Goal: Task Accomplishment & Management: Manage account settings

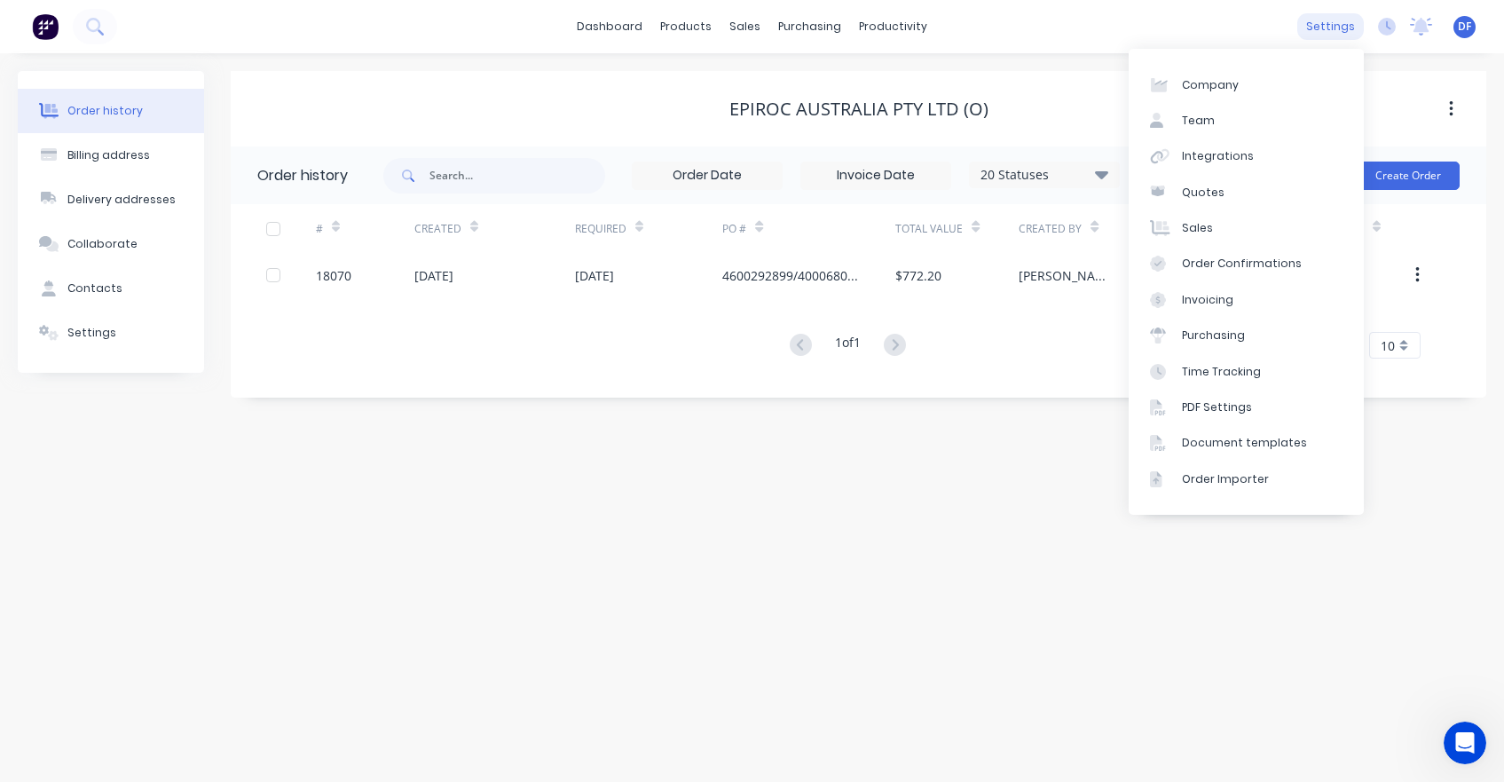
click at [1338, 24] on div "settings" at bounding box center [1330, 26] width 67 height 27
click at [1199, 143] on link "Integrations" at bounding box center [1245, 155] width 235 height 35
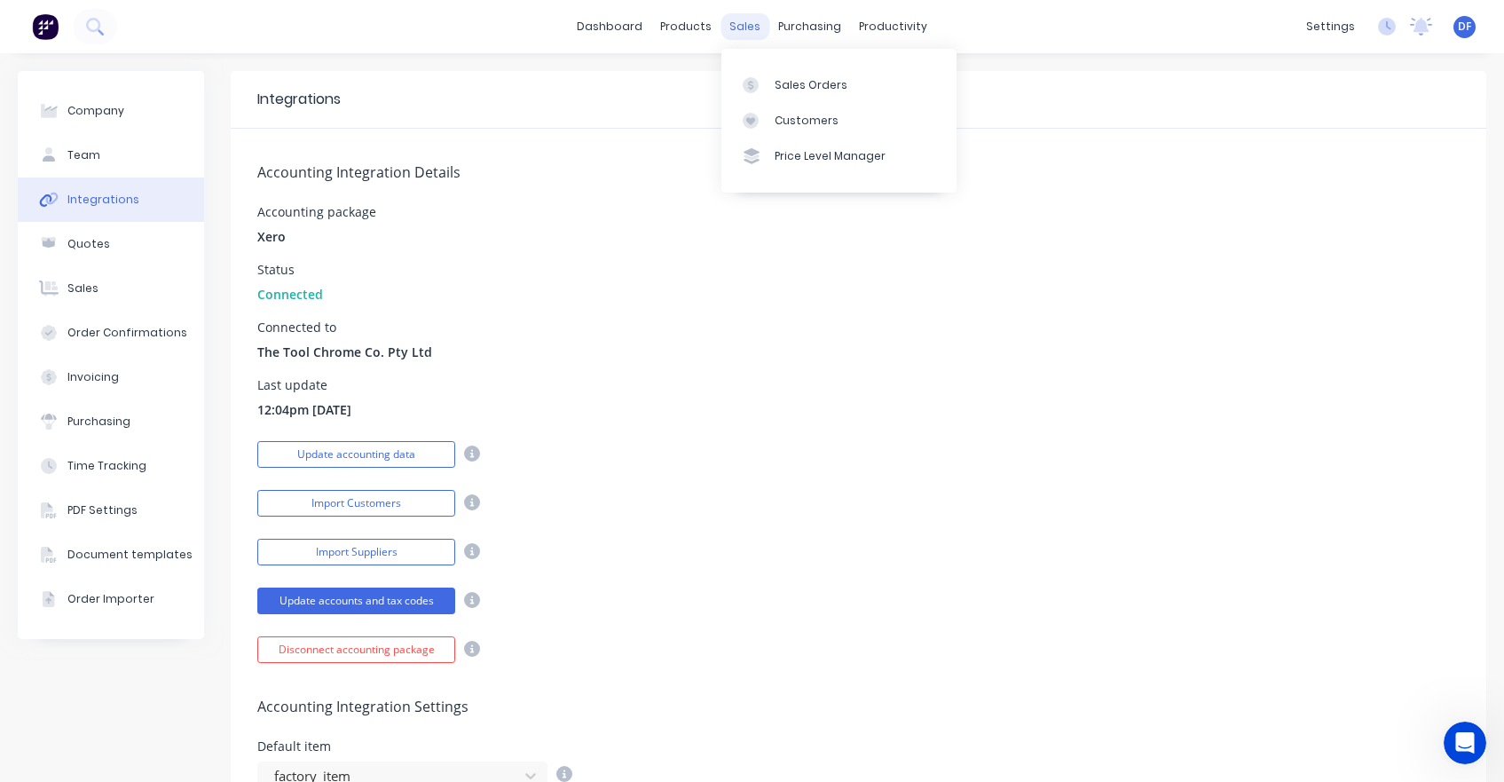
click at [734, 32] on div "sales" at bounding box center [744, 26] width 49 height 27
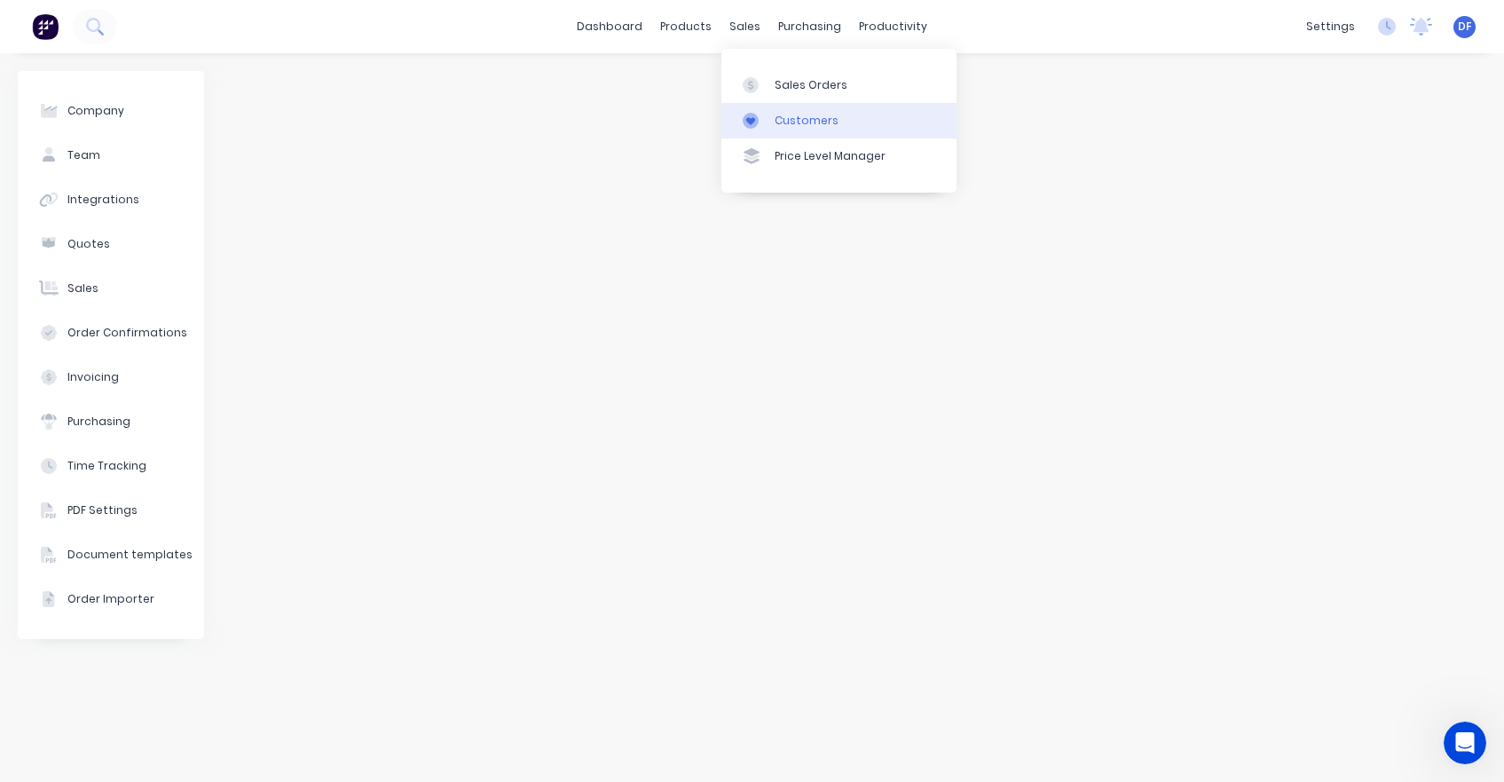
click at [760, 121] on div at bounding box center [756, 121] width 27 height 16
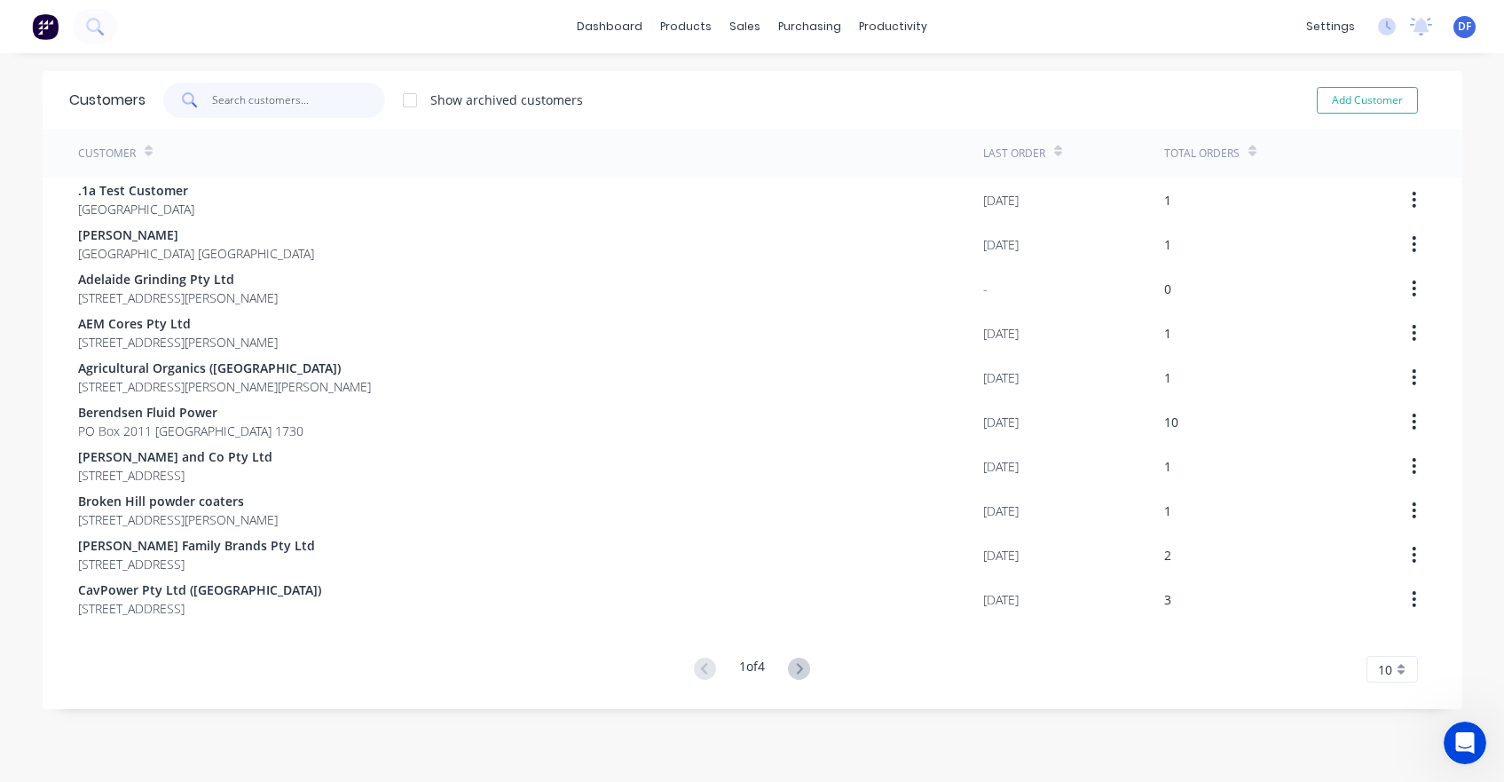
click at [245, 98] on input "text" at bounding box center [298, 100] width 173 height 35
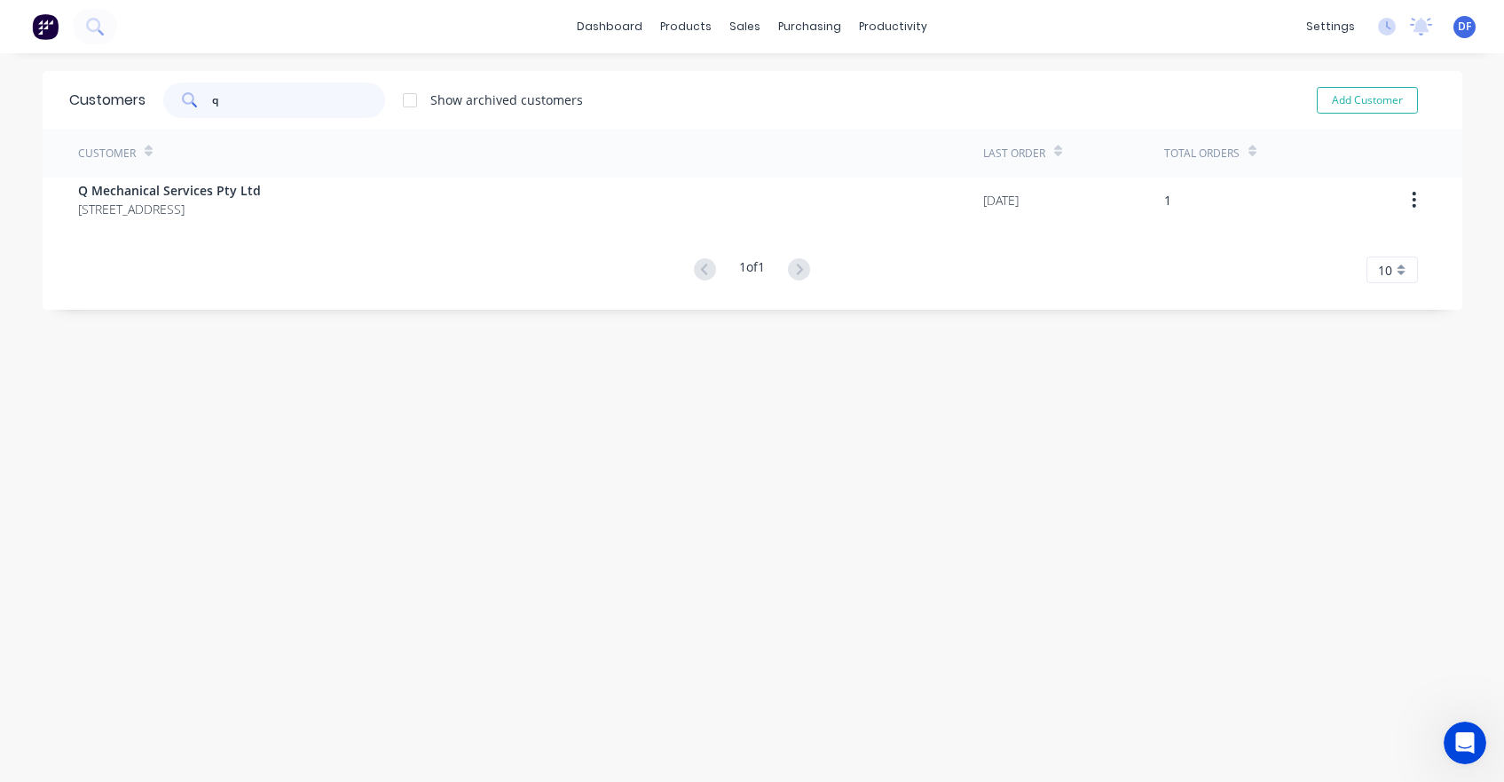
type input "q"
click at [152, 204] on span "[STREET_ADDRESS]" at bounding box center [169, 209] width 183 height 19
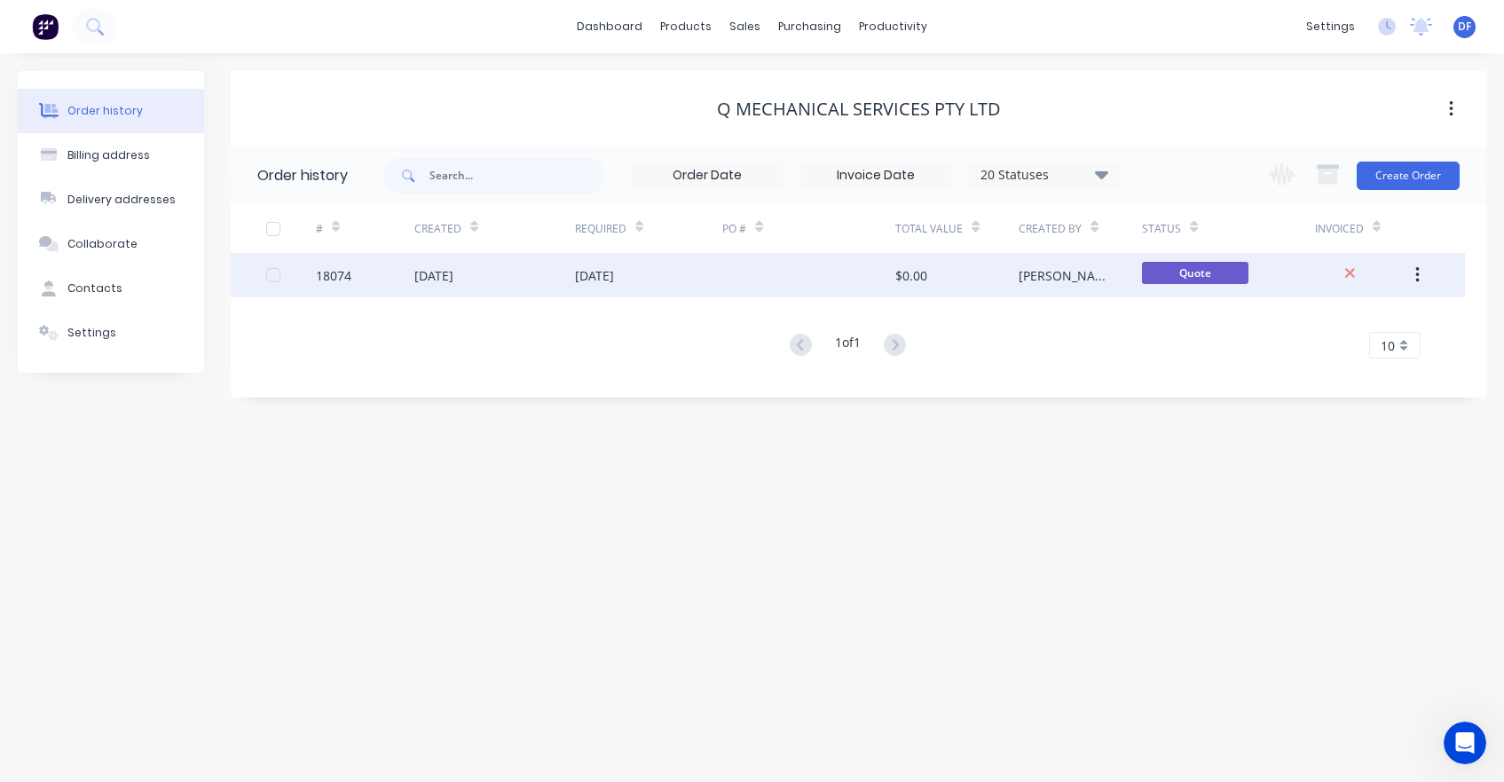
click at [1423, 283] on button "button" at bounding box center [1417, 275] width 42 height 32
click at [735, 274] on div at bounding box center [808, 275] width 173 height 44
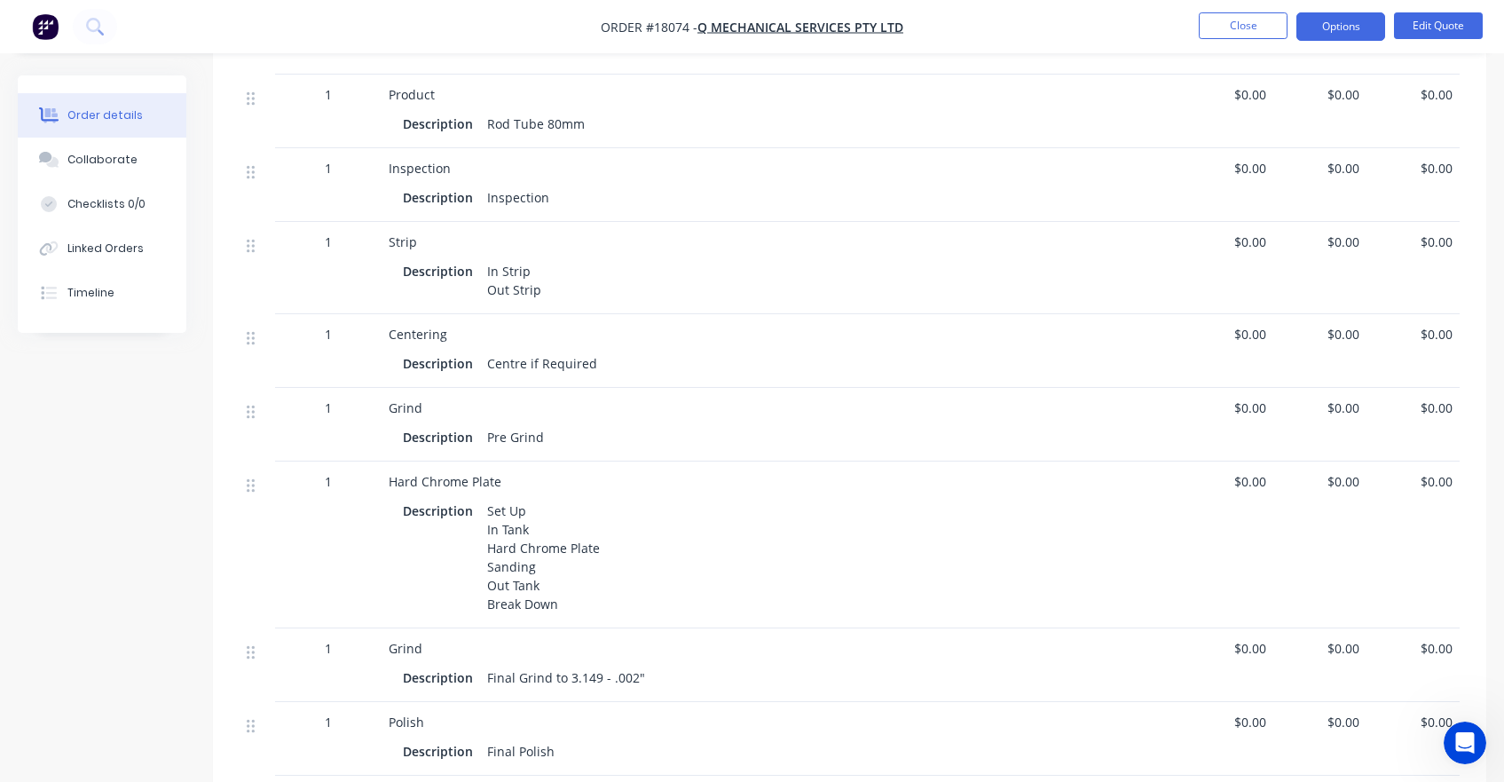
scroll to position [527, 0]
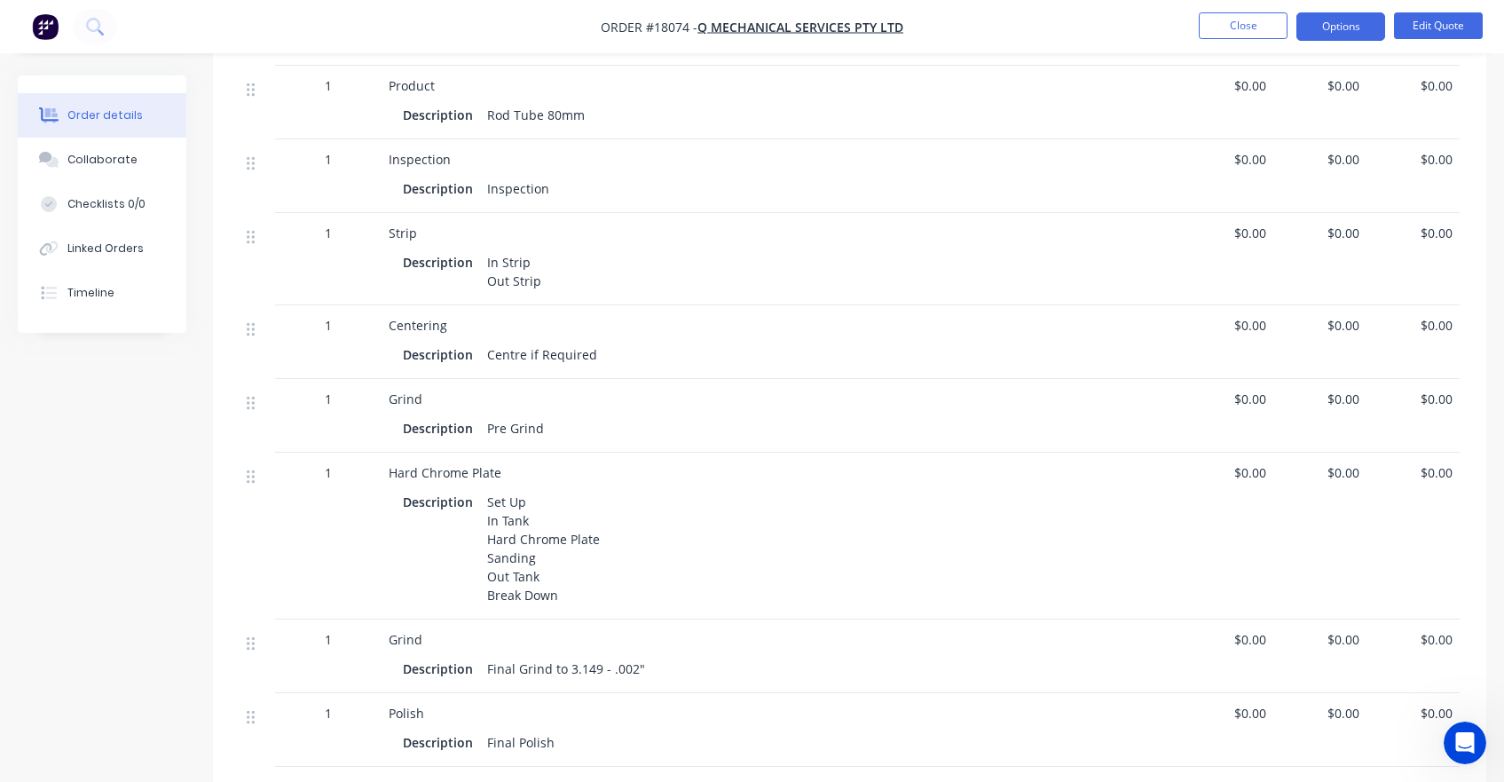
click at [1251, 472] on span "$0.00" at bounding box center [1226, 472] width 79 height 19
click at [1443, 30] on button "Edit Quote" at bounding box center [1438, 25] width 89 height 27
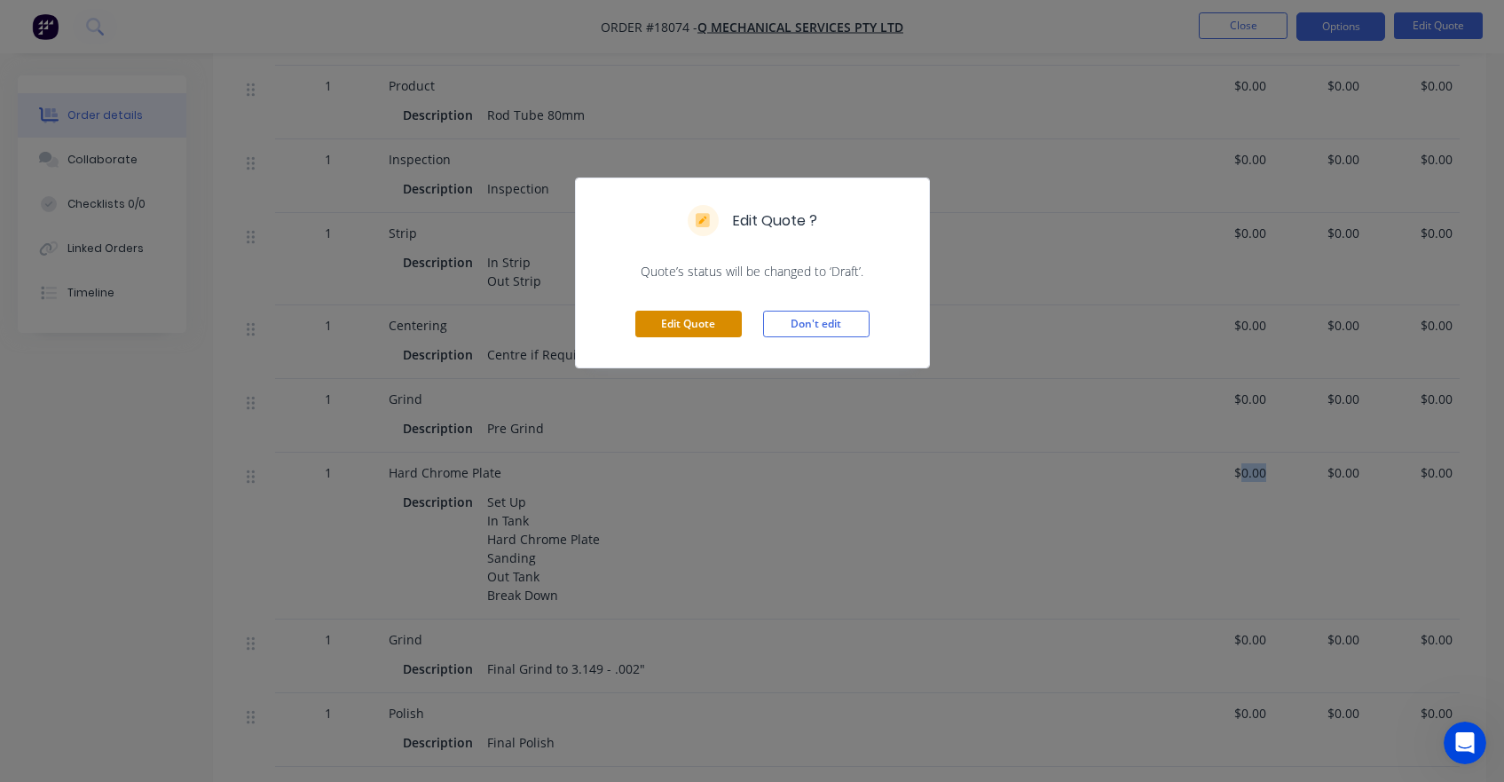
click at [674, 322] on button "Edit Quote" at bounding box center [688, 323] width 106 height 27
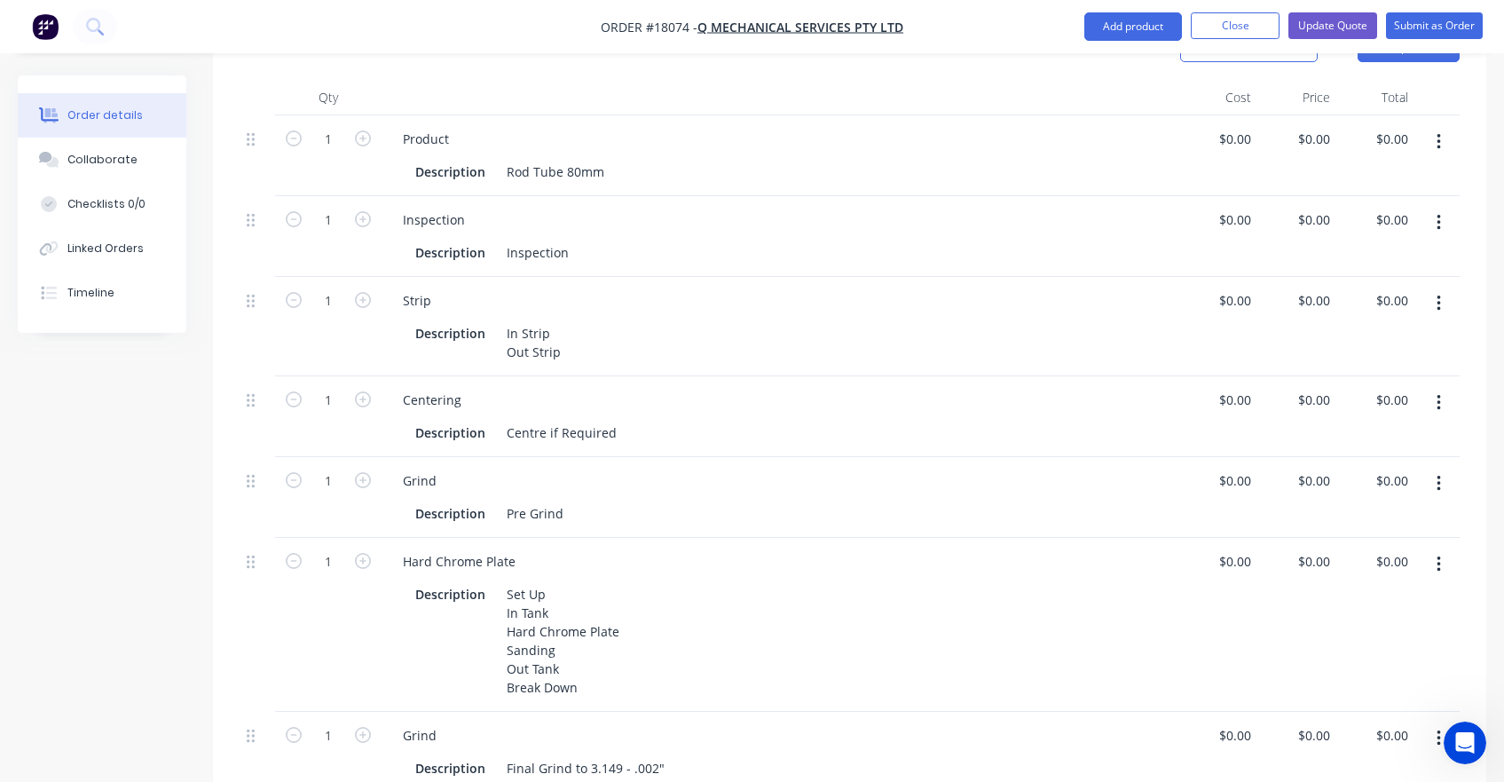
scroll to position [528, 0]
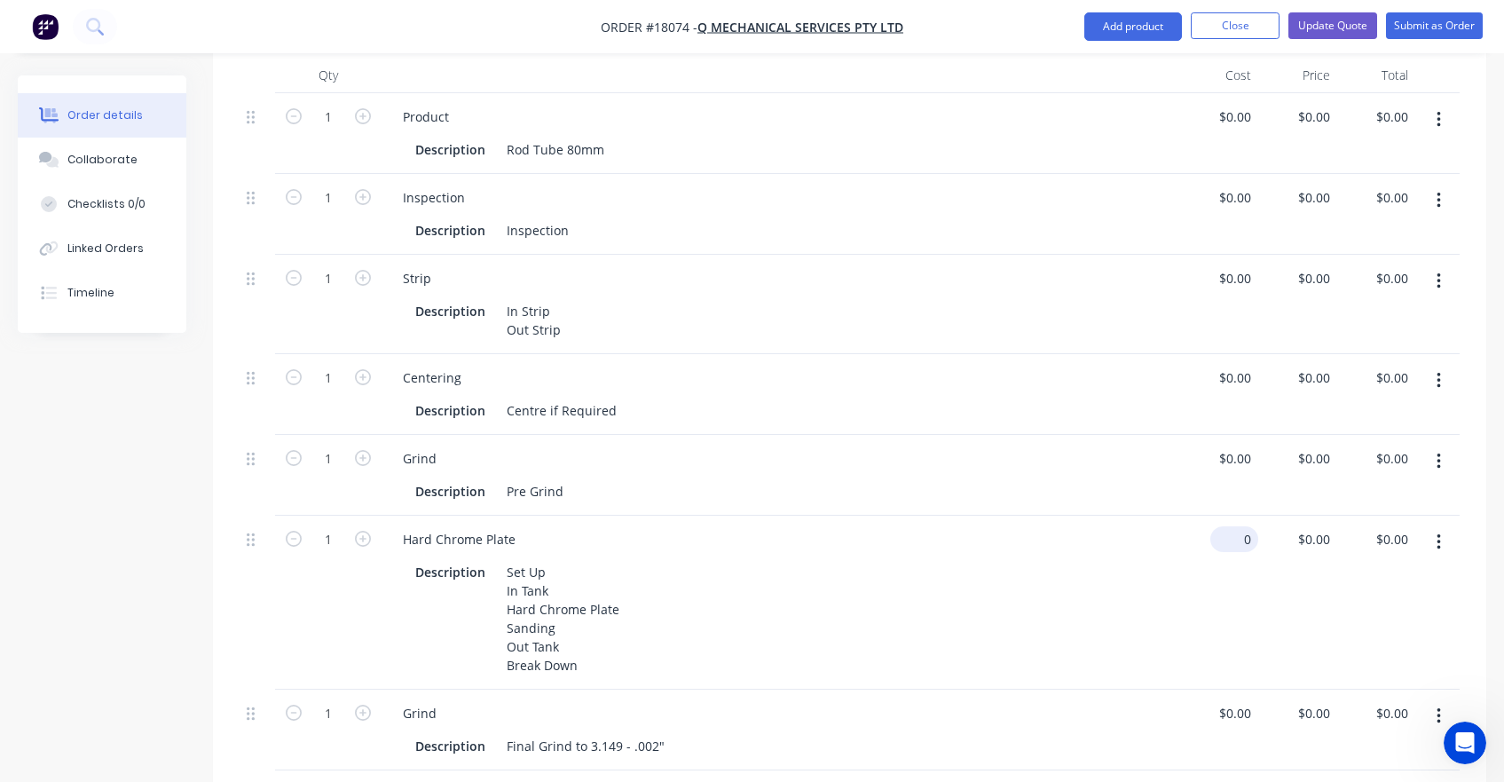
click at [1238, 526] on input "0" at bounding box center [1237, 539] width 41 height 26
click at [1238, 526] on input "0" at bounding box center [1248, 539] width 20 height 26
type input "$978.00"
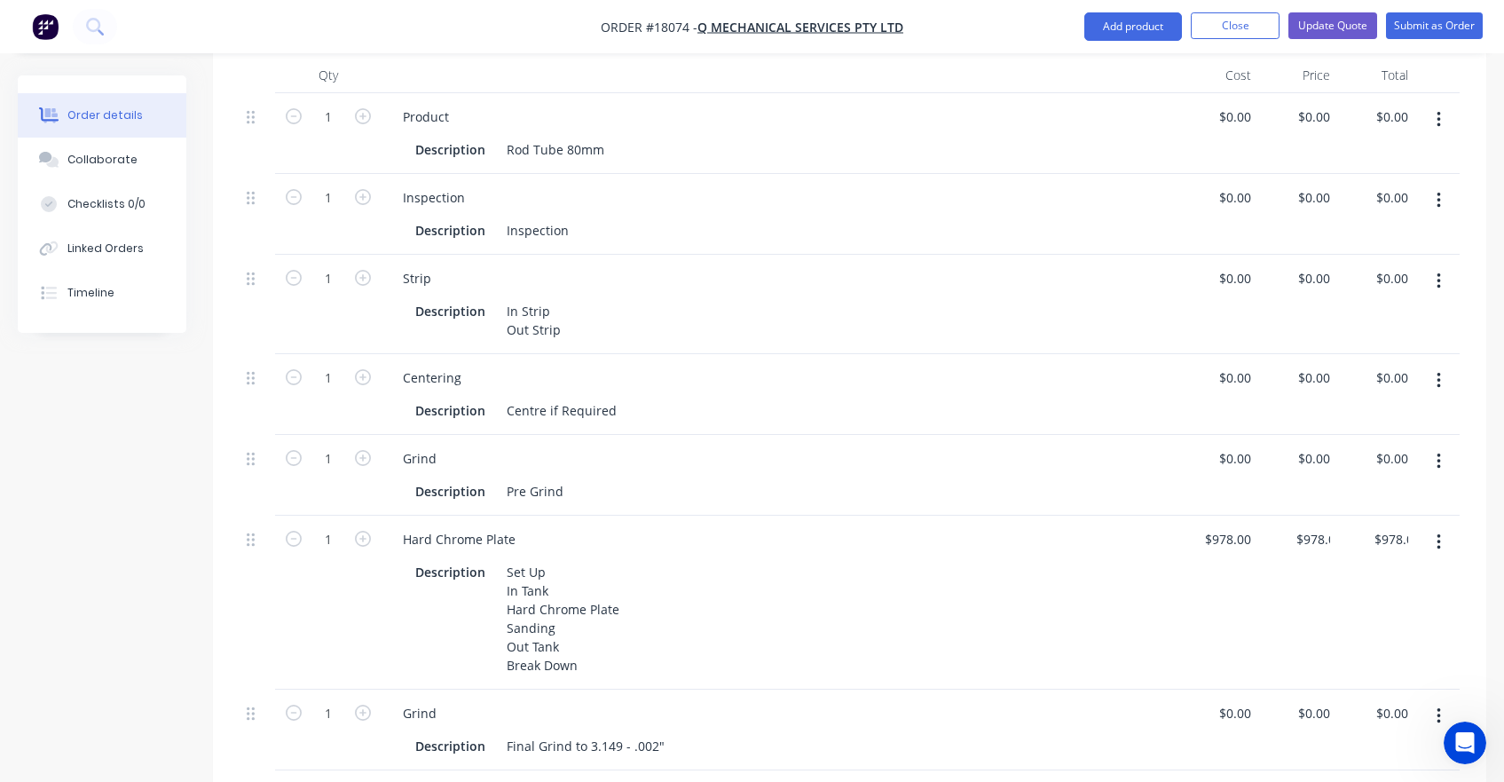
click at [1096, 515] on div "Hard Chrome Plate Description Set Up In Tank Hard Chrome Plate Sanding Out Tank…" at bounding box center [780, 602] width 798 height 174
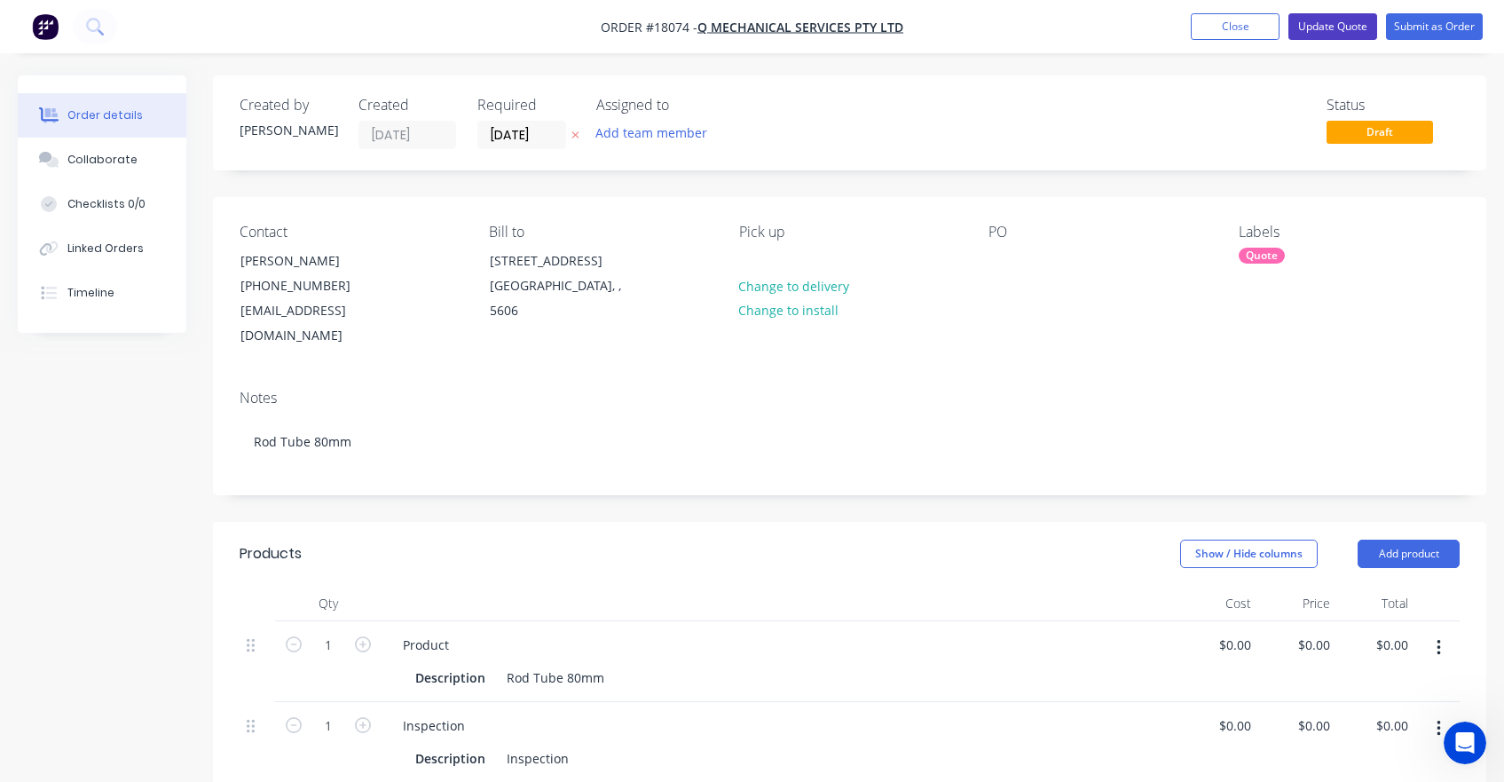
scroll to position [0, 0]
click at [1330, 30] on button "Update Quote" at bounding box center [1332, 26] width 89 height 27
type input "$978.00"
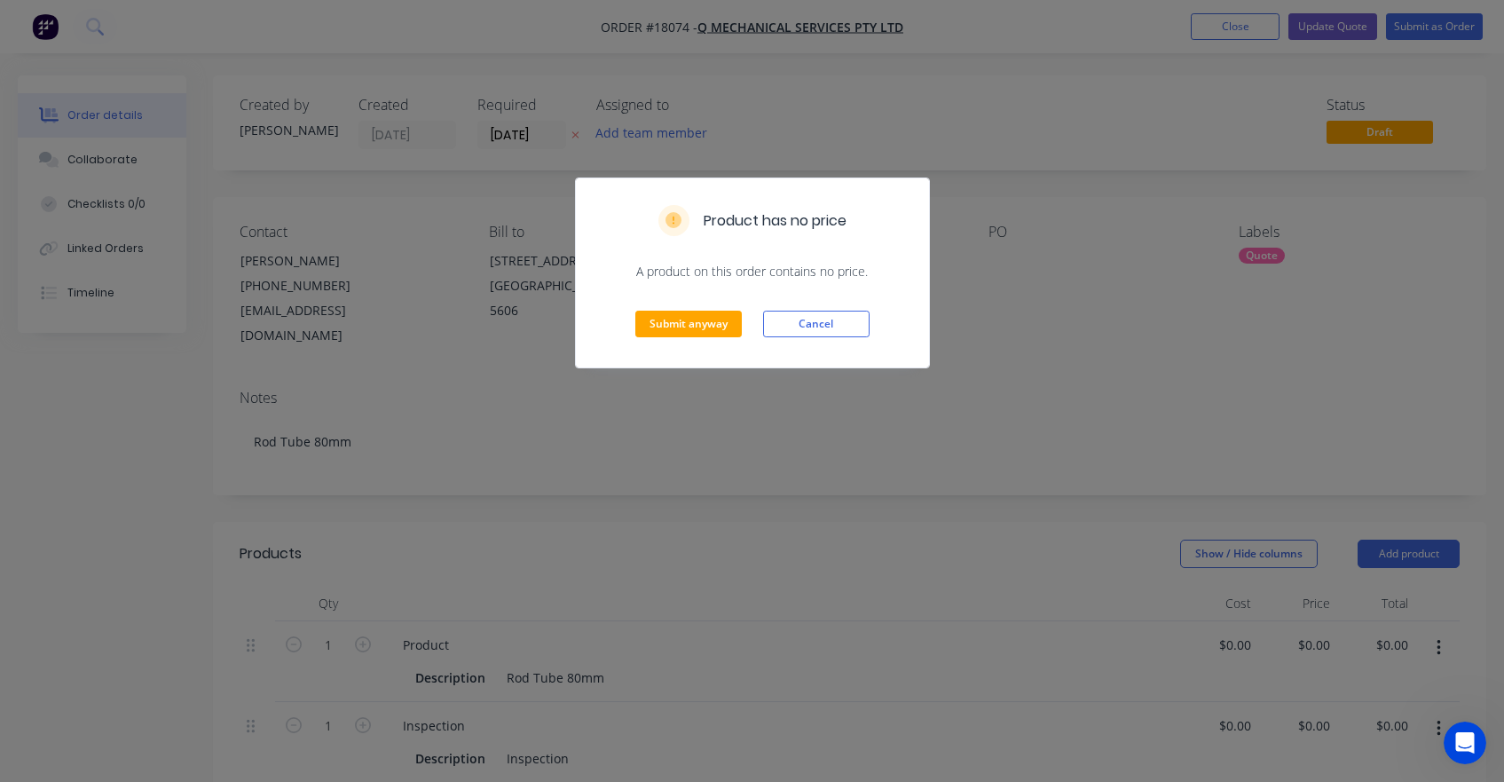
scroll to position [16, 0]
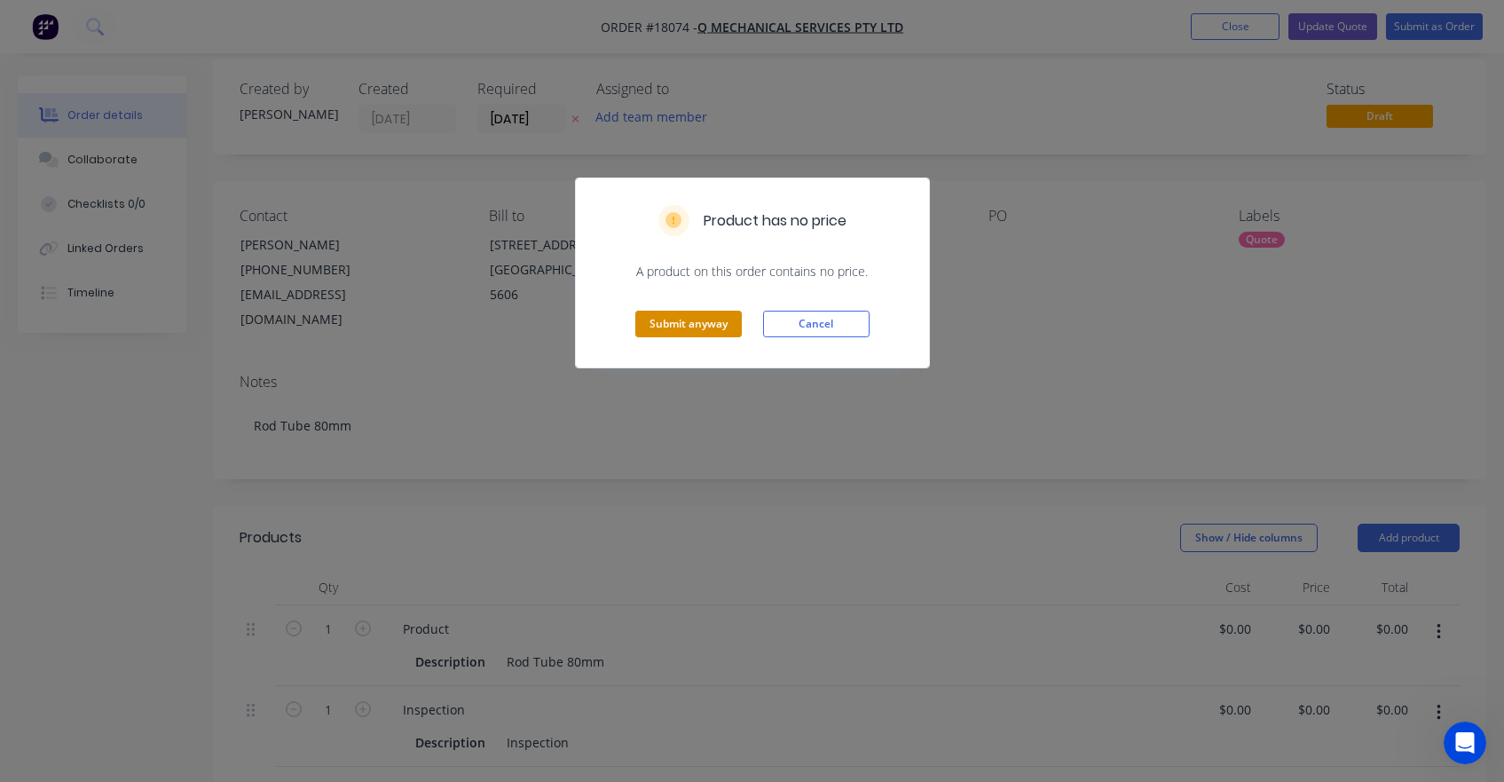
click at [686, 331] on button "Submit anyway" at bounding box center [688, 323] width 106 height 27
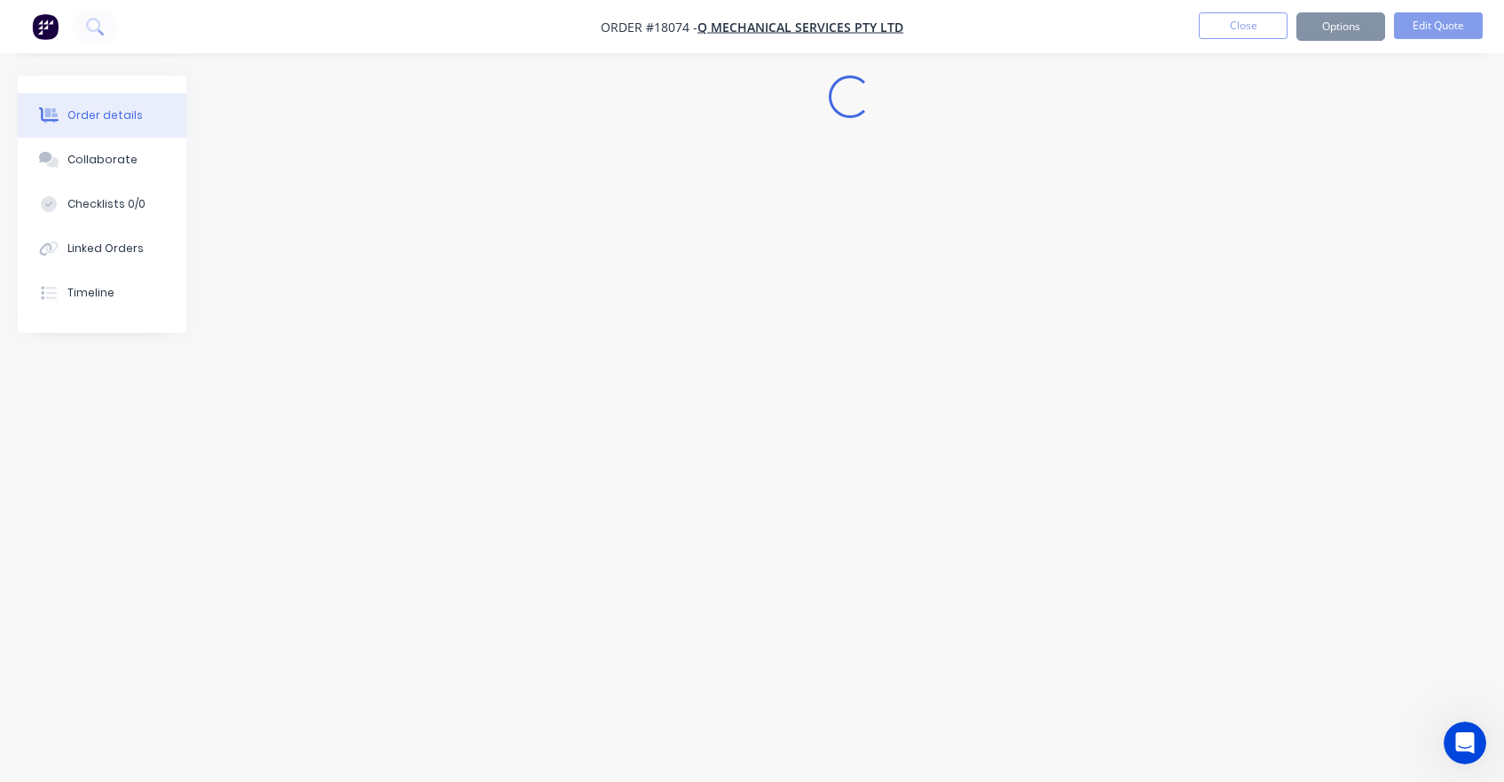
scroll to position [0, 0]
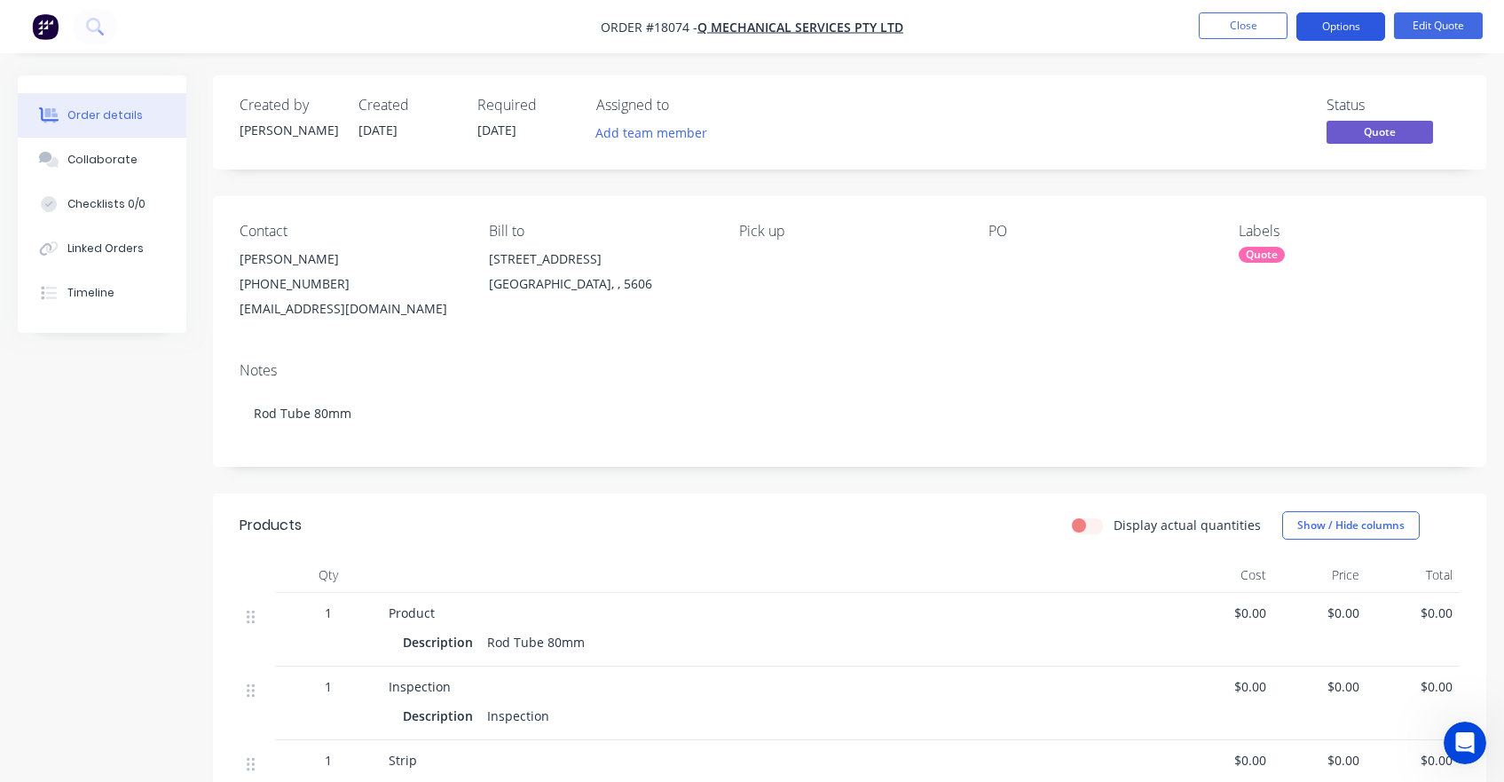
click at [1328, 40] on button "Options" at bounding box center [1340, 26] width 89 height 28
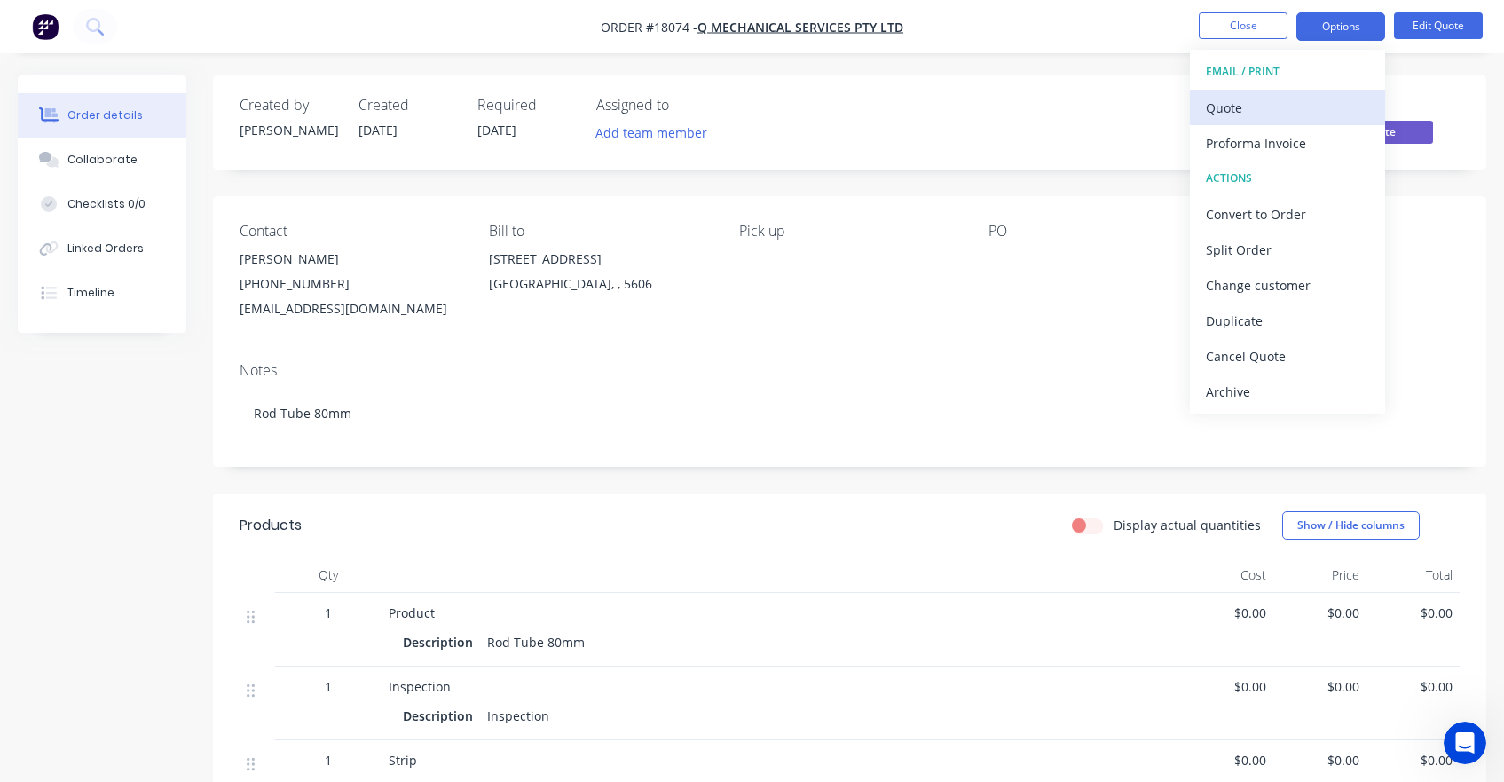
click at [1263, 107] on div "Quote" at bounding box center [1287, 108] width 163 height 26
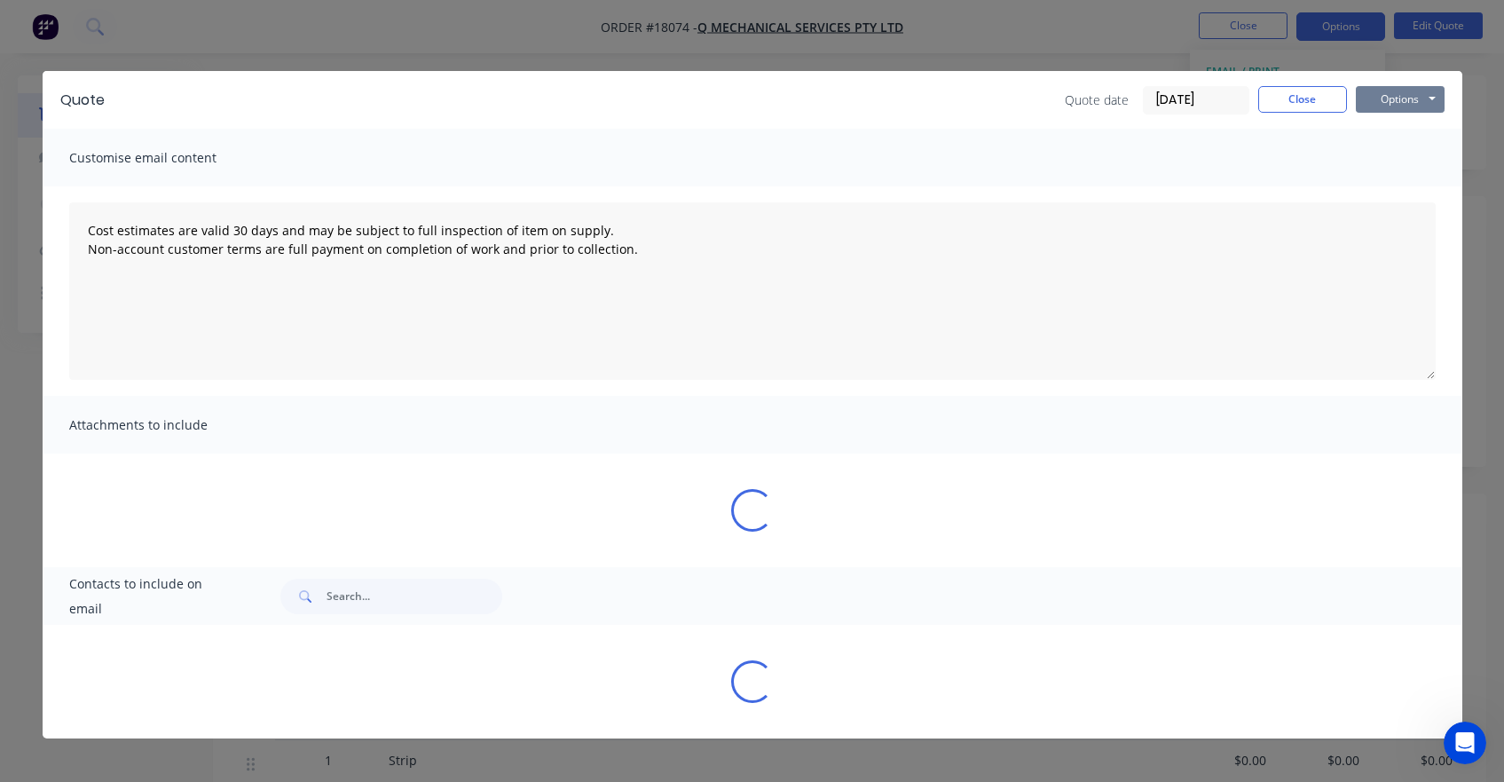
click at [1411, 90] on button "Options" at bounding box center [1400, 99] width 89 height 27
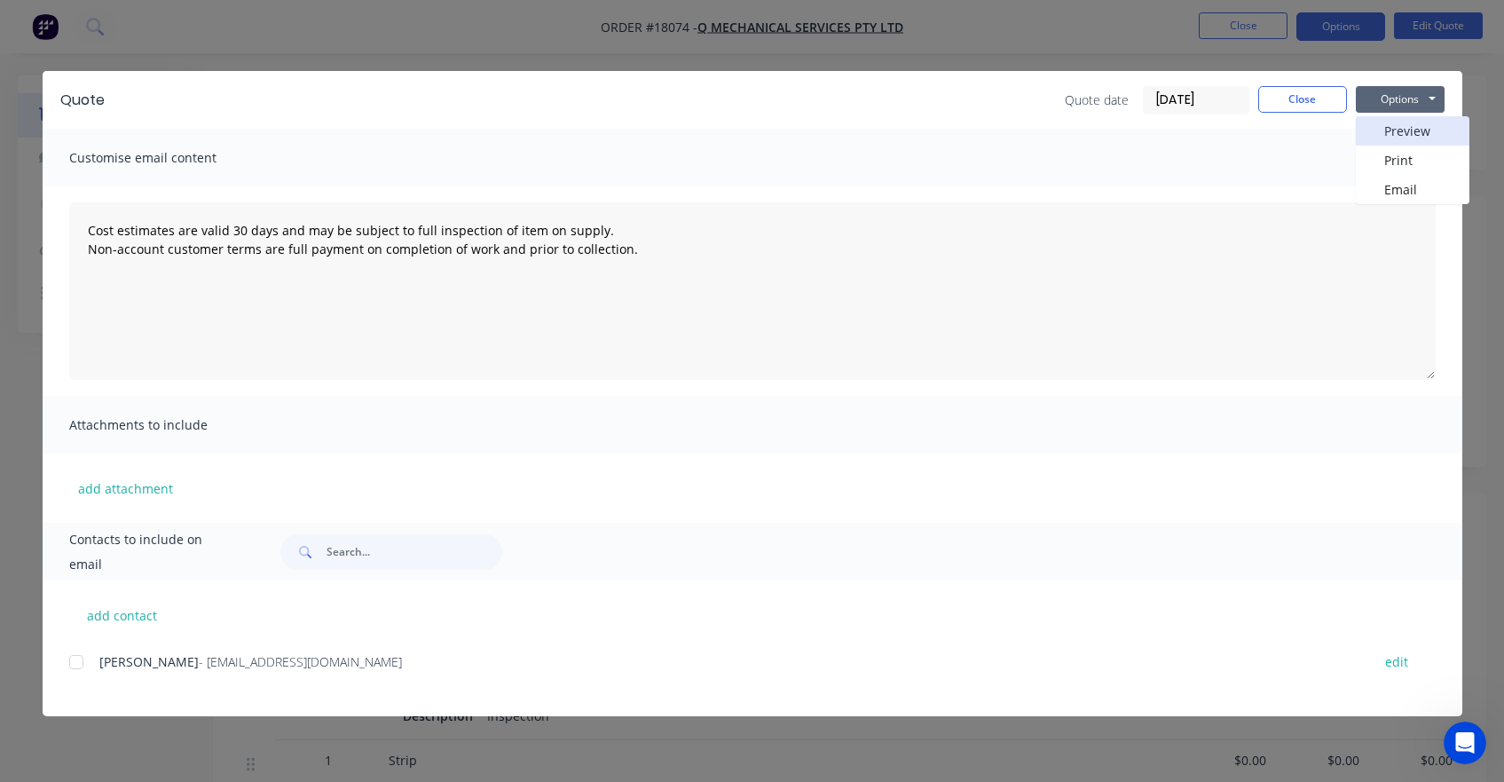
click at [1403, 140] on button "Preview" at bounding box center [1413, 130] width 114 height 29
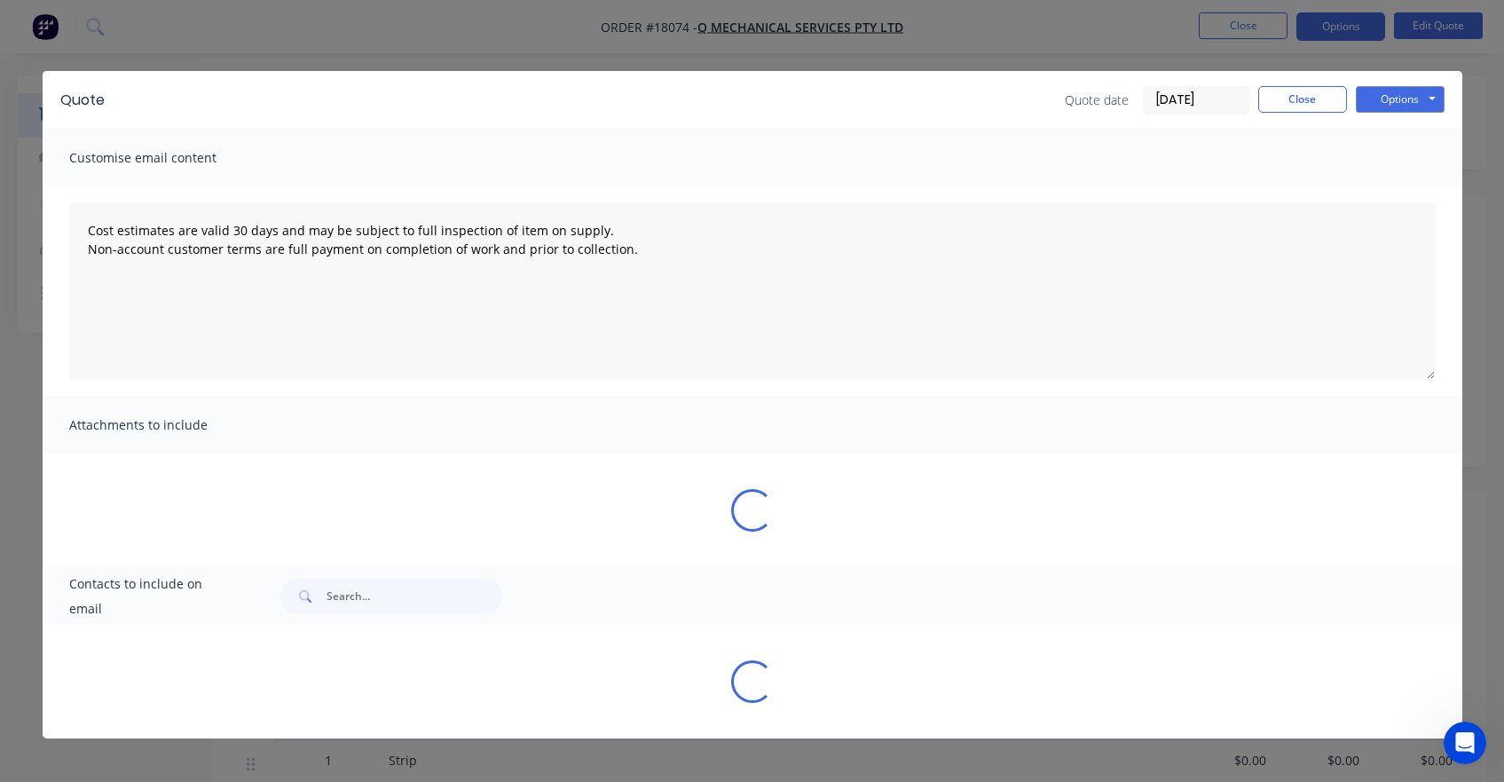
type textarea "Cost estimates are valid 30 days and may be subject to full inspection of item …"
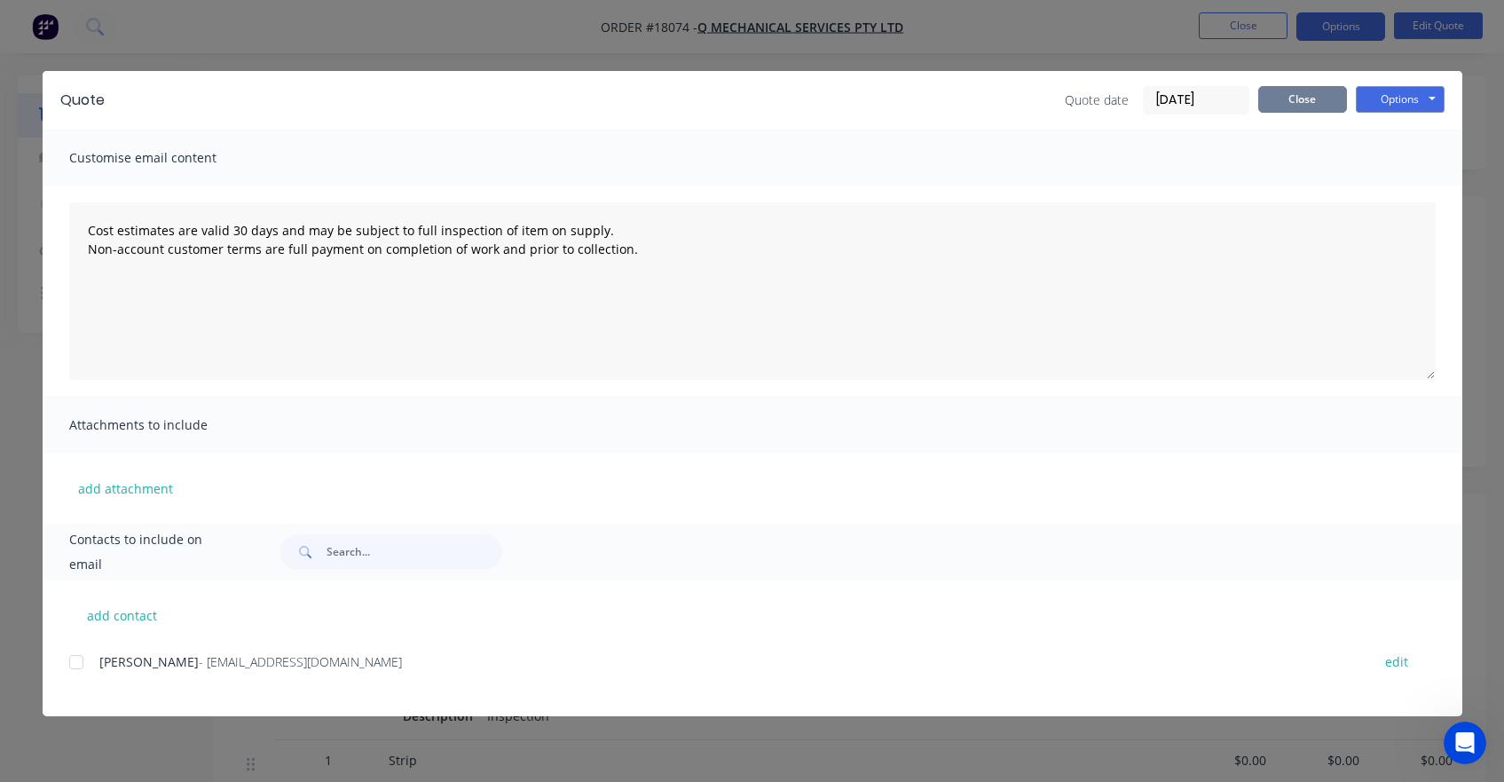
click at [1304, 98] on button "Close" at bounding box center [1302, 99] width 89 height 27
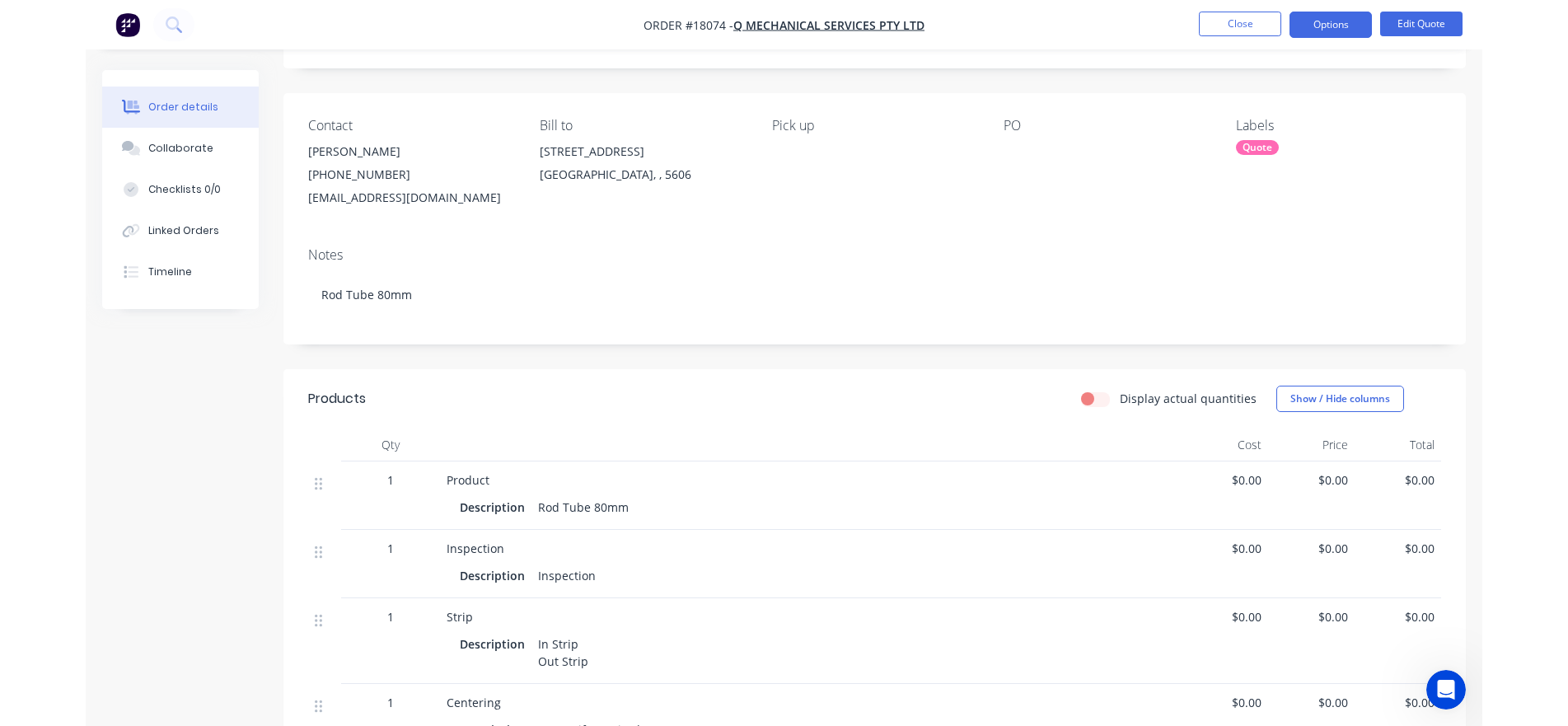
scroll to position [254, 0]
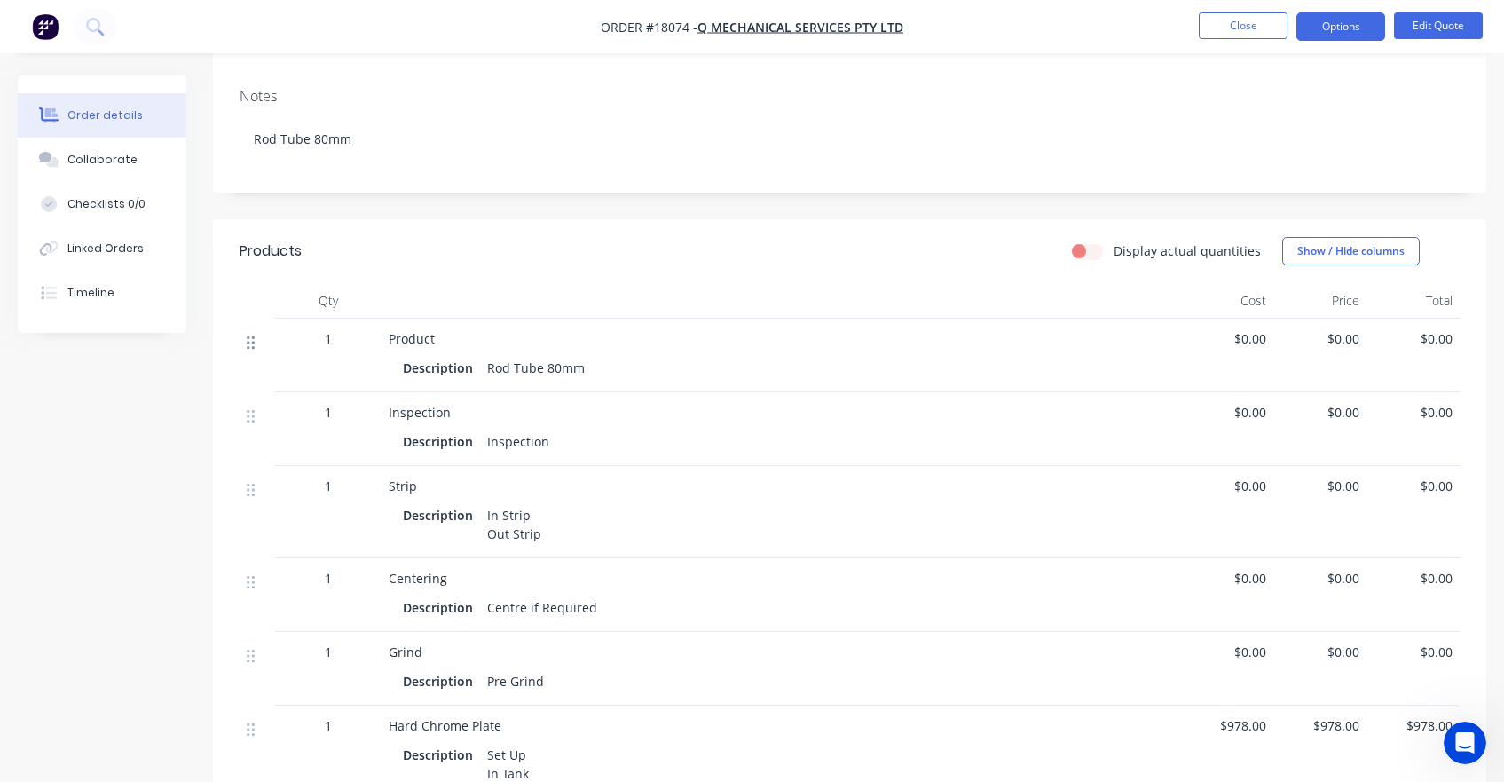
click at [253, 343] on icon at bounding box center [251, 342] width 8 height 16
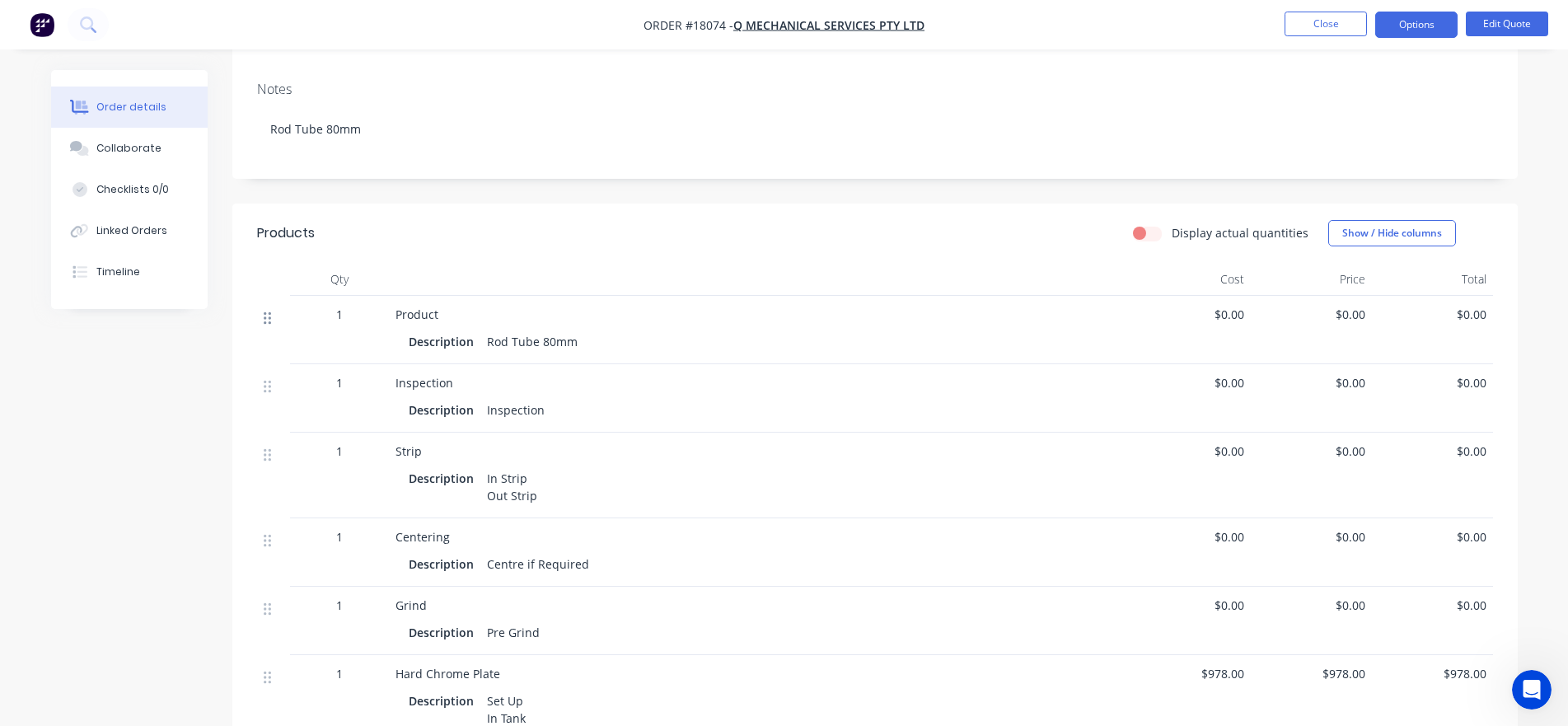
click at [270, 320] on icon at bounding box center [268, 318] width 7 height 15
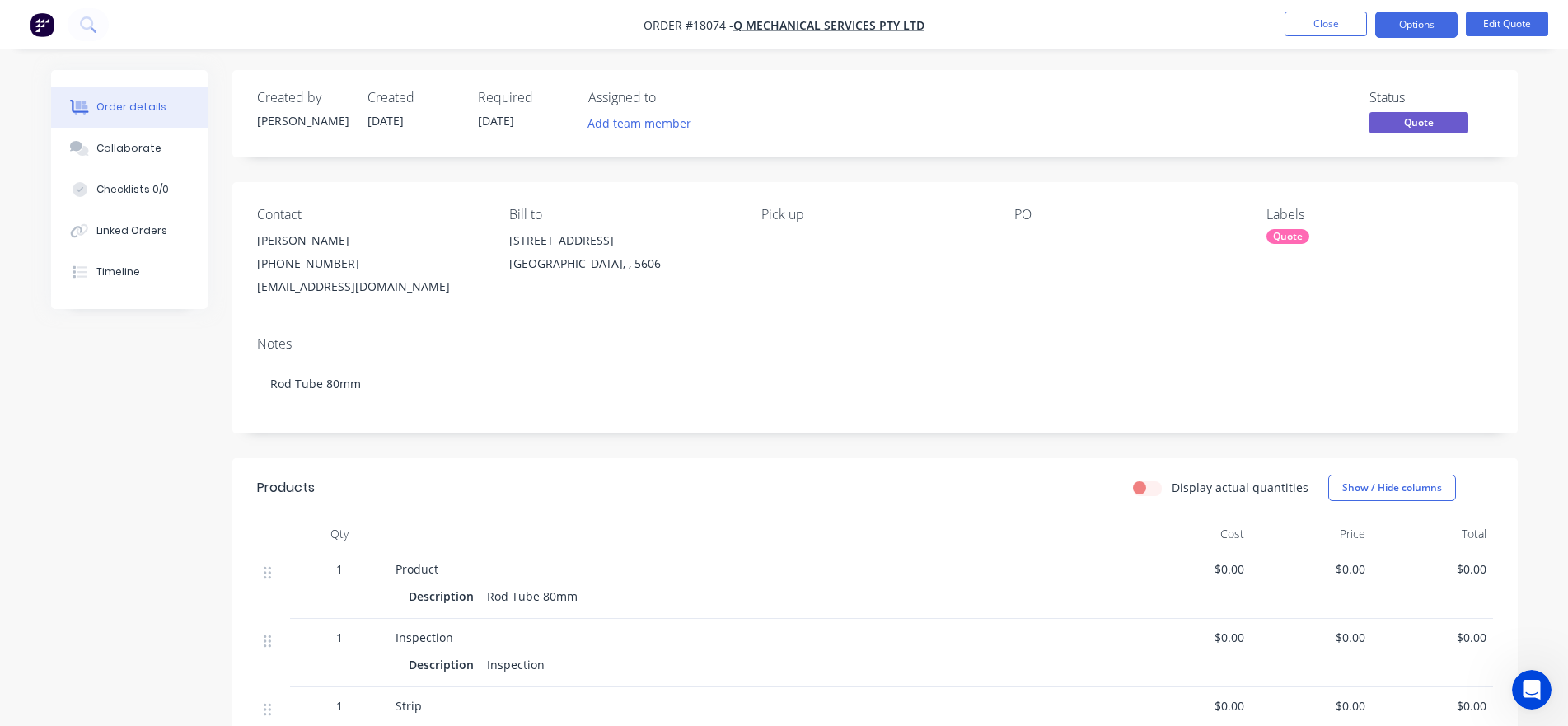
scroll to position [0, 0]
click at [1396, 27] on button "Edit Quote" at bounding box center [1507, 23] width 83 height 25
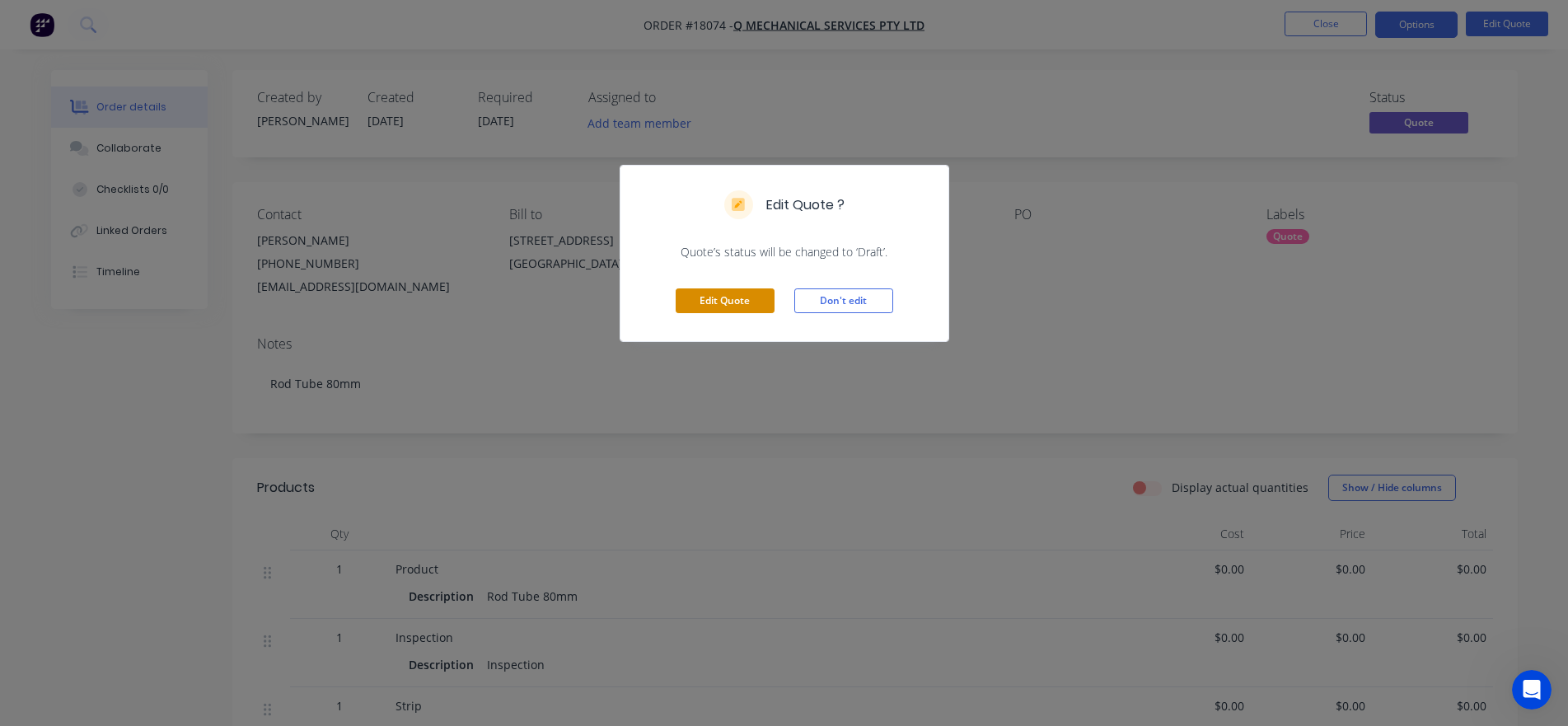
click at [700, 295] on button "Edit Quote" at bounding box center [725, 300] width 98 height 25
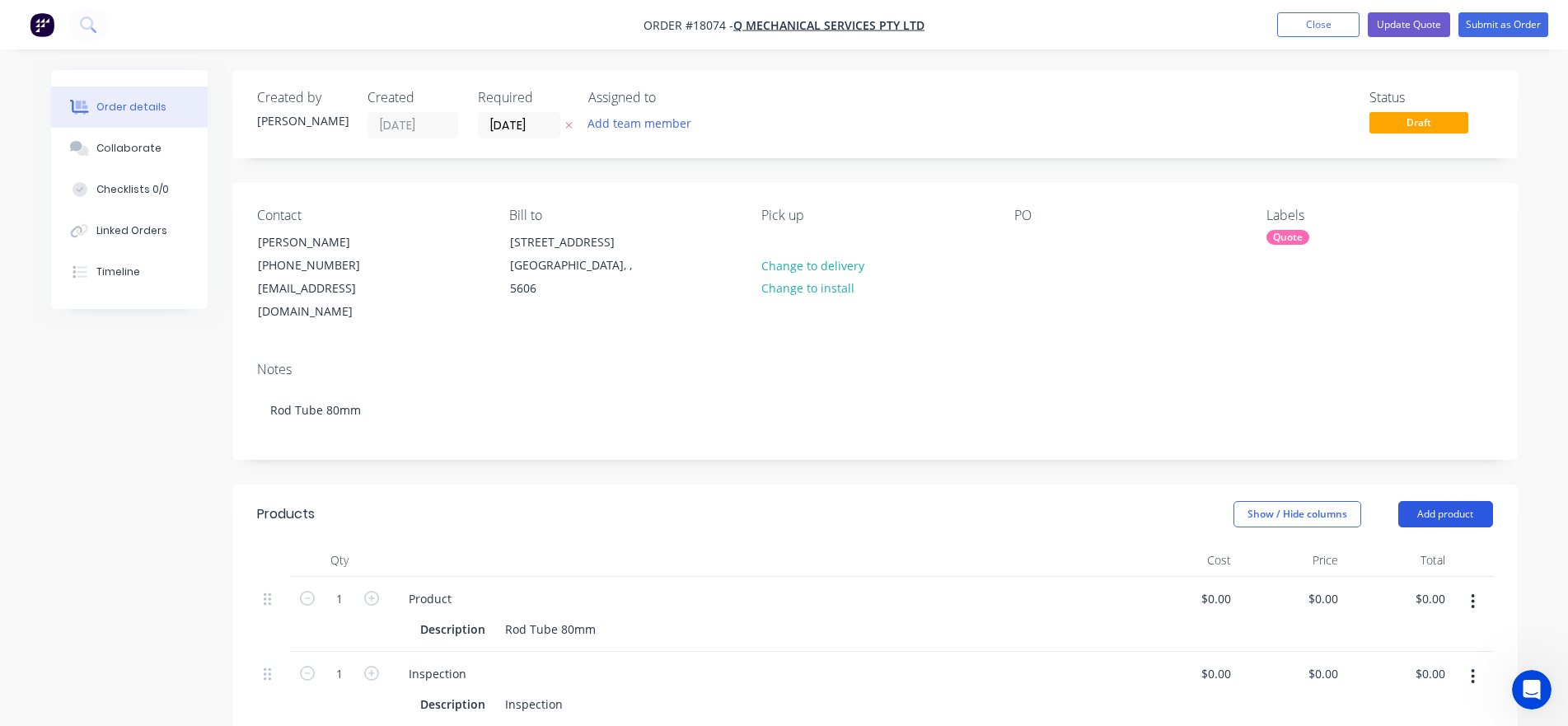
click at [1396, 500] on button "Add product" at bounding box center [1445, 513] width 95 height 26
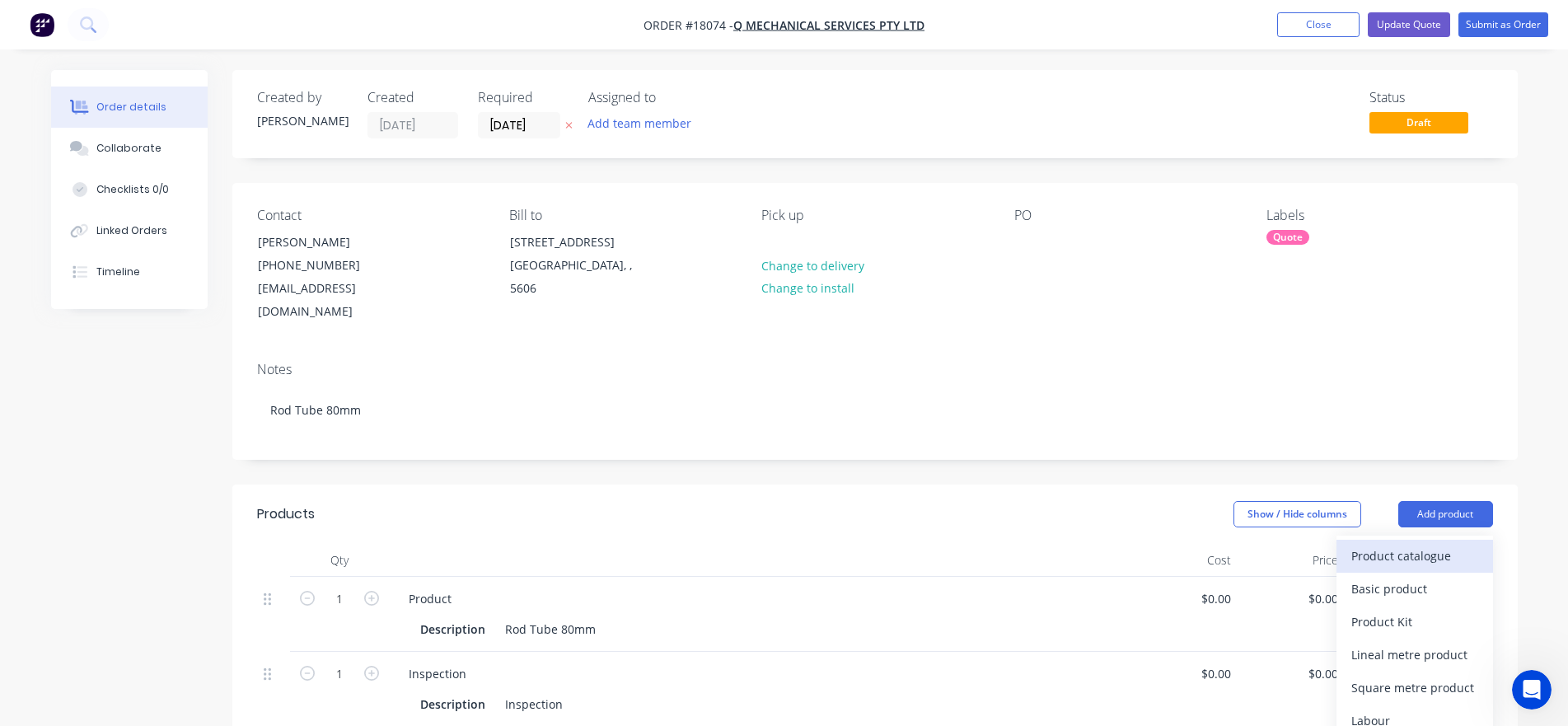
click at [1387, 544] on div "Product catalogue" at bounding box center [1415, 556] width 127 height 24
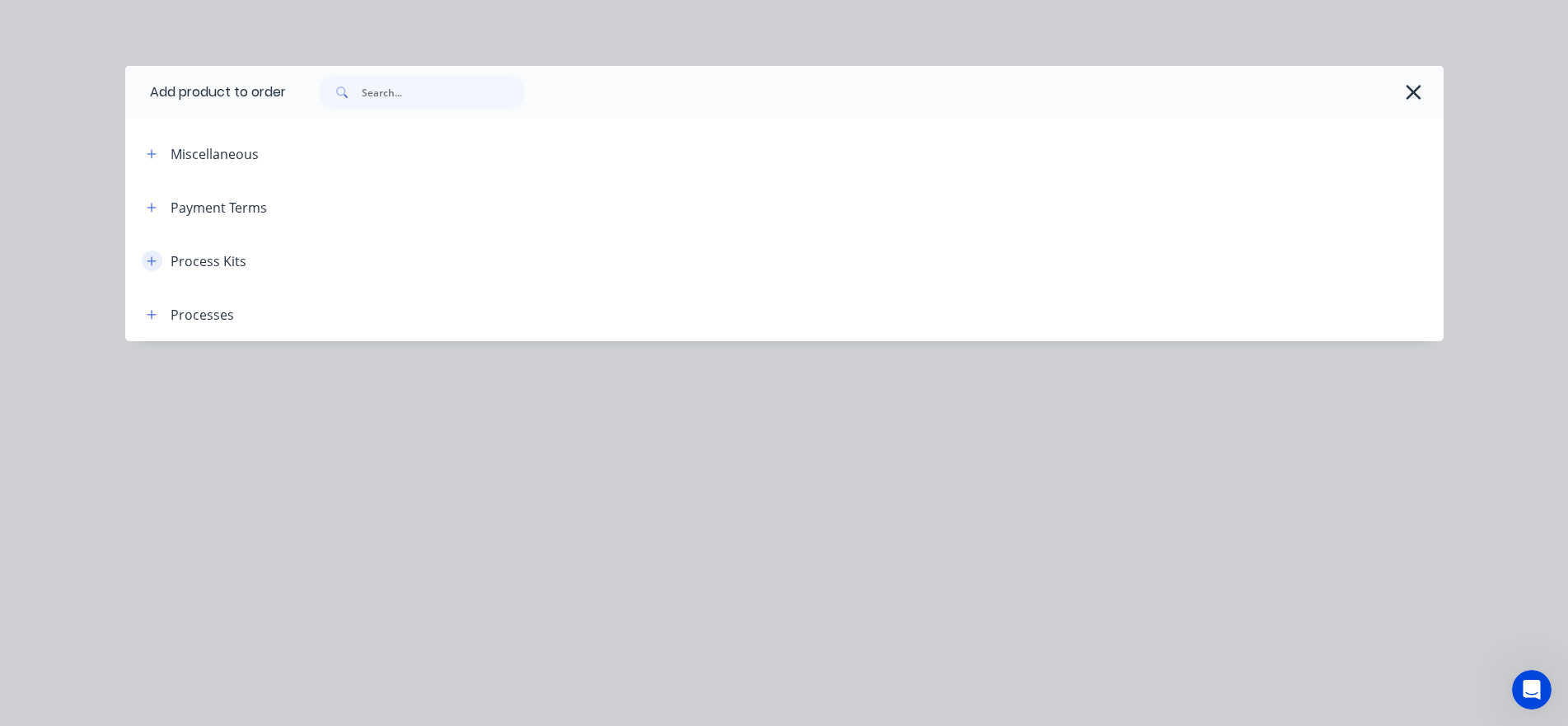
click at [154, 260] on icon "button" at bounding box center [151, 261] width 9 height 9
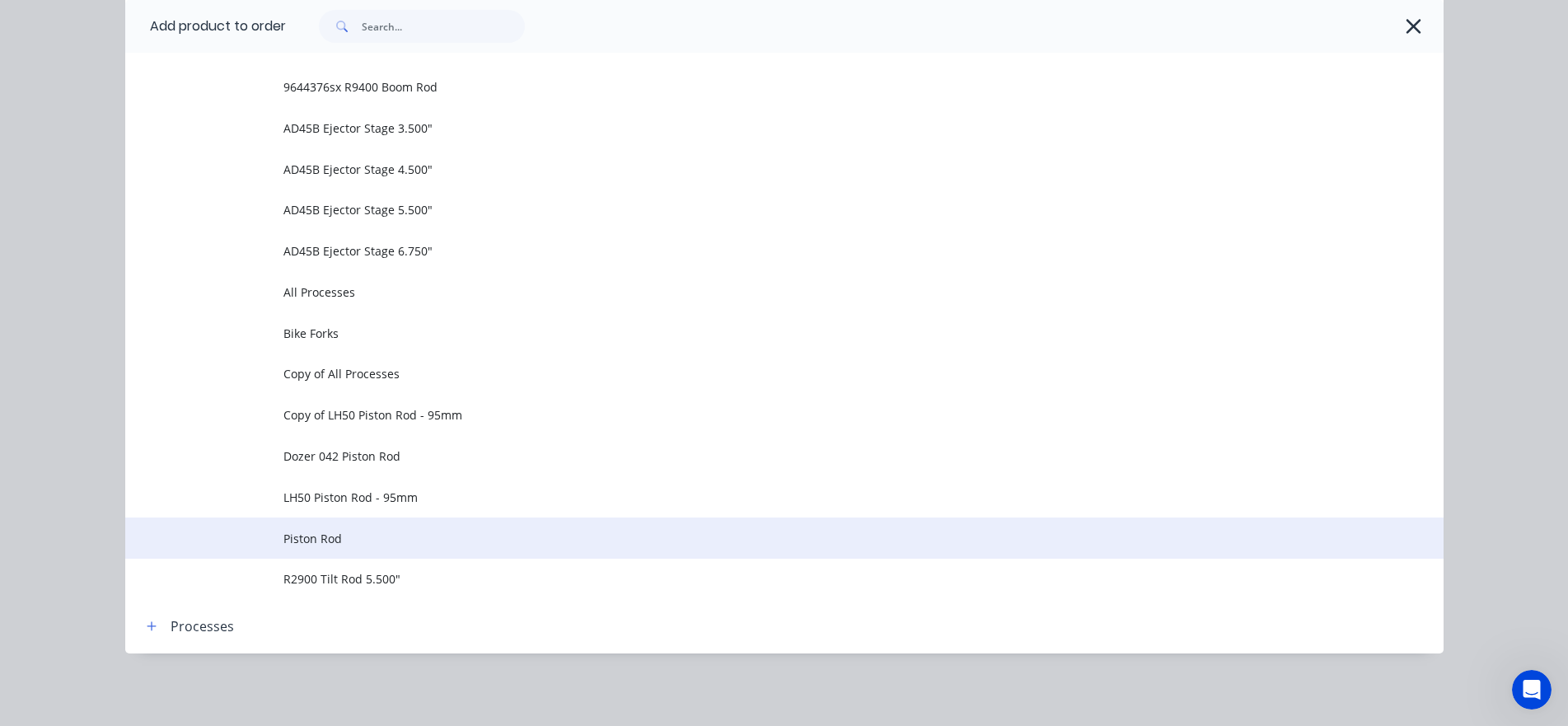
scroll to position [1027, 0]
click at [306, 534] on span "Piston Rod" at bounding box center [747, 538] width 928 height 18
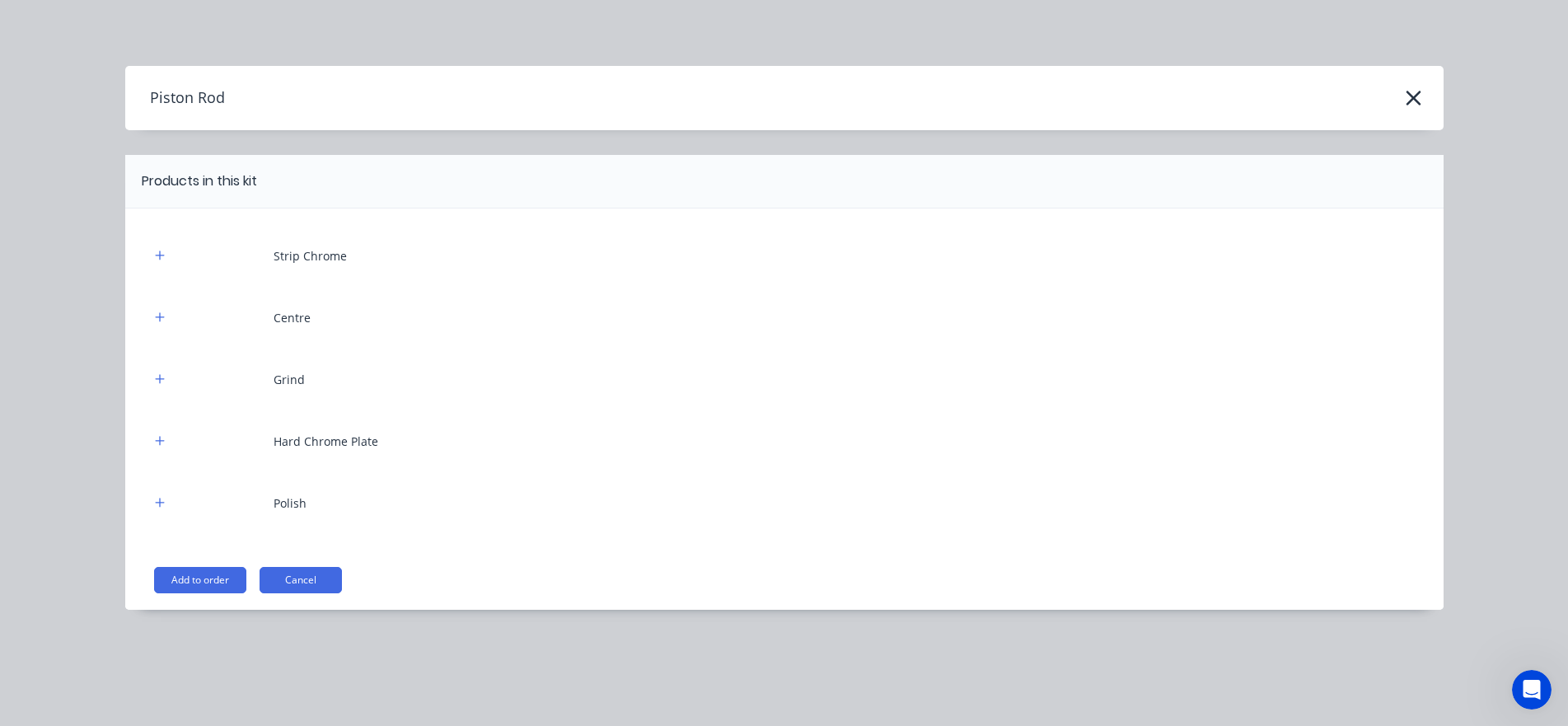
scroll to position [0, 0]
click at [199, 576] on button "Add to order" at bounding box center [200, 579] width 92 height 26
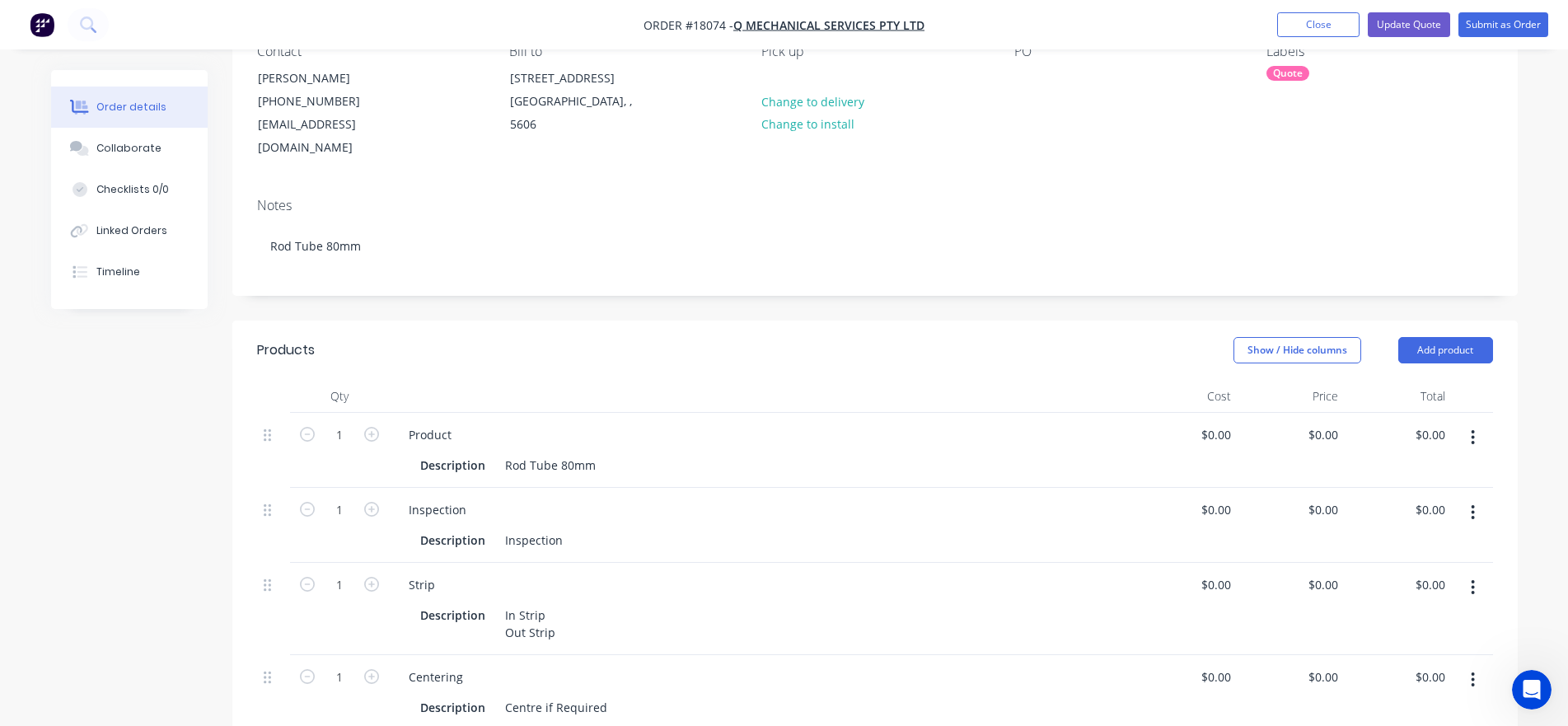
scroll to position [306, 0]
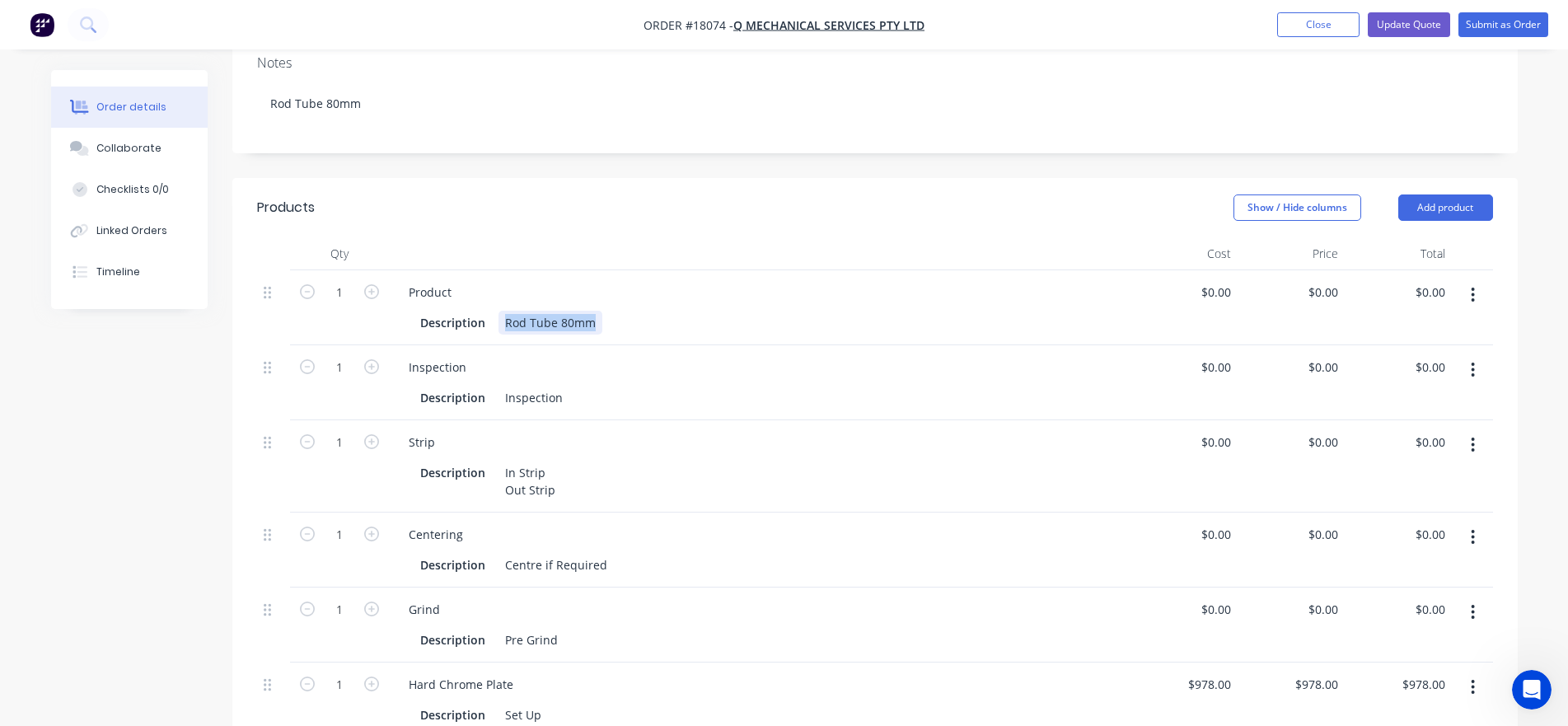
drag, startPoint x: 505, startPoint y: 300, endPoint x: 606, endPoint y: 318, distance: 102.6
click at [606, 318] on div "Product Description Rod Tube 80mm" at bounding box center [760, 307] width 741 height 75
copy div "Rod Tube 80mm"
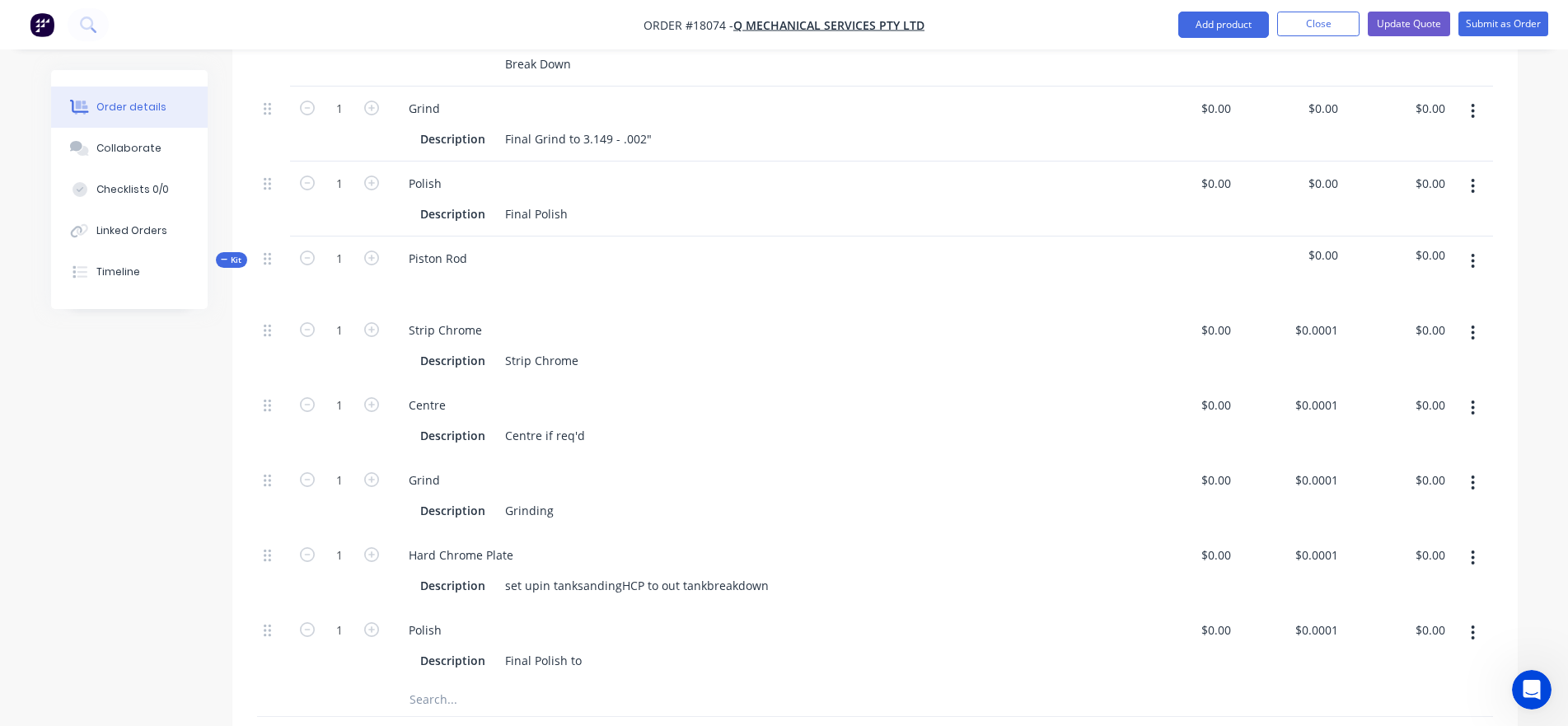
scroll to position [1057, 0]
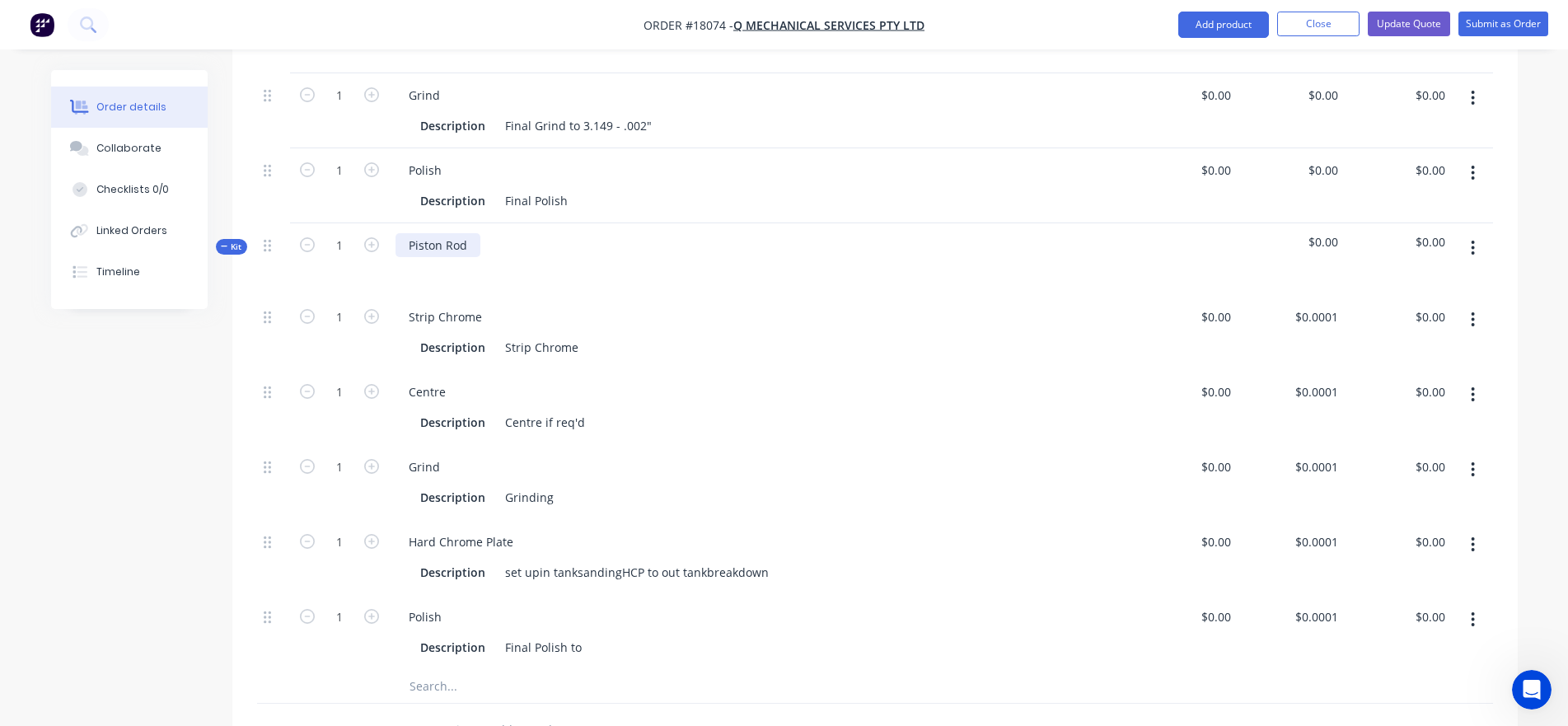
click at [423, 233] on div "Piston Rod" at bounding box center [438, 245] width 85 height 24
paste div
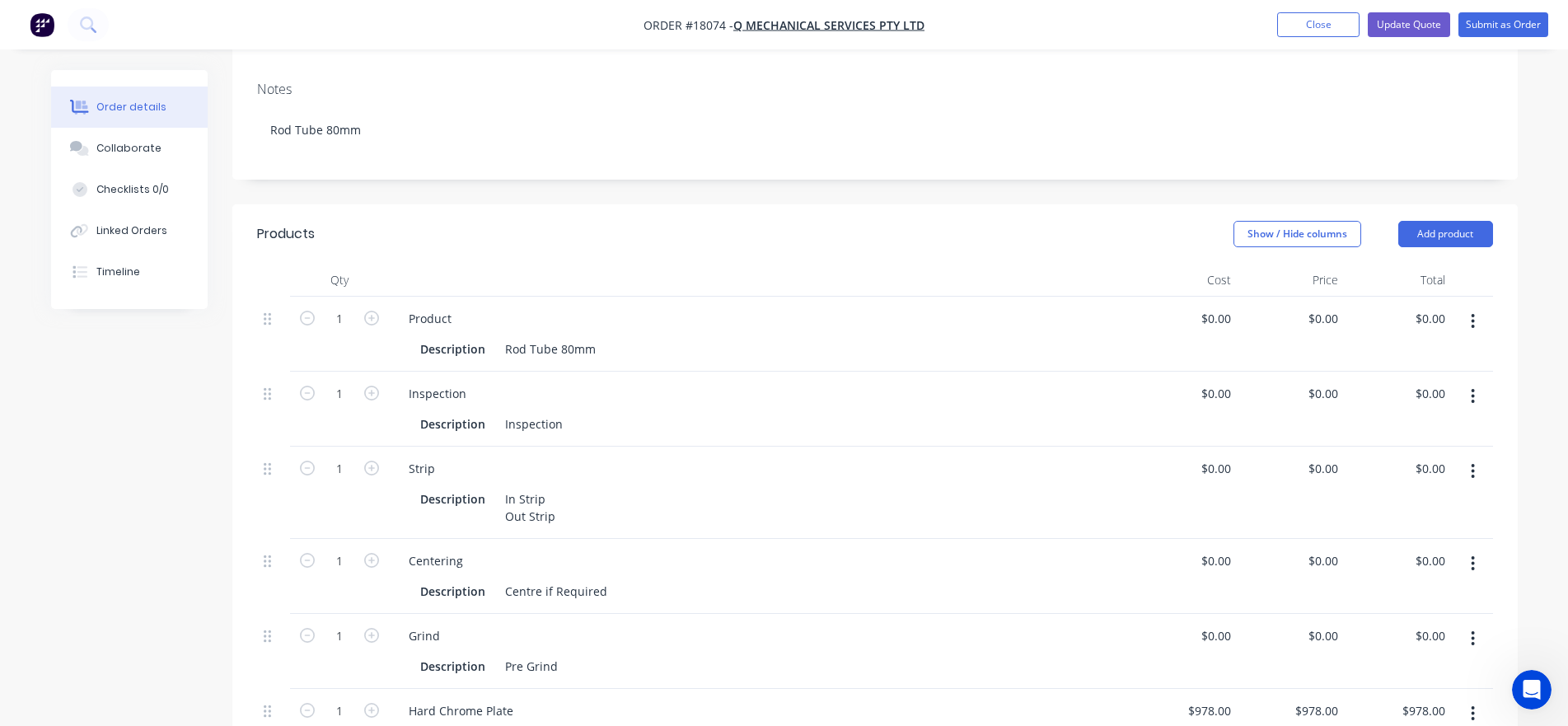
scroll to position [282, 0]
click at [1396, 310] on icon "button" at bounding box center [1473, 319] width 4 height 19
click at [1396, 448] on div "Delete" at bounding box center [1415, 460] width 127 height 24
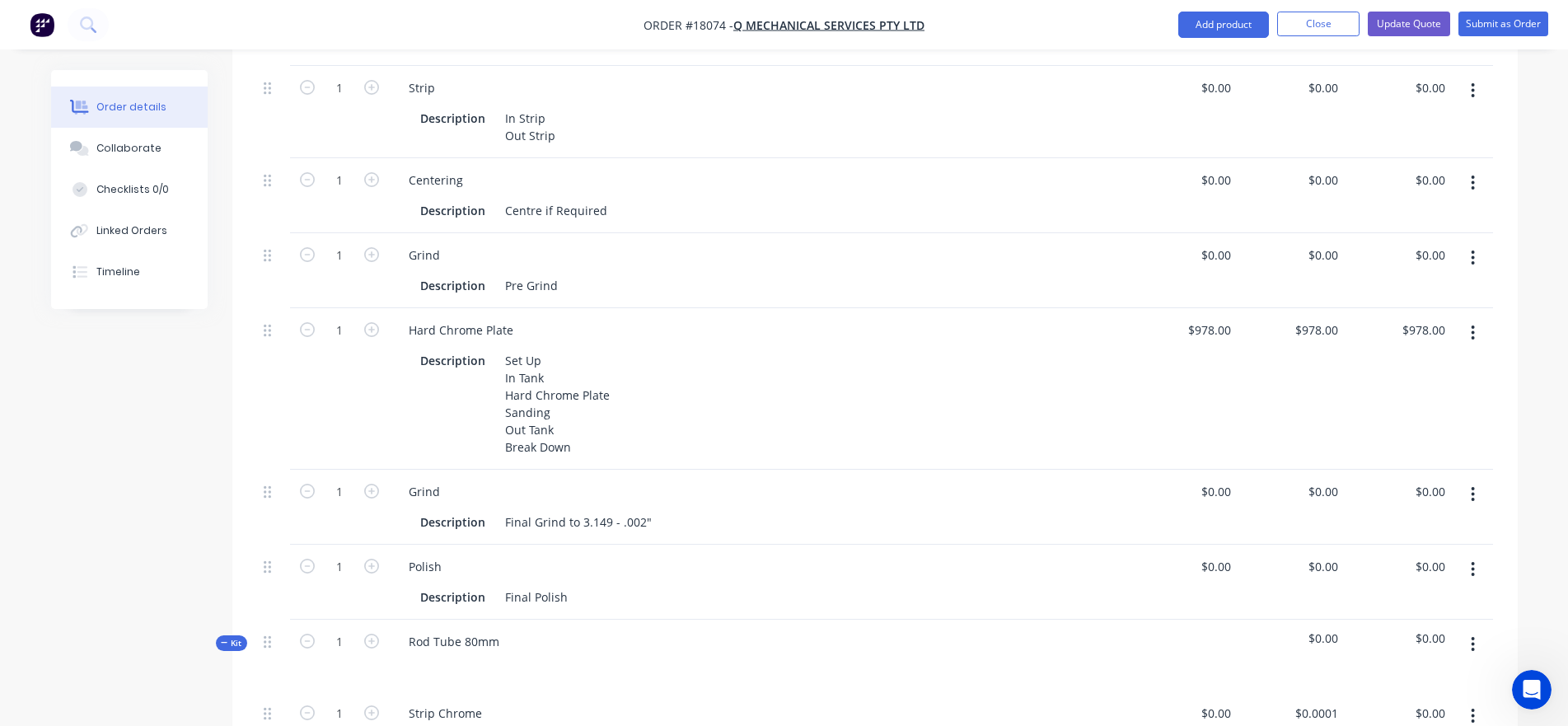
scroll to position [587, 0]
drag, startPoint x: 571, startPoint y: 432, endPoint x: 482, endPoint y: 325, distance: 139.2
click at [482, 347] on div "Description Set Up In Tank Hard Chrome Plate Sanding Out Tank Break Down" at bounding box center [756, 402] width 686 height 110
copy div "Set Up In Tank Hard Chrome Plate Sanding Out Tank Break Down"
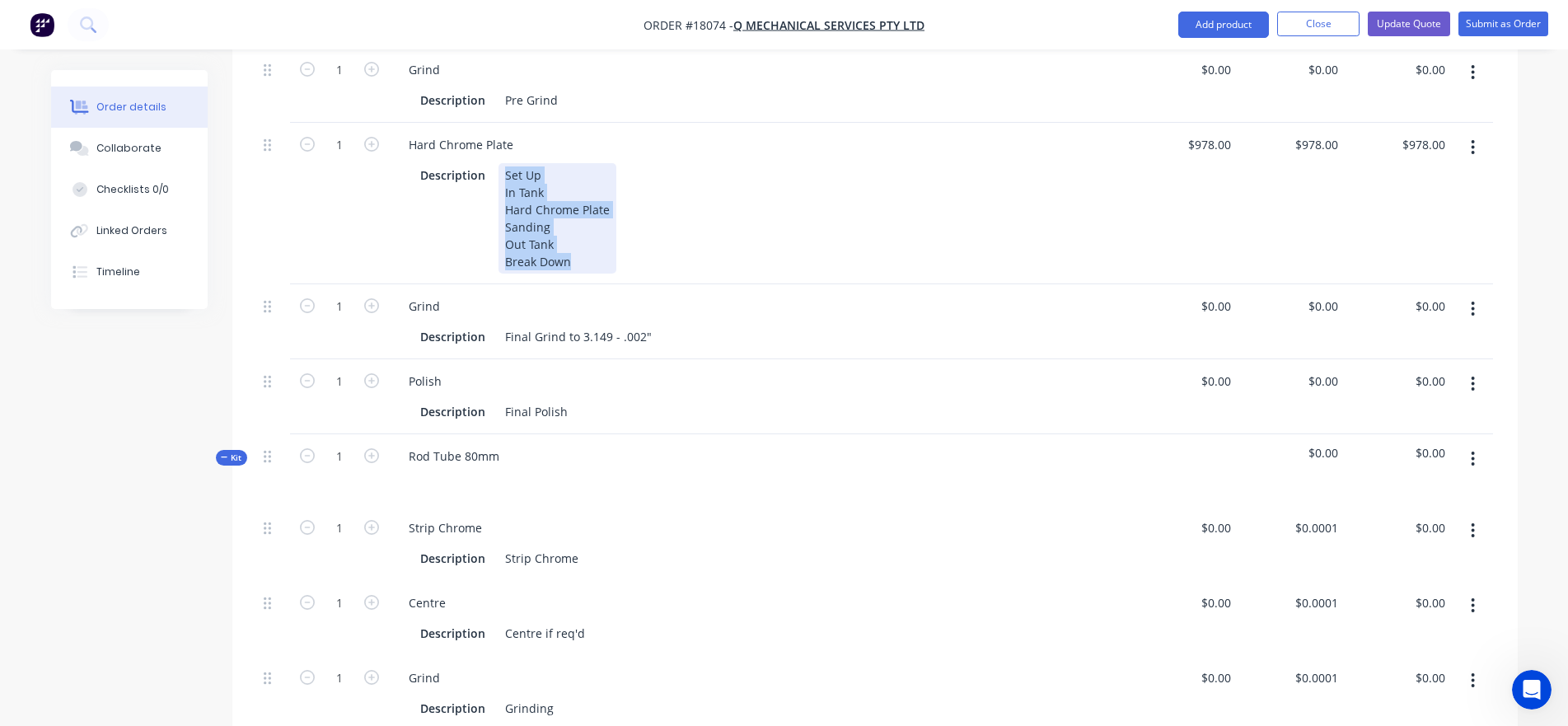
scroll to position [977, 0]
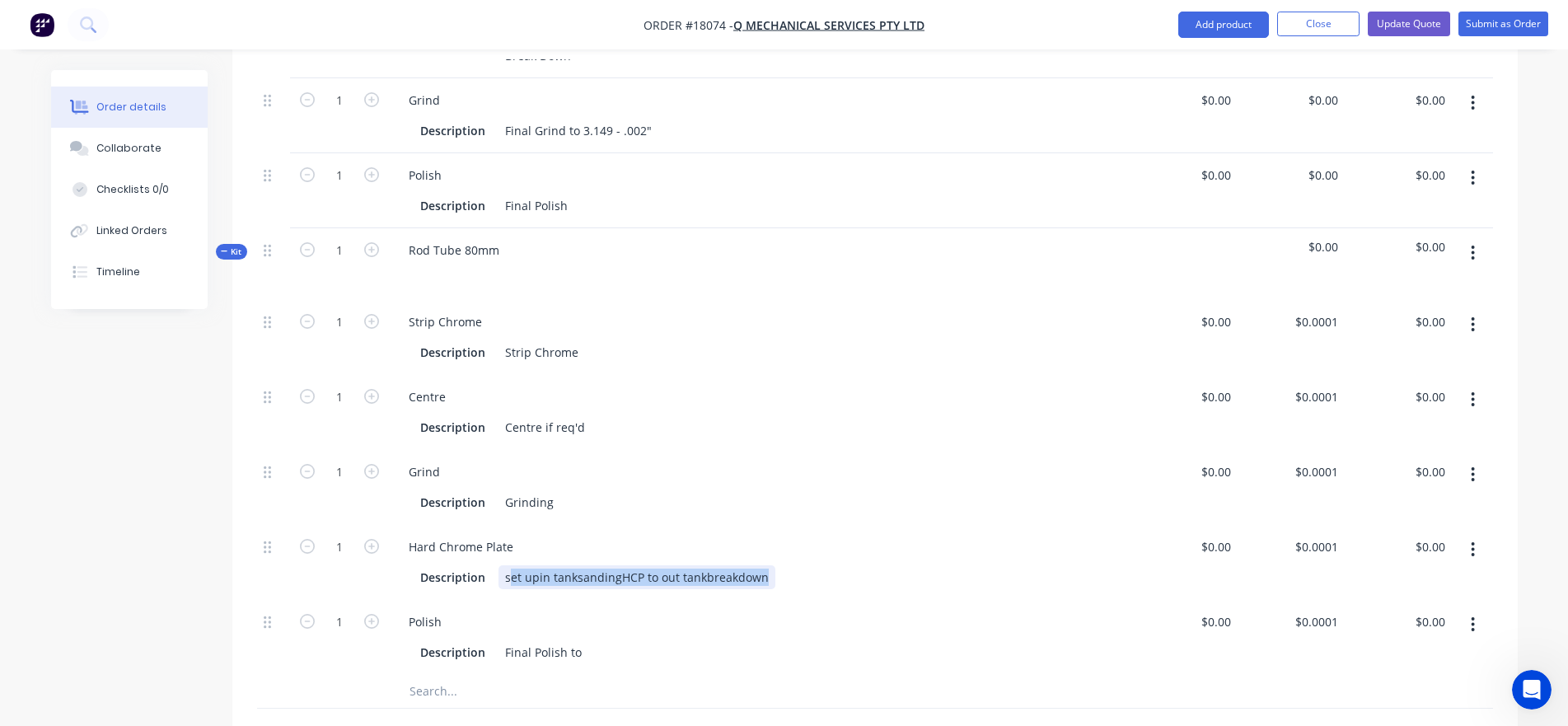
drag, startPoint x: 507, startPoint y: 553, endPoint x: 763, endPoint y: 571, distance: 256.6
click at [764, 572] on div "Hard Chrome Plate Description set upin tanksandingHCP to out tankbreakdown" at bounding box center [760, 562] width 741 height 75
click at [512, 565] on div "set upin tanksandingHCP to out tankbreakdown" at bounding box center [637, 577] width 277 height 24
click at [535, 565] on div "set upin tanksandingHCP to out tankbreakdown" at bounding box center [637, 577] width 277 height 24
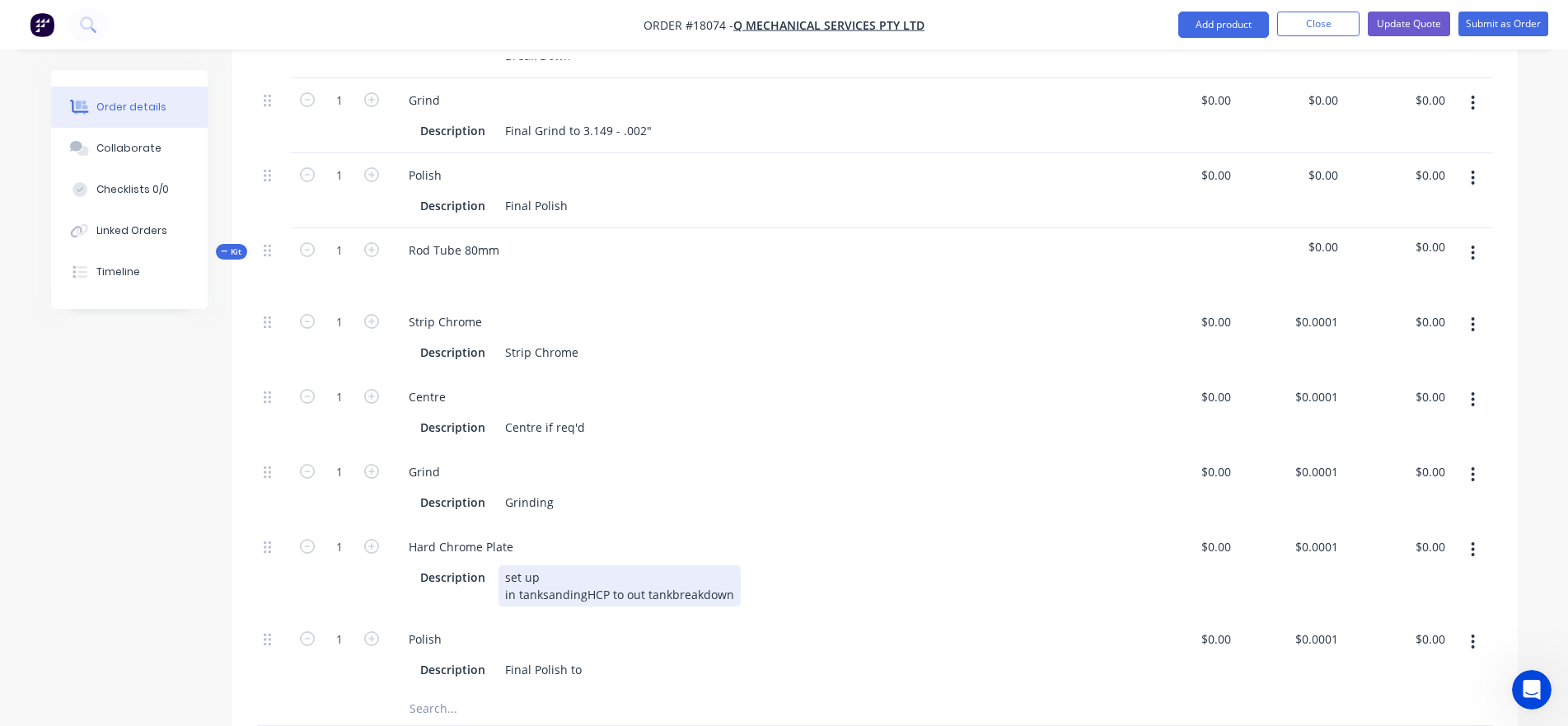
click at [542, 571] on div "set up in tanksandingHCP to out tankbreakdown" at bounding box center [620, 586] width 242 height 41
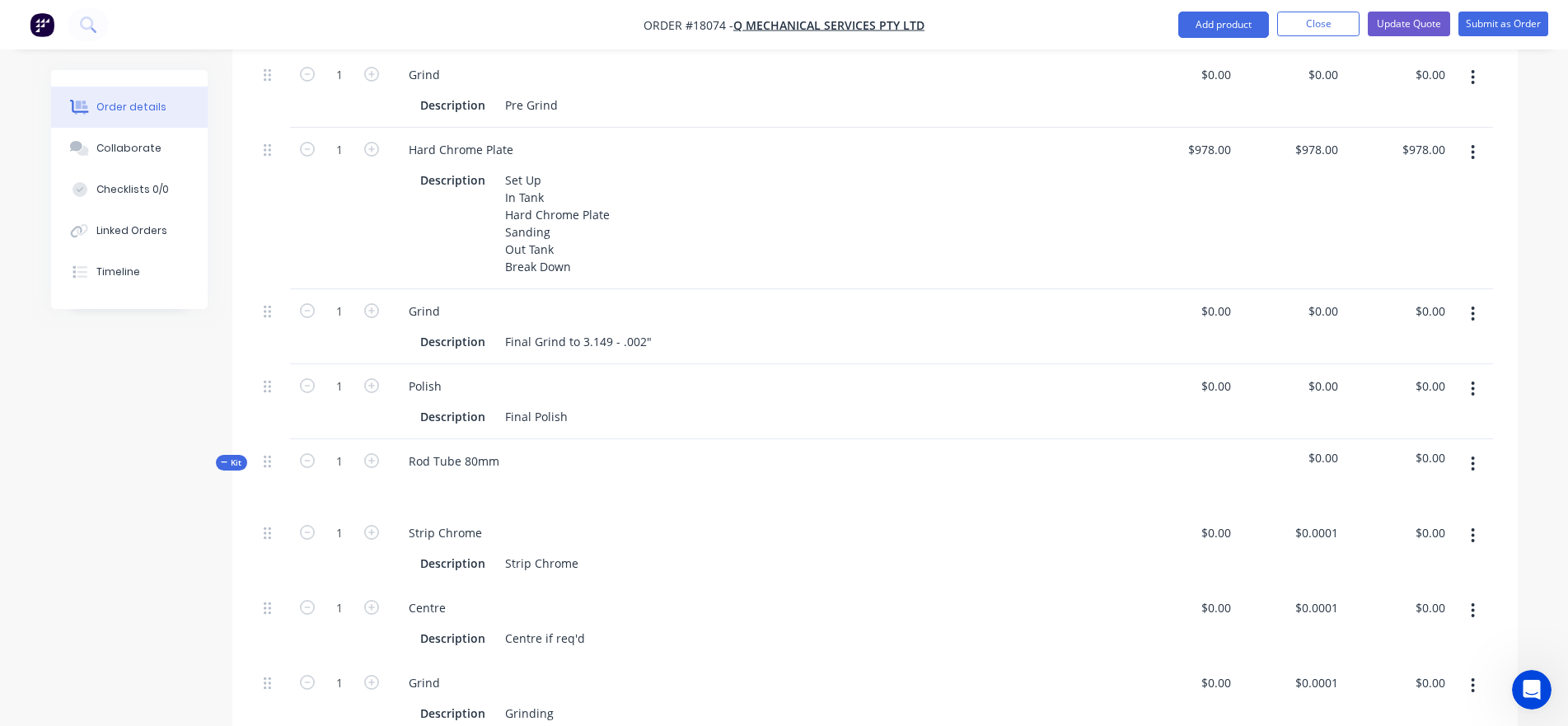
scroll to position [597, 0]
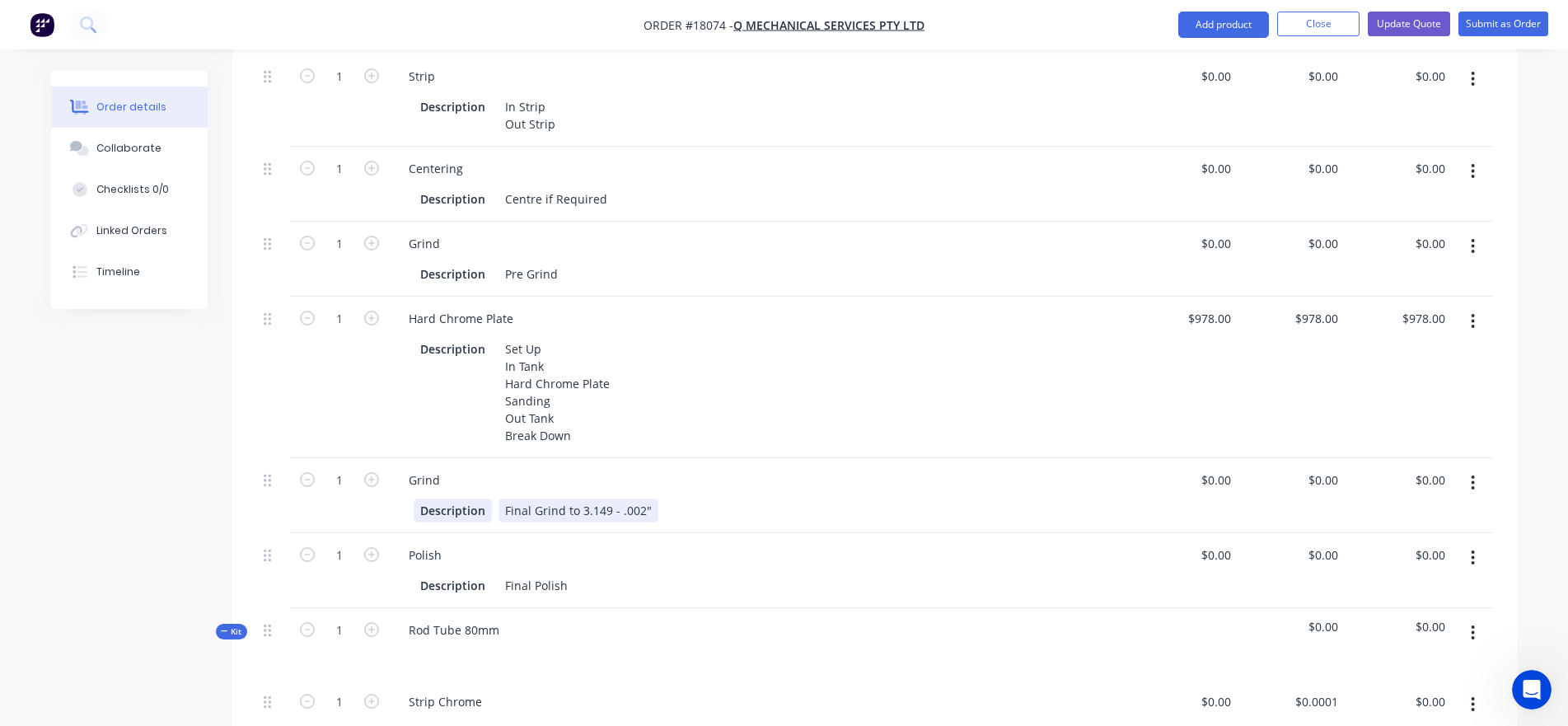
drag, startPoint x: 649, startPoint y: 488, endPoint x: 490, endPoint y: 483, distance: 159.1
click at [490, 499] on div "Description Final Grind to 3.149 - .002"" at bounding box center [756, 511] width 686 height 24
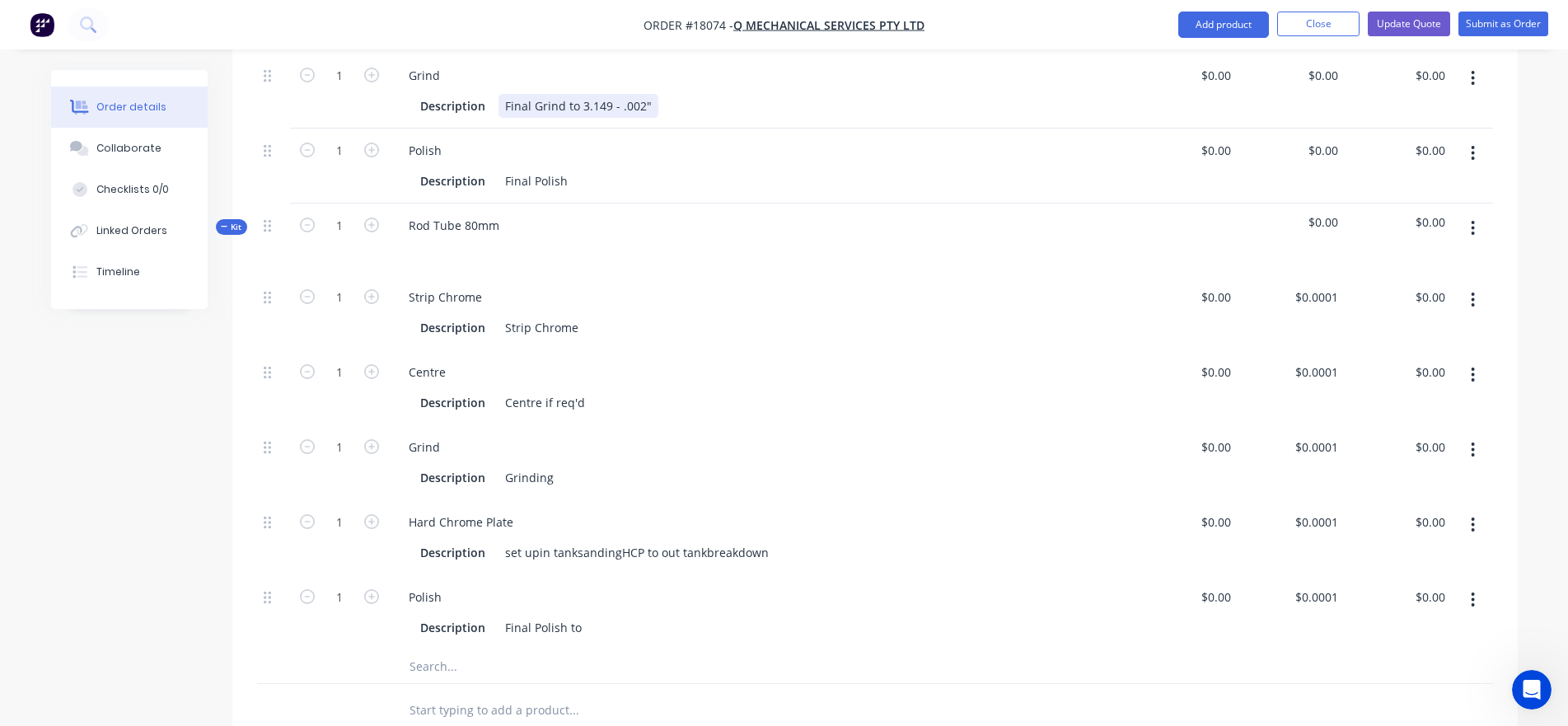
scroll to position [1021, 0]
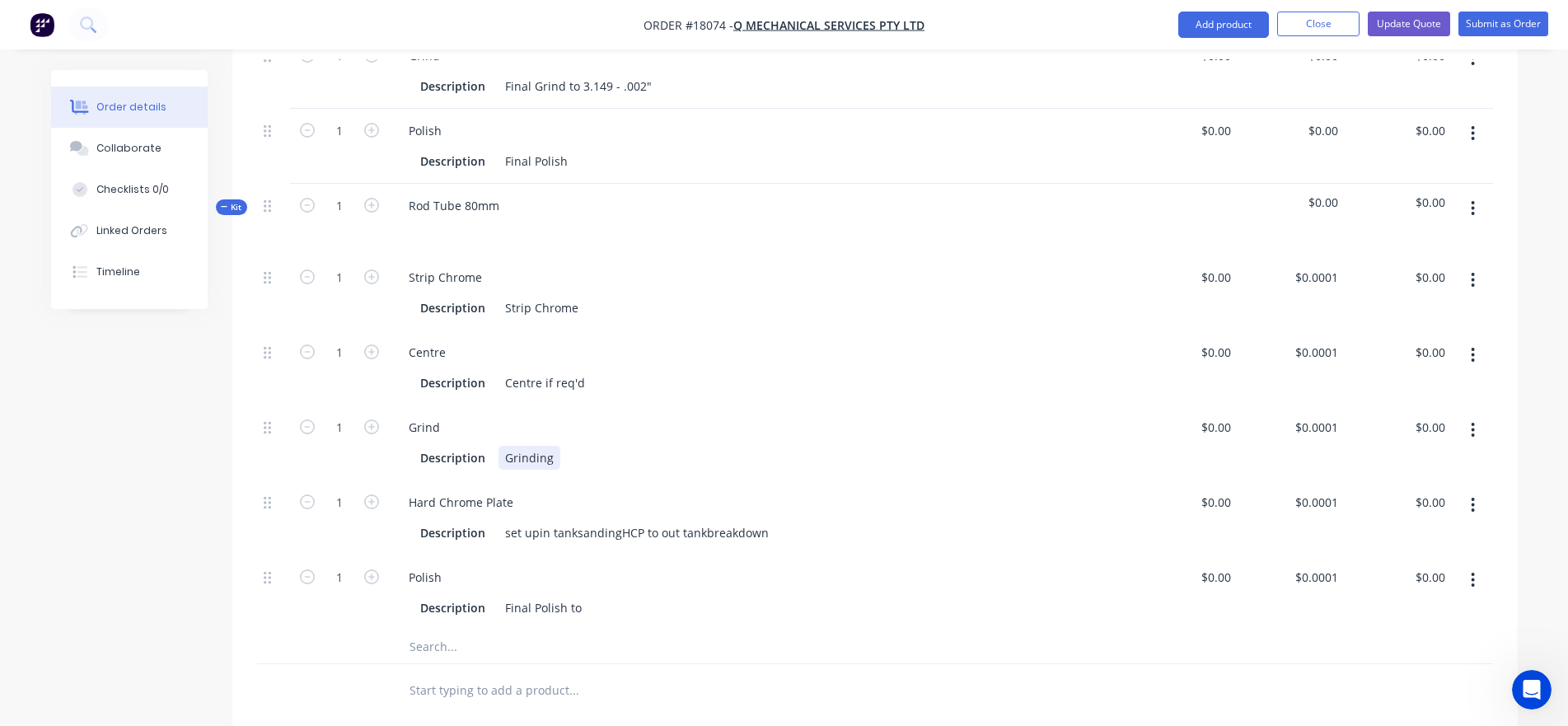
click at [516, 446] on div "Grinding" at bounding box center [529, 458] width 62 height 24
click at [1396, 415] on button "button" at bounding box center [1473, 430] width 39 height 30
click at [1396, 461] on div "Duplicate" at bounding box center [1415, 473] width 127 height 24
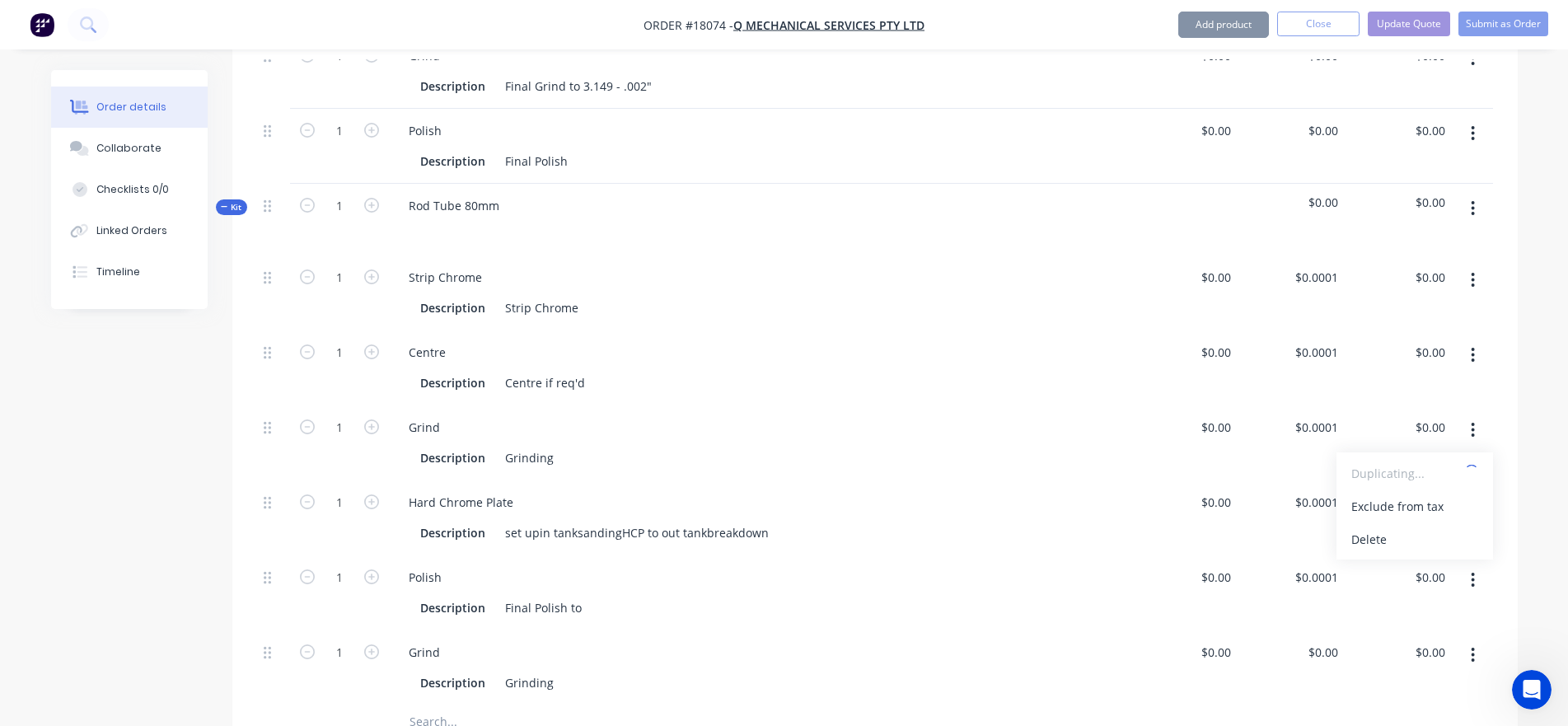
type input "$0.0001"
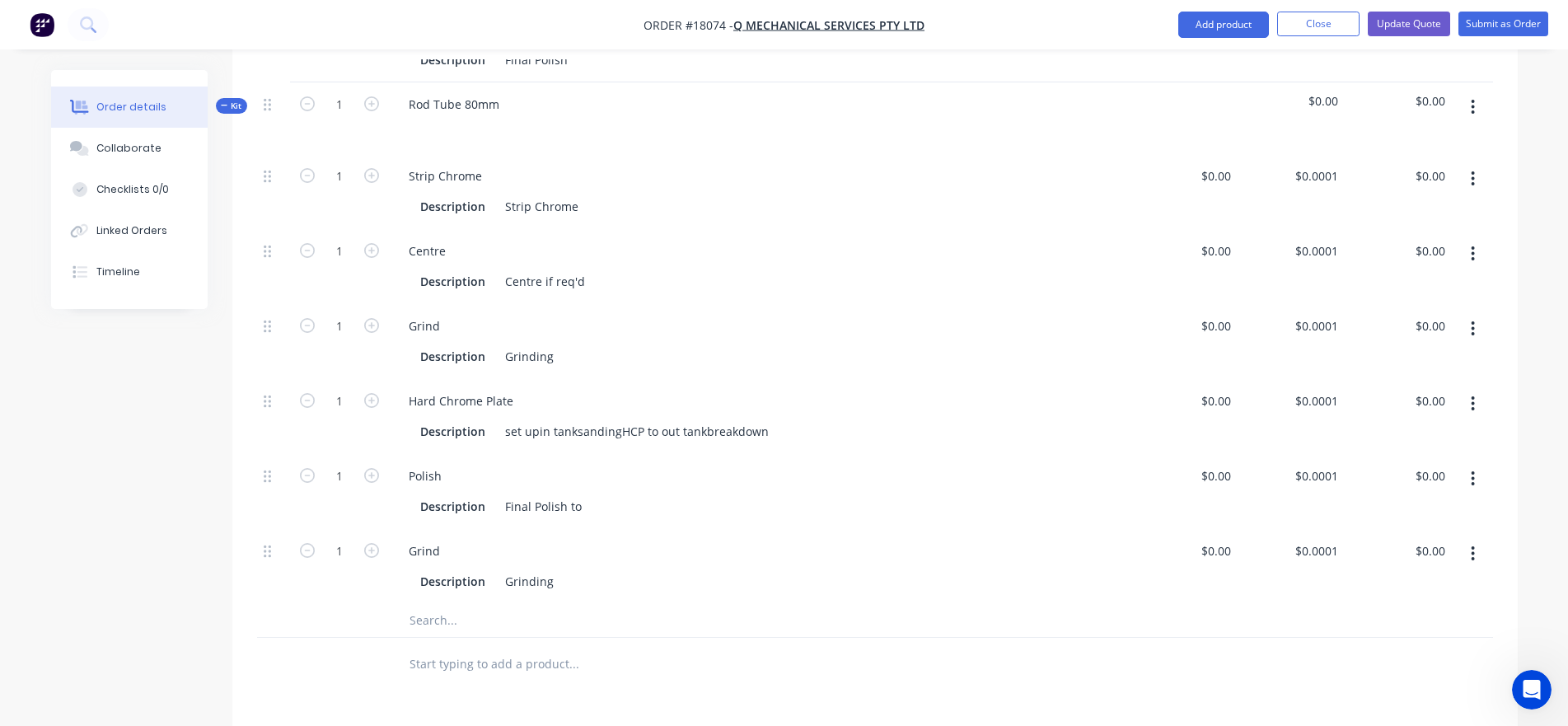
scroll to position [1133, 0]
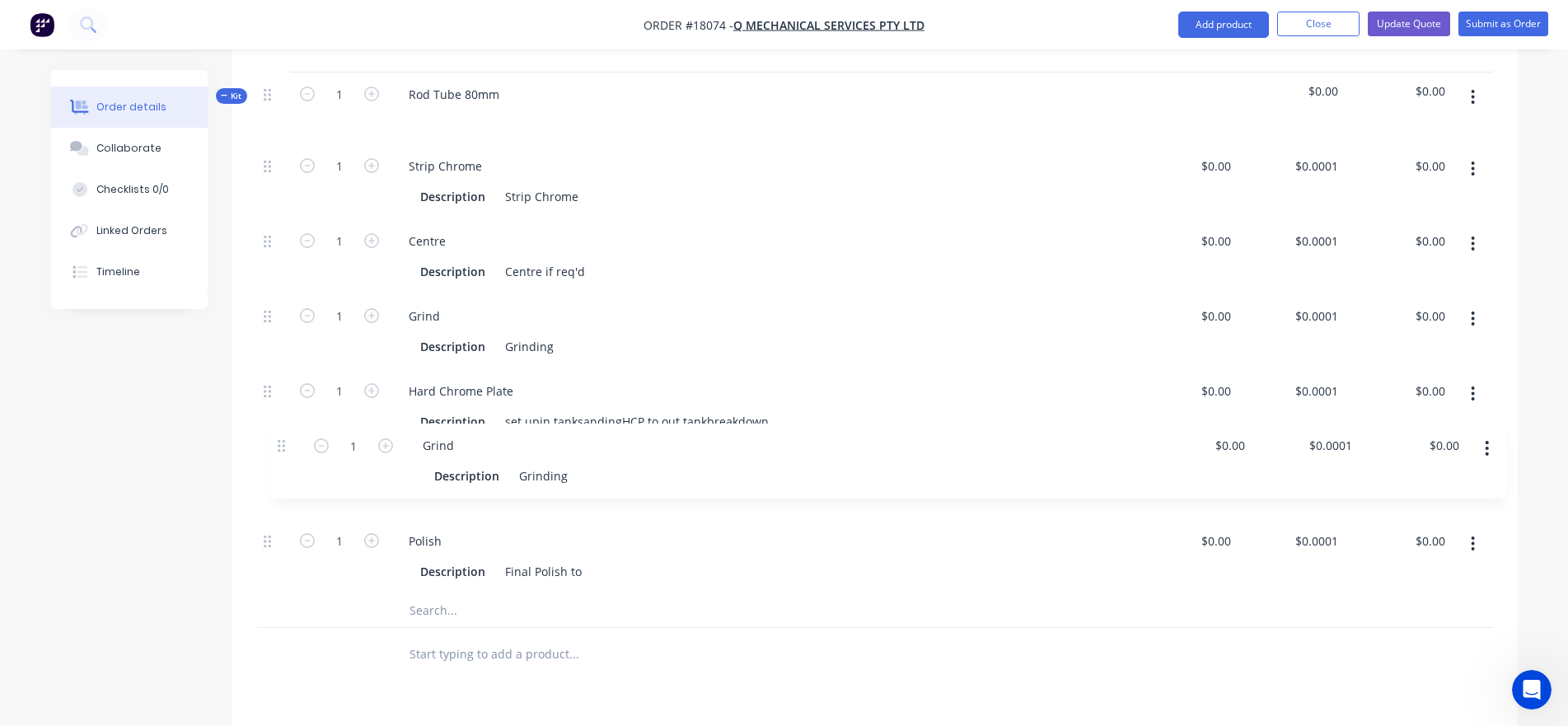
drag, startPoint x: 265, startPoint y: 521, endPoint x: 279, endPoint y: 441, distance: 81.2
click at [279, 441] on div "1 Strip Chrome Description Strip Chrome $0.00 $0.00 $0.0001 $0.0001 $0.00 $0.00…" at bounding box center [875, 369] width 1236 height 449
click at [532, 485] on div "Grinding" at bounding box center [529, 497] width 62 height 24
paste div
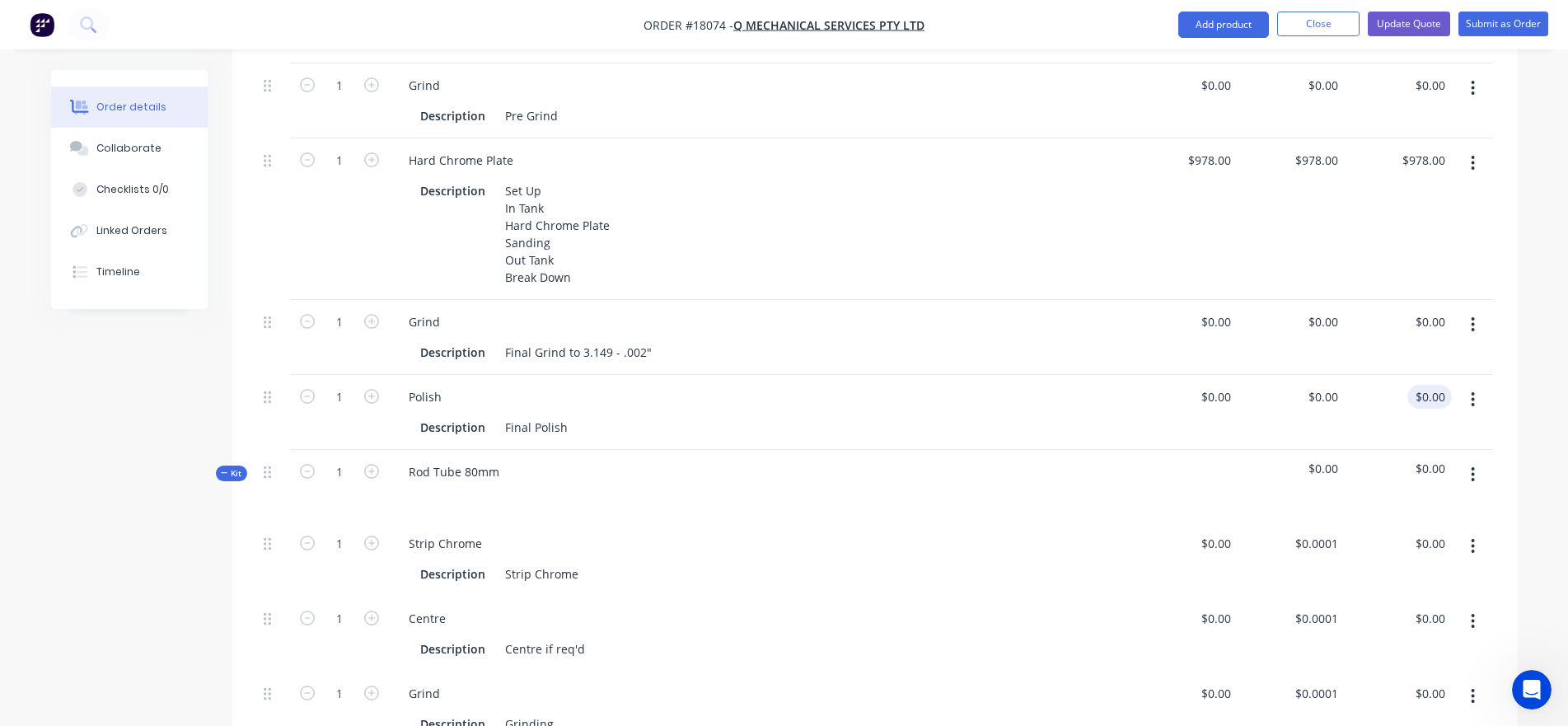
scroll to position [754, 0]
click at [1396, 318] on icon "button" at bounding box center [1473, 327] width 4 height 19
click at [1375, 456] on div "Delete" at bounding box center [1415, 468] width 127 height 24
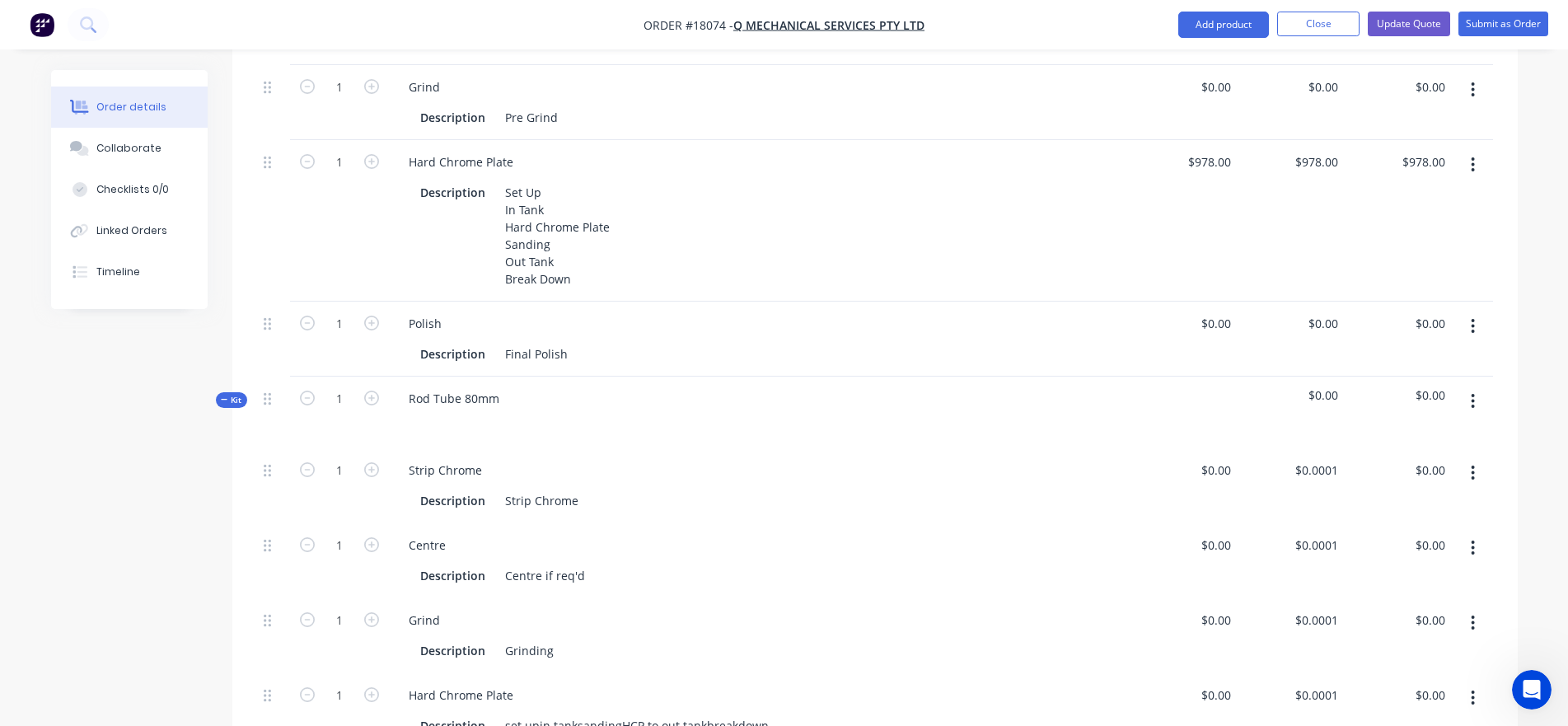
click at [1396, 311] on button "button" at bounding box center [1473, 326] width 39 height 30
click at [1353, 456] on div "Delete" at bounding box center [1415, 468] width 127 height 24
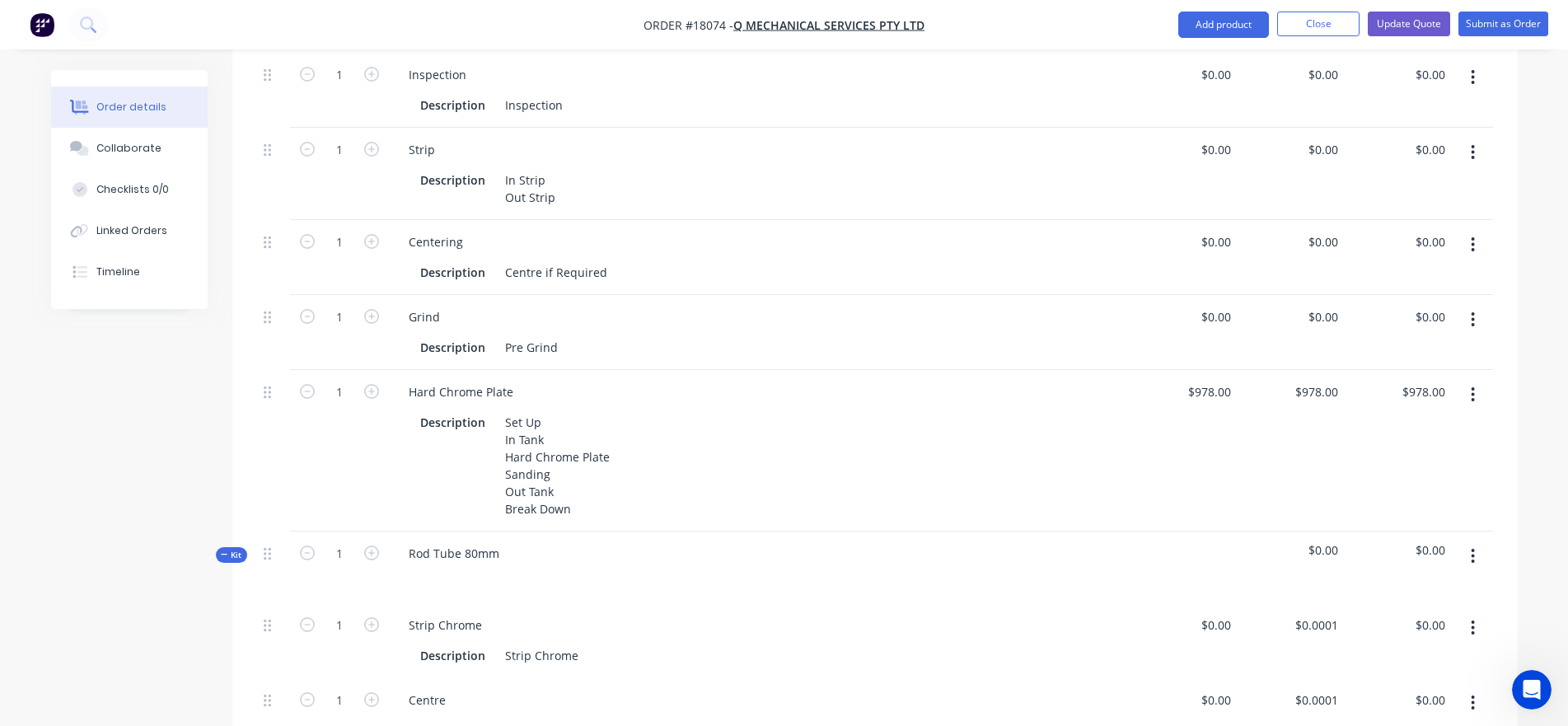
scroll to position [493, 0]
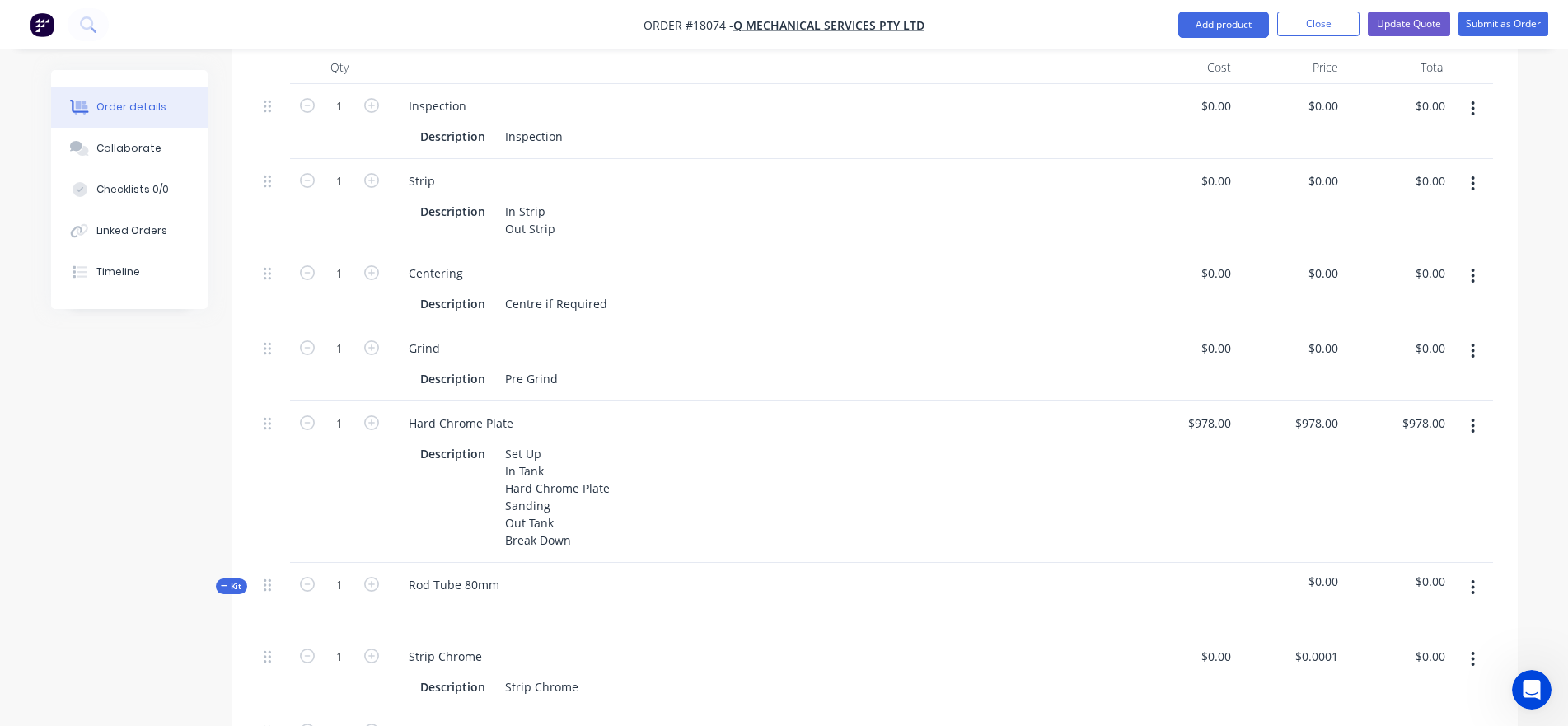
click at [1396, 94] on button "button" at bounding box center [1473, 109] width 39 height 30
click at [1396, 173] on div "Duplicate" at bounding box center [1415, 185] width 127 height 24
click at [1396, 101] on icon "button" at bounding box center [1473, 109] width 4 height 15
click at [1396, 239] on div "Delete" at bounding box center [1415, 251] width 127 height 24
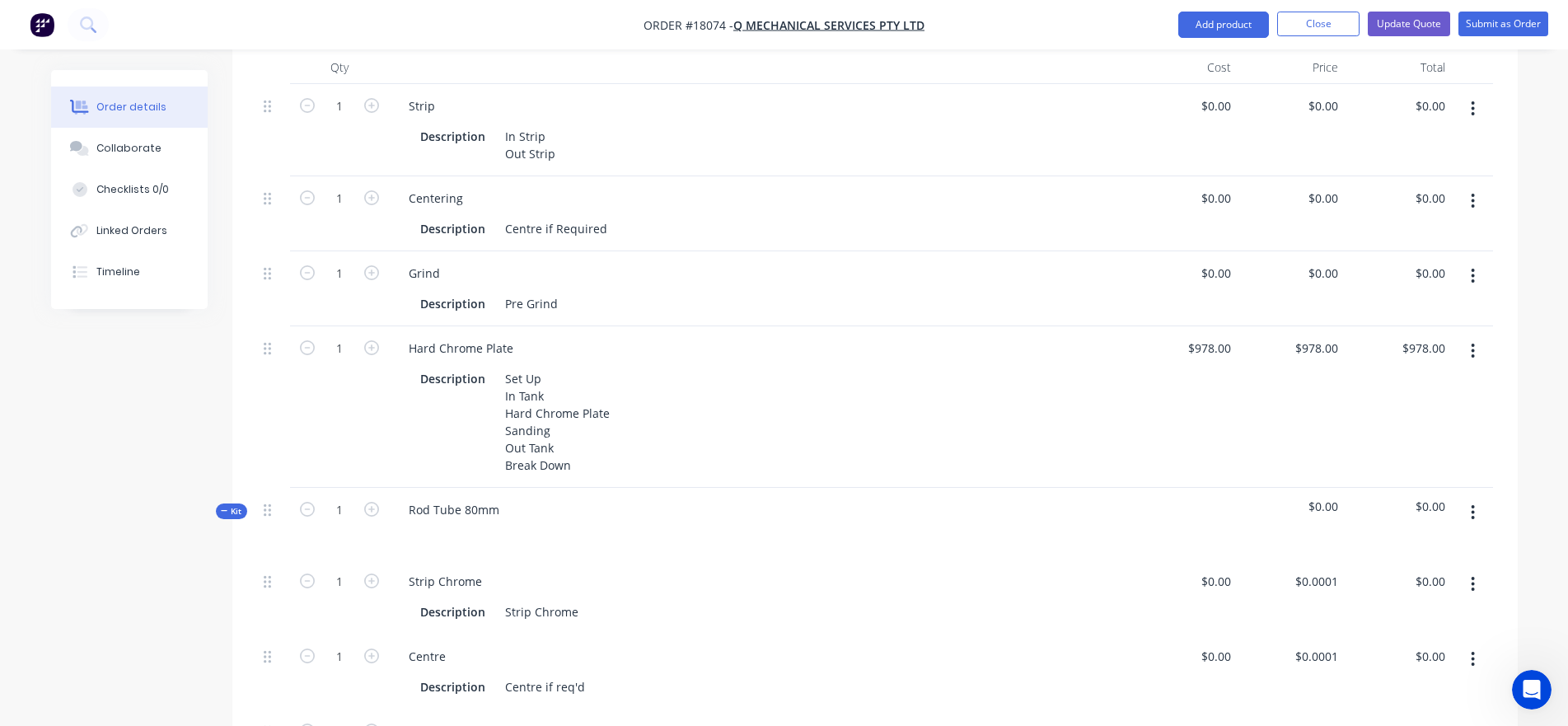
click at [1396, 101] on icon "button" at bounding box center [1473, 109] width 4 height 15
click at [1396, 234] on button "Delete" at bounding box center [1415, 250] width 157 height 32
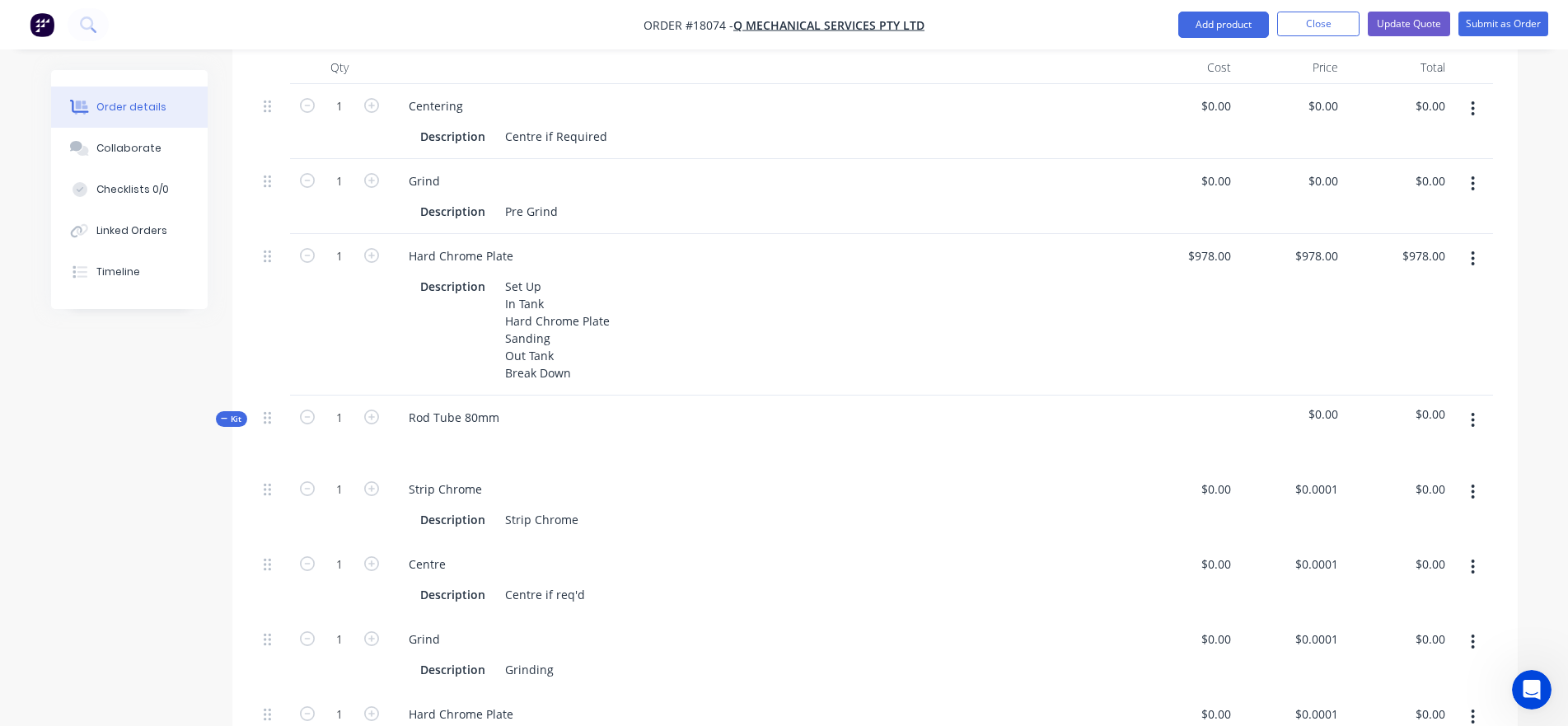
click at [1396, 169] on button "button" at bounding box center [1473, 184] width 39 height 30
click at [1396, 314] on div "Delete" at bounding box center [1415, 326] width 127 height 24
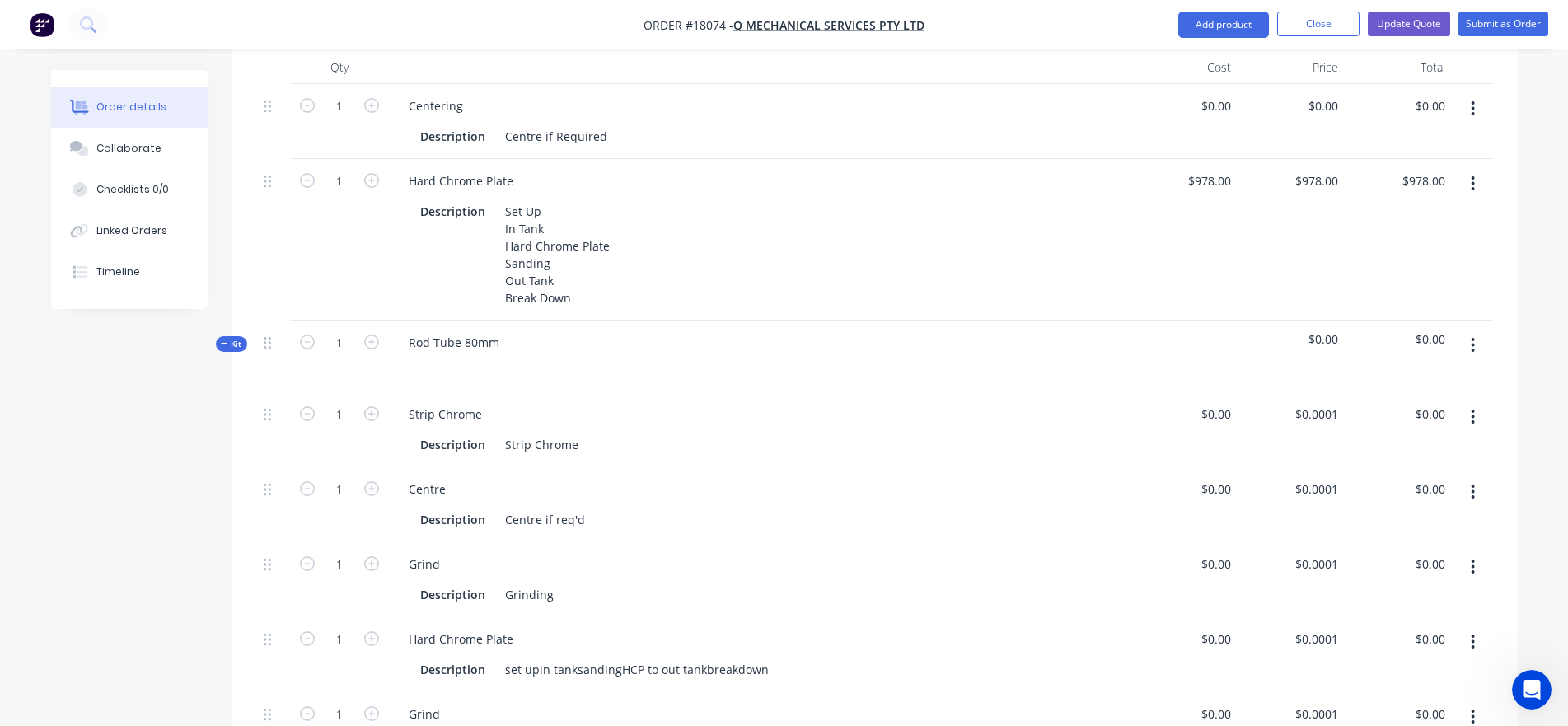
click at [1396, 94] on button "button" at bounding box center [1473, 109] width 39 height 30
click at [1396, 239] on div "Delete" at bounding box center [1415, 251] width 127 height 24
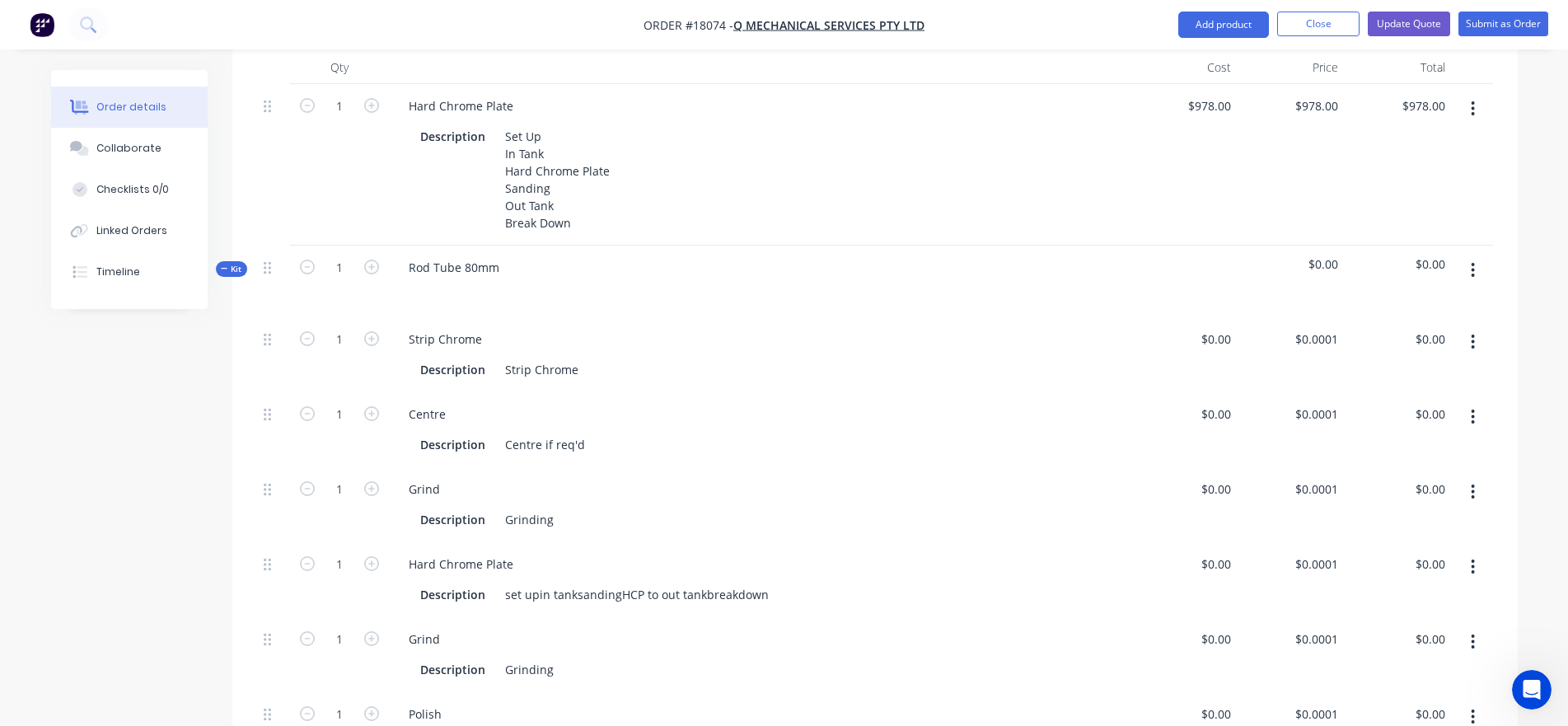
click at [1396, 99] on icon "button" at bounding box center [1473, 109] width 4 height 19
click at [1370, 239] on div "Delete" at bounding box center [1415, 251] width 127 height 24
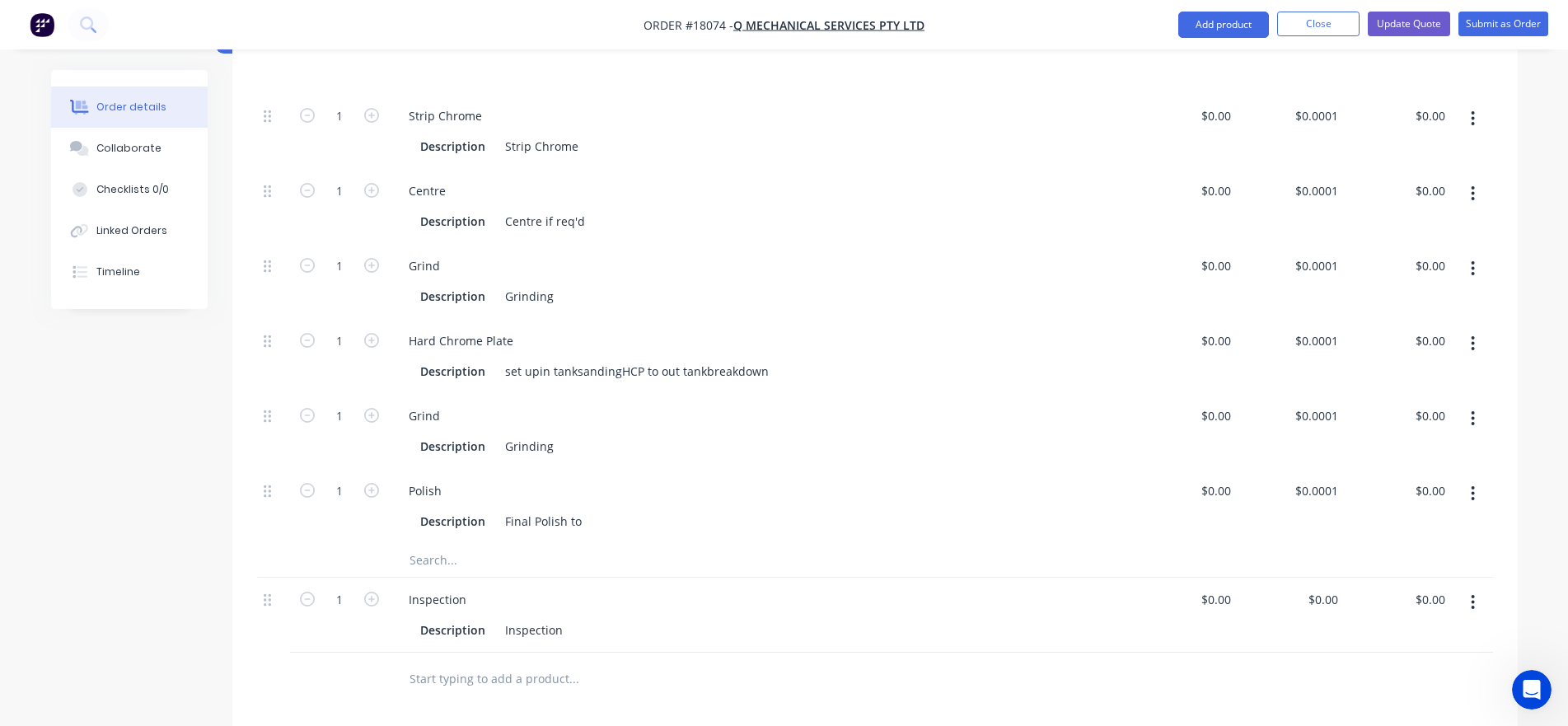
scroll to position [554, 0]
click at [1218, 179] on input at bounding box center [1219, 191] width 38 height 24
type input "$70.00"
type input "70"
type input "$70.00"
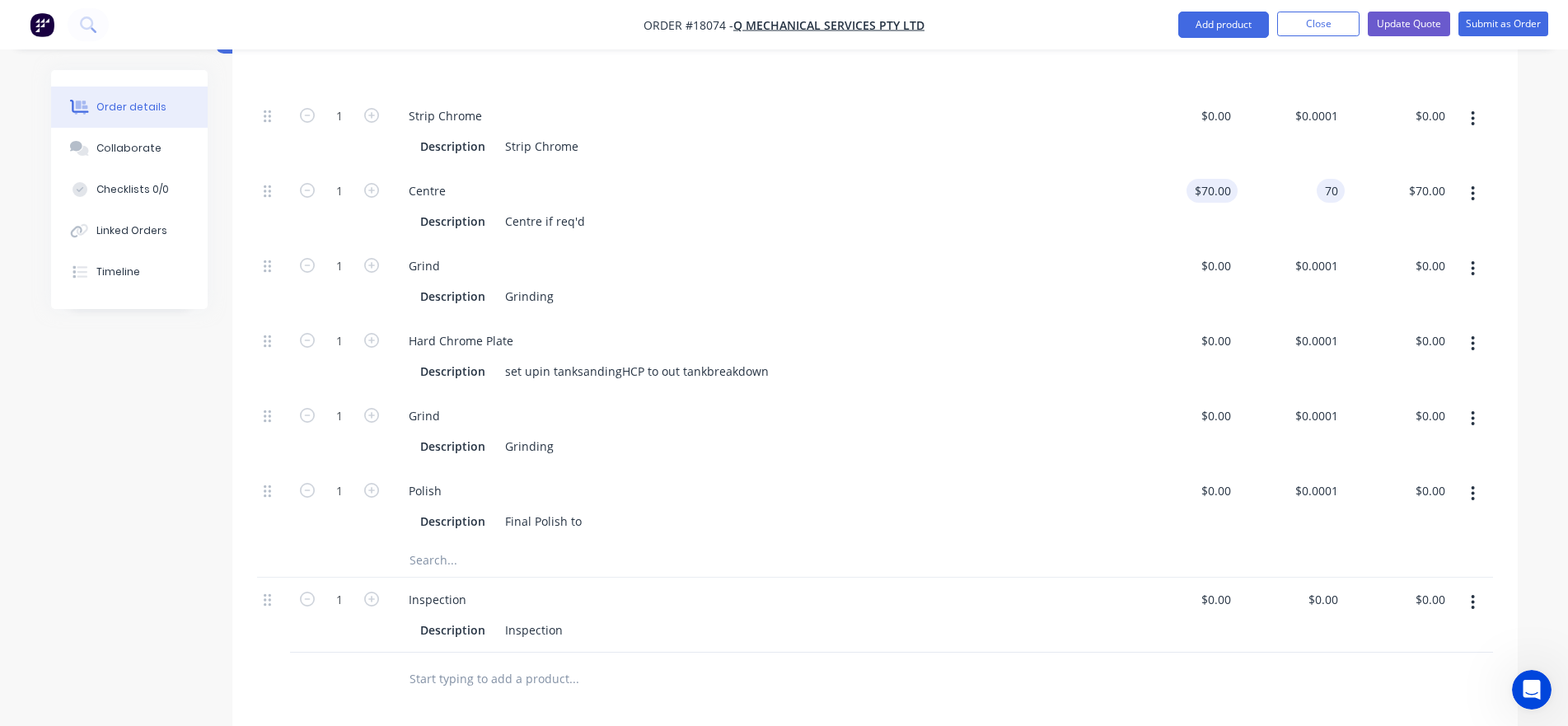
type input "7"
type input "$100.00"
click at [974, 329] on div "Hard Chrome Plate" at bounding box center [760, 341] width 728 height 24
click at [1198, 244] on div at bounding box center [1183, 281] width 107 height 75
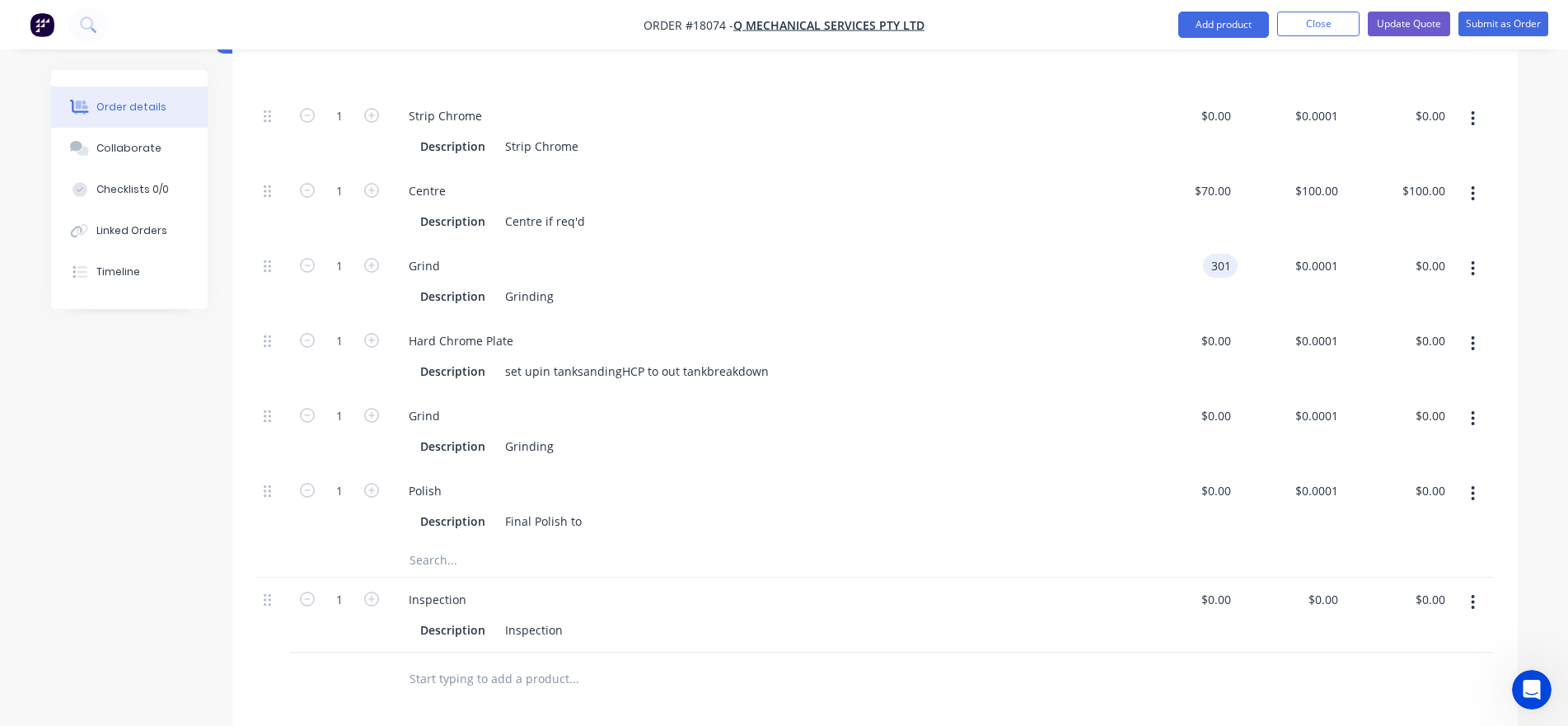
type input "$301.00"
click at [1095, 329] on div "Hard Chrome Plate" at bounding box center [760, 341] width 728 height 24
click at [1324, 253] on input "301" at bounding box center [1319, 266] width 51 height 24
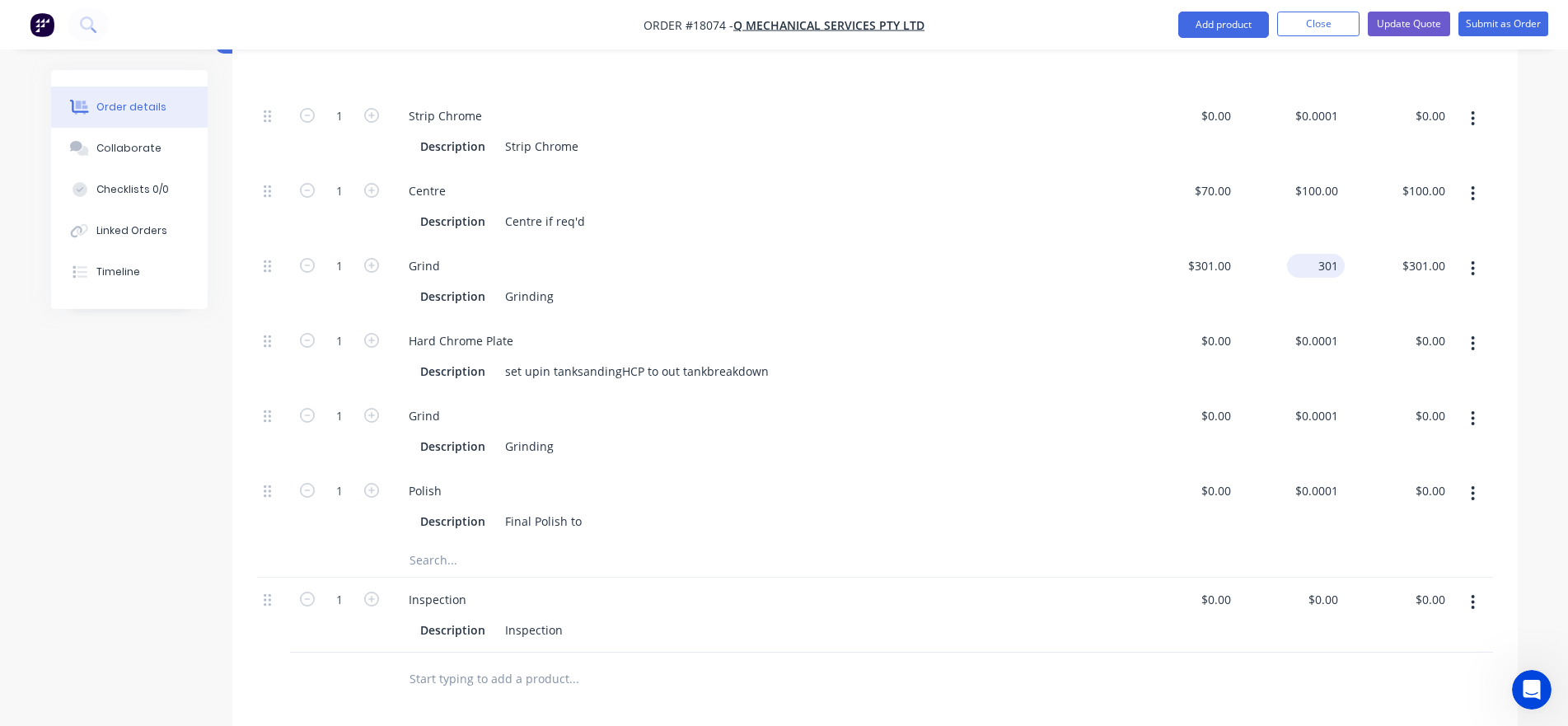
click at [1324, 253] on input "301" at bounding box center [1319, 266] width 51 height 24
type input "$0.001"
type input "$0.00"
click at [1102, 394] on div "Grind Description Grinding" at bounding box center [760, 431] width 741 height 75
click at [1209, 322] on div "$0.00" at bounding box center [1183, 356] width 107 height 75
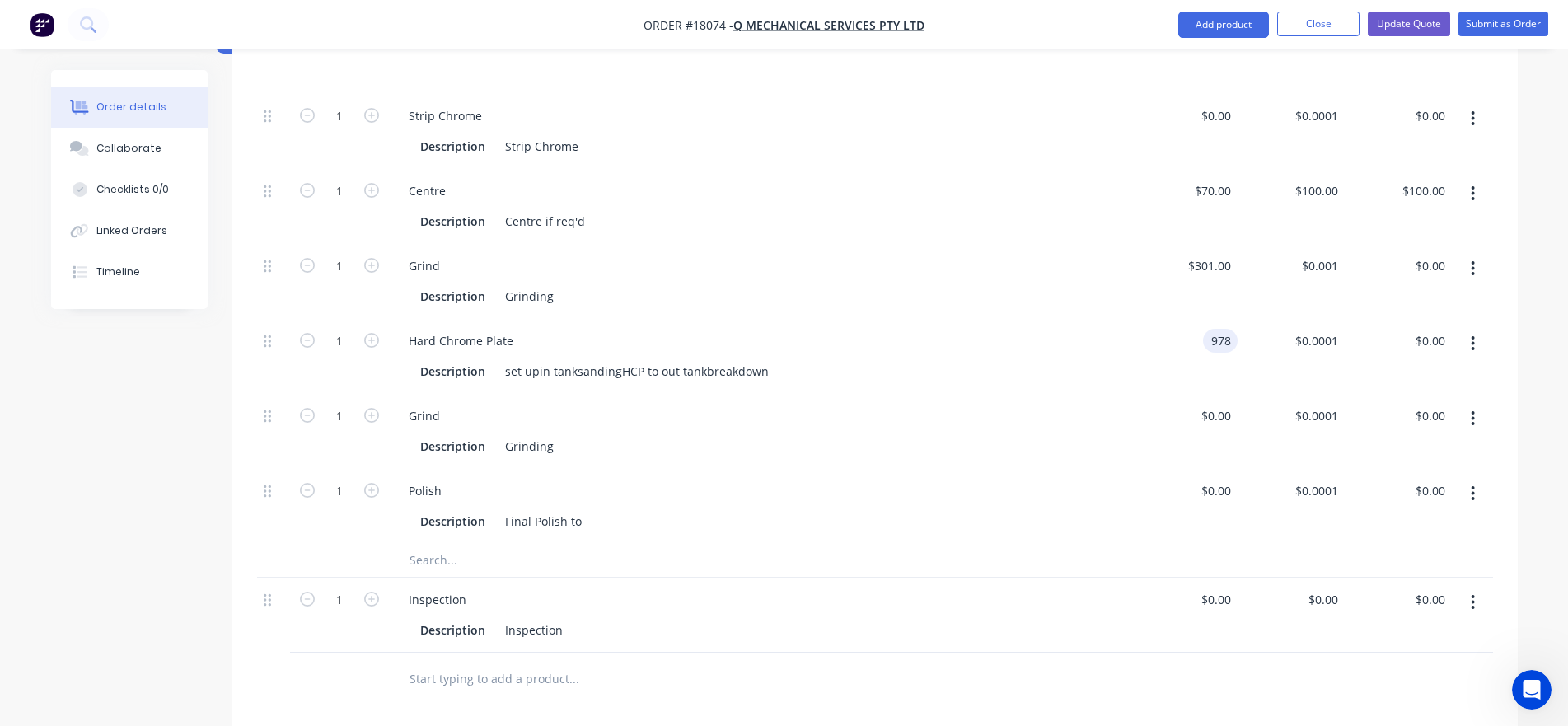
type input "$978.00"
click at [1172, 360] on div "$978.00 978" at bounding box center [1183, 356] width 107 height 75
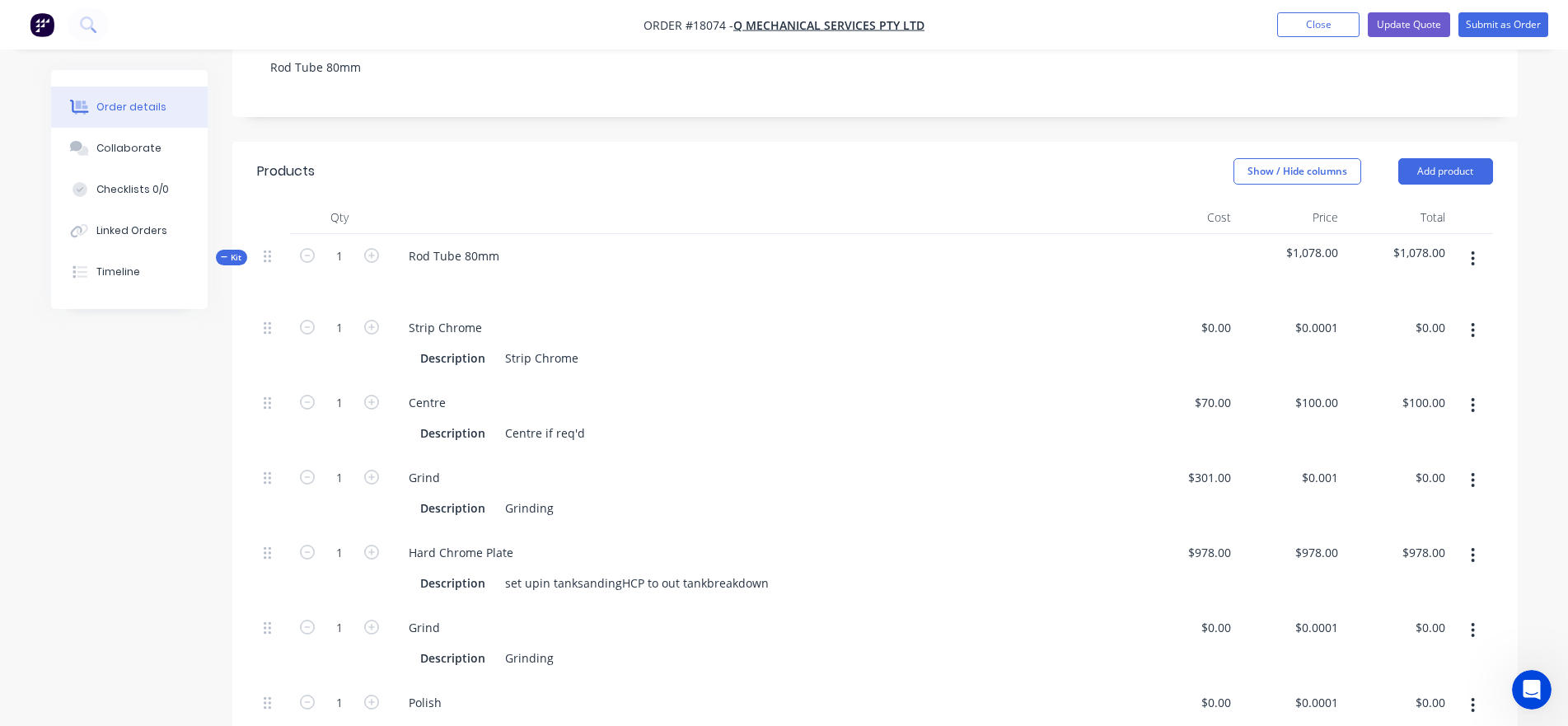
scroll to position [358, 0]
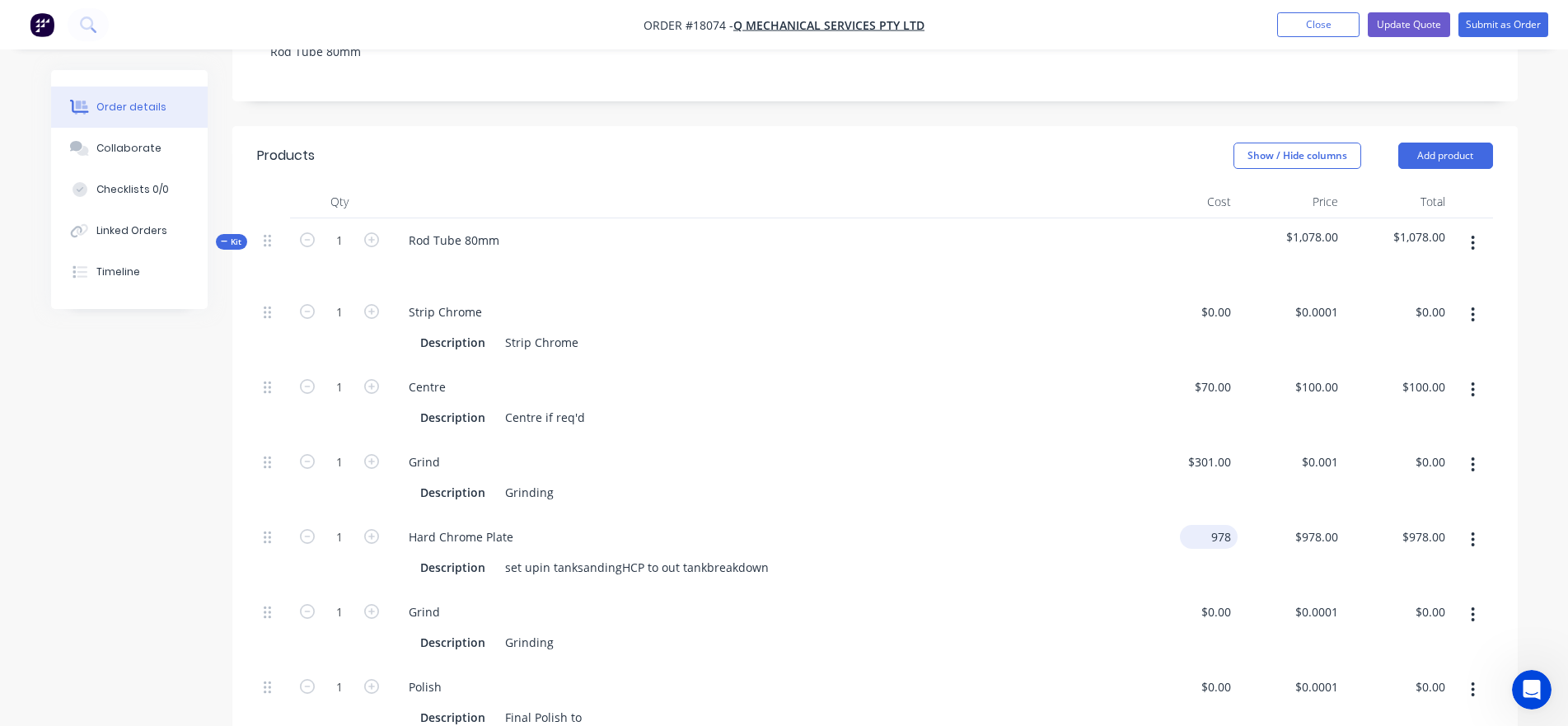
click at [1206, 525] on div "978 $978.00" at bounding box center [1209, 537] width 58 height 24
type input "$980.00"
type input "980"
type input "$980.00"
click at [1312, 525] on div "980 $978.00" at bounding box center [1316, 537] width 58 height 24
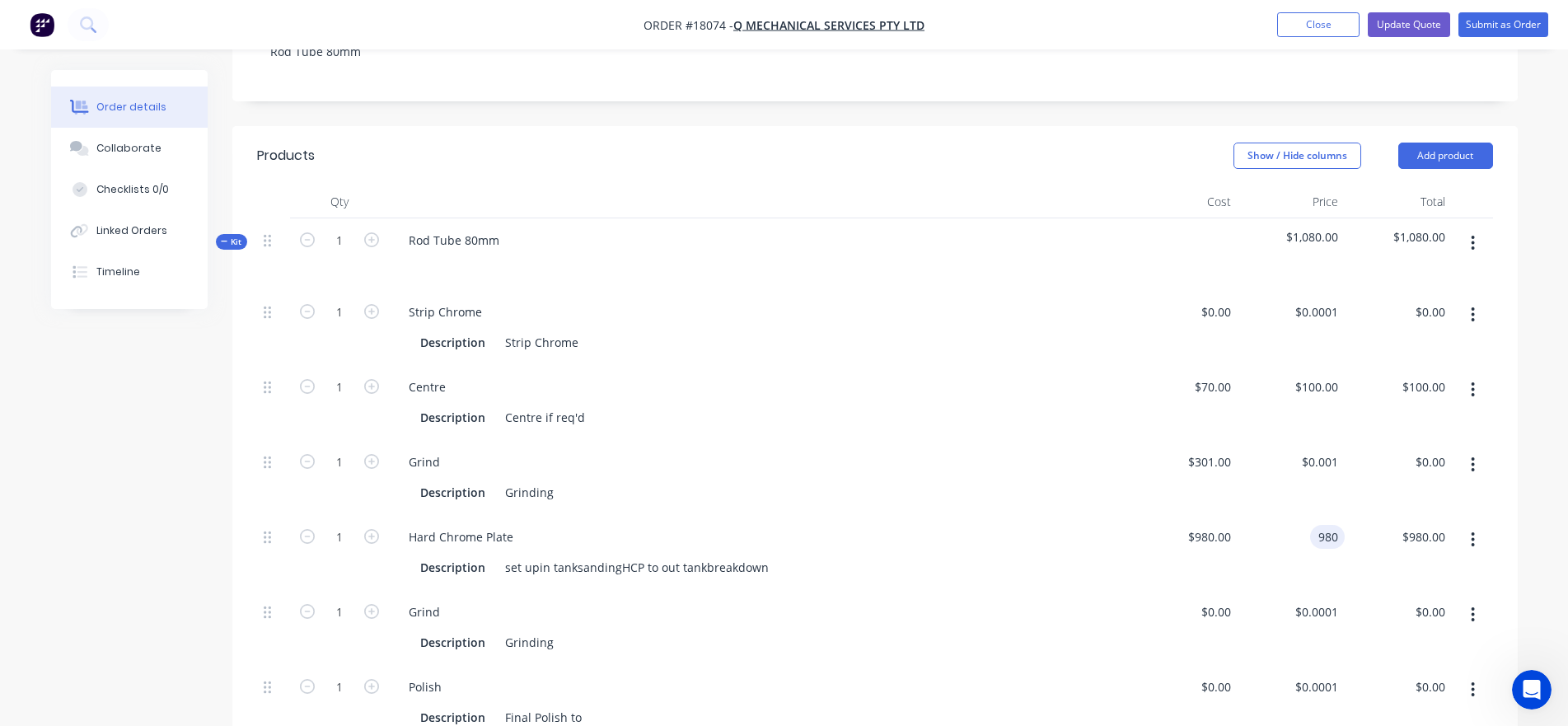
type input "$980.00"
click at [1084, 525] on div "Hard Chrome Plate" at bounding box center [760, 537] width 728 height 24
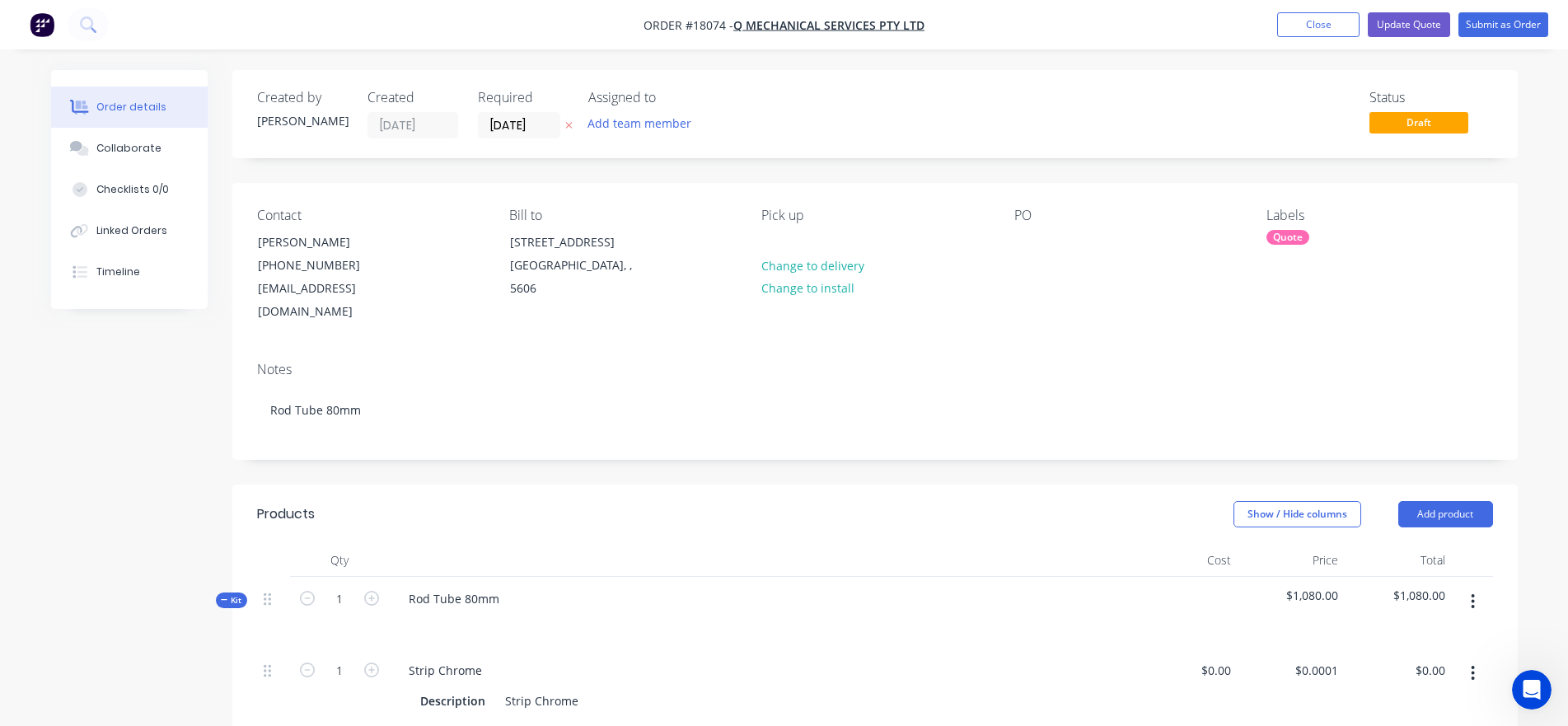
scroll to position [0, 0]
click at [549, 580] on div "Rod Tube 80mm" at bounding box center [760, 612] width 741 height 71
click at [510, 577] on div "Rod Tube 80mm" at bounding box center [760, 612] width 741 height 71
click at [494, 587] on div "Rod Tube 80mm" at bounding box center [454, 599] width 117 height 24
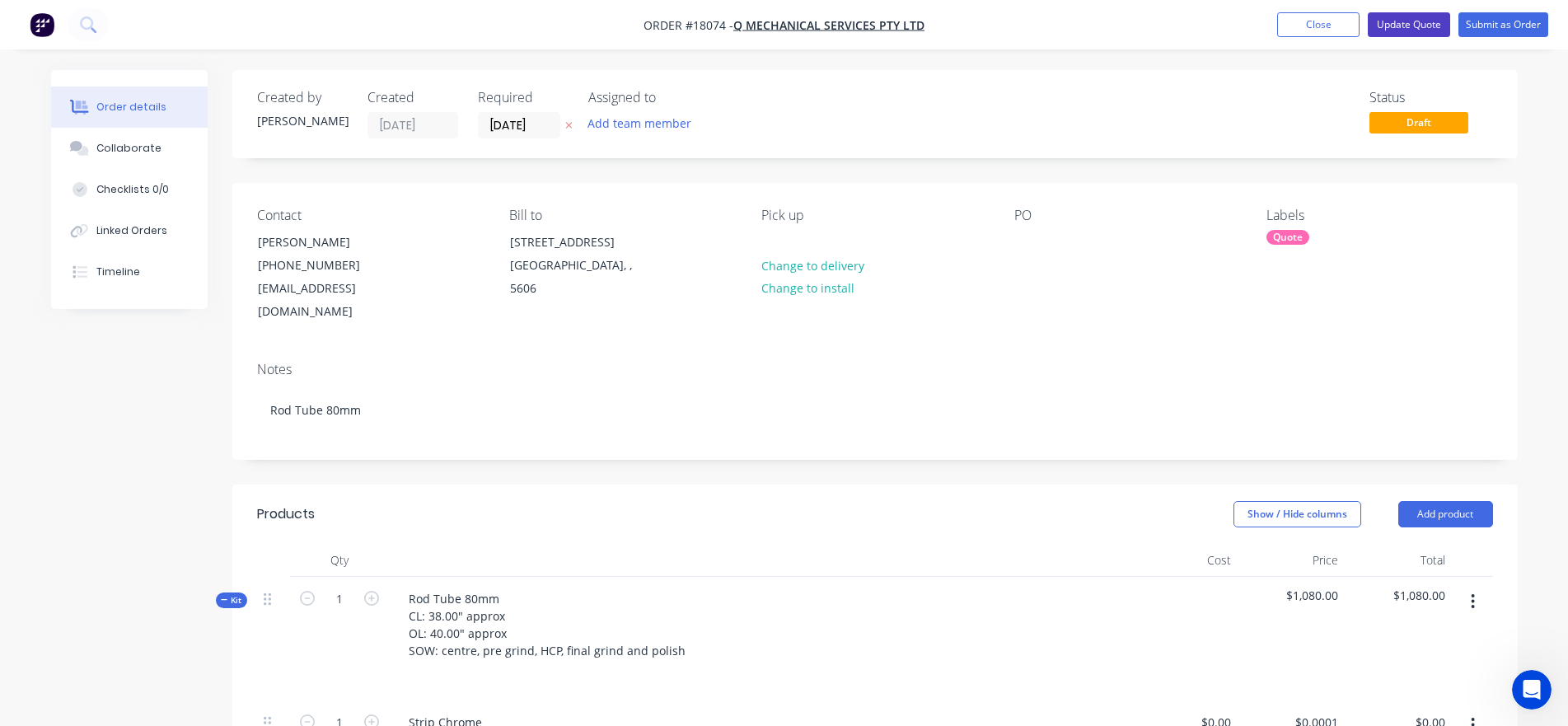
click at [1396, 21] on button "Update Quote" at bounding box center [1409, 24] width 83 height 25
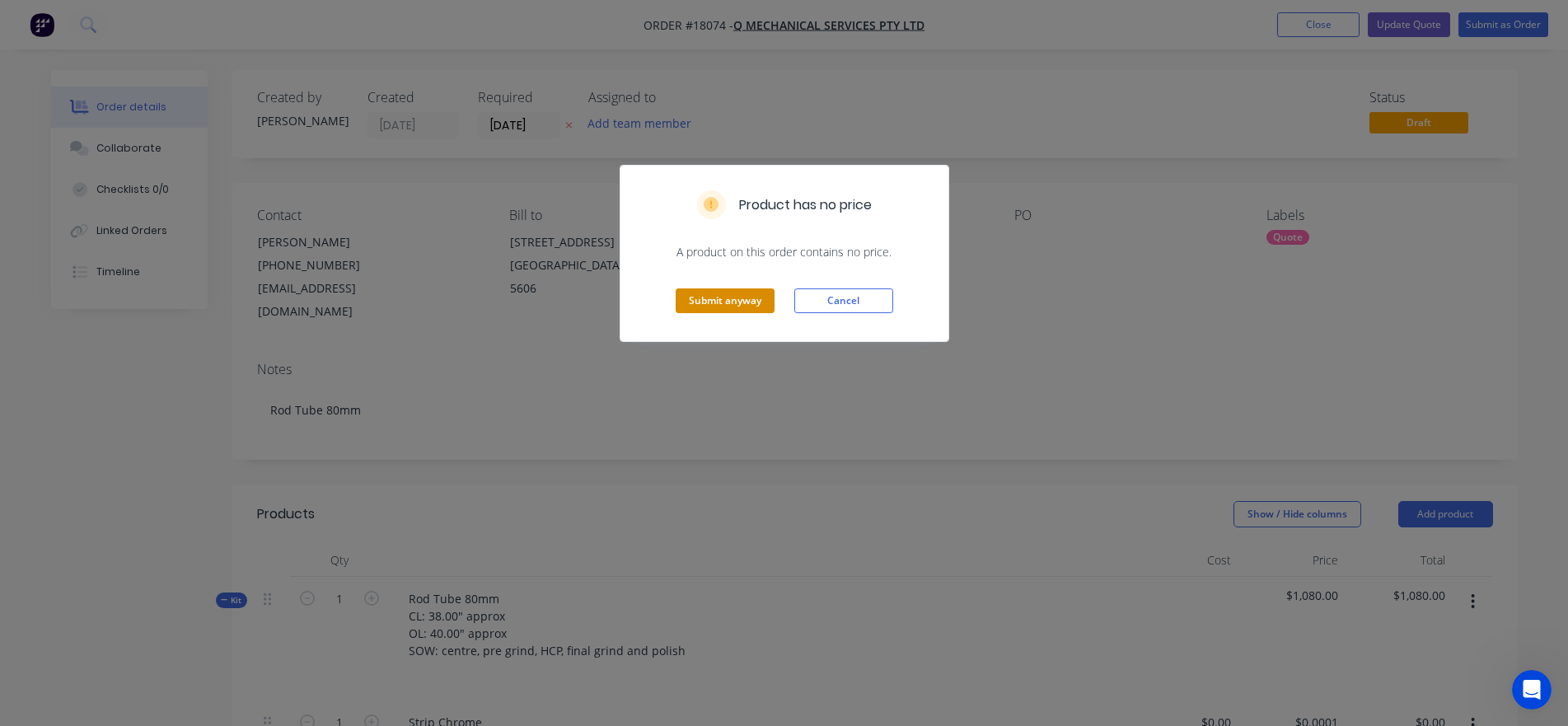
click at [705, 303] on button "Submit anyway" at bounding box center [725, 300] width 98 height 25
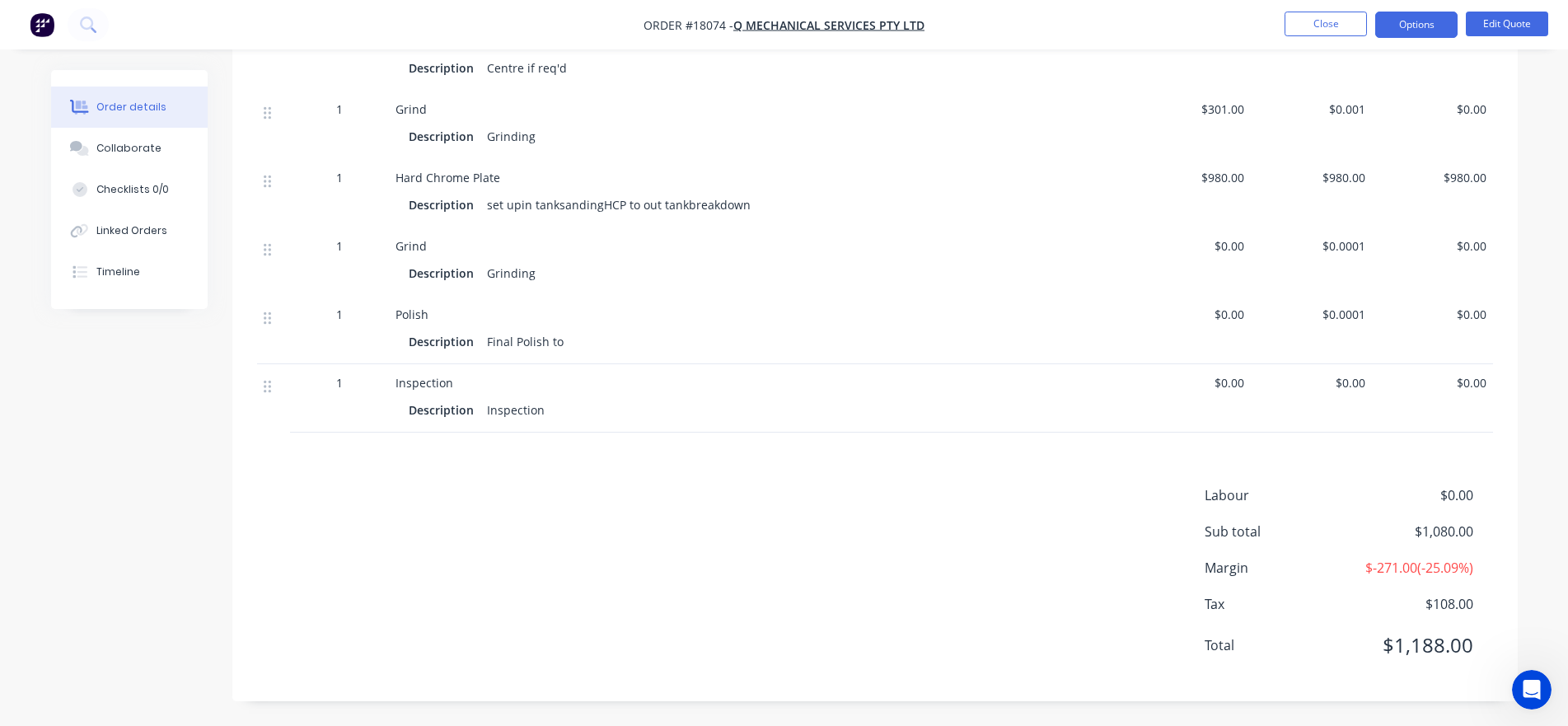
scroll to position [698, 0]
click at [269, 390] on icon at bounding box center [268, 387] width 7 height 12
click at [1396, 405] on div "$0.00" at bounding box center [1432, 399] width 121 height 69
click at [1396, 382] on div "$0.00" at bounding box center [1432, 399] width 121 height 69
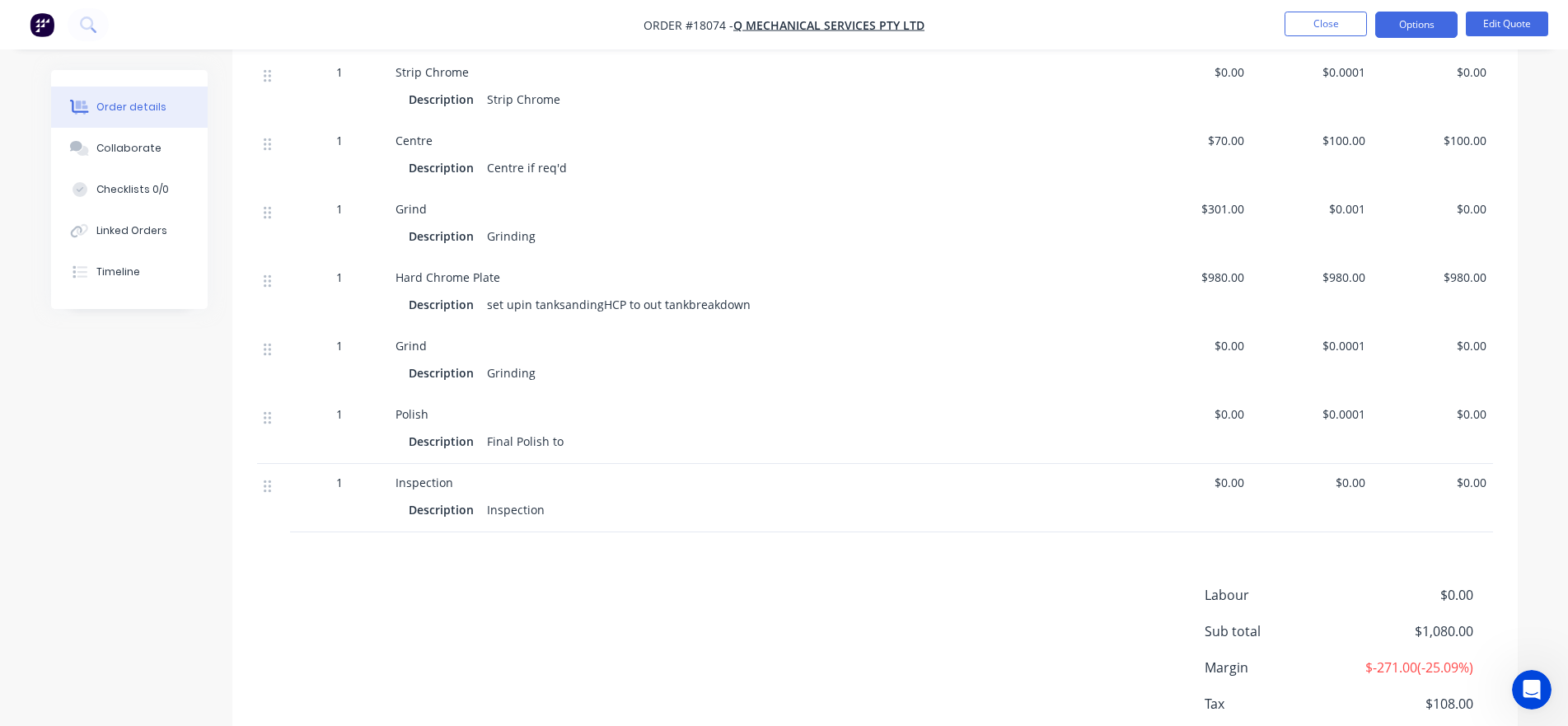
scroll to position [596, 0]
click at [1396, 19] on button "Edit Quote" at bounding box center [1507, 23] width 83 height 25
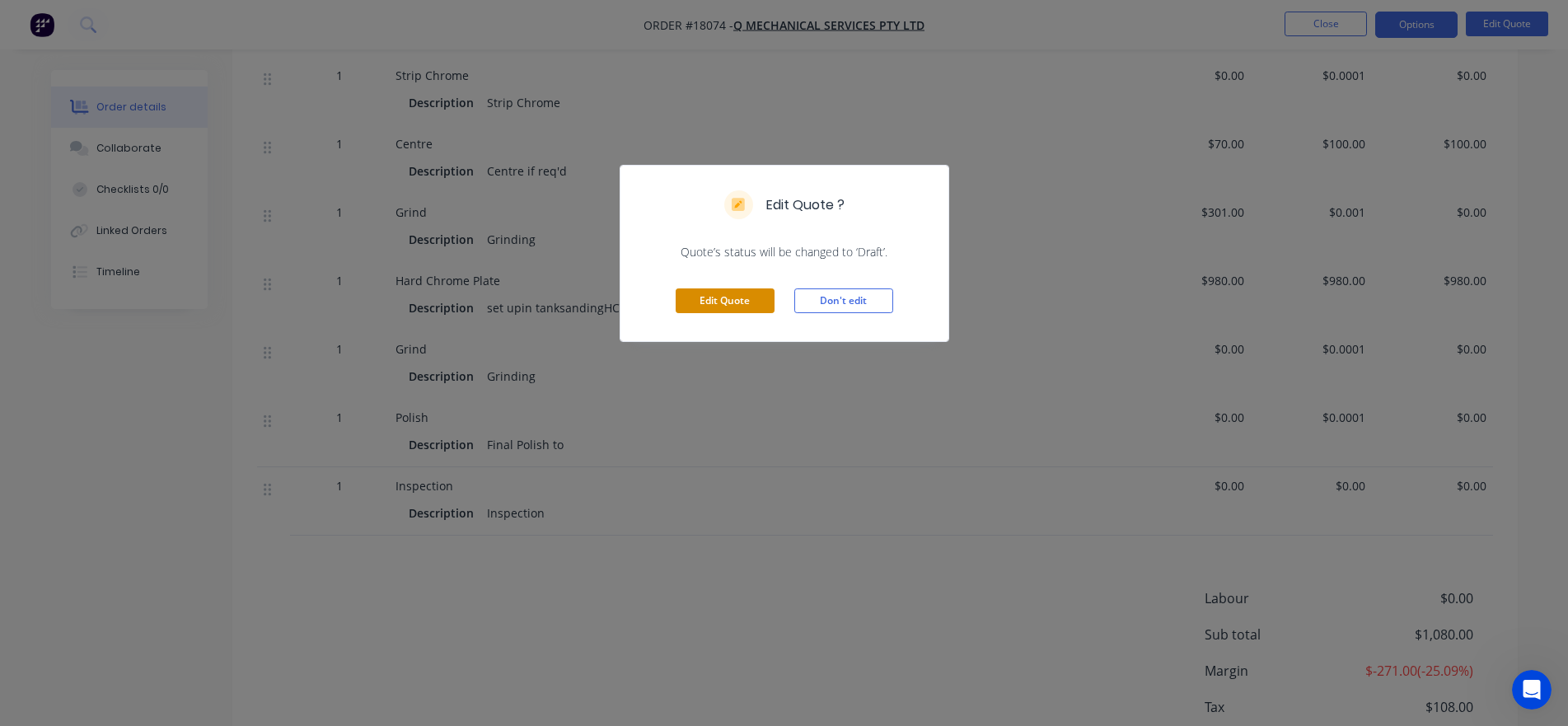
click at [726, 297] on button "Edit Quote" at bounding box center [725, 300] width 98 height 25
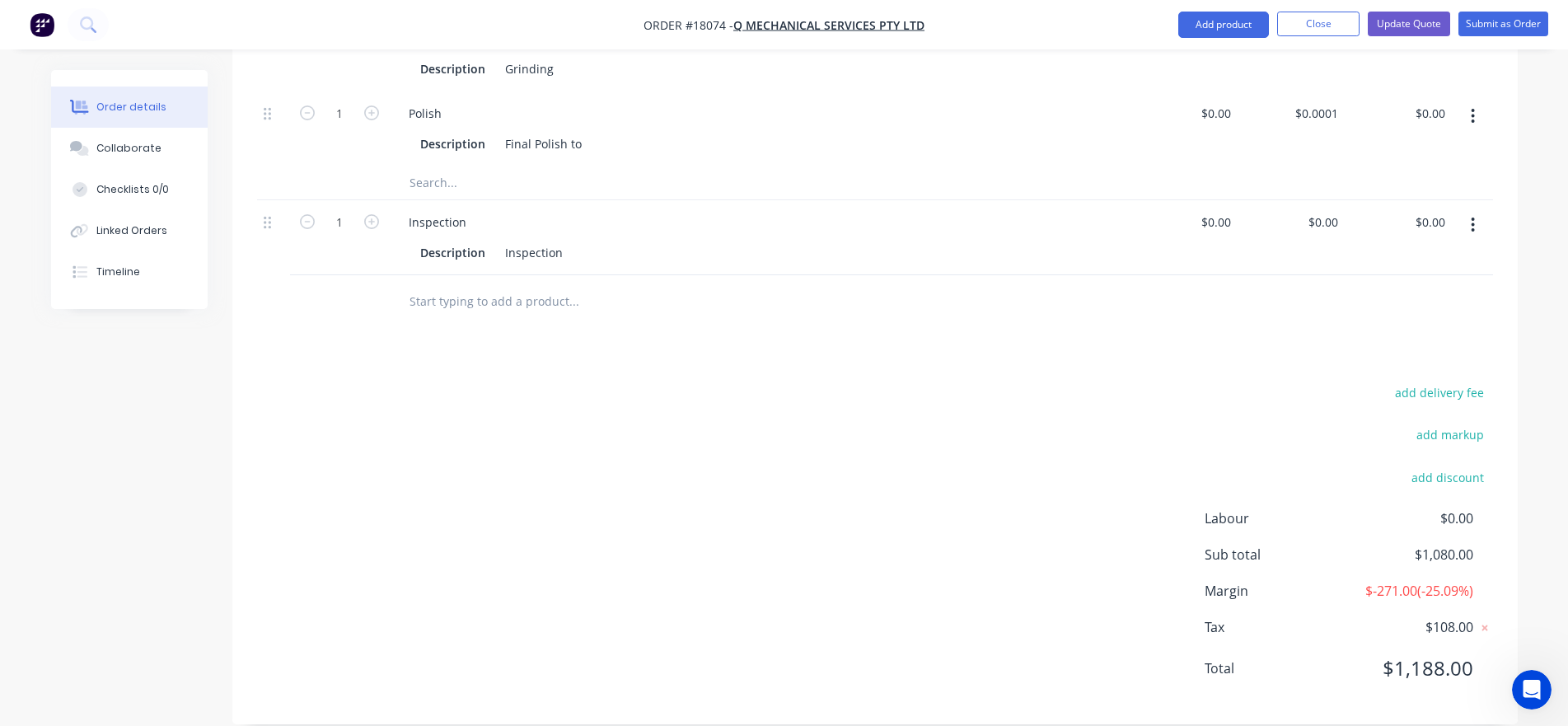
scroll to position [982, 0]
click at [1396, 216] on icon "button" at bounding box center [1473, 226] width 4 height 19
click at [1389, 356] on div "Delete" at bounding box center [1415, 368] width 127 height 24
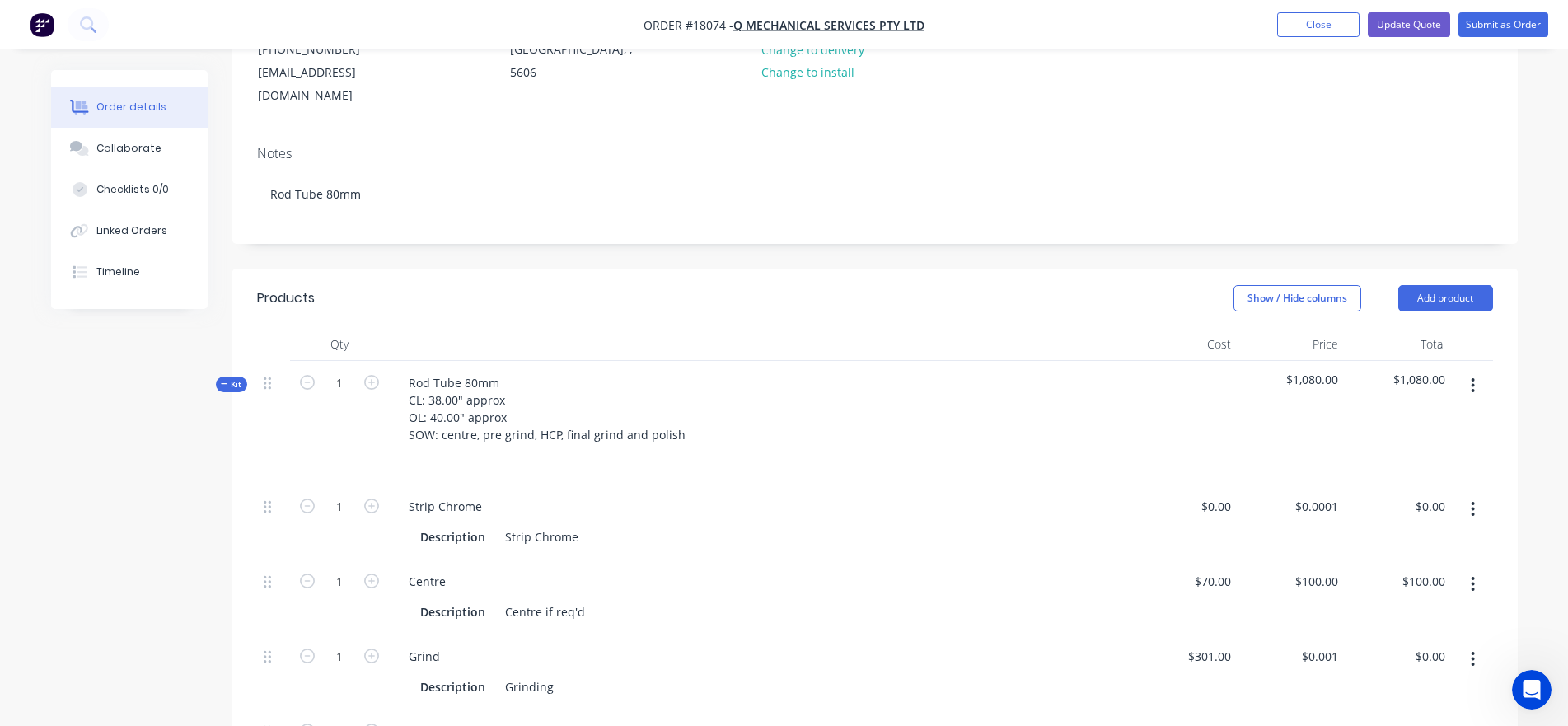
scroll to position [123, 0]
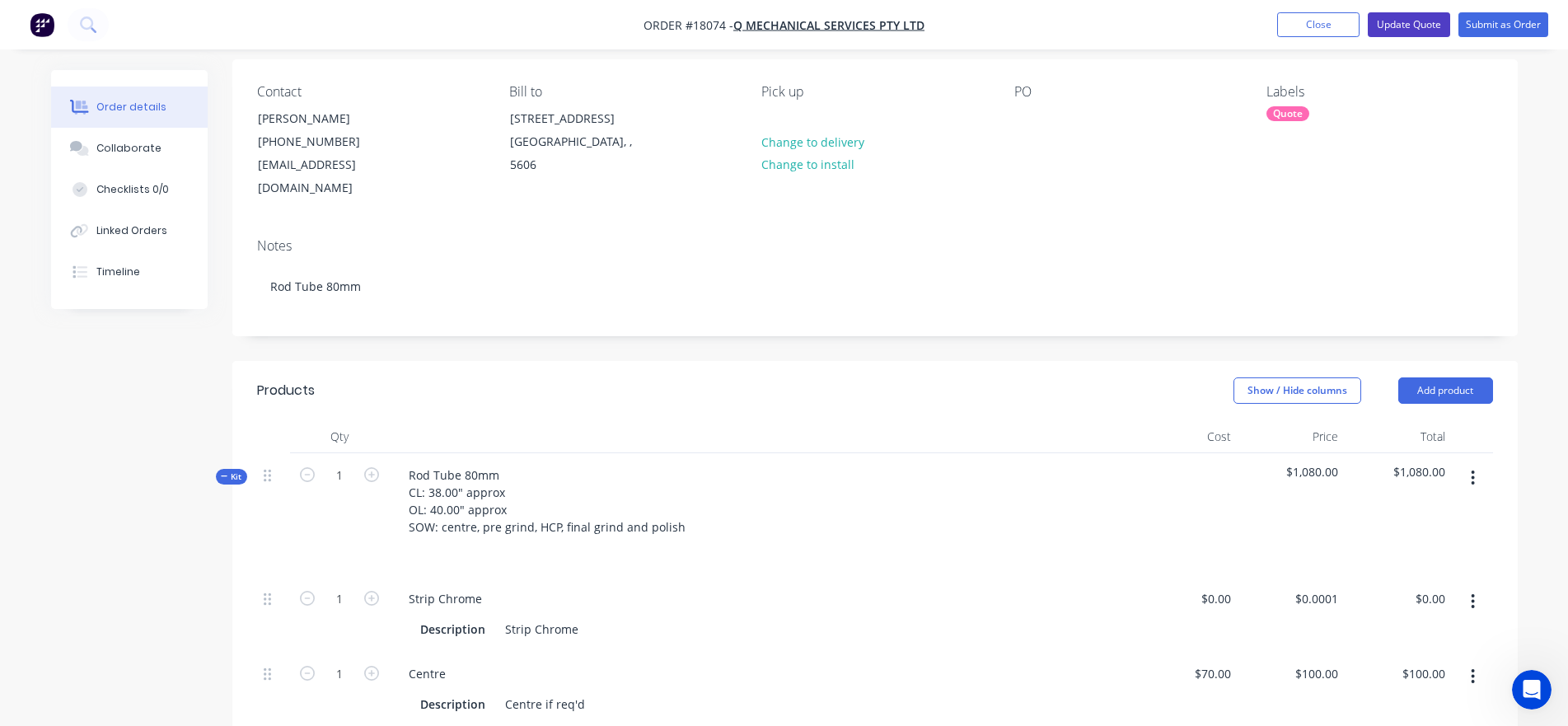
click at [1396, 15] on button "Update Quote" at bounding box center [1409, 24] width 83 height 25
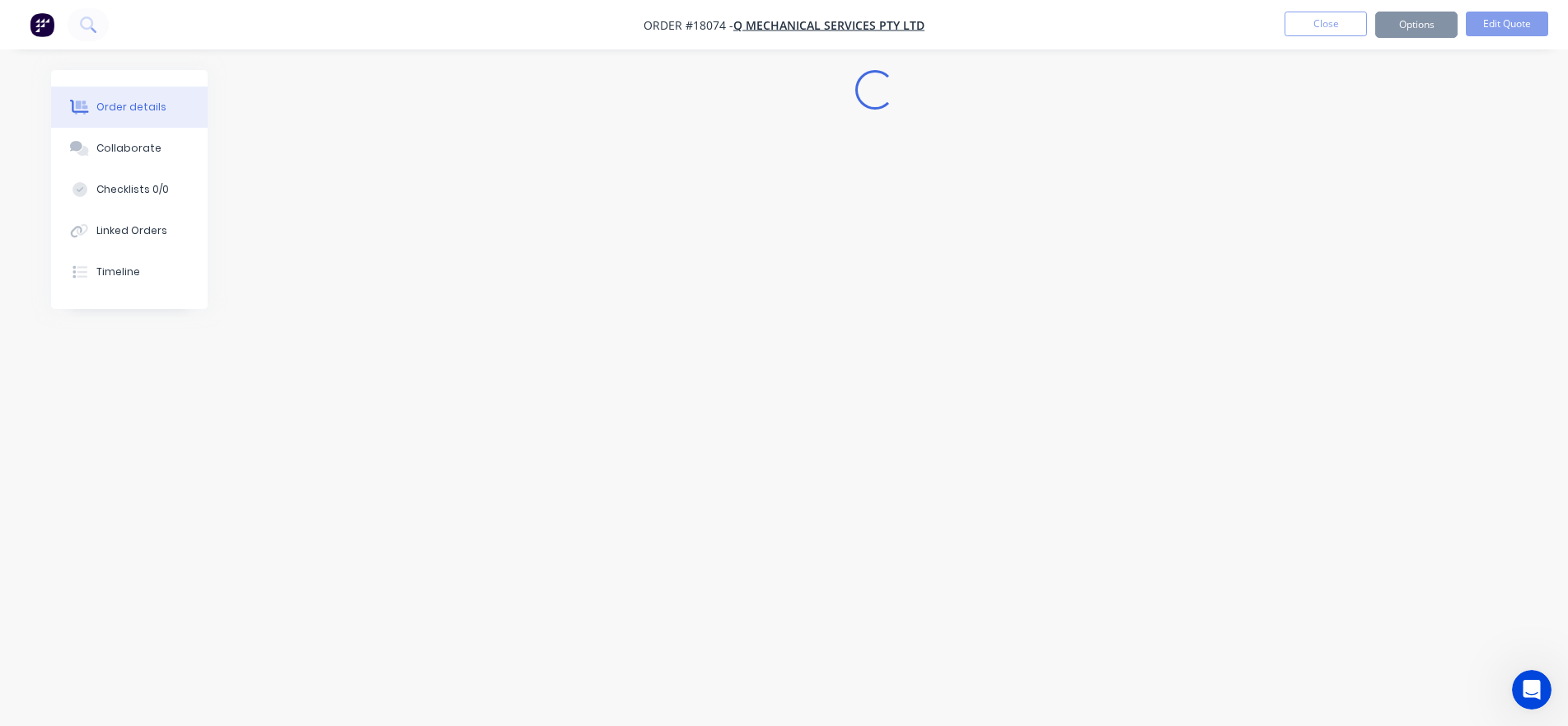
scroll to position [0, 0]
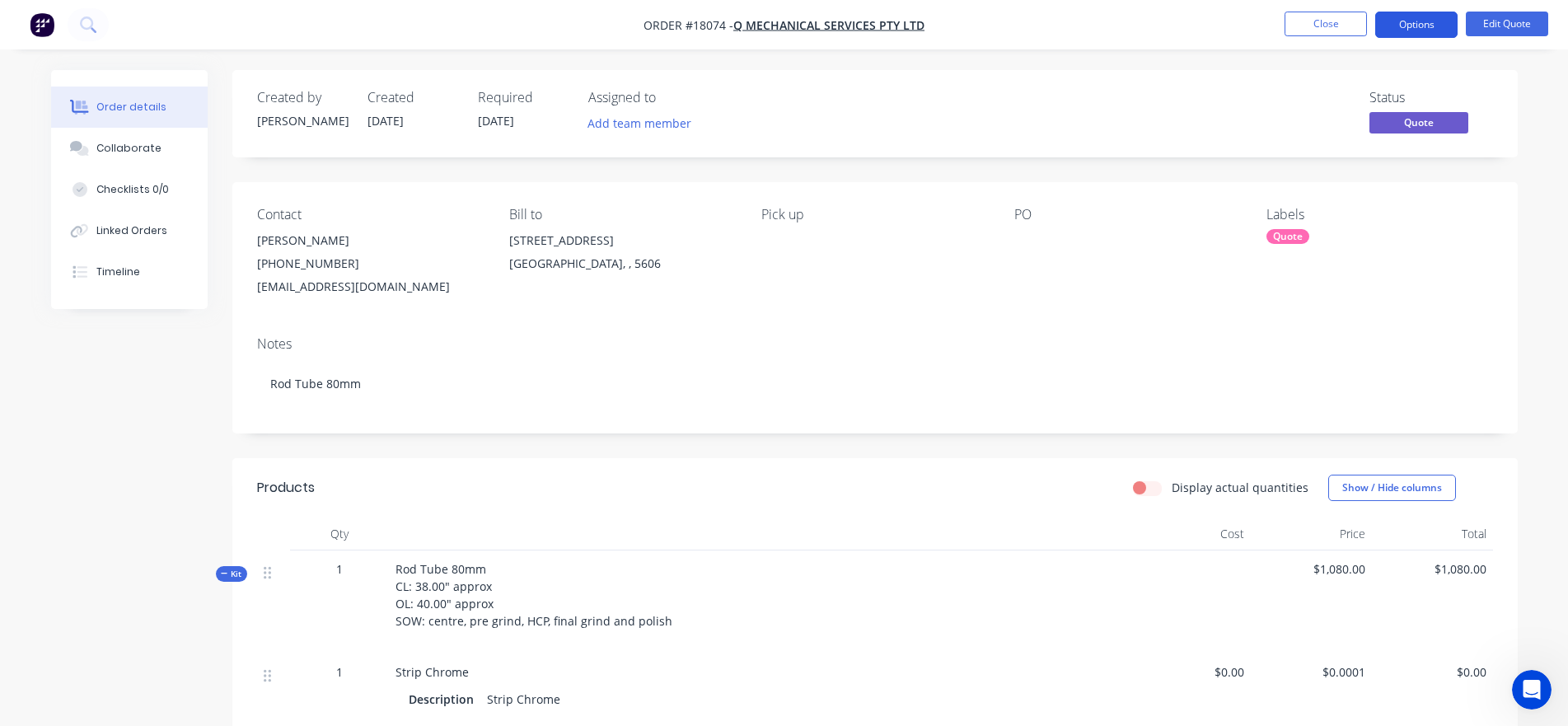
click at [1396, 20] on button "Options" at bounding box center [1417, 24] width 83 height 26
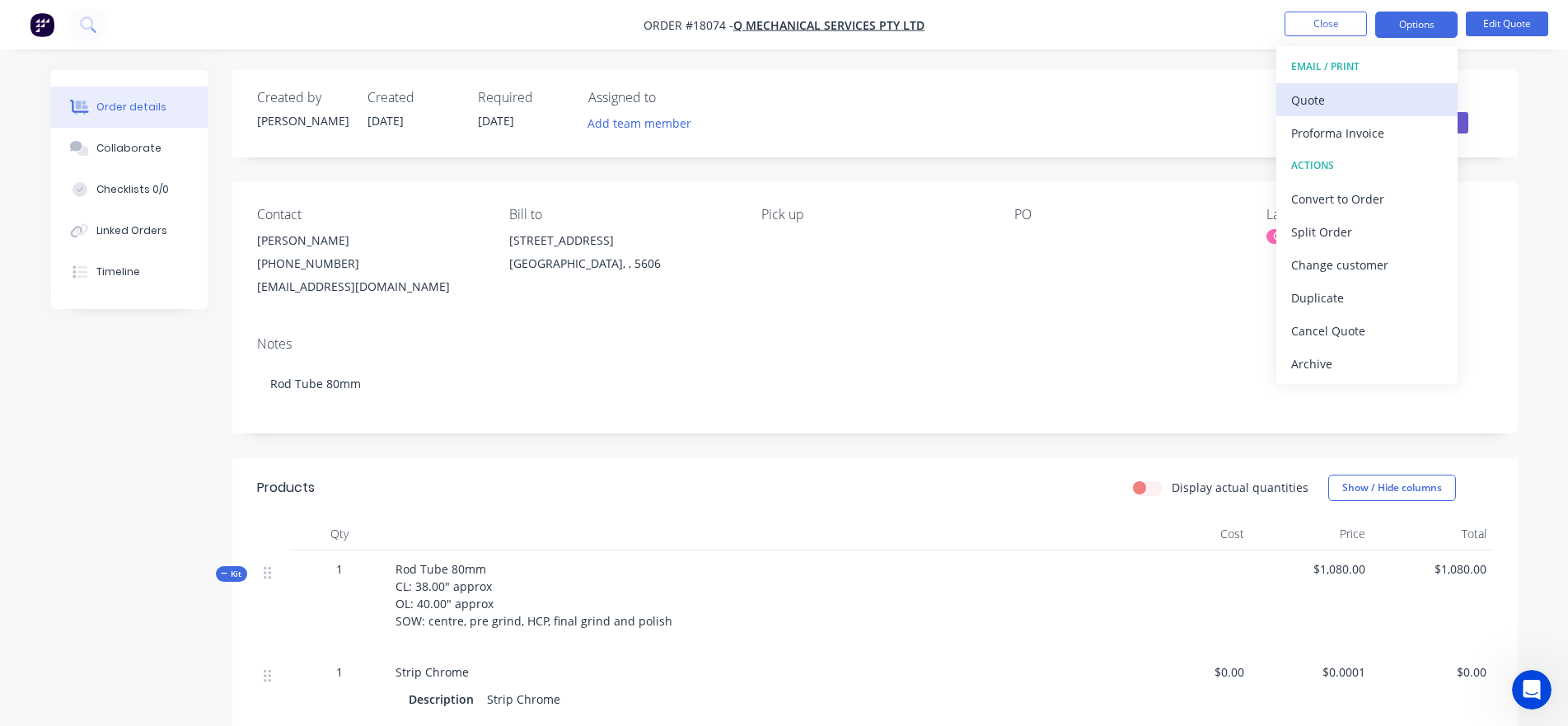
click at [1320, 100] on div "Quote" at bounding box center [1366, 100] width 151 height 24
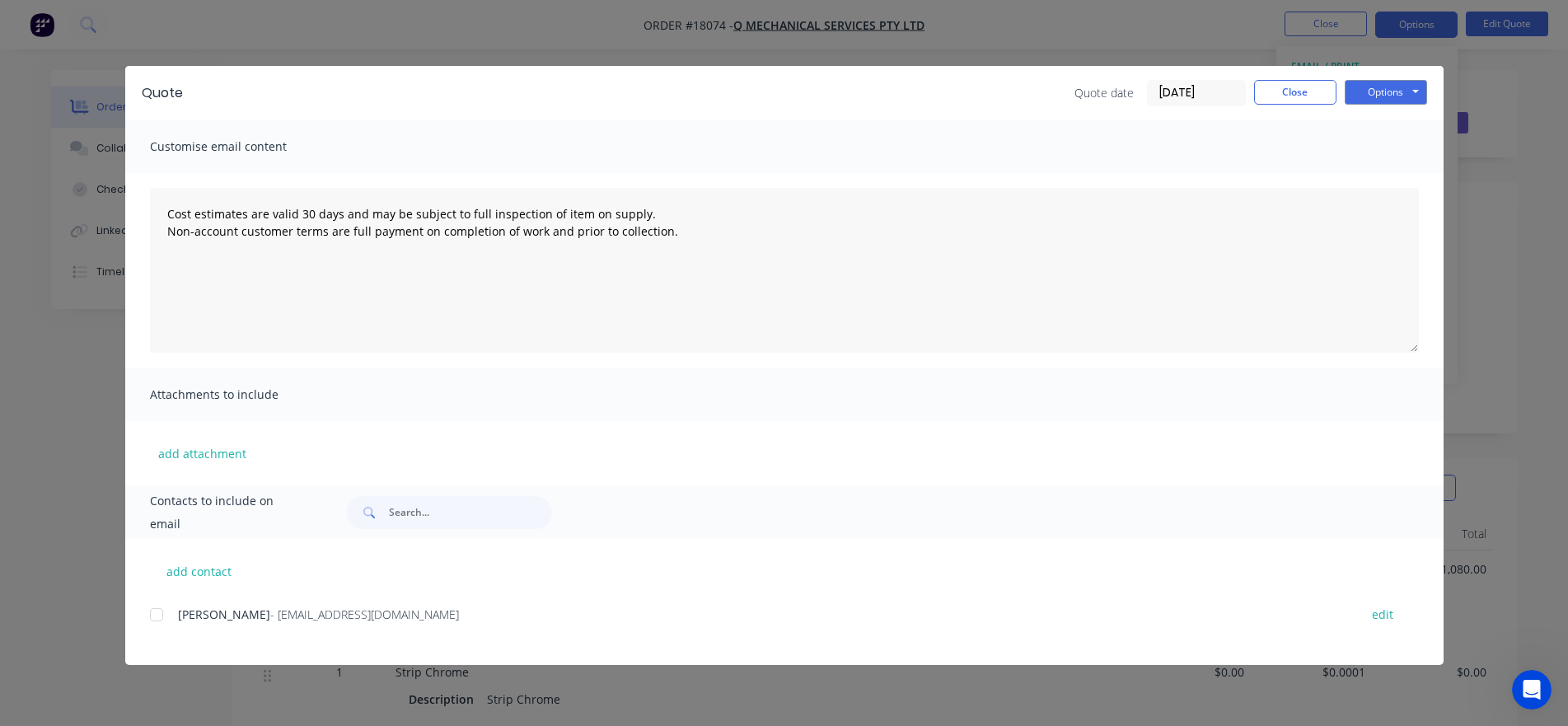
click at [1373, 78] on div "Quote Quote date [DATE] Close Options Preview Print Email" at bounding box center [784, 93] width 1318 height 54
click at [1372, 101] on button "Options" at bounding box center [1386, 92] width 83 height 25
click at [1377, 132] on button "Preview" at bounding box center [1398, 121] width 106 height 27
click at [152, 618] on div "Quote Quote date [DATE] Close Options Preview Print Email Customise email conte…" at bounding box center [784, 365] width 1318 height 599
click at [158, 613] on div at bounding box center [156, 614] width 33 height 32
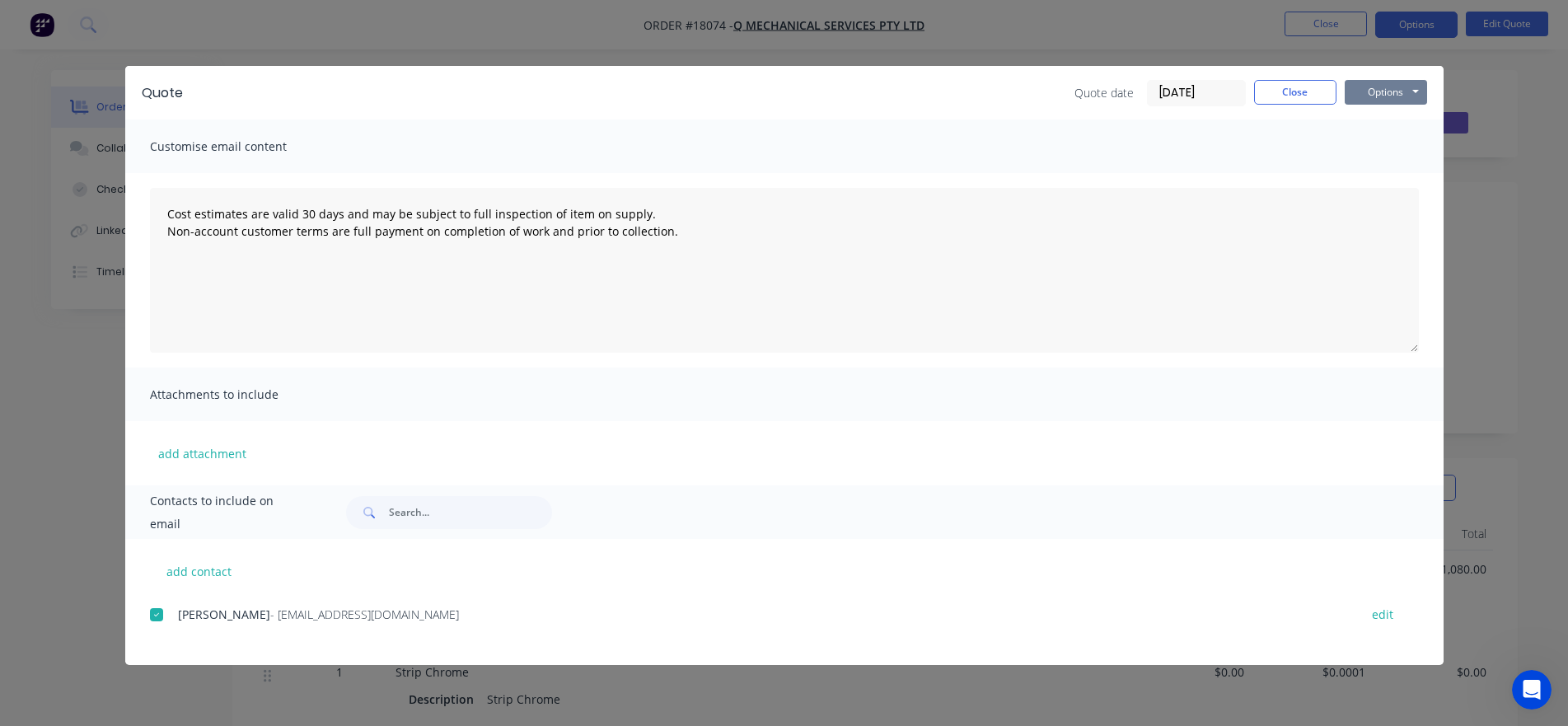
click at [1394, 92] on button "Options" at bounding box center [1386, 92] width 83 height 25
click at [162, 609] on div at bounding box center [156, 614] width 33 height 32
click at [215, 623] on div "[PERSON_NAME] - [EMAIL_ADDRESS][DOMAIN_NAME]" at bounding box center [761, 614] width 1165 height 18
click at [183, 611] on span "[PERSON_NAME]" at bounding box center [224, 614] width 92 height 16
click at [149, 616] on div "add contact [PERSON_NAME] - [EMAIL_ADDRESS][DOMAIN_NAME] edit" at bounding box center [784, 602] width 1318 height 126
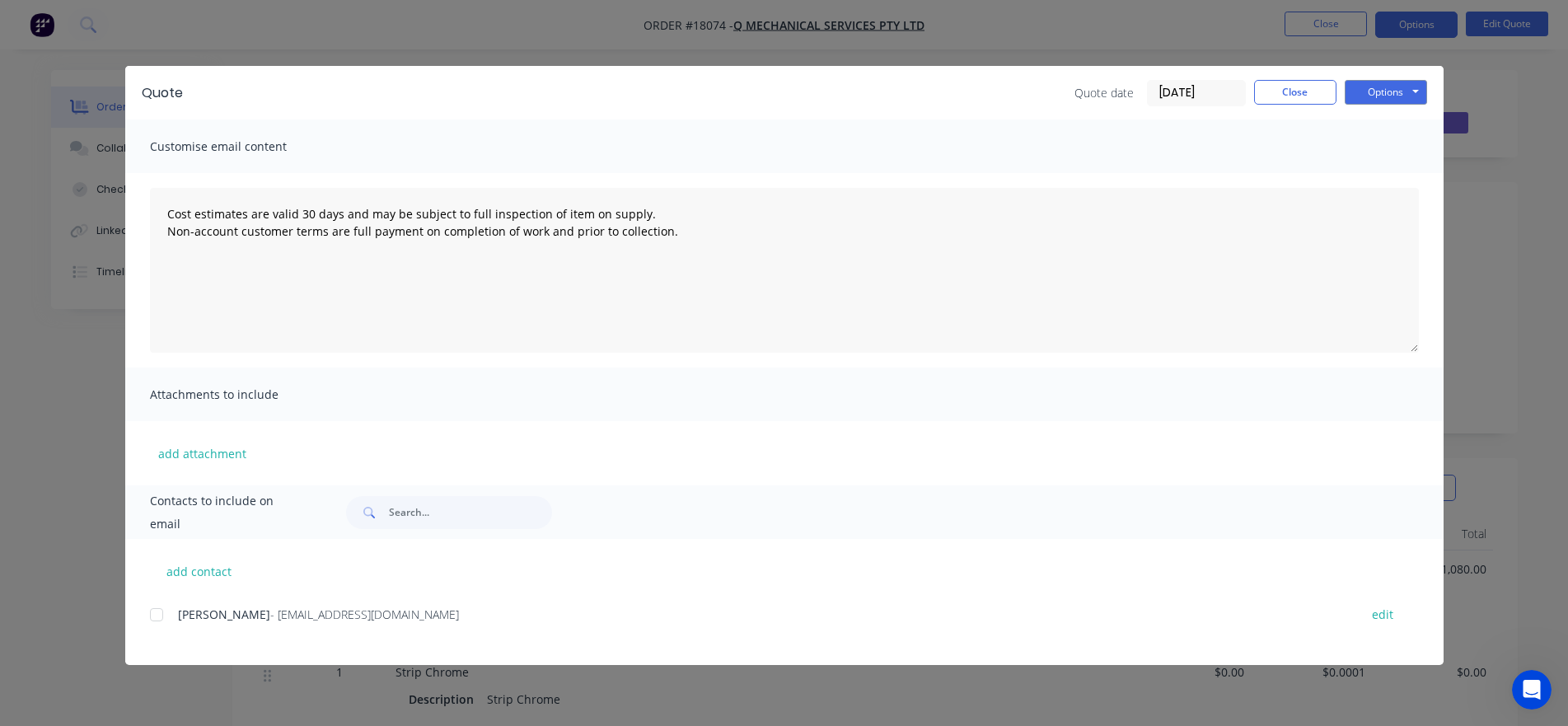
click at [155, 616] on div at bounding box center [156, 614] width 33 height 32
type textarea "Cost estimates are valid 30 days and may be subject to full inspection of item …"
click at [1283, 96] on button "Close" at bounding box center [1295, 92] width 83 height 25
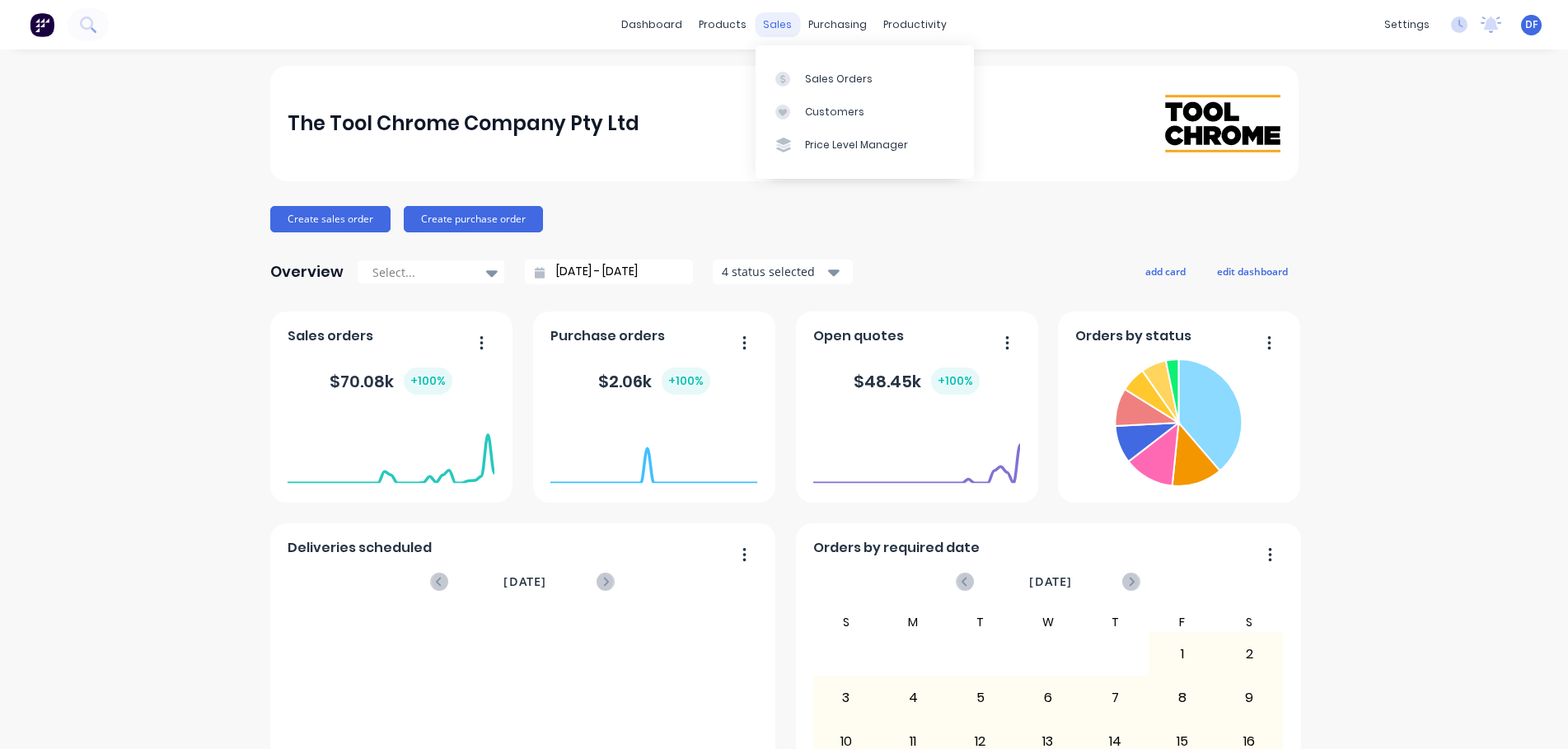
click at [766, 33] on div "sales" at bounding box center [777, 24] width 46 height 25
click at [823, 109] on div "Customers" at bounding box center [835, 112] width 59 height 15
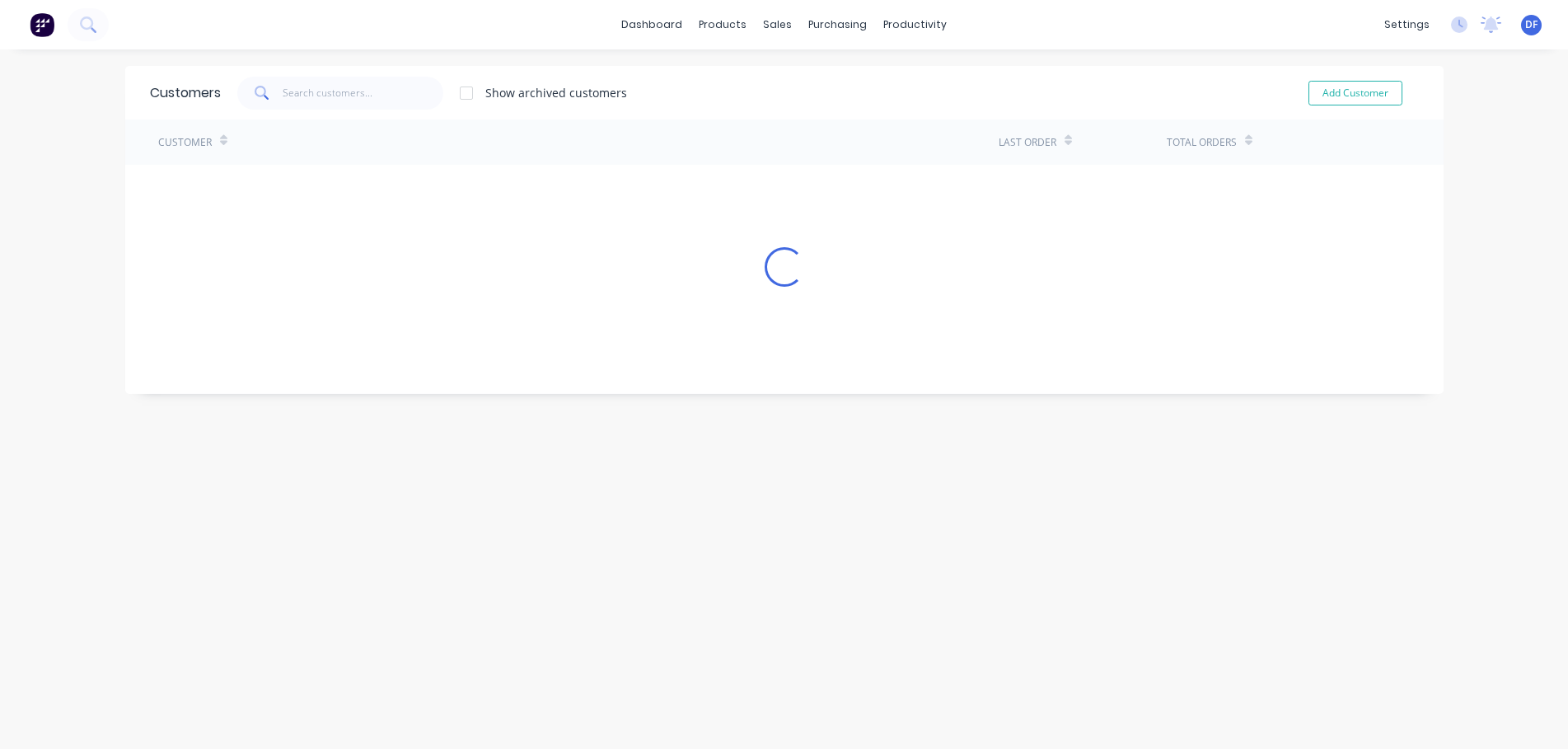
click at [504, 142] on div "Customer" at bounding box center [578, 142] width 841 height 46
click at [392, 93] on input "text" at bounding box center [362, 93] width 161 height 33
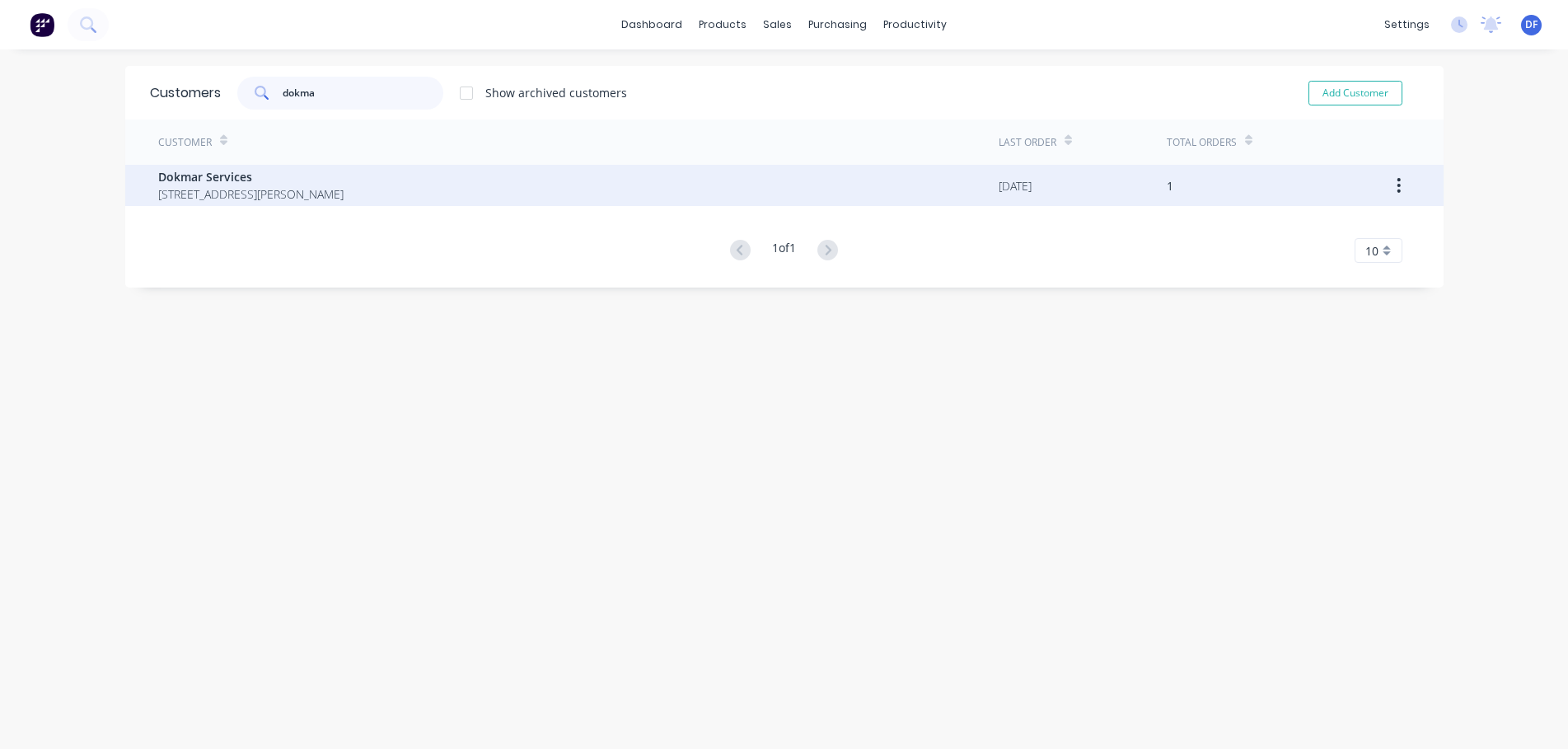
type input "dokma"
click at [202, 191] on span "Lot 10 Seaton Ave PORT LINCOLN 5606" at bounding box center [251, 194] width 186 height 18
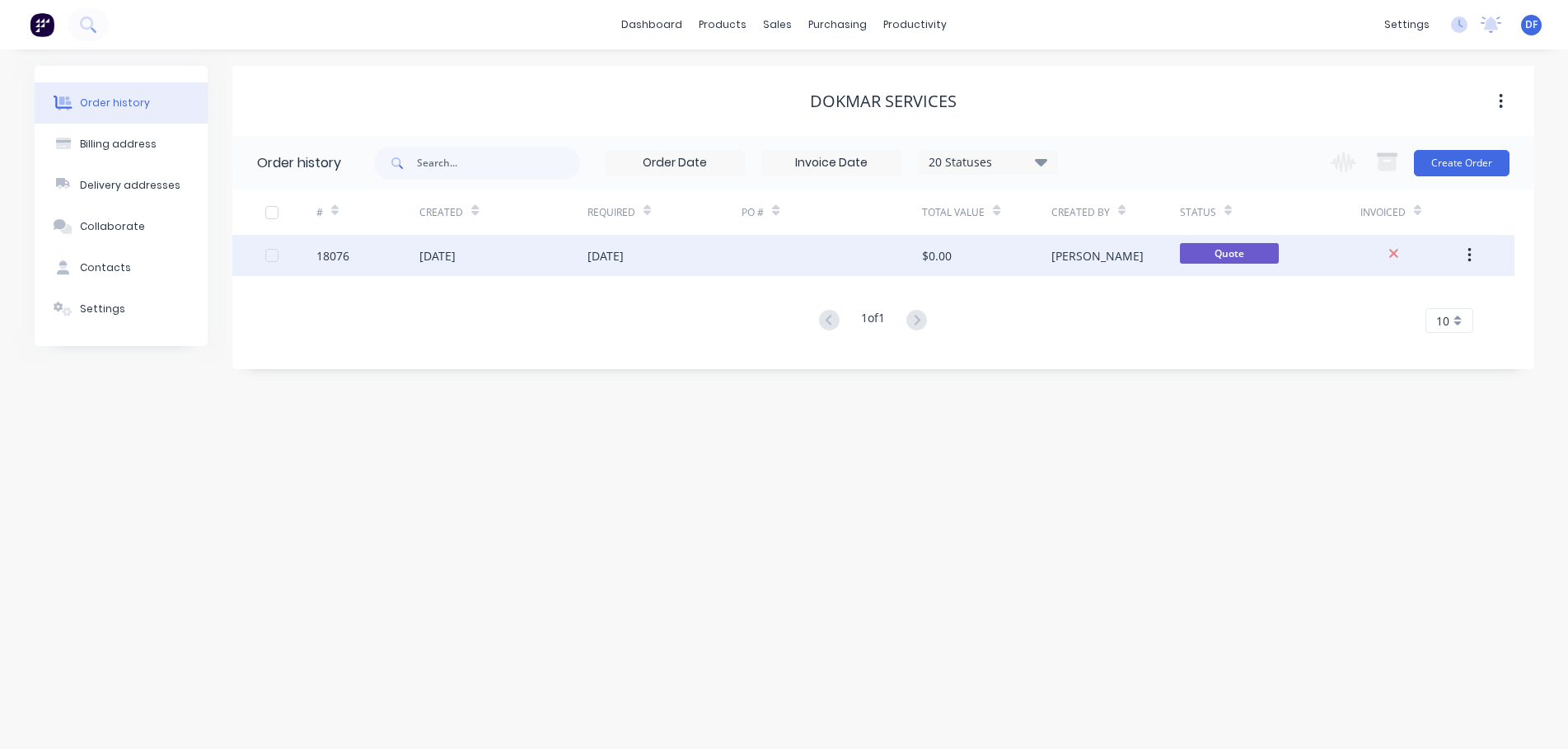
click at [624, 261] on div "[DATE]" at bounding box center [606, 256] width 36 height 18
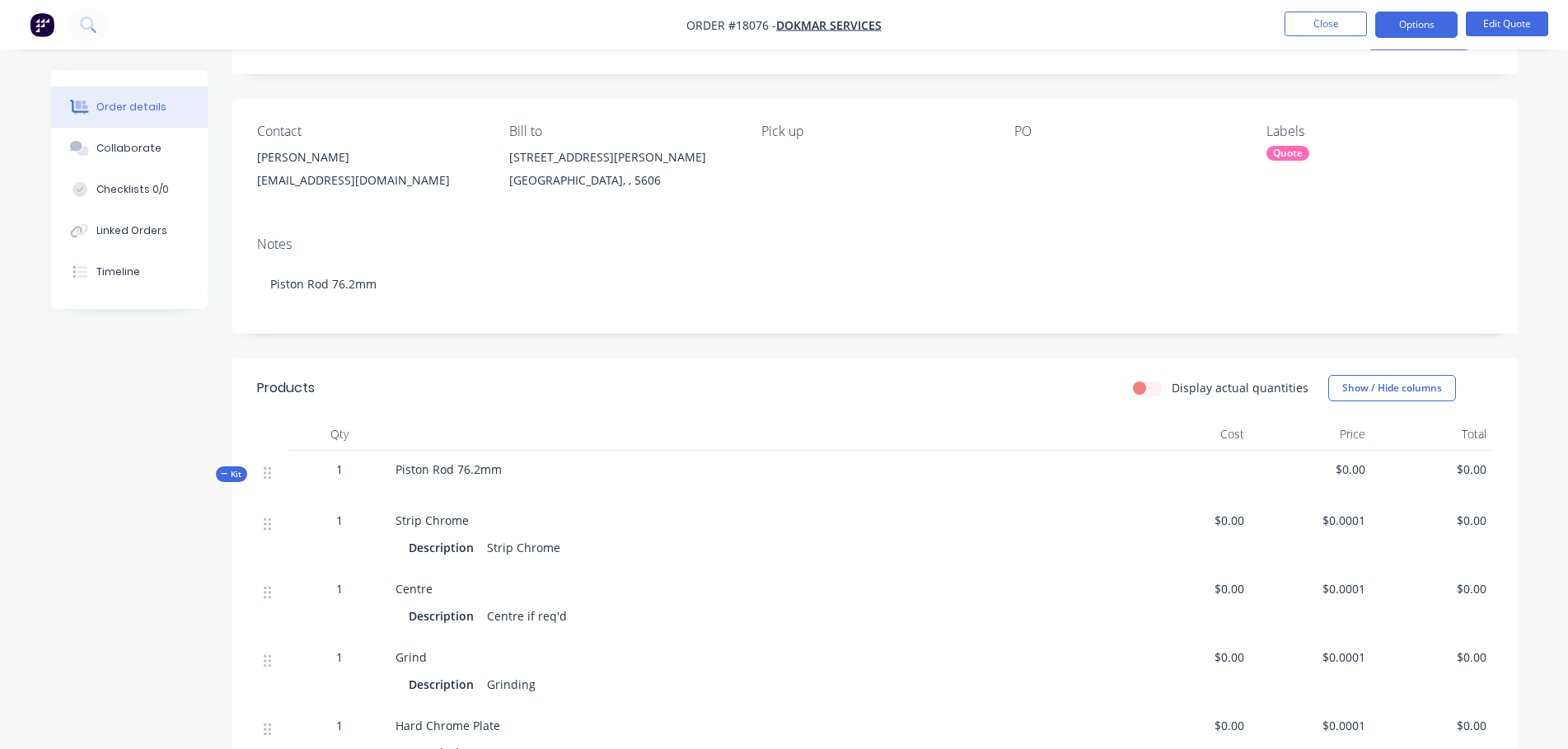
scroll to position [21, 0]
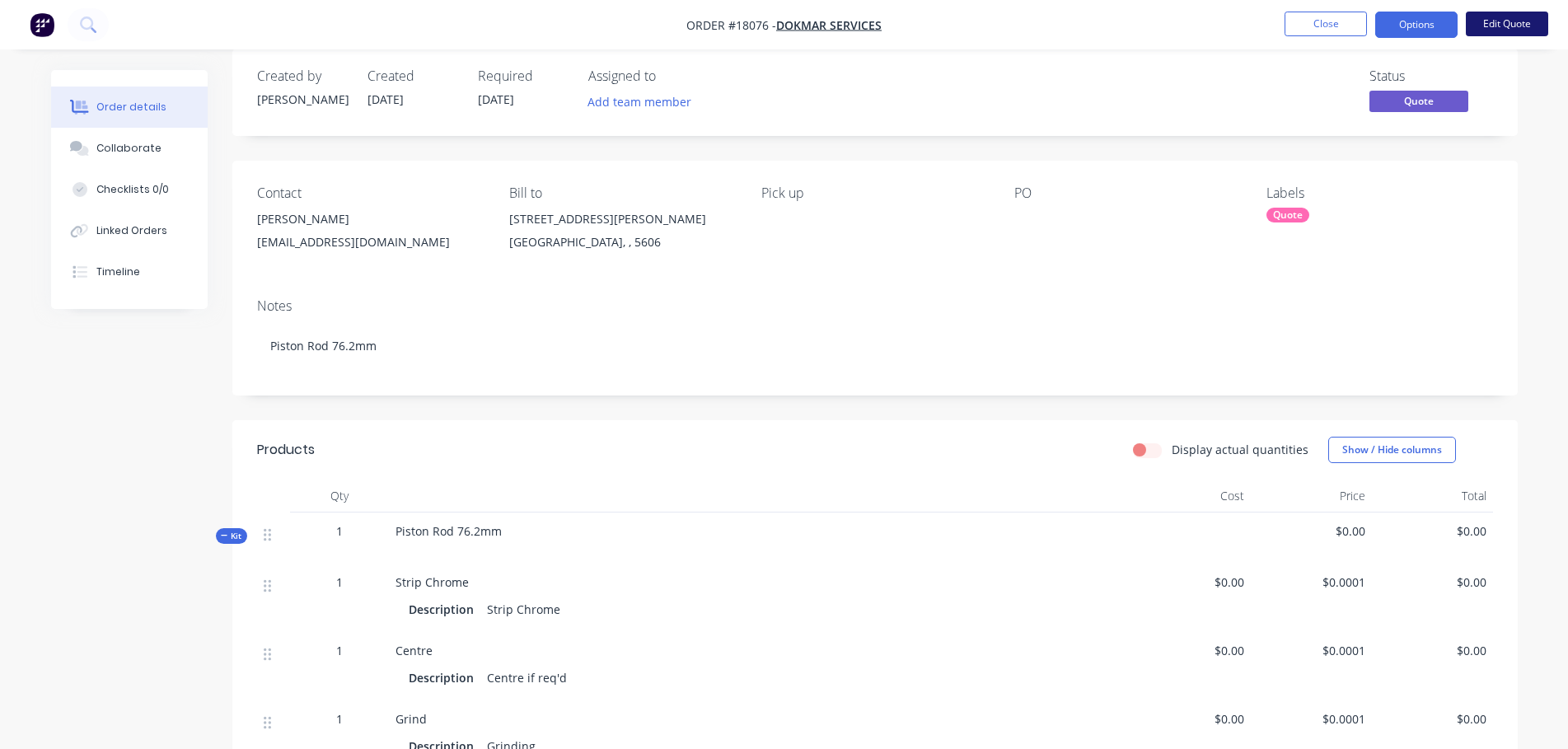
click at [1509, 18] on button "Edit Quote" at bounding box center [1507, 23] width 83 height 25
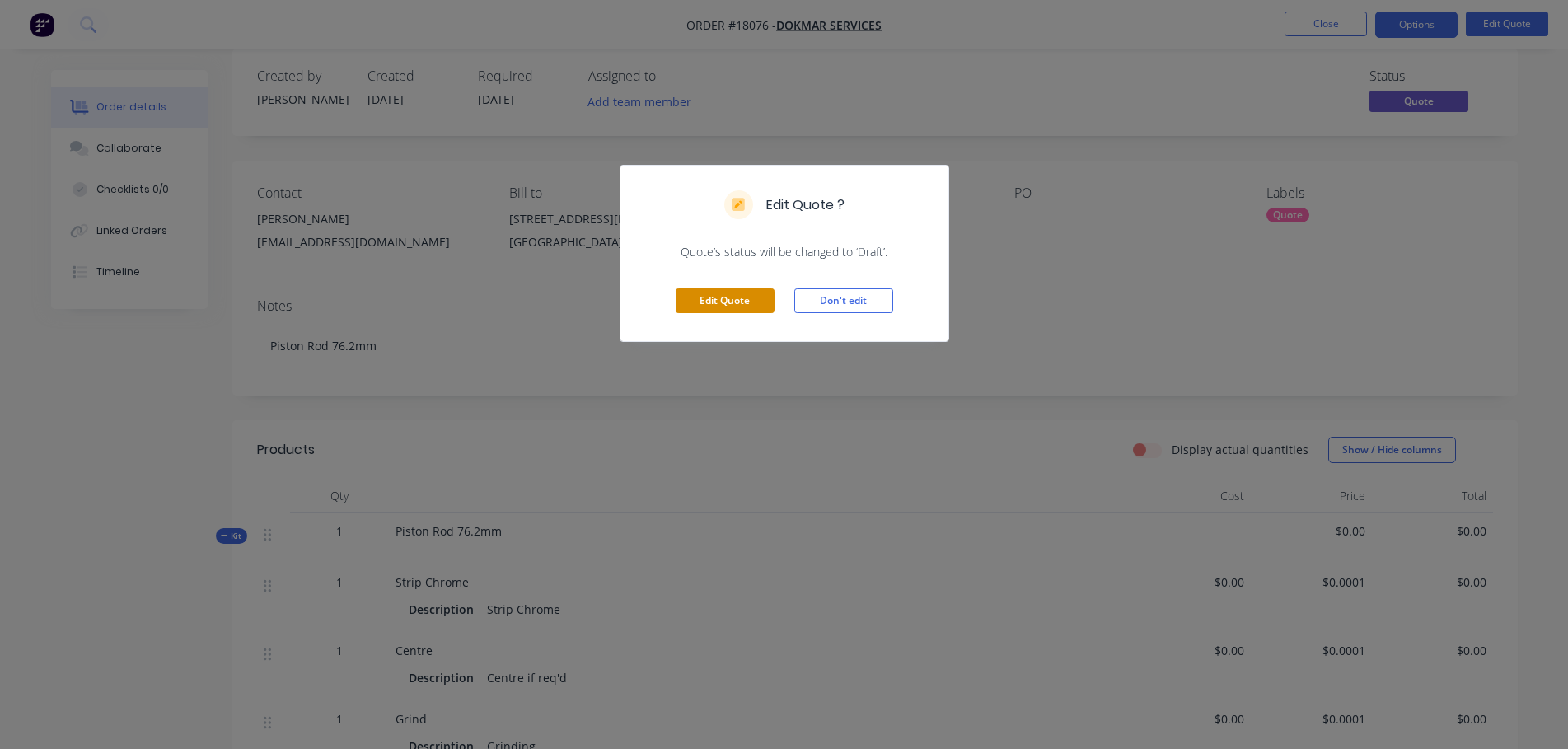
click at [731, 296] on button "Edit Quote" at bounding box center [725, 300] width 98 height 25
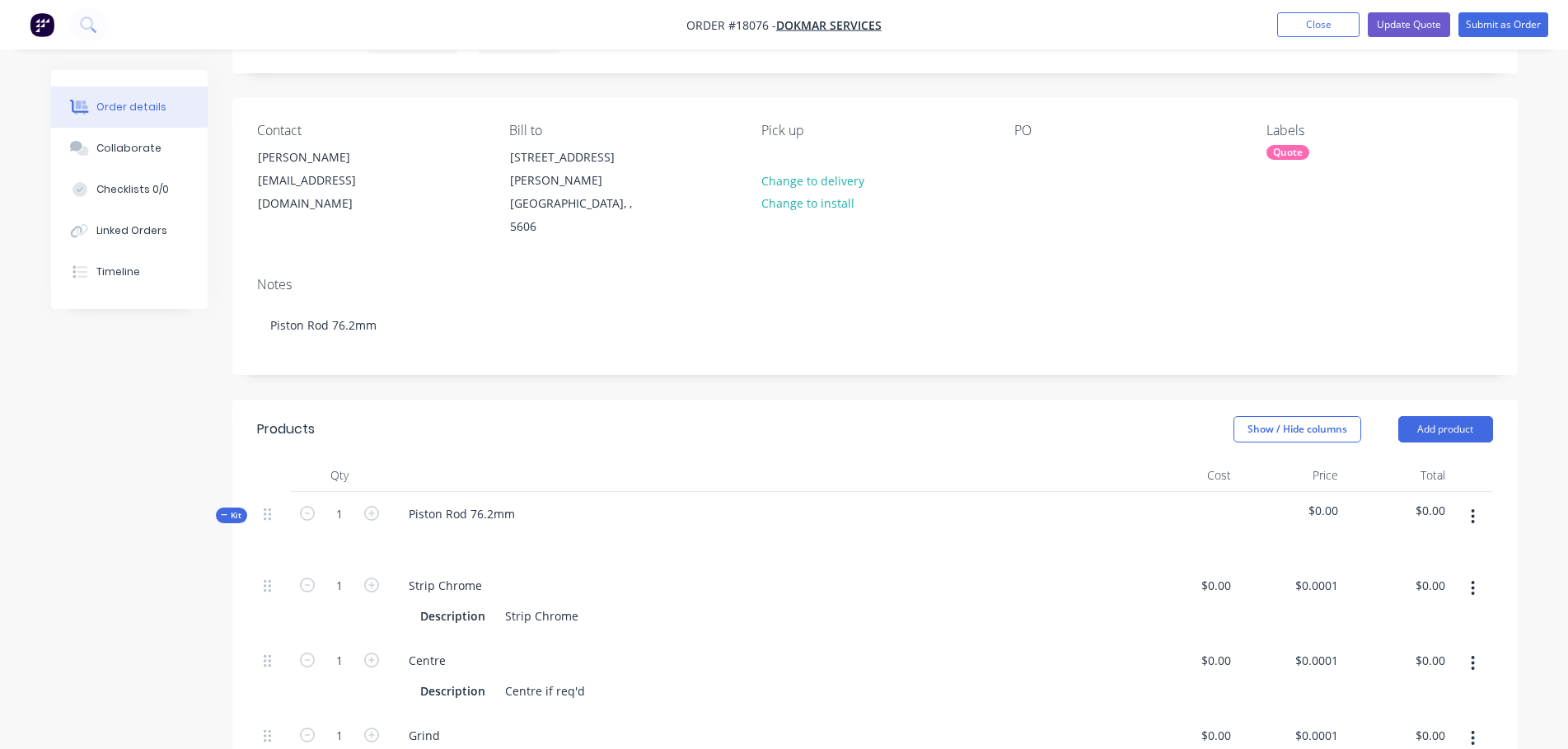
scroll to position [90, 0]
click at [230, 505] on span "Kit" at bounding box center [231, 510] width 21 height 12
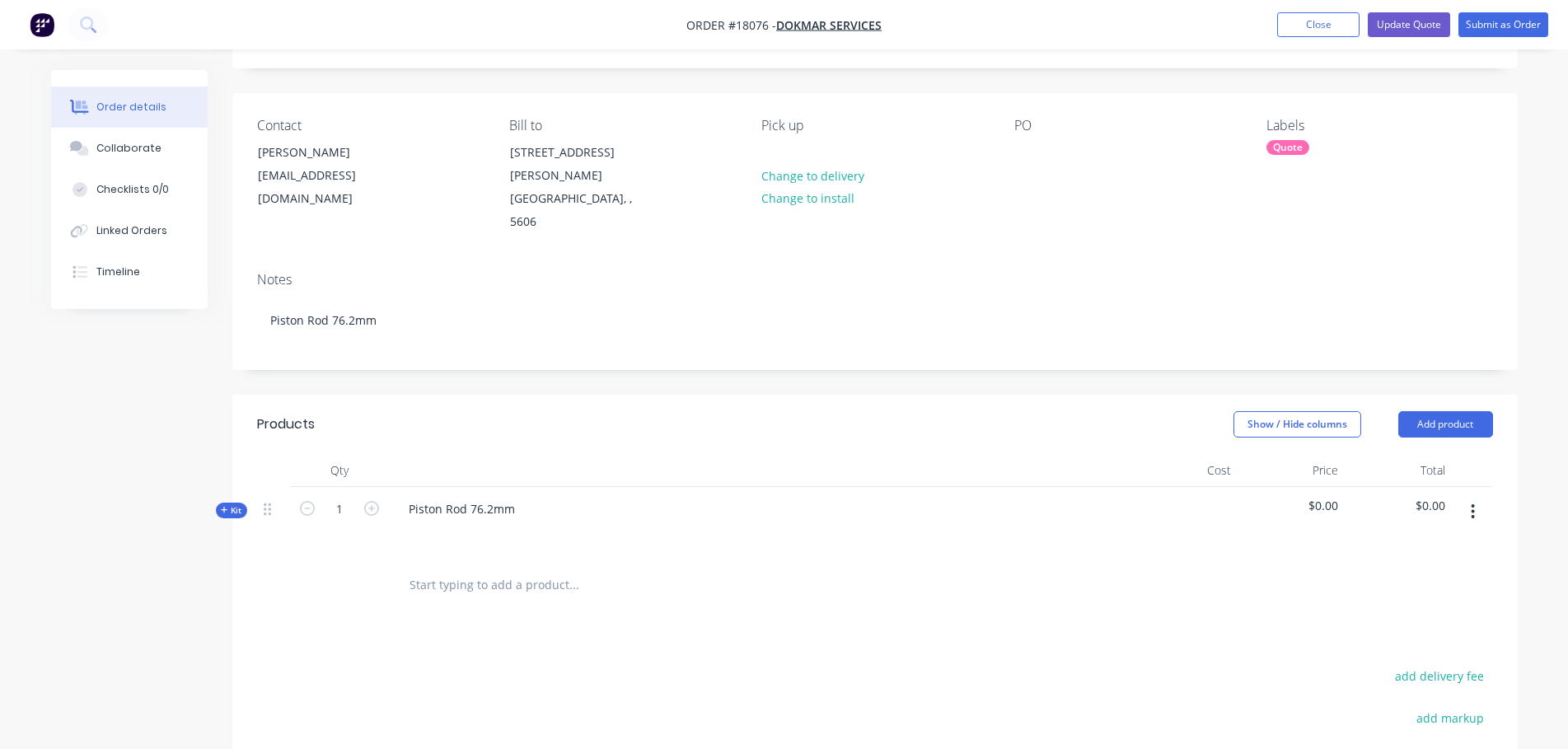
click at [230, 505] on span "Kit" at bounding box center [231, 510] width 21 height 12
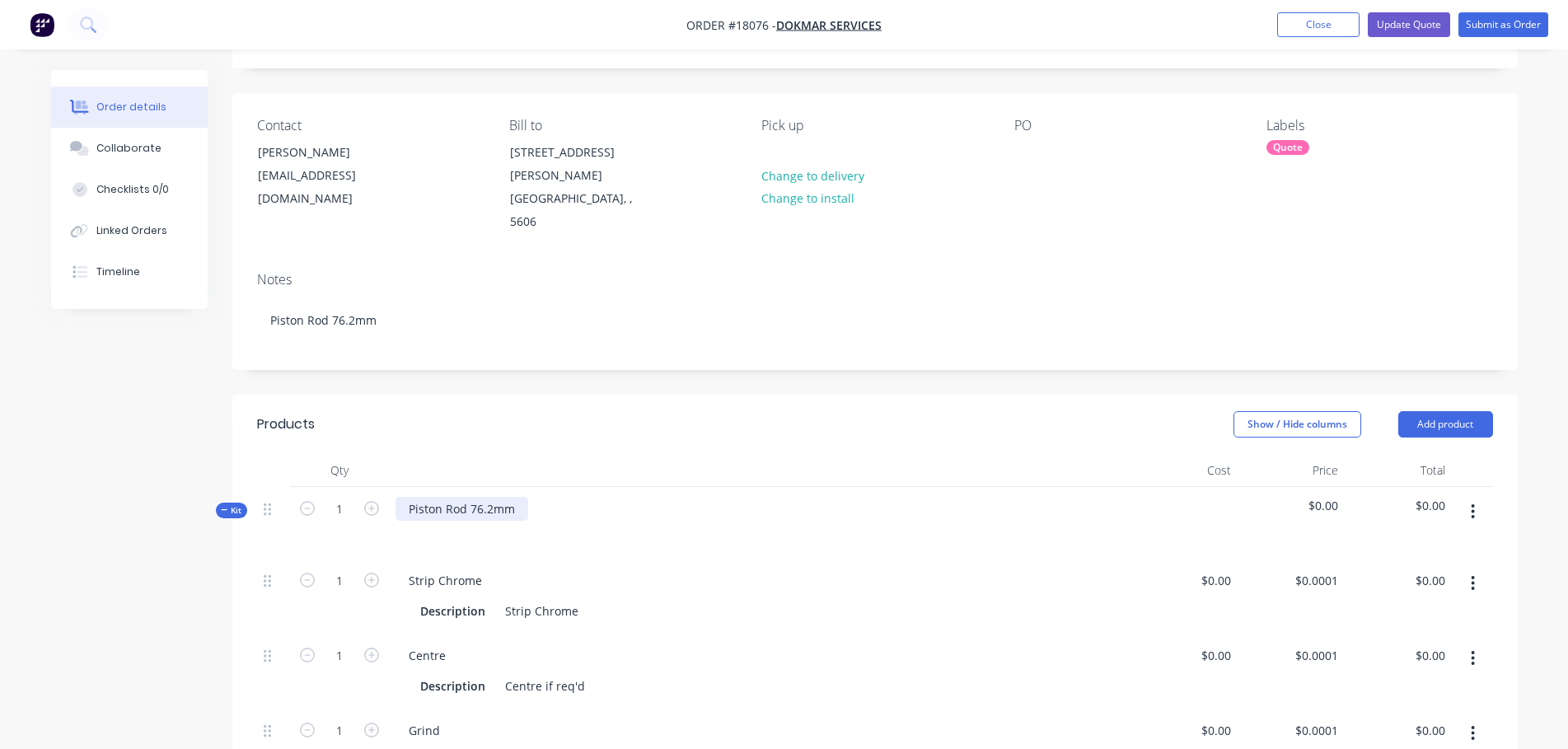
click at [516, 497] on div "Piston Rod 76.2mm" at bounding box center [462, 509] width 133 height 24
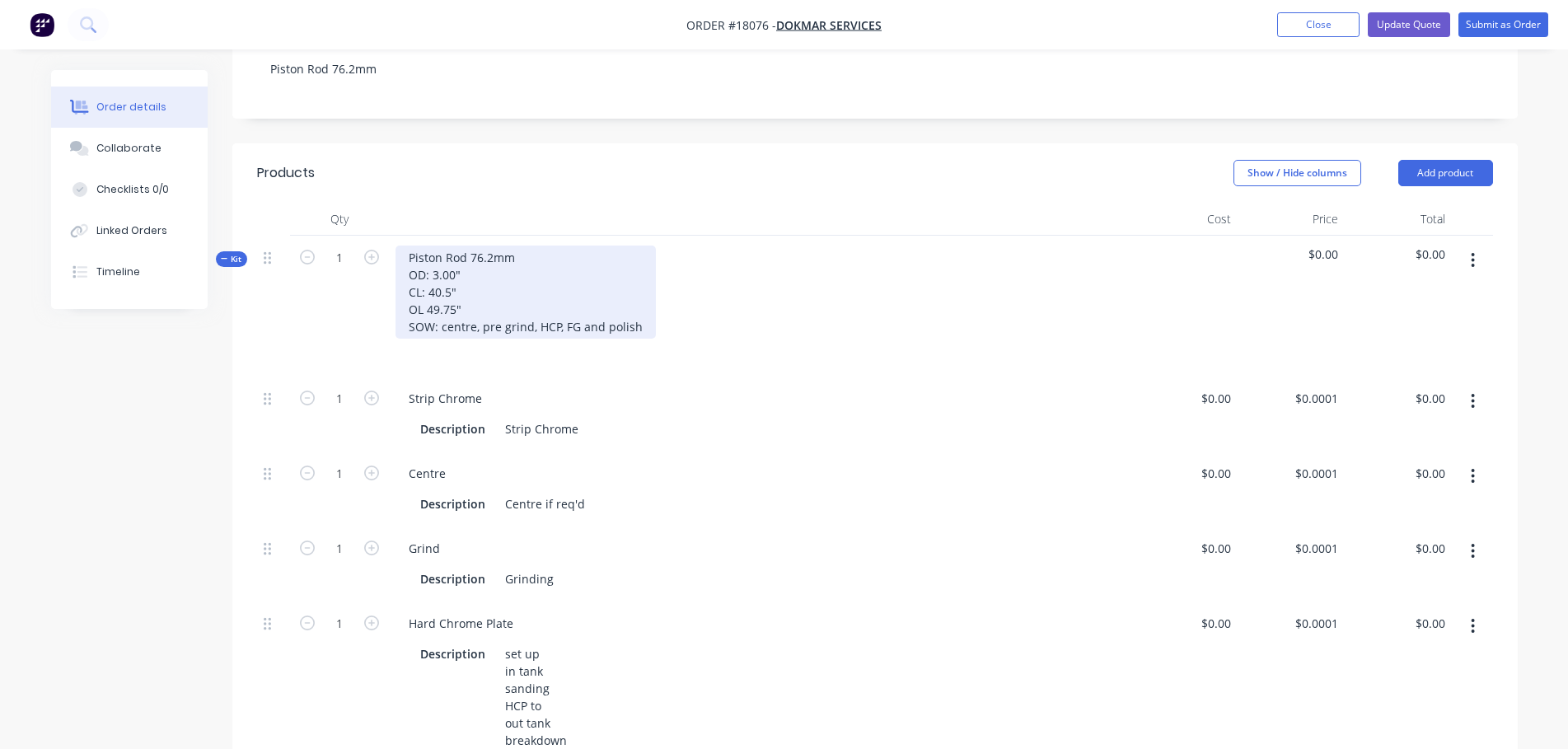
scroll to position [341, 0]
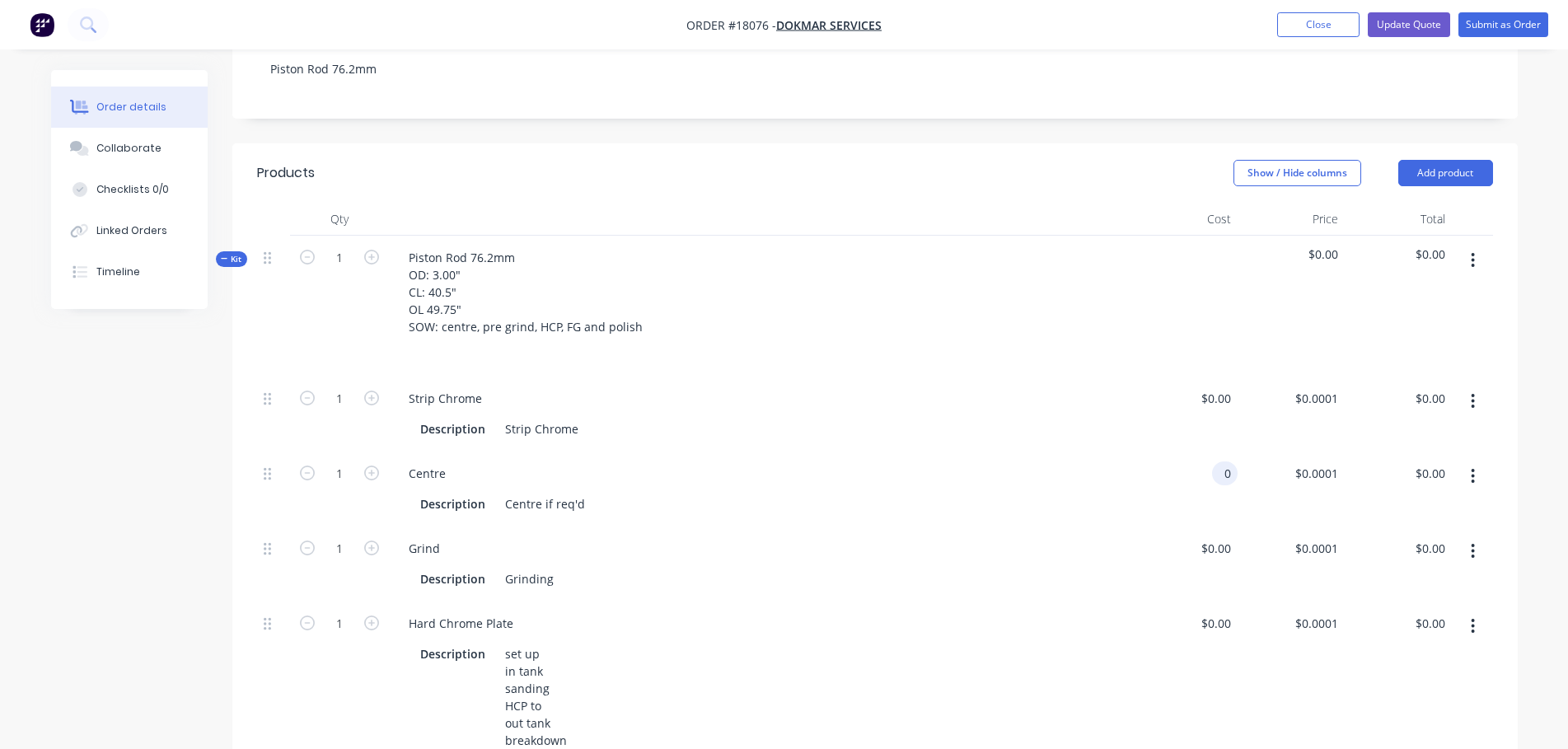
click at [1209, 452] on div "0 0" at bounding box center [1183, 489] width 107 height 75
type input "$90.00"
type input "90"
type input "$90.00"
type input "9"
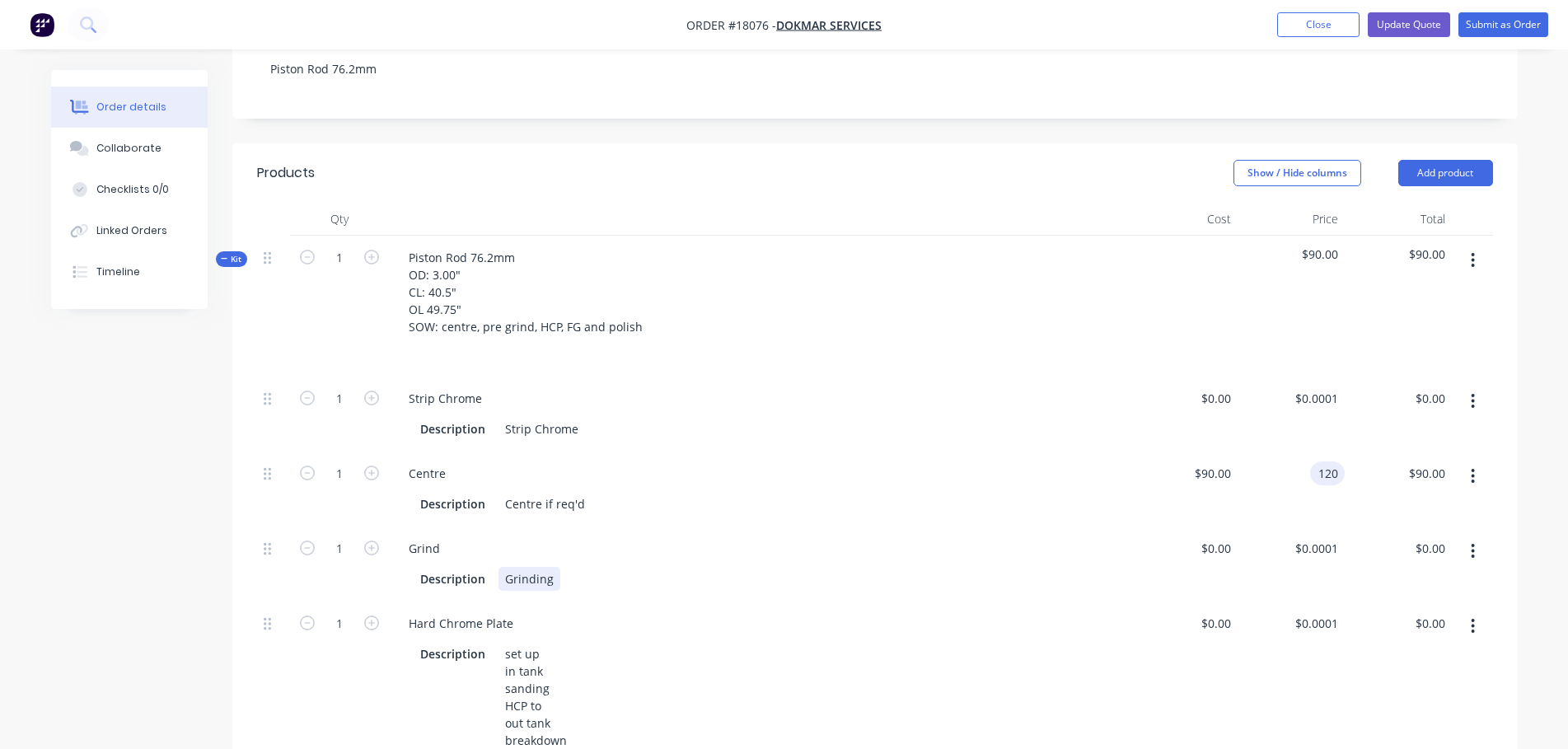
type input "$120.00"
click at [1082, 527] on div "Grind Description Grinding" at bounding box center [760, 564] width 741 height 75
click at [1210, 602] on div "0 0" at bounding box center [1183, 683] width 107 height 162
type input "$1,000.00"
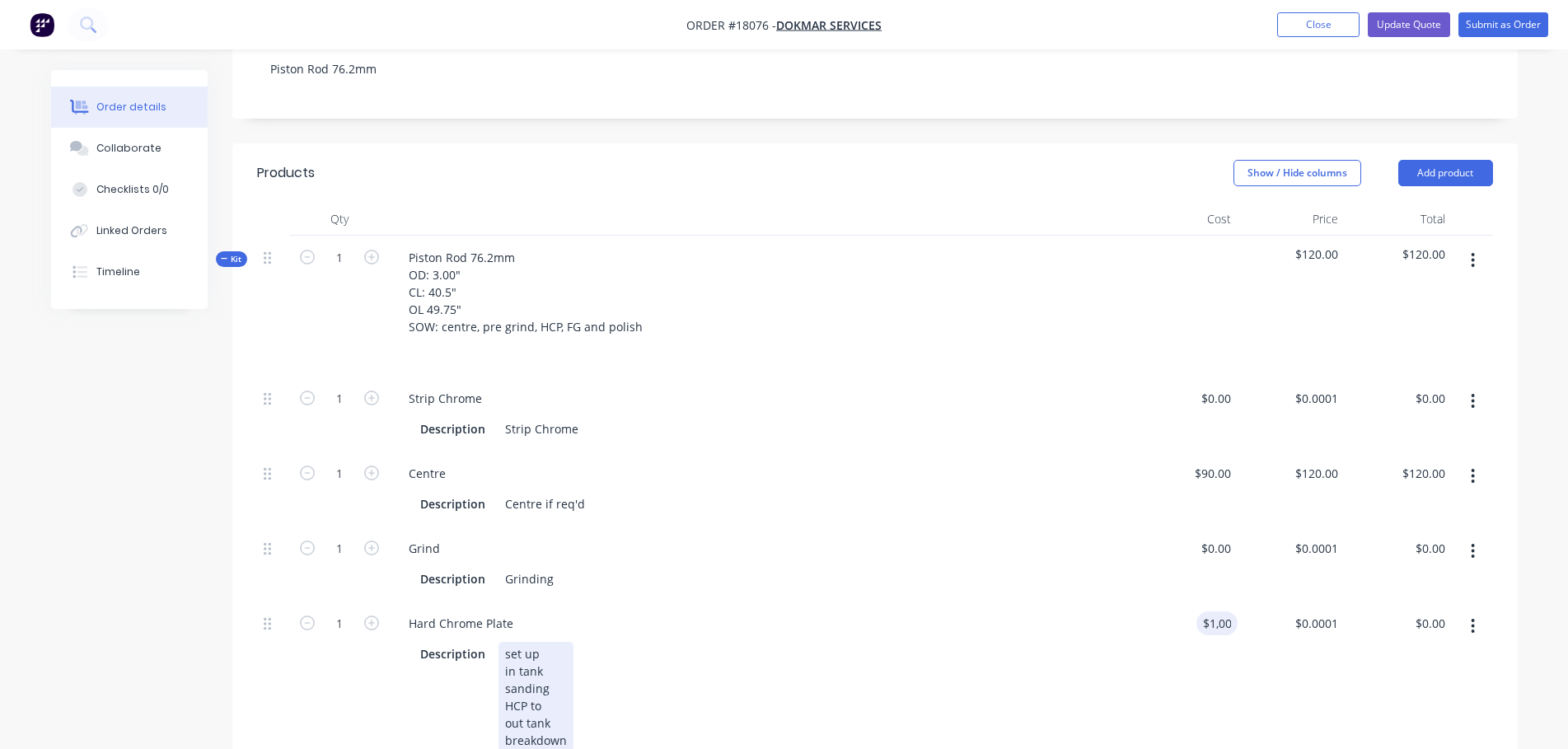
type input "$1,000.00"
click at [1064, 642] on div "Description set up in tank sanding HCP to out tank breakdown" at bounding box center [756, 697] width 686 height 111
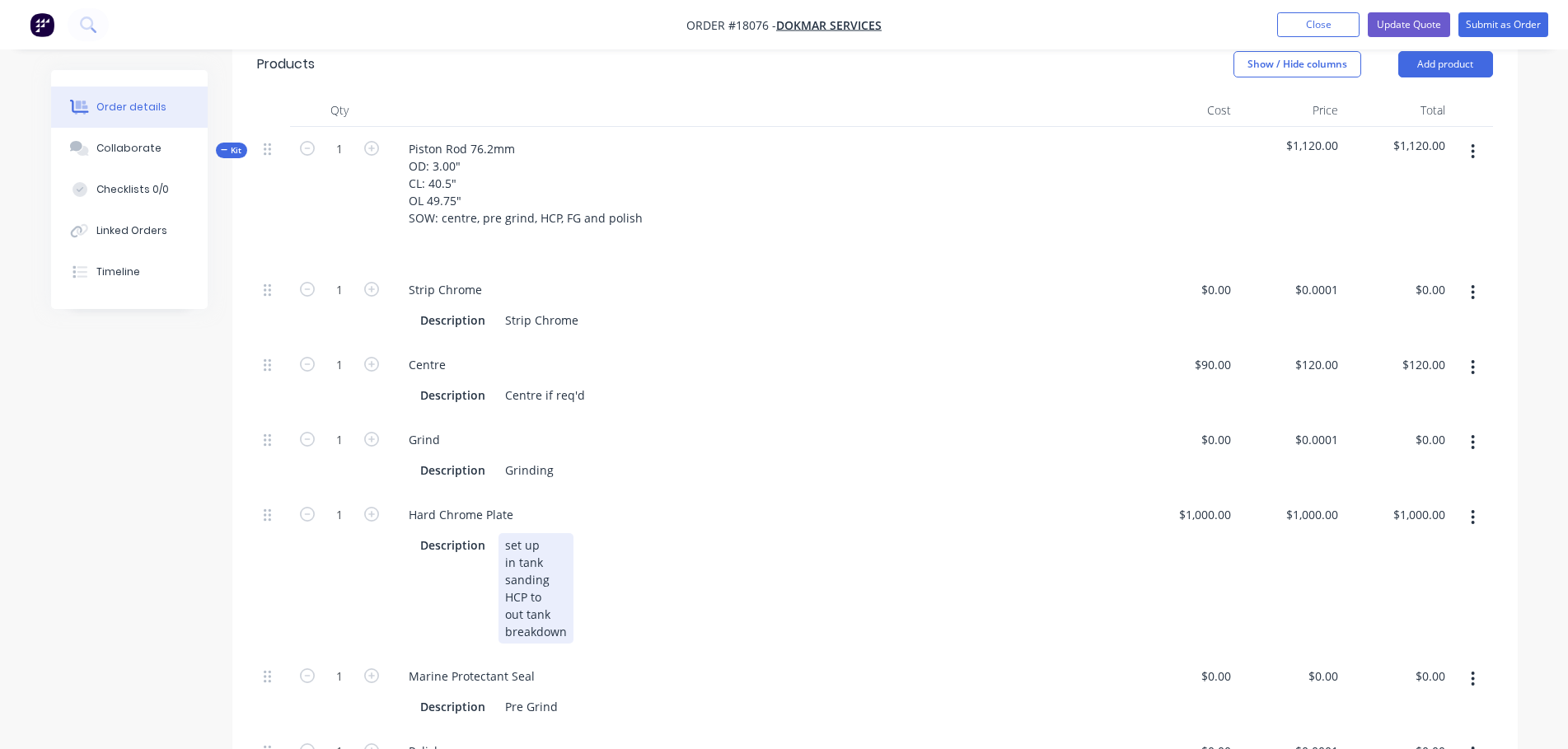
scroll to position [538, 0]
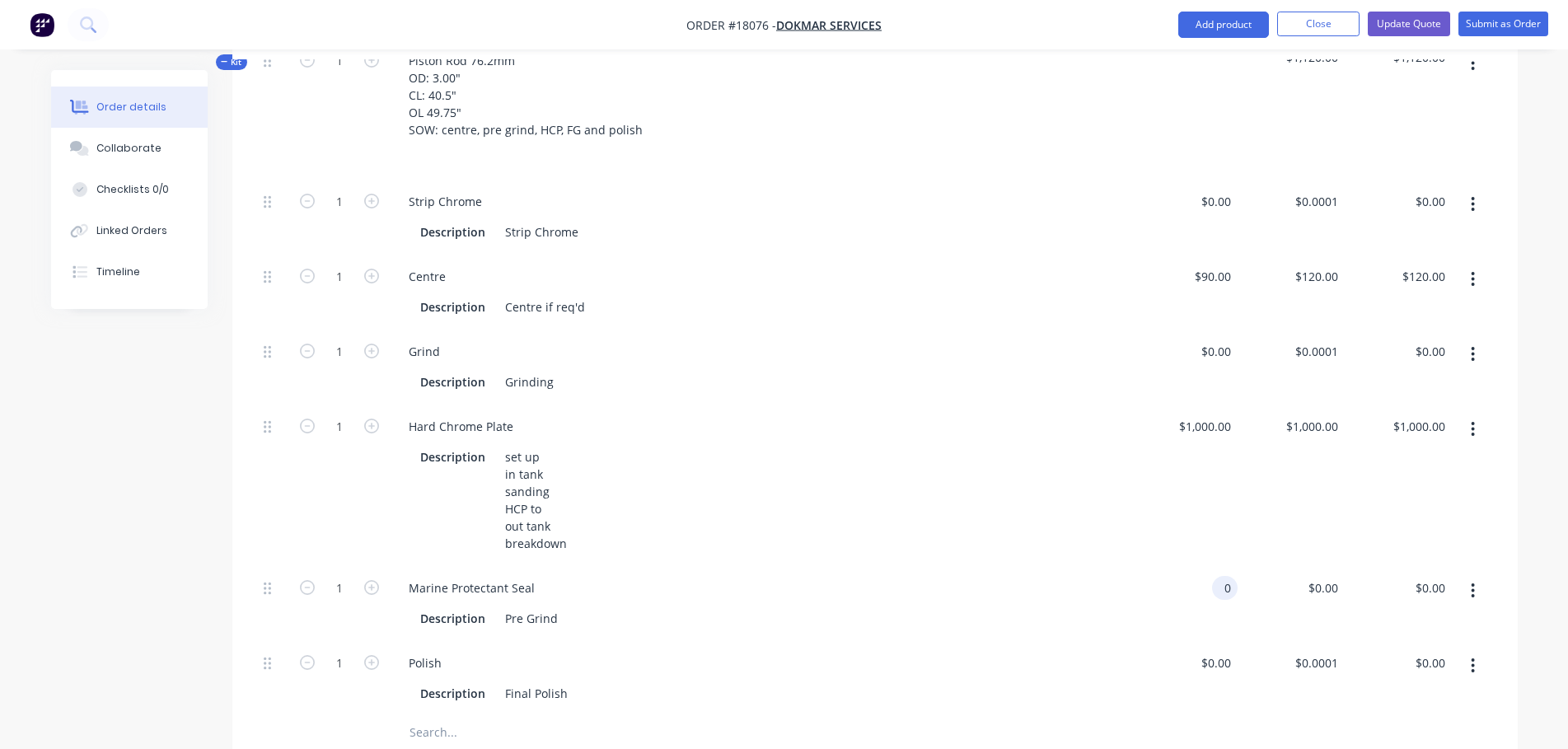
click at [1216, 576] on div "0 0" at bounding box center [1225, 588] width 26 height 24
type input "$150.00"
click at [1185, 566] on div "$150.00 $150.00" at bounding box center [1183, 603] width 107 height 75
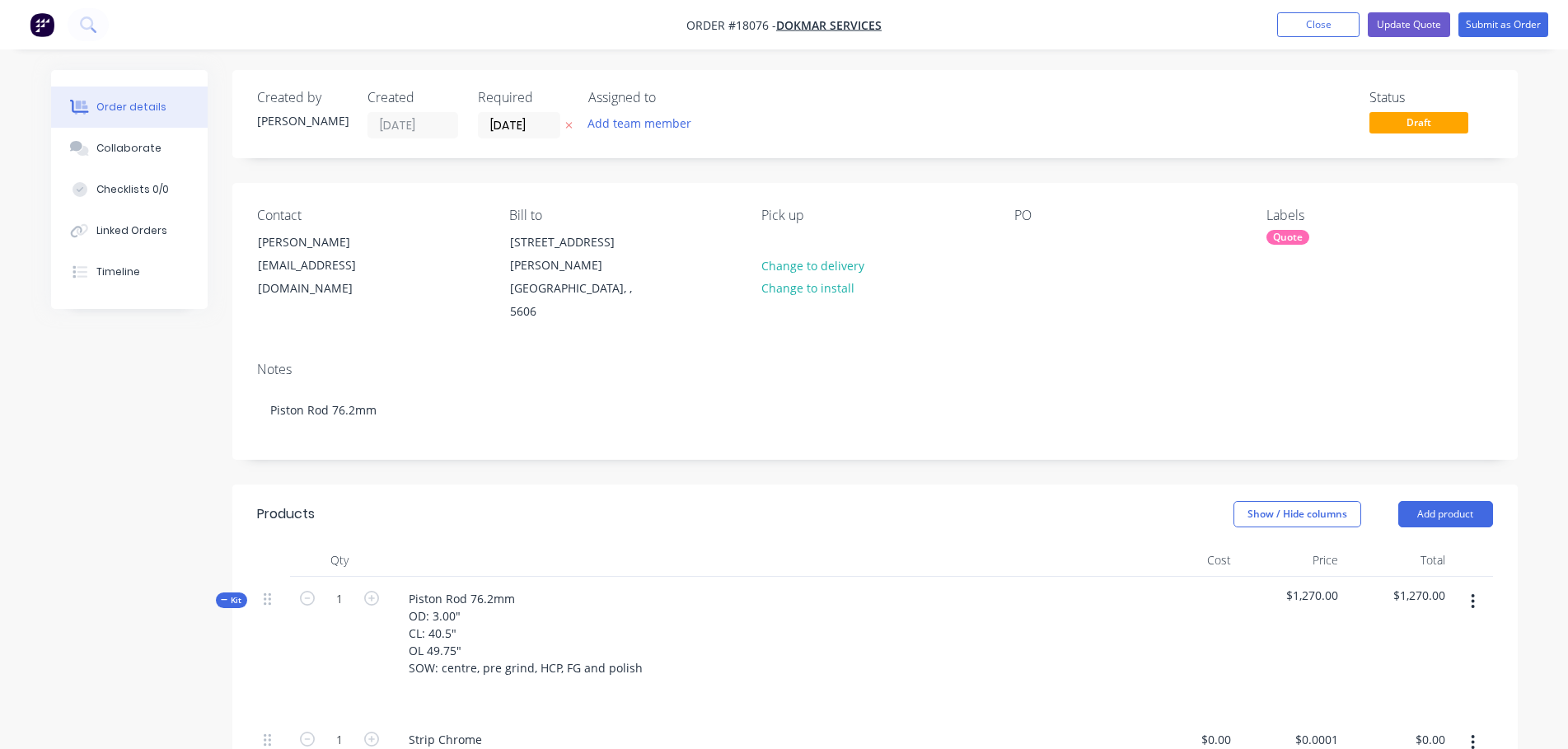
scroll to position [0, 0]
click at [372, 591] on icon "button" at bounding box center [372, 598] width 15 height 15
type input "2"
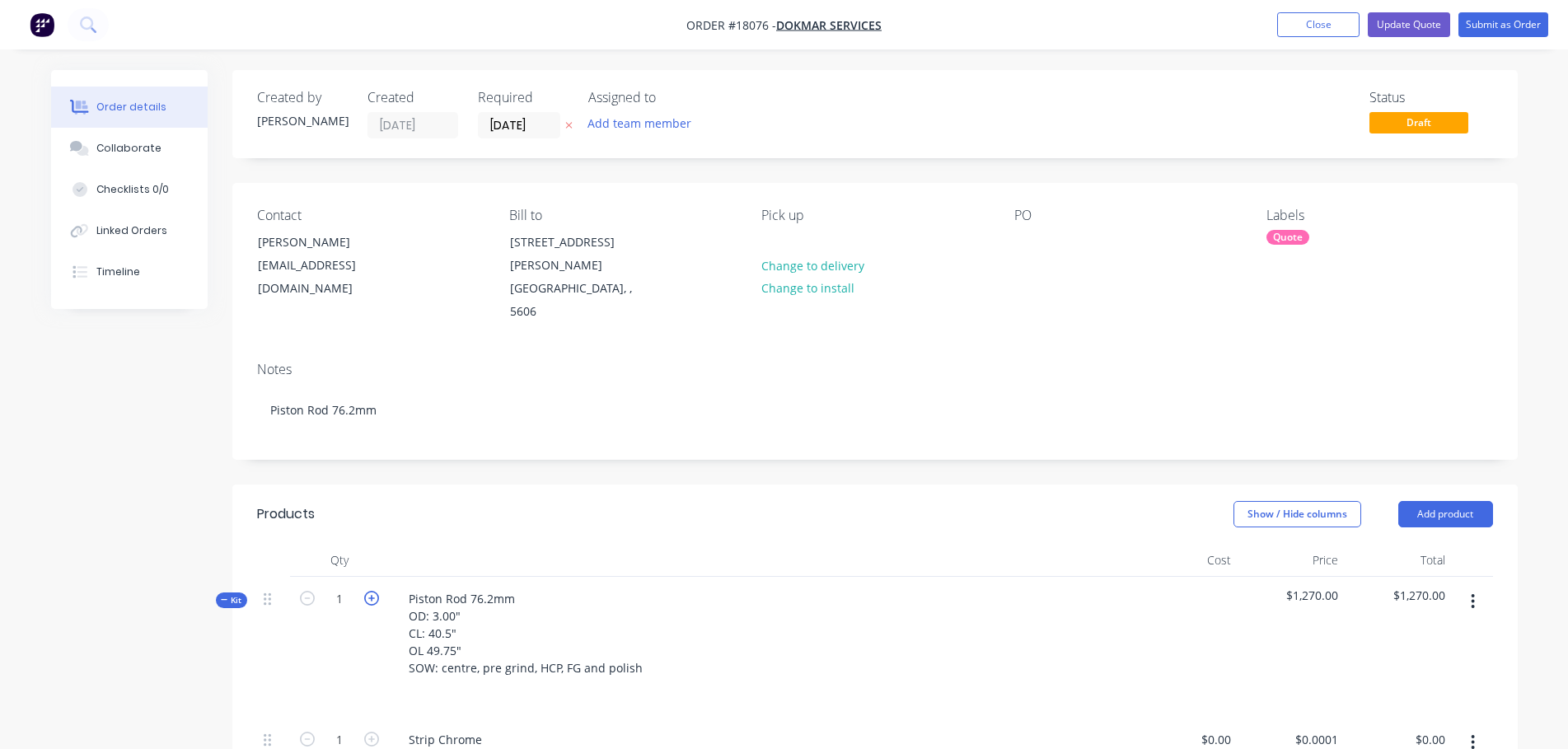
type input "2"
type input "$240.00"
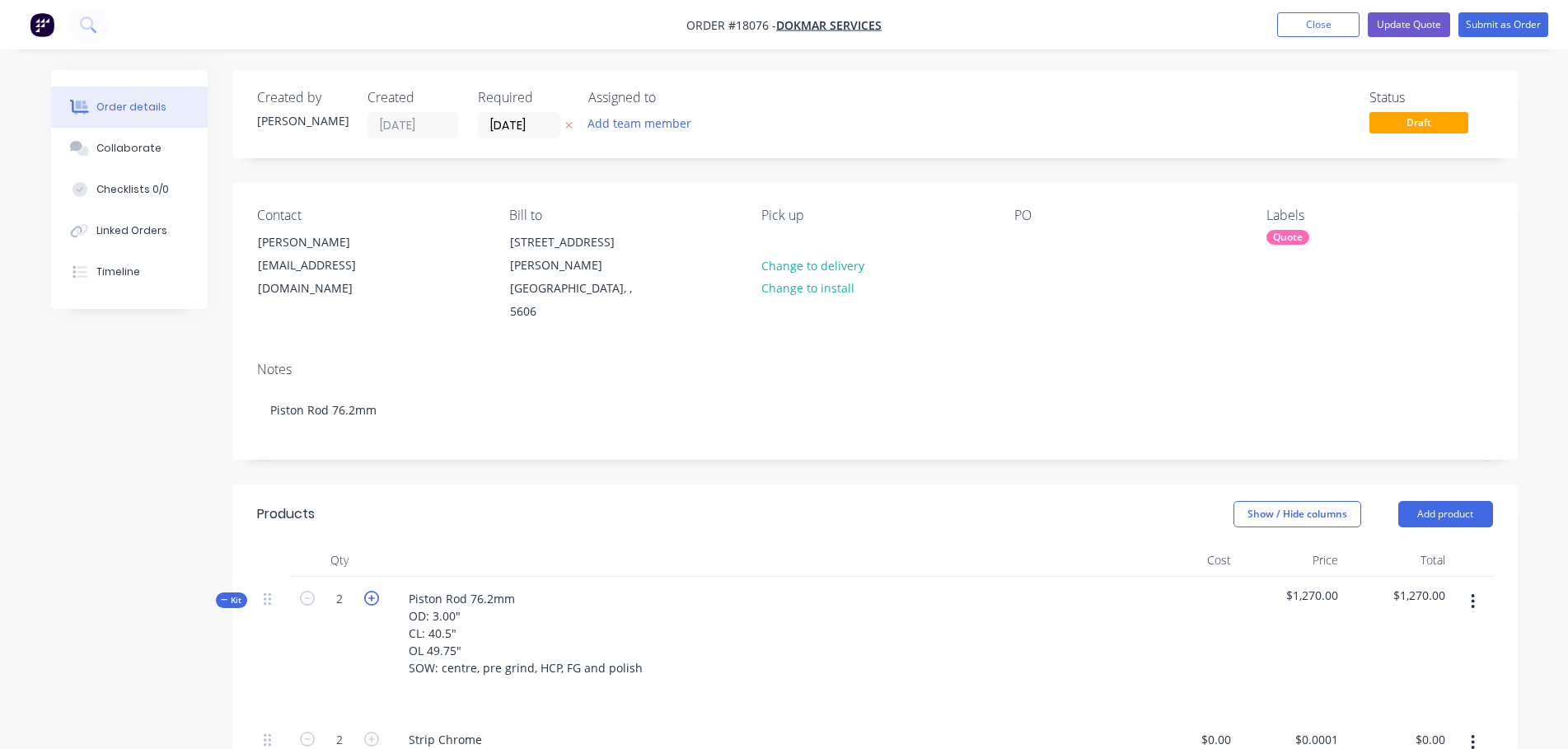
type input "$2,000.00"
type input "$300.00"
click at [372, 591] on icon "button" at bounding box center [372, 598] width 15 height 15
type input "3"
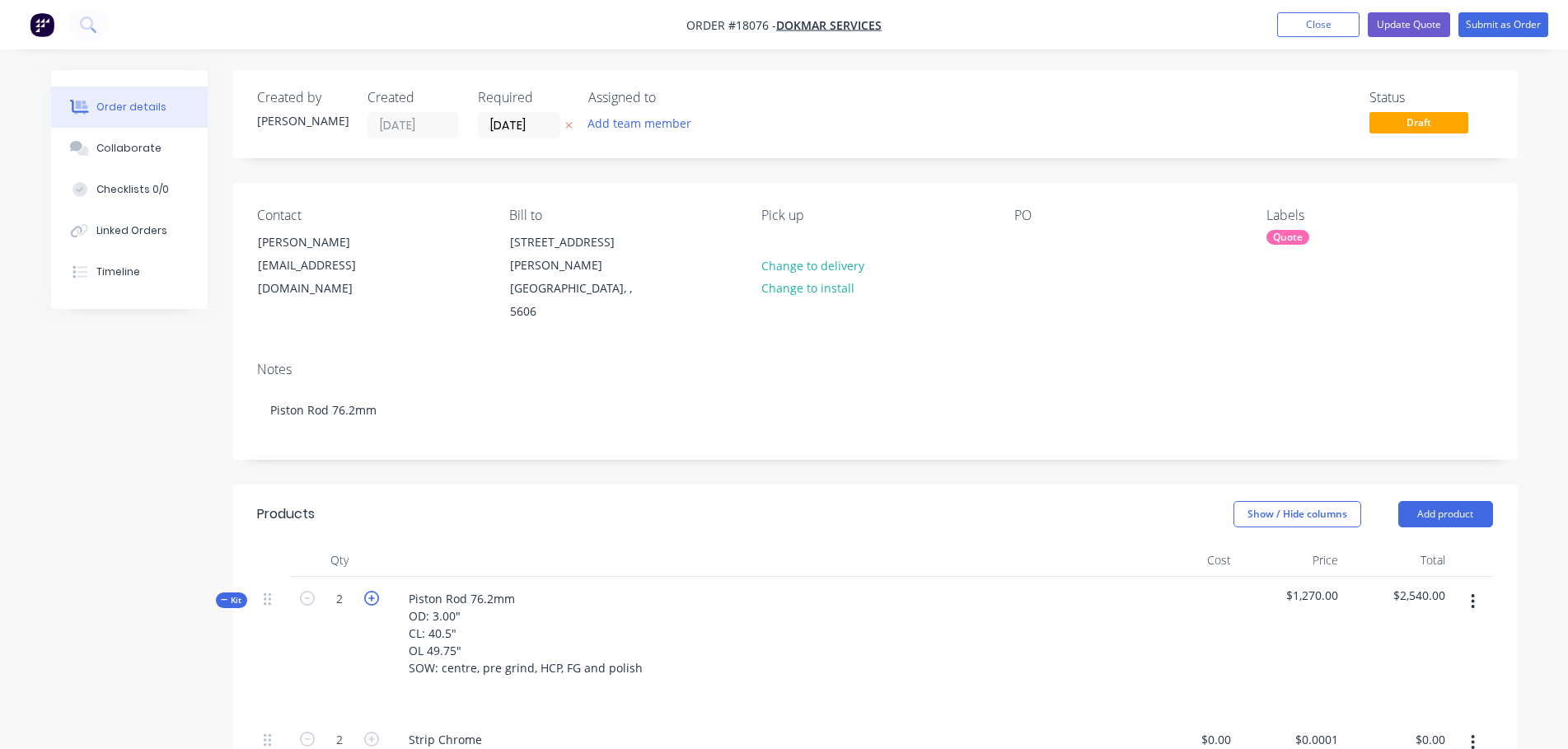
type input "3"
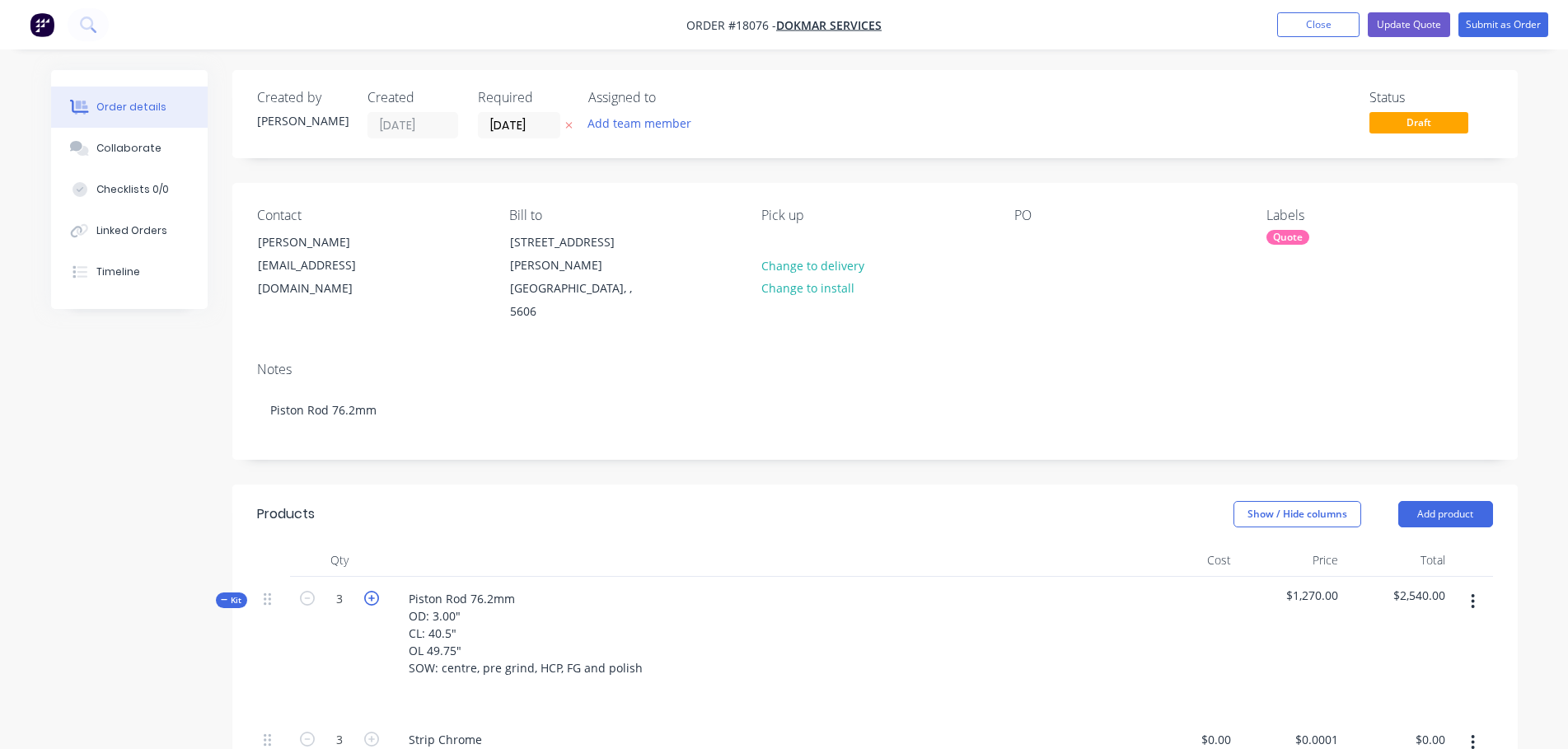
type input "$360.00"
type input "$3,000.00"
type input "$450.00"
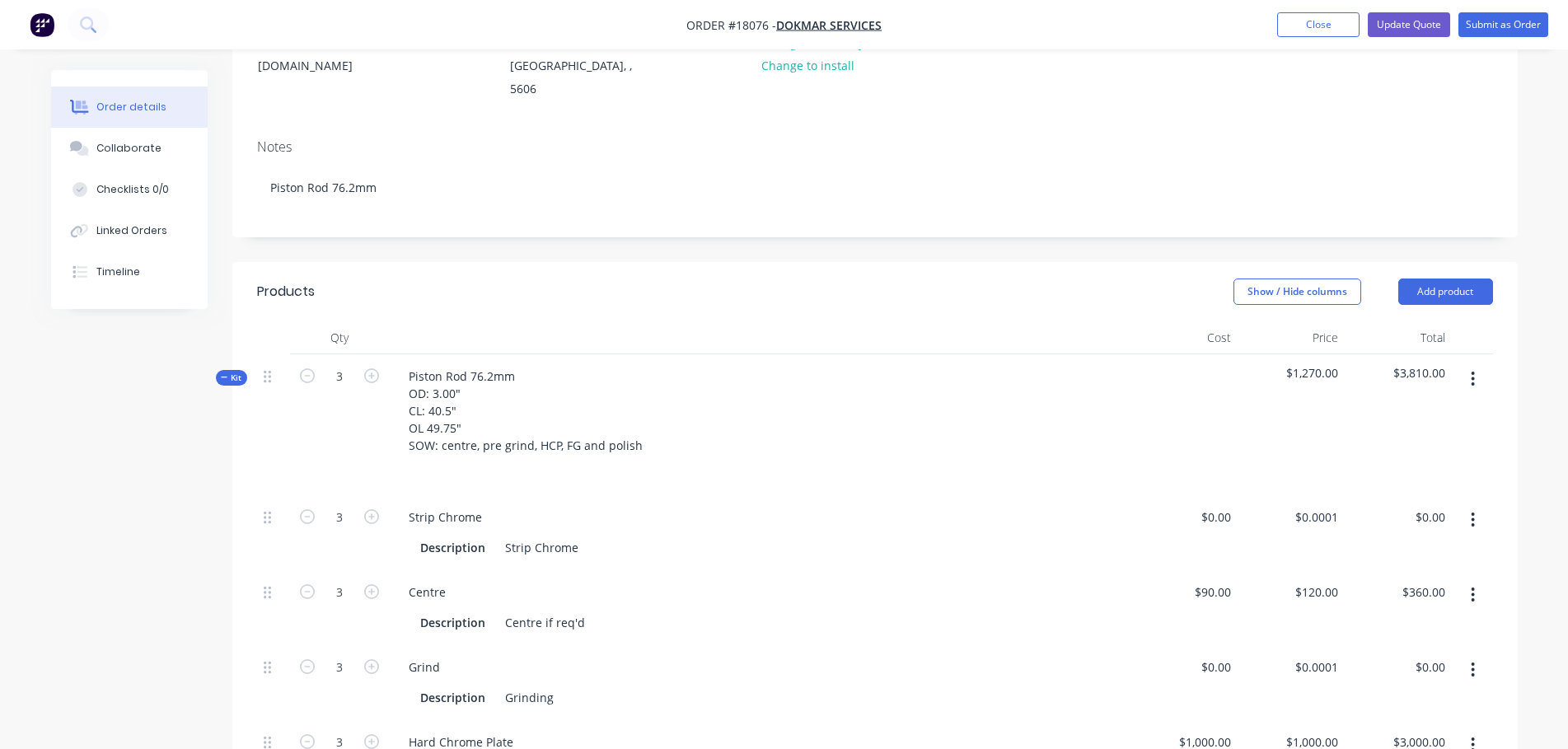
scroll to position [135, 0]
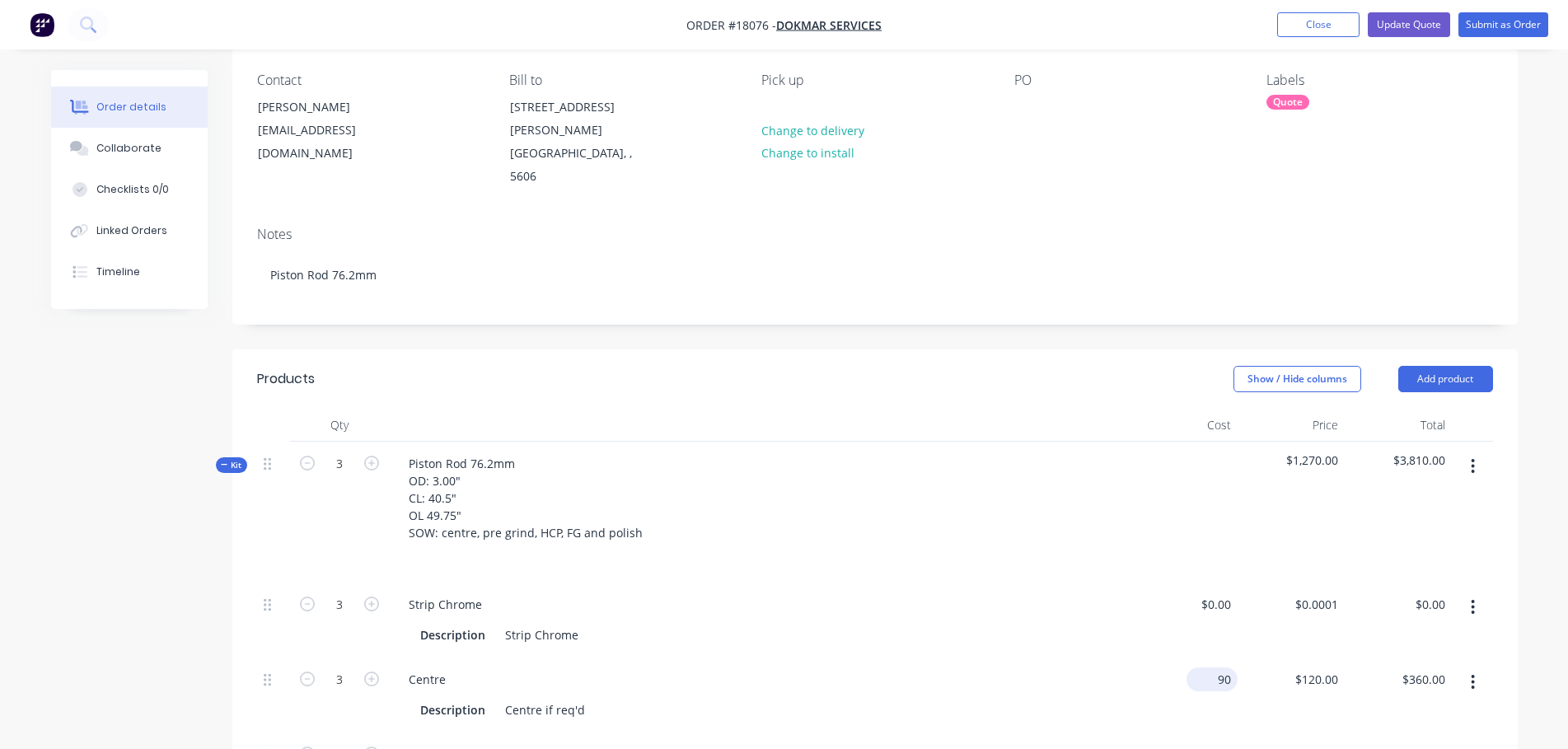
click at [1199, 658] on div "90 $90.00" at bounding box center [1183, 695] width 107 height 75
type input "$100.00"
type input "$133.3333"
type input "$400.00"
click at [1138, 658] on div "$100.00 100" at bounding box center [1183, 695] width 107 height 75
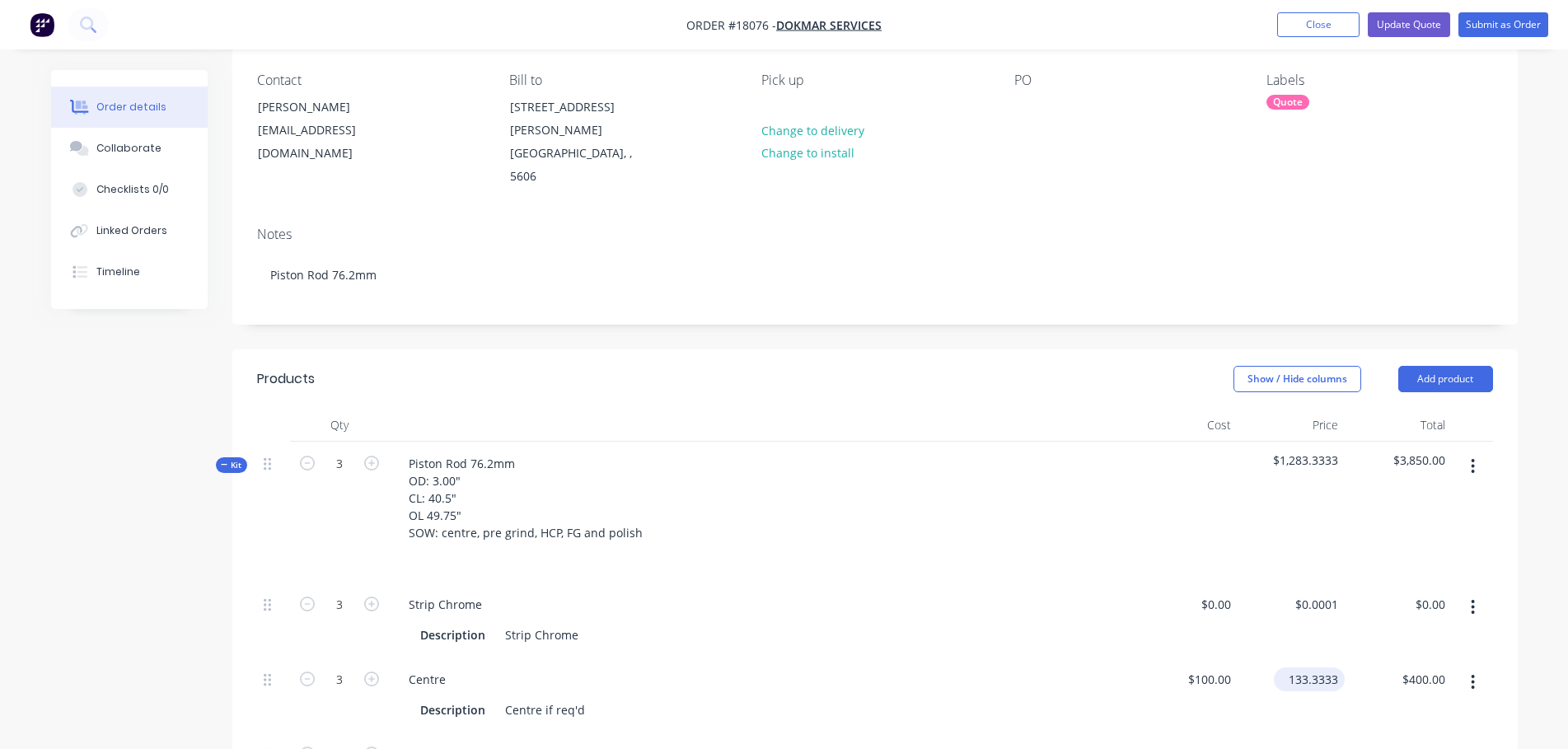
click at [1298, 668] on input "133.3333" at bounding box center [1313, 680] width 64 height 24
click at [1042, 593] on div "Strip Chrome" at bounding box center [760, 605] width 728 height 24
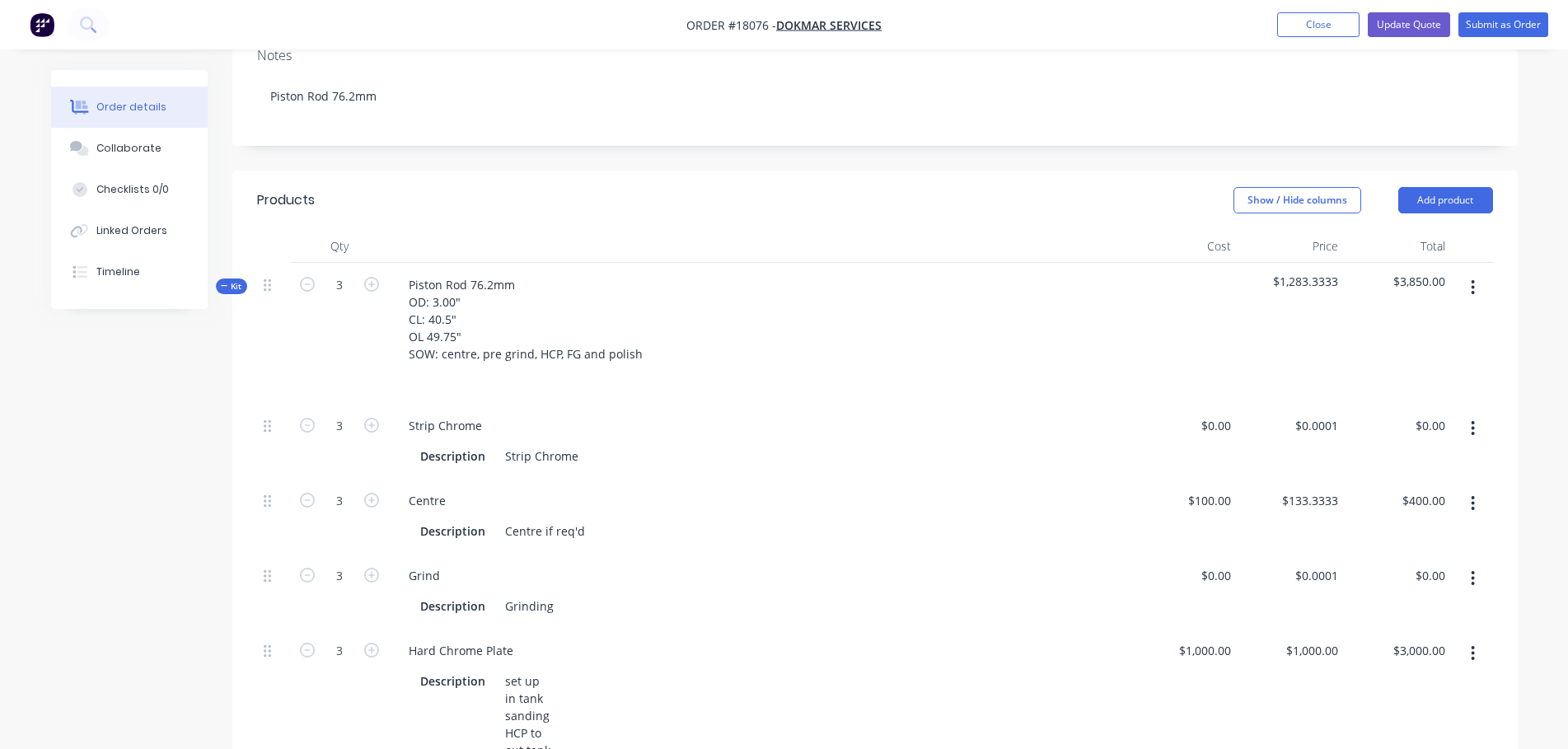
scroll to position [268, 0]
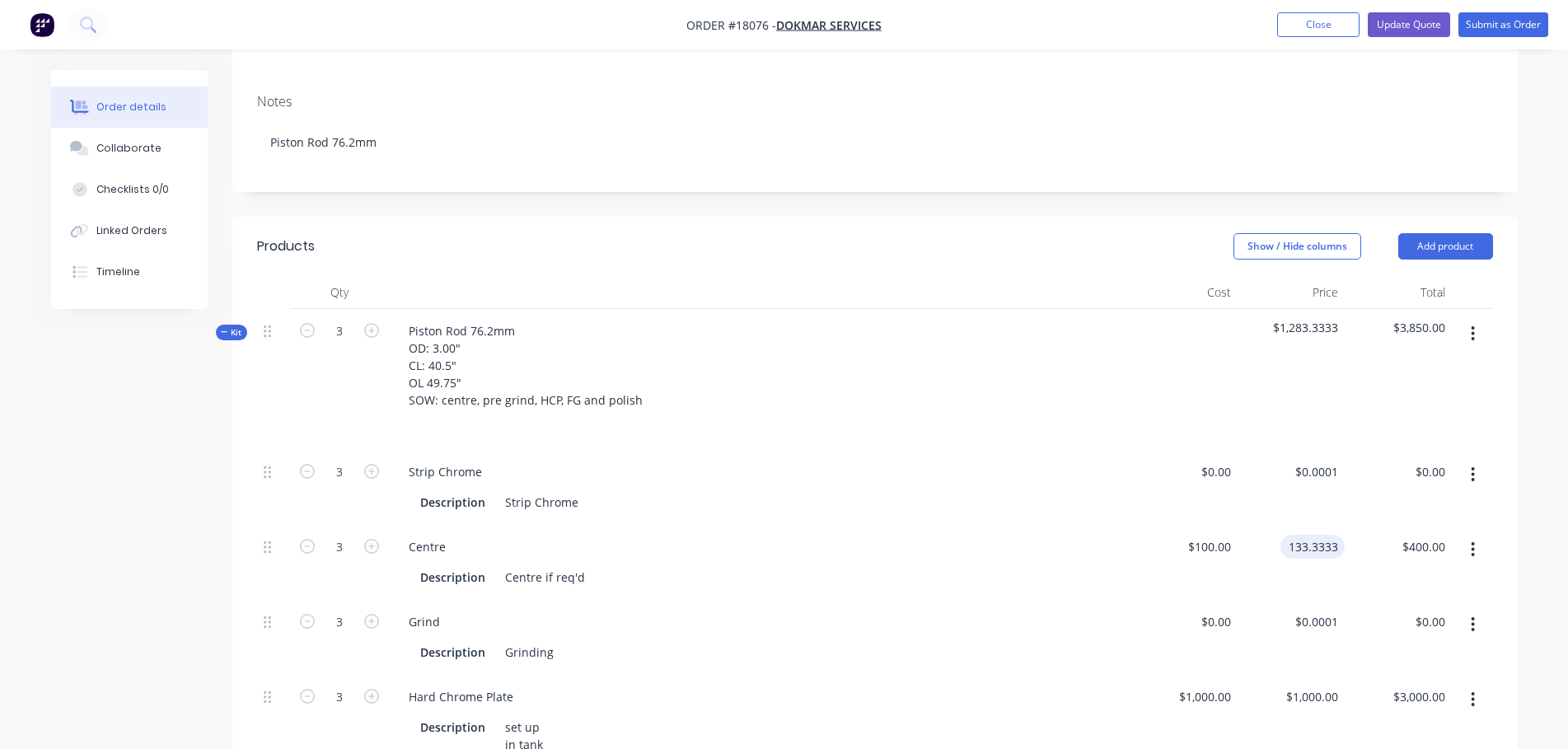
click at [1297, 535] on input "133.3333" at bounding box center [1316, 547] width 58 height 24
type input "$135.00"
type input "$405.00"
click at [1000, 640] on div "Description Grinding" at bounding box center [756, 652] width 686 height 24
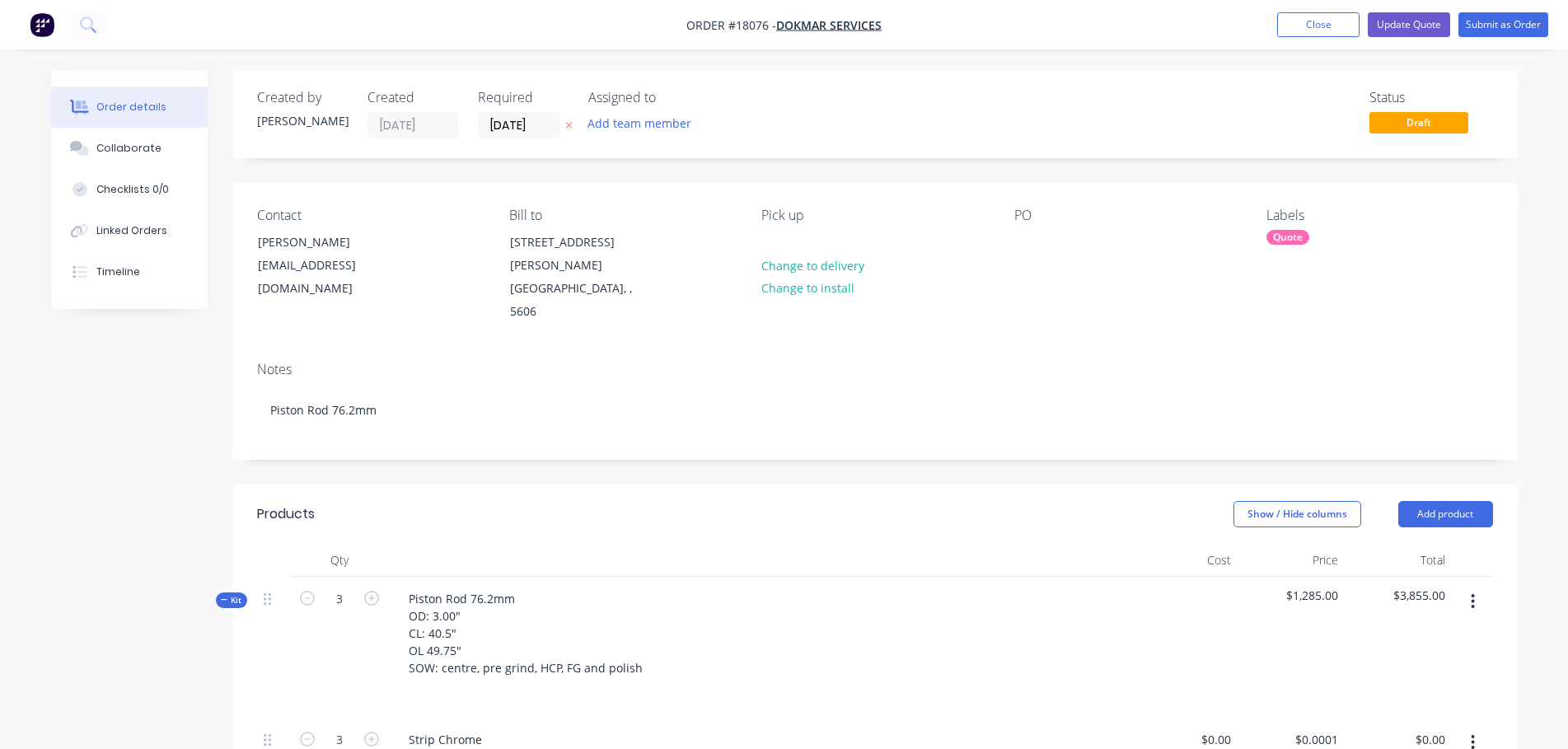
scroll to position [0, 0]
click at [1417, 32] on button "Update Quote" at bounding box center [1409, 24] width 83 height 25
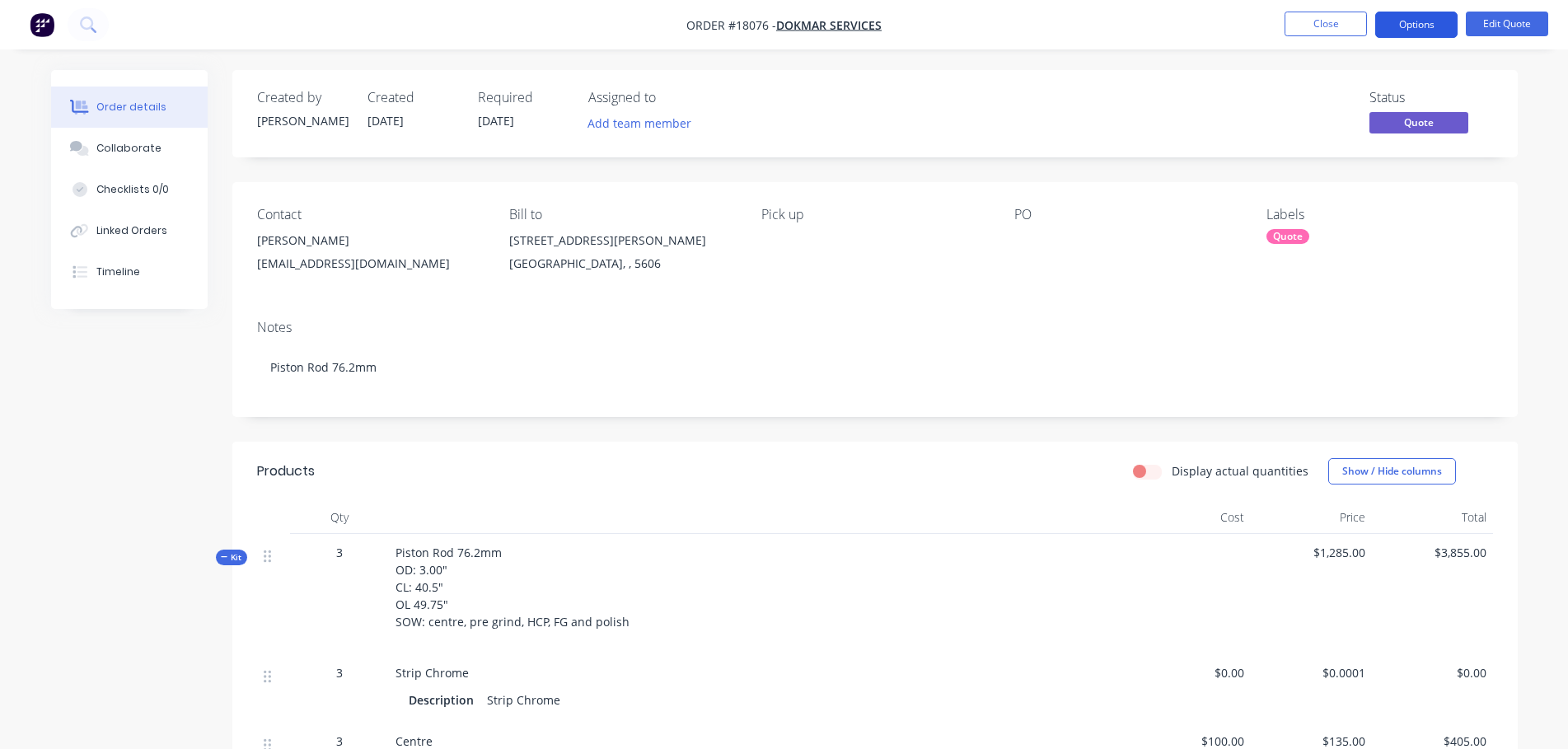
click at [1413, 33] on button "Options" at bounding box center [1417, 24] width 83 height 26
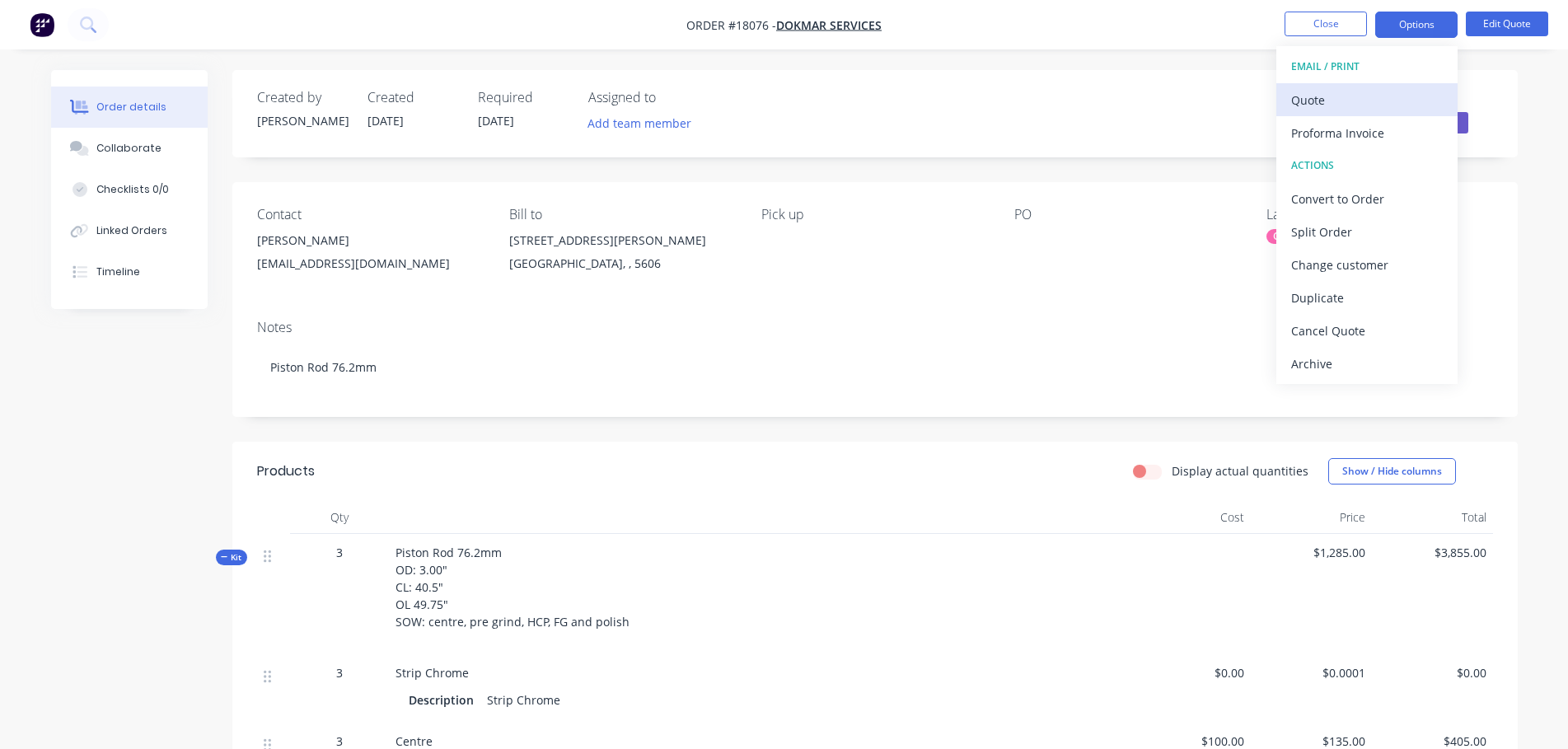
click at [1331, 89] on div "Quote" at bounding box center [1366, 100] width 151 height 24
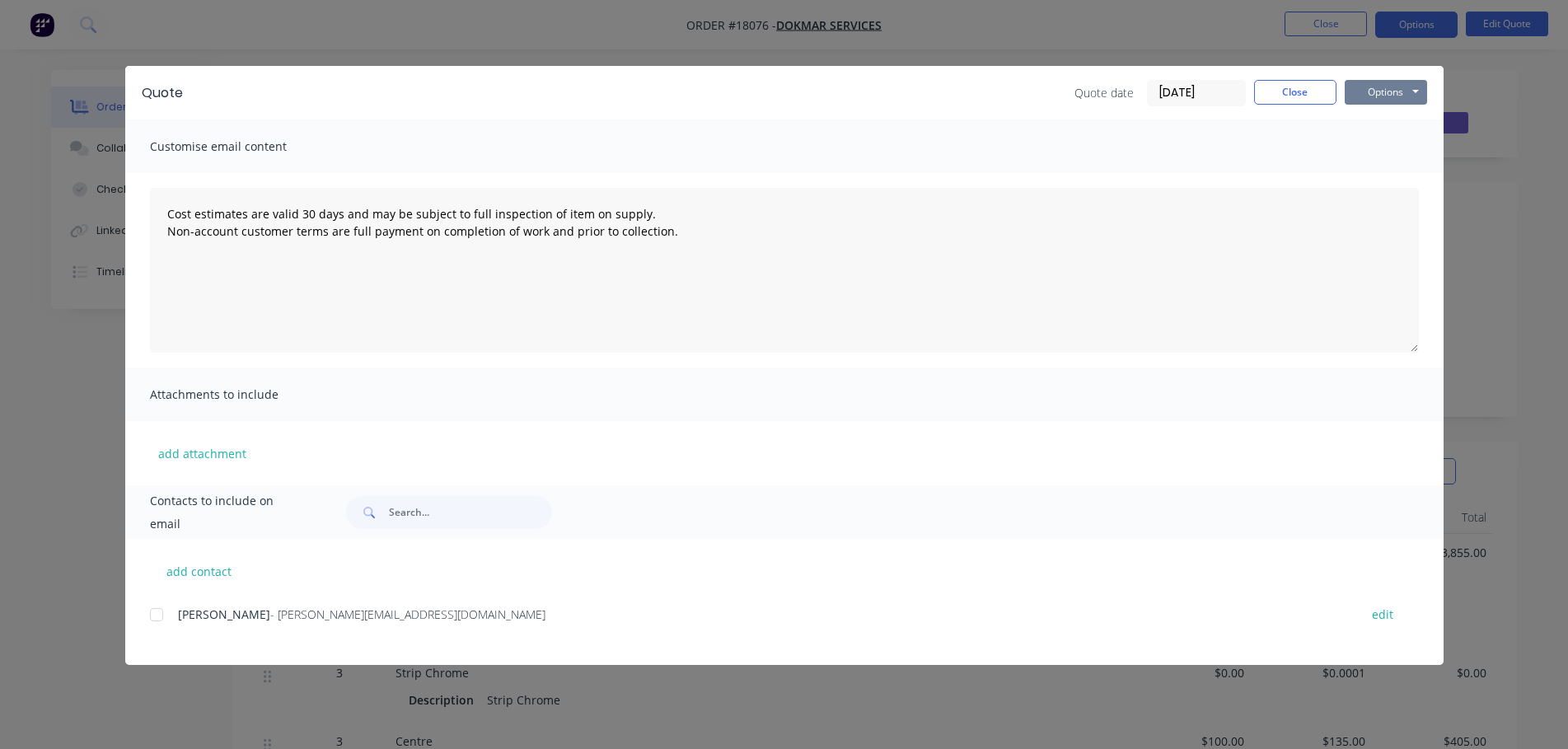
click at [1393, 91] on button "Options" at bounding box center [1386, 92] width 83 height 25
click at [1388, 126] on button "Preview" at bounding box center [1398, 121] width 106 height 27
click at [1381, 99] on button "Options" at bounding box center [1386, 92] width 83 height 25
click at [1370, 129] on button "Preview" at bounding box center [1398, 121] width 106 height 27
click at [1378, 90] on button "Options" at bounding box center [1386, 92] width 83 height 25
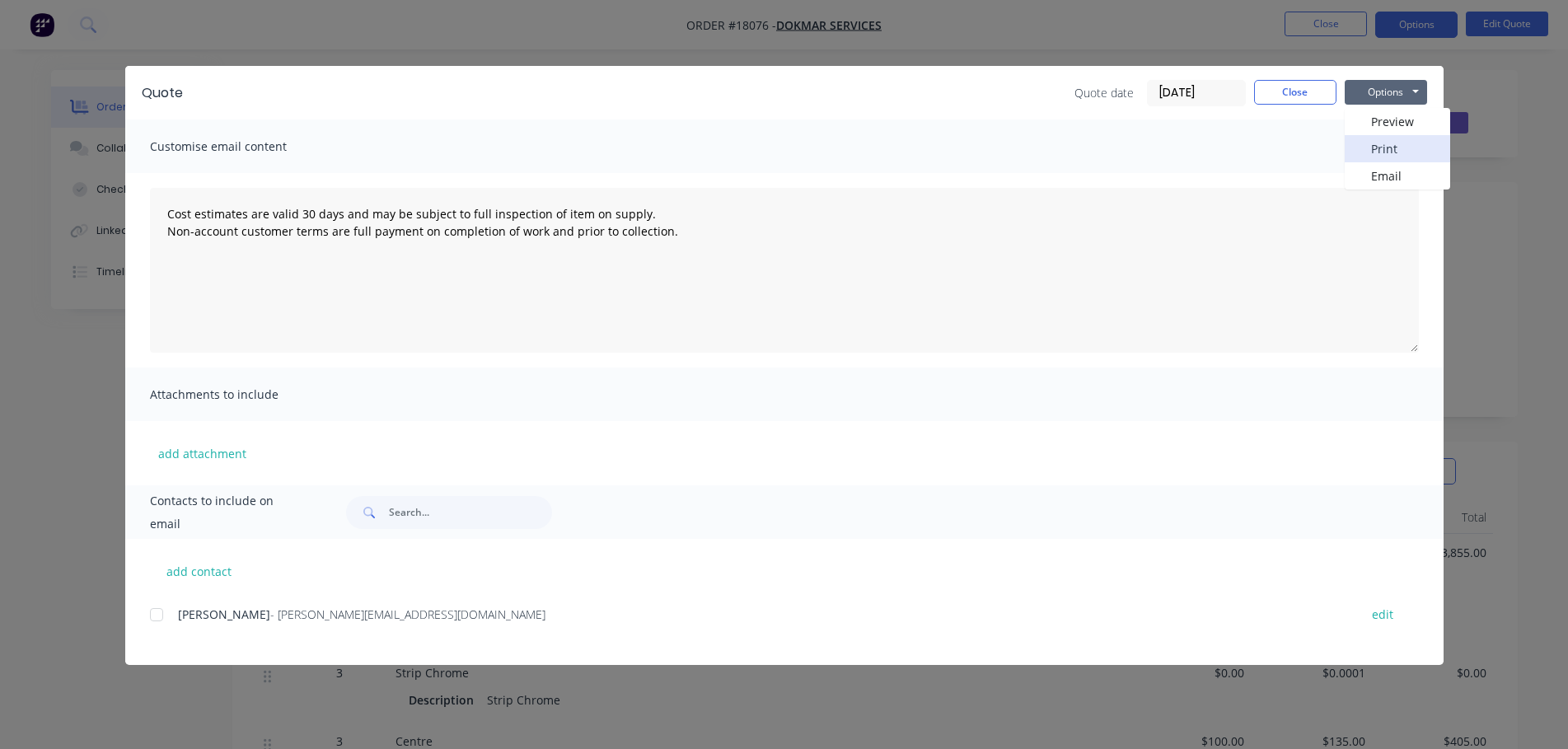
click at [1379, 149] on button "Print" at bounding box center [1398, 148] width 106 height 27
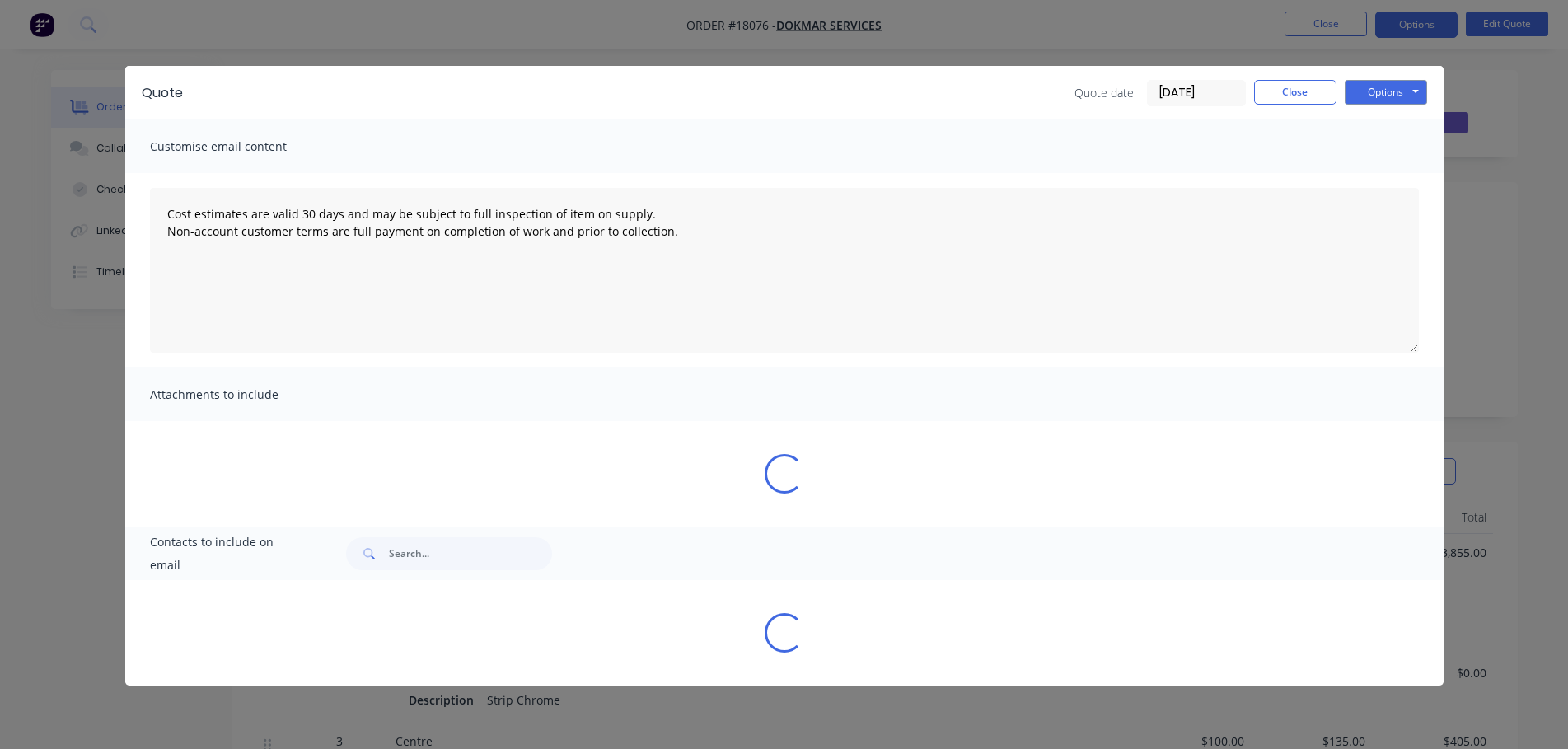
type textarea "Cost estimates are valid 30 days and may be subject to full inspection of item …"
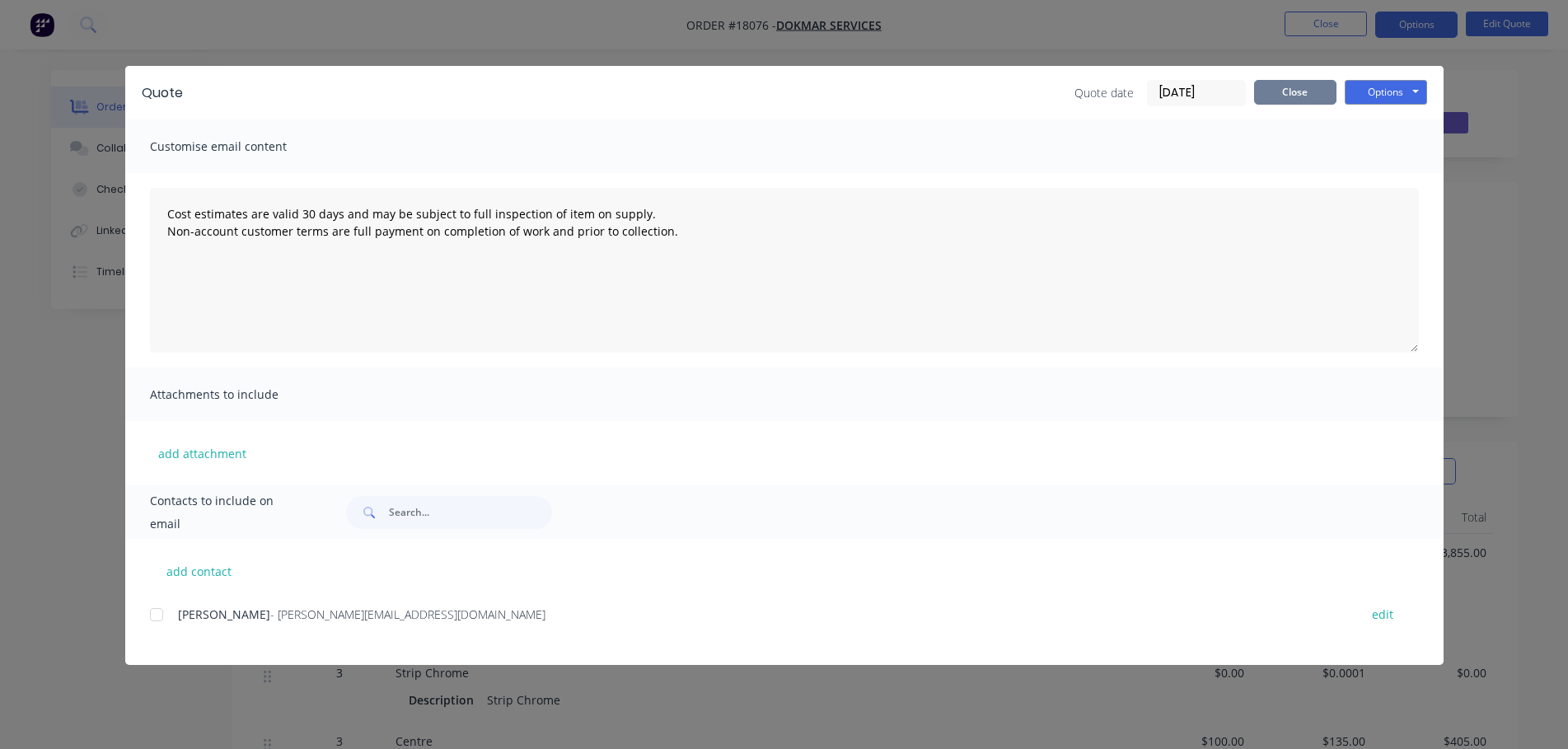
click at [1293, 97] on button "Close" at bounding box center [1295, 92] width 83 height 25
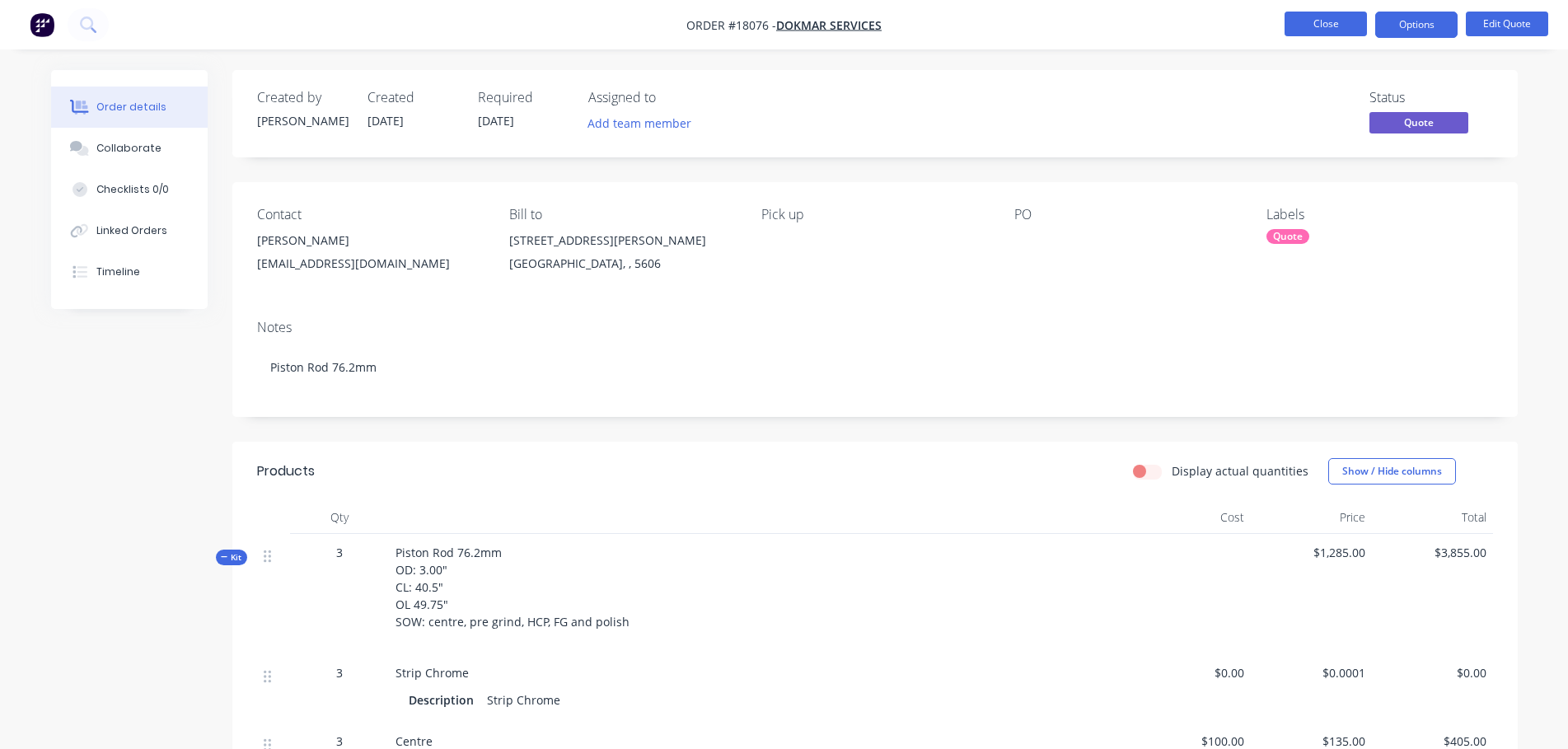
click at [1322, 24] on button "Close" at bounding box center [1326, 23] width 83 height 25
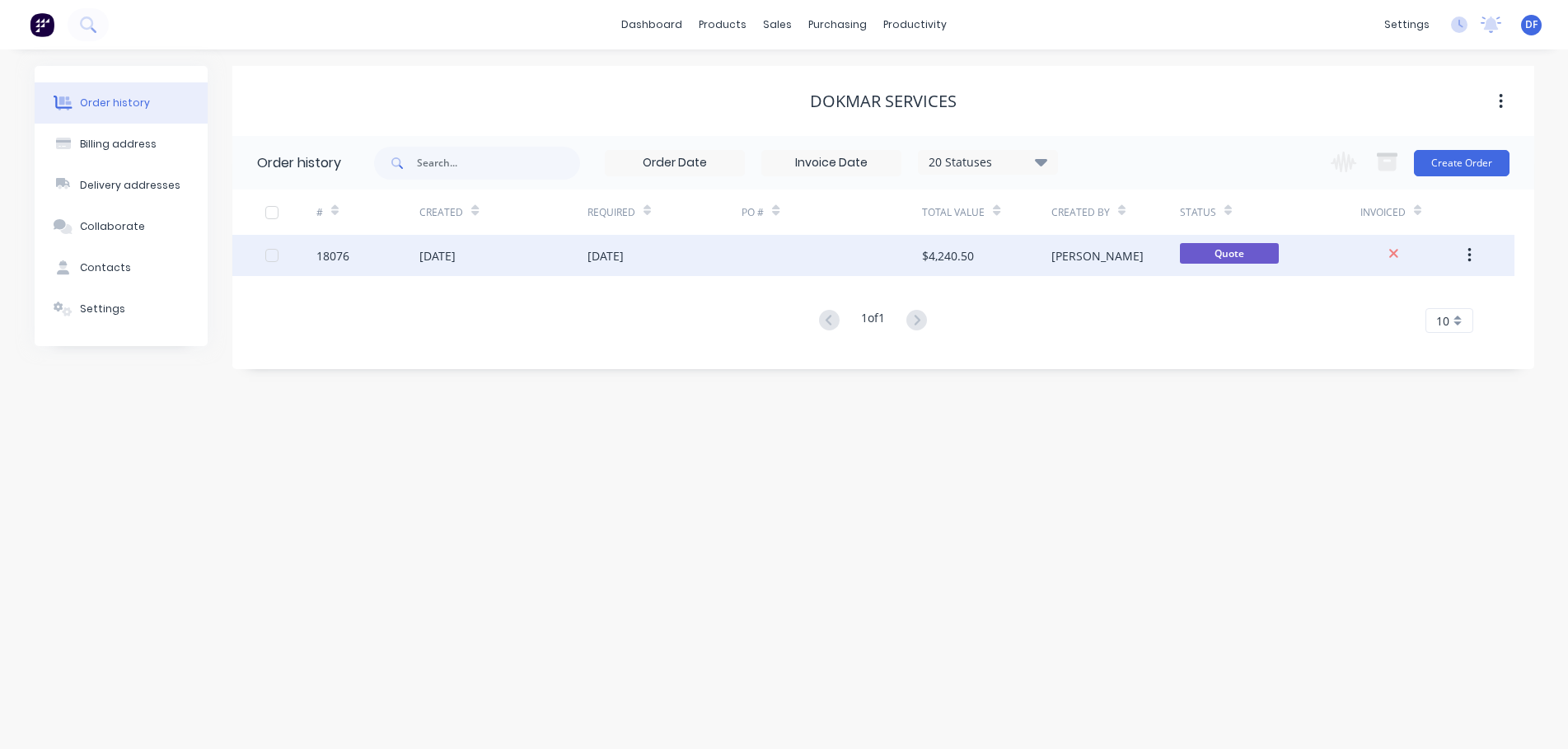
click at [939, 261] on div "$4,240.50" at bounding box center [948, 256] width 52 height 18
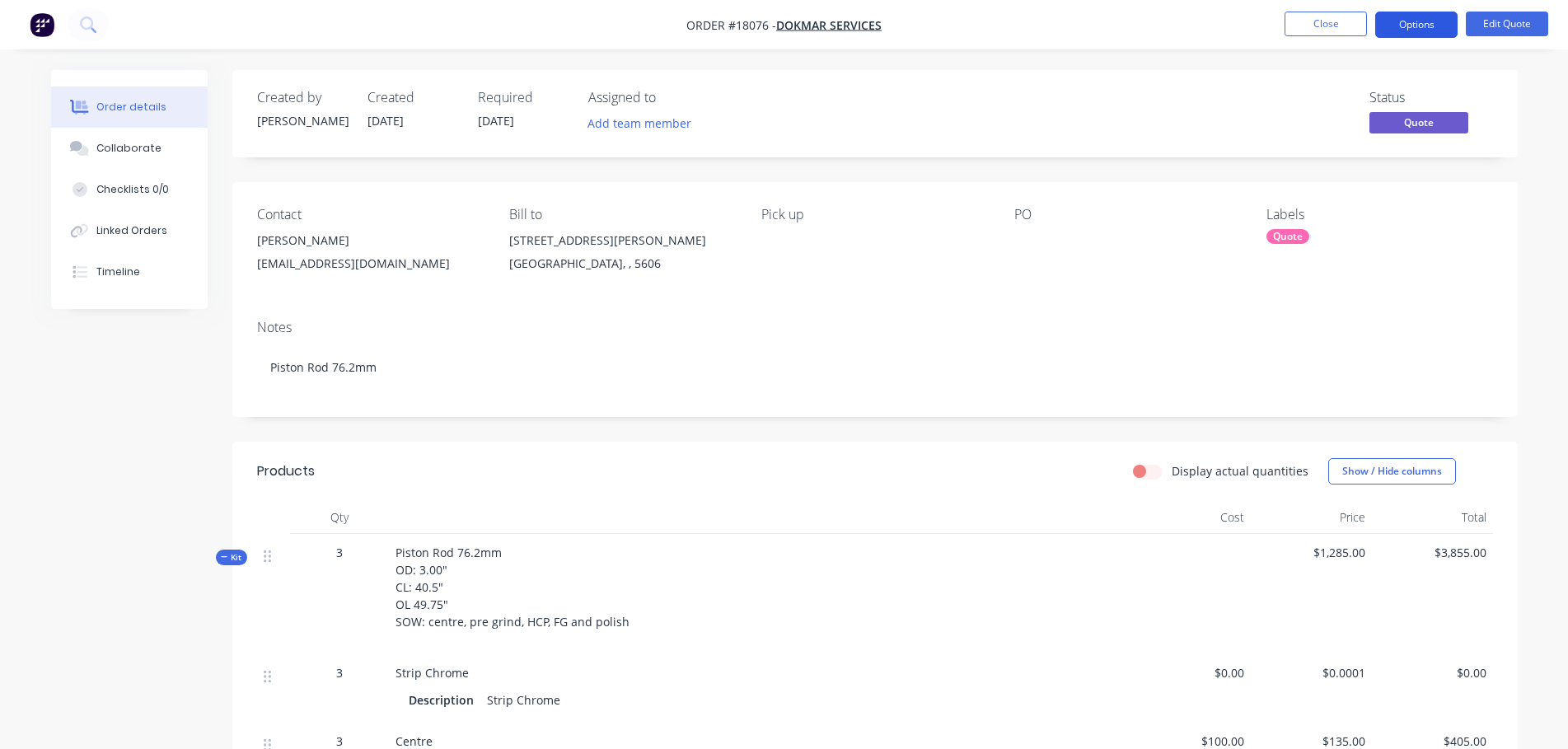
click at [1426, 26] on button "Options" at bounding box center [1417, 24] width 83 height 26
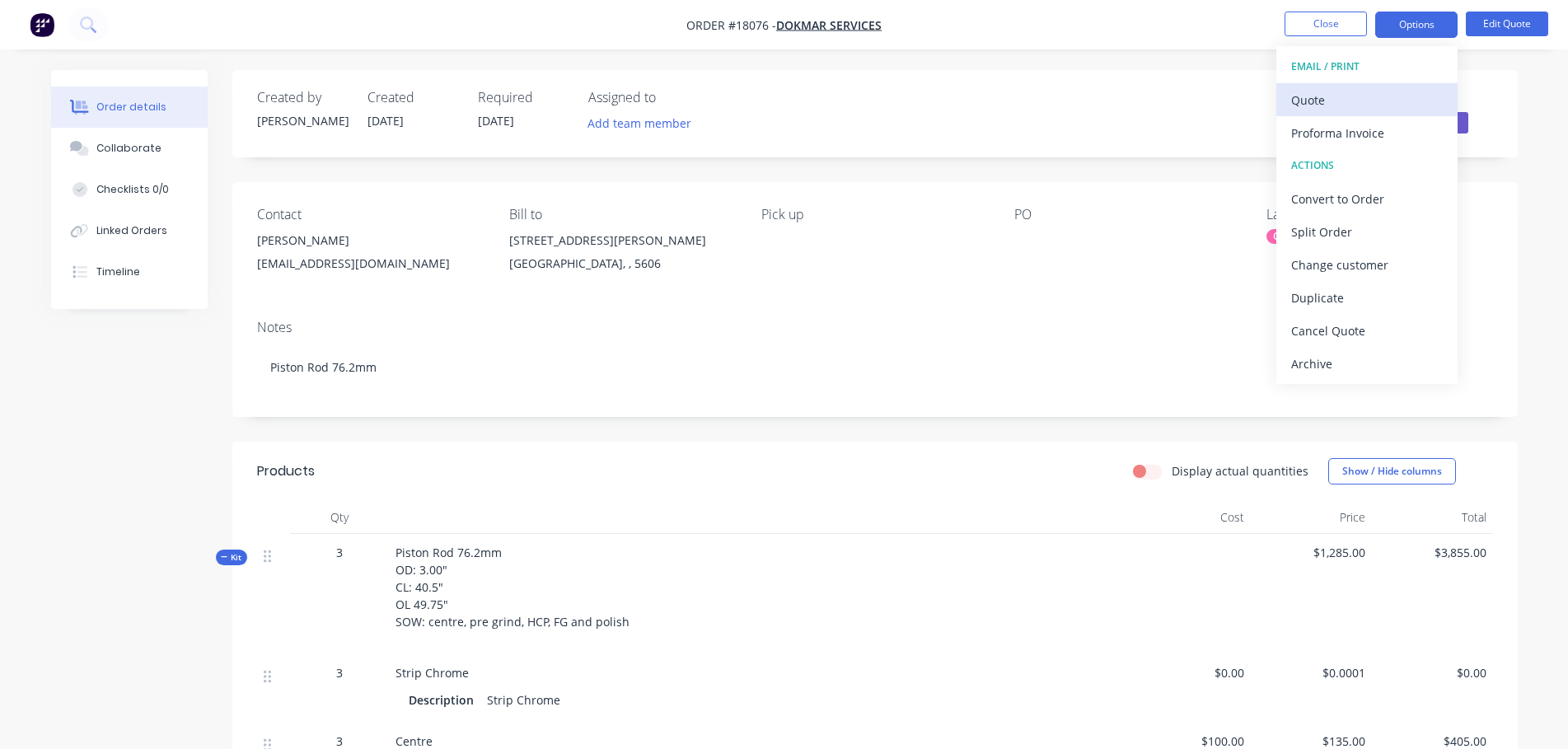
click at [1348, 102] on div "Quote" at bounding box center [1366, 100] width 151 height 24
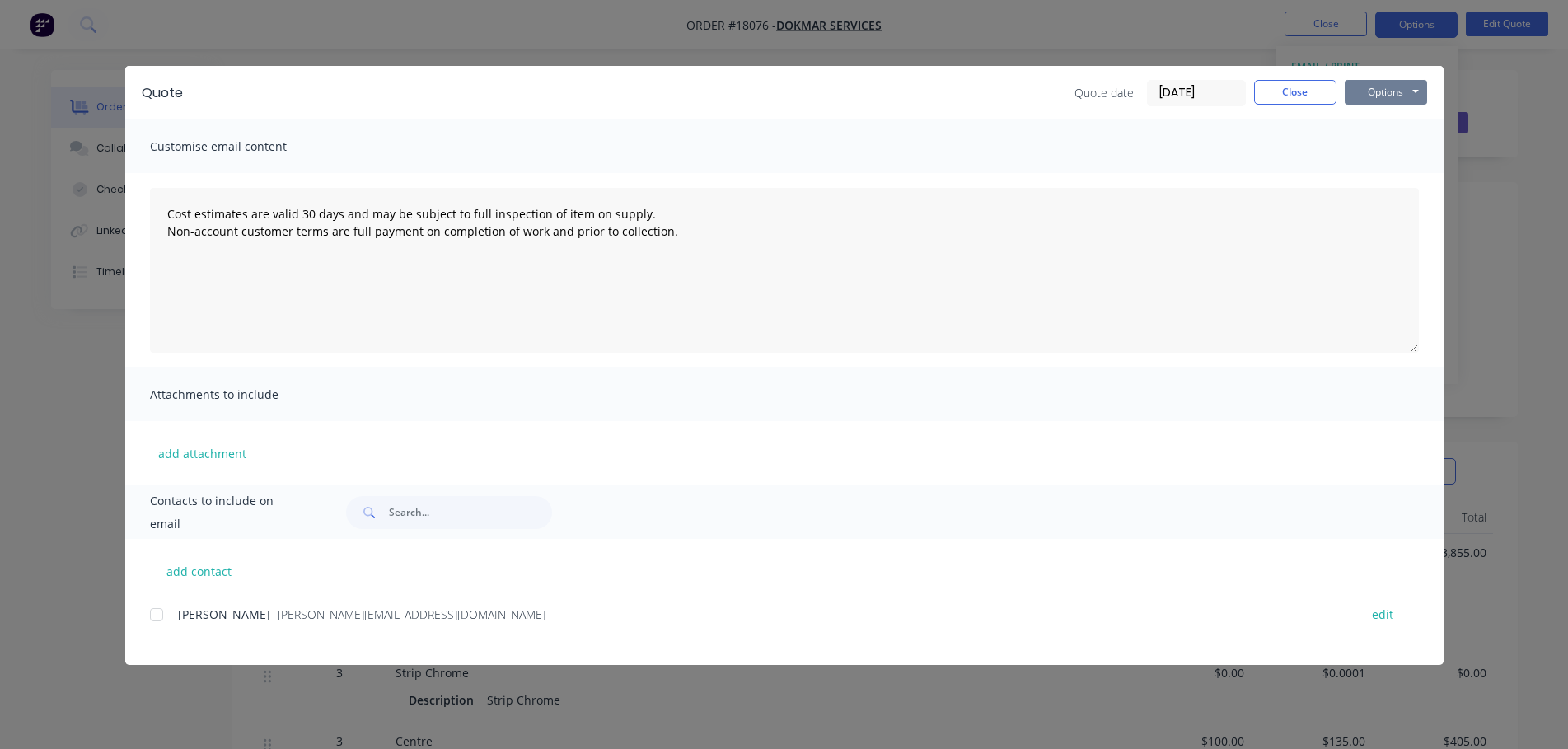
click at [1392, 84] on button "Options" at bounding box center [1386, 92] width 83 height 25
click at [1369, 121] on button "Preview" at bounding box center [1398, 121] width 106 height 27
type textarea "Cost estimates are valid 30 days and may be subject to full inspection of item …"
click at [1310, 84] on button "Close" at bounding box center [1295, 92] width 83 height 25
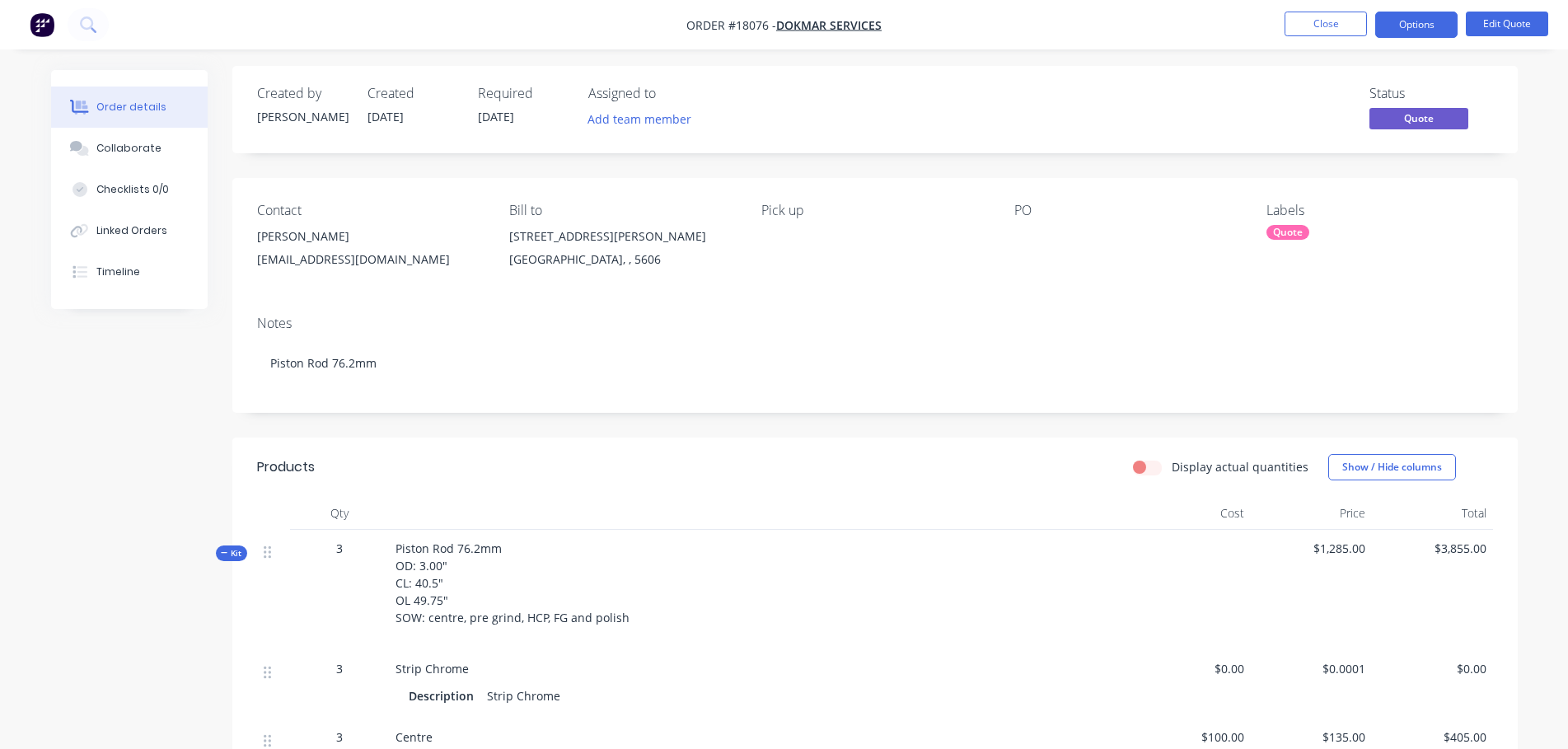
scroll to position [11, 0]
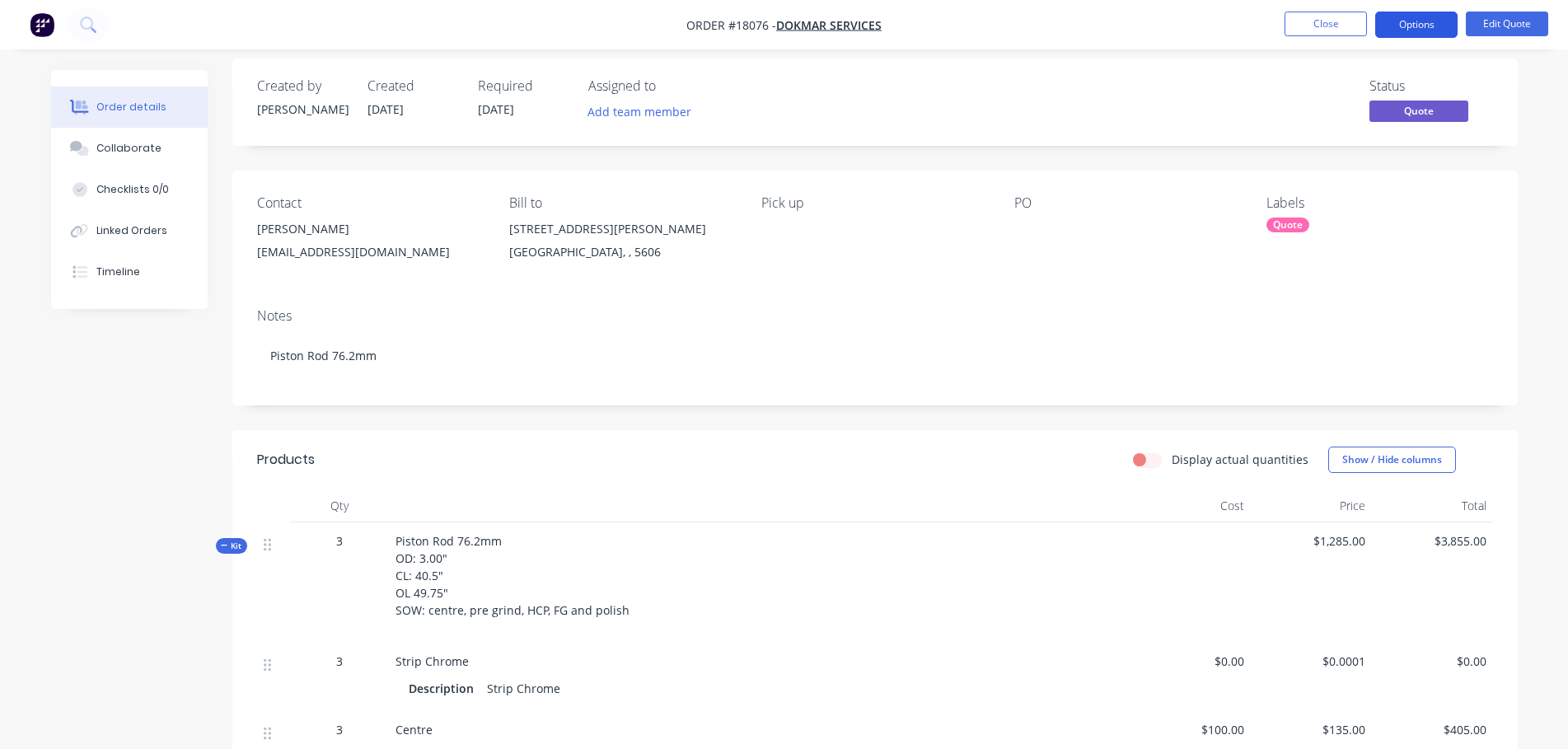
click at [1409, 20] on button "Options" at bounding box center [1417, 24] width 83 height 26
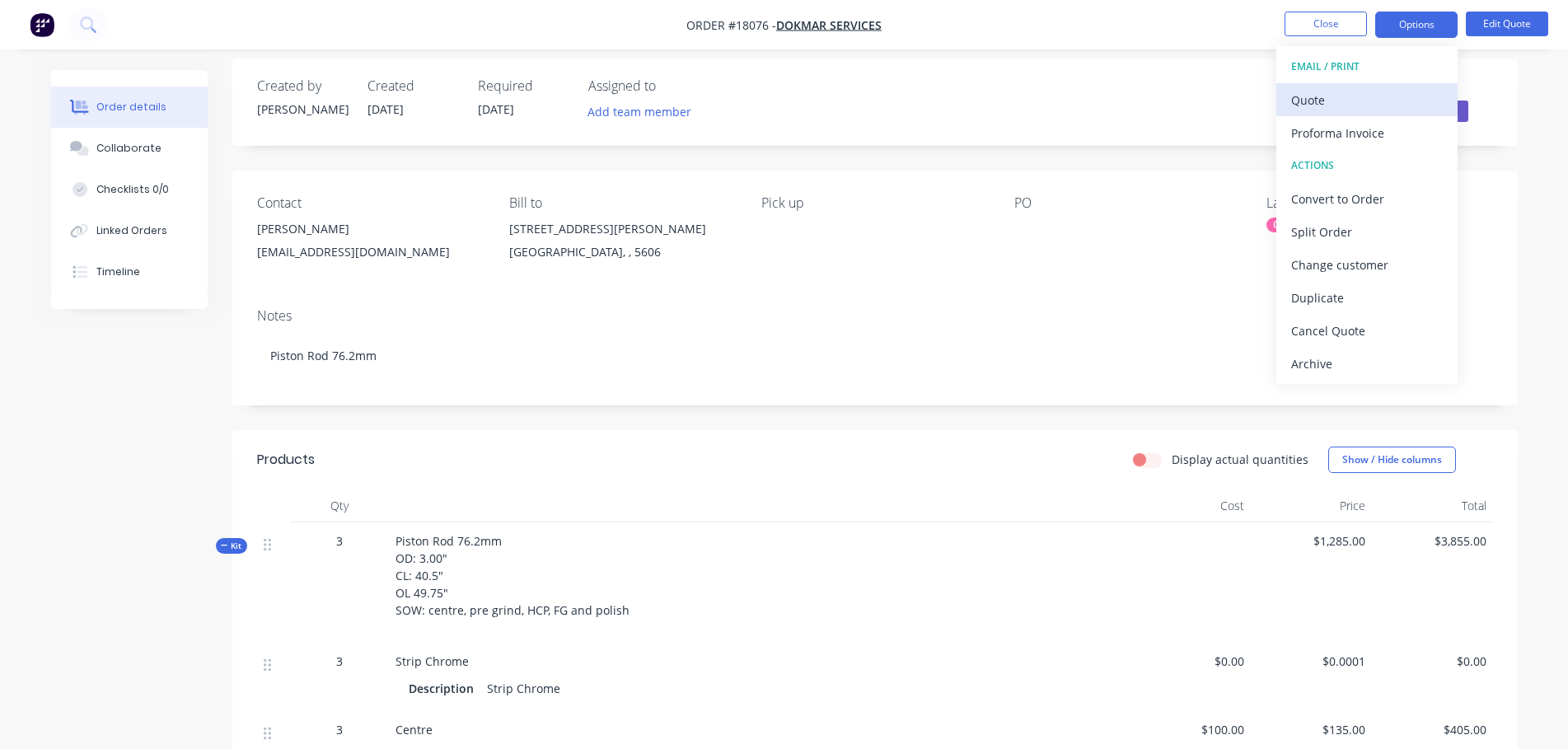
click at [1312, 103] on div "Quote" at bounding box center [1366, 100] width 151 height 24
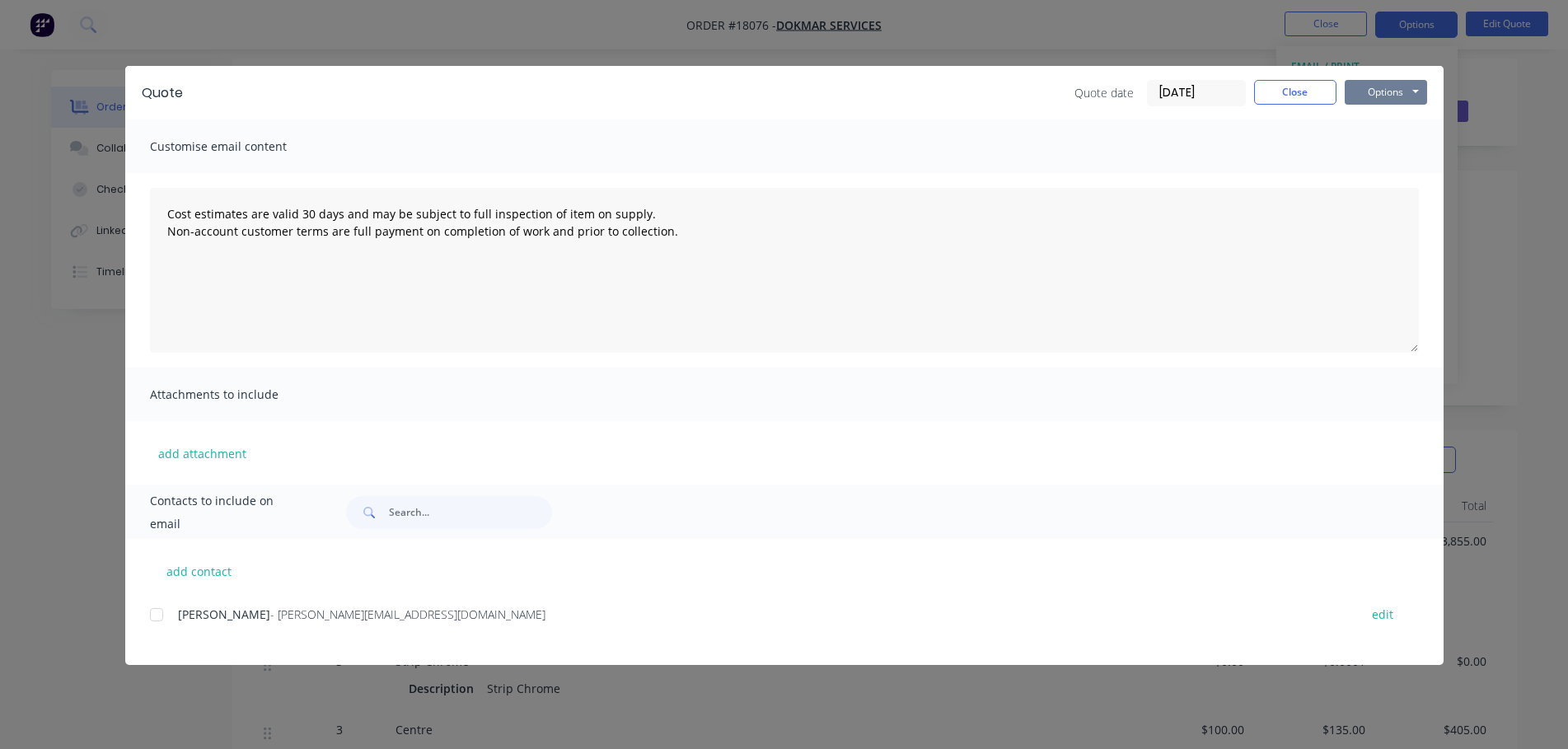
click at [1386, 95] on button "Options" at bounding box center [1386, 92] width 83 height 25
click at [1376, 120] on button "Preview" at bounding box center [1398, 121] width 106 height 27
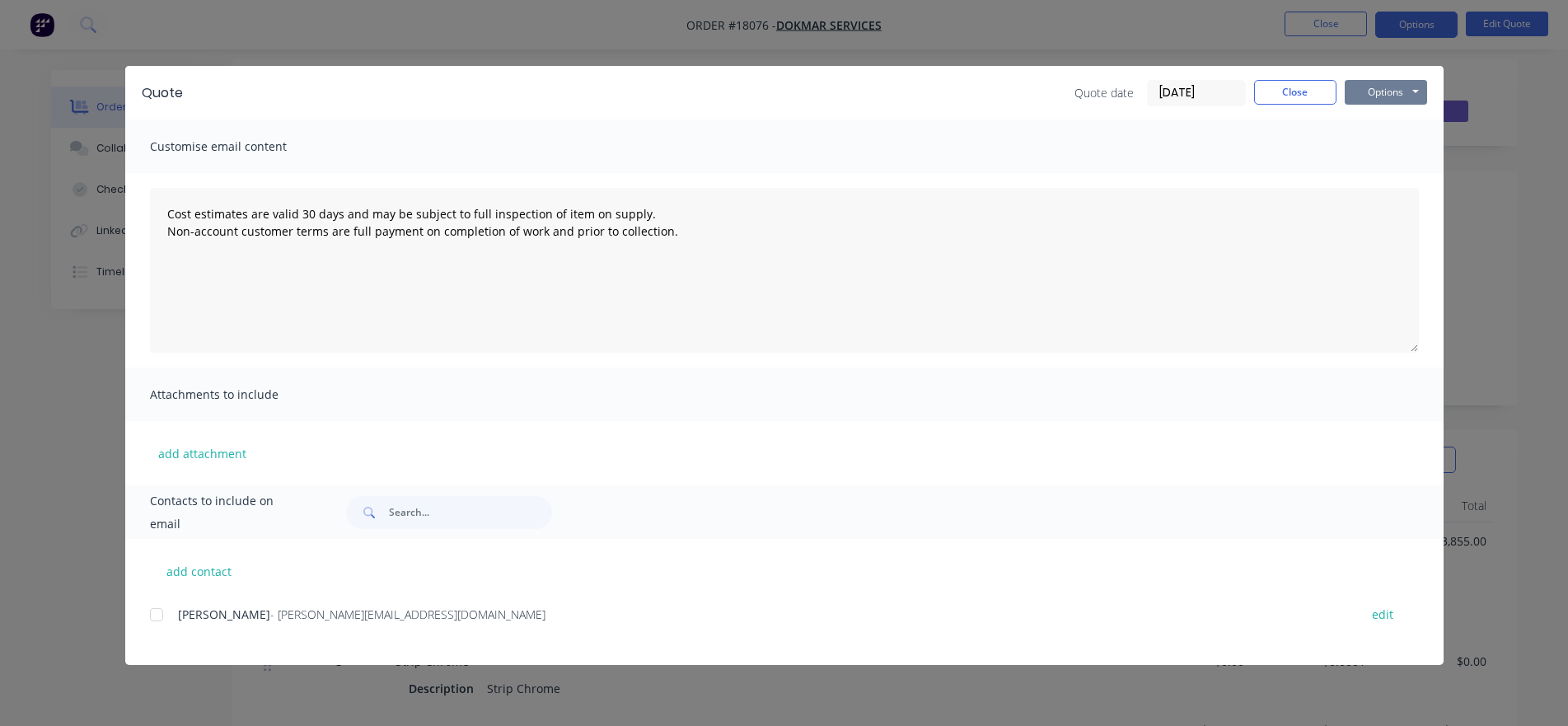
click at [1374, 91] on button "Options" at bounding box center [1386, 92] width 83 height 25
click at [1371, 125] on button "Preview" at bounding box center [1398, 121] width 106 height 27
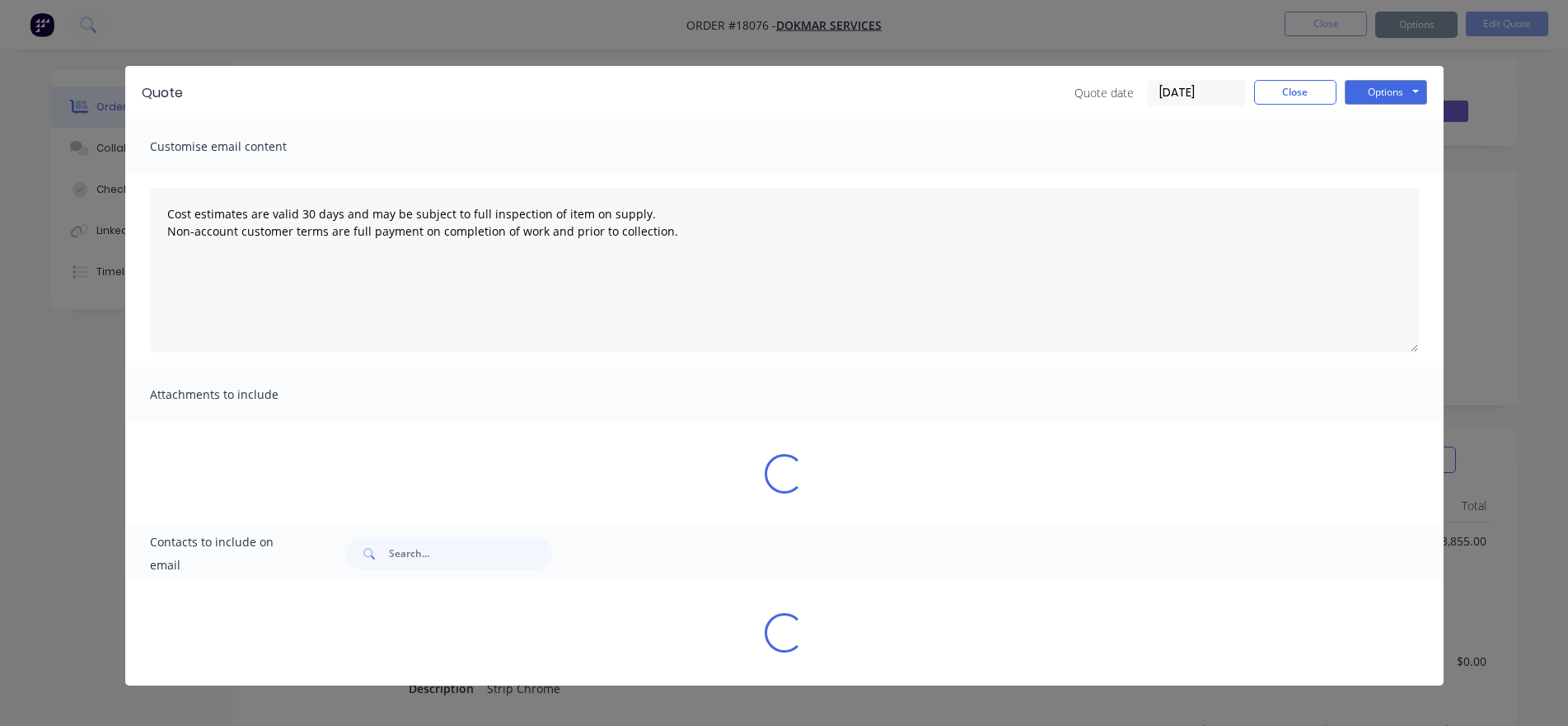
type textarea "Cost estimates are valid 30 days and may be subject to full inspection of item …"
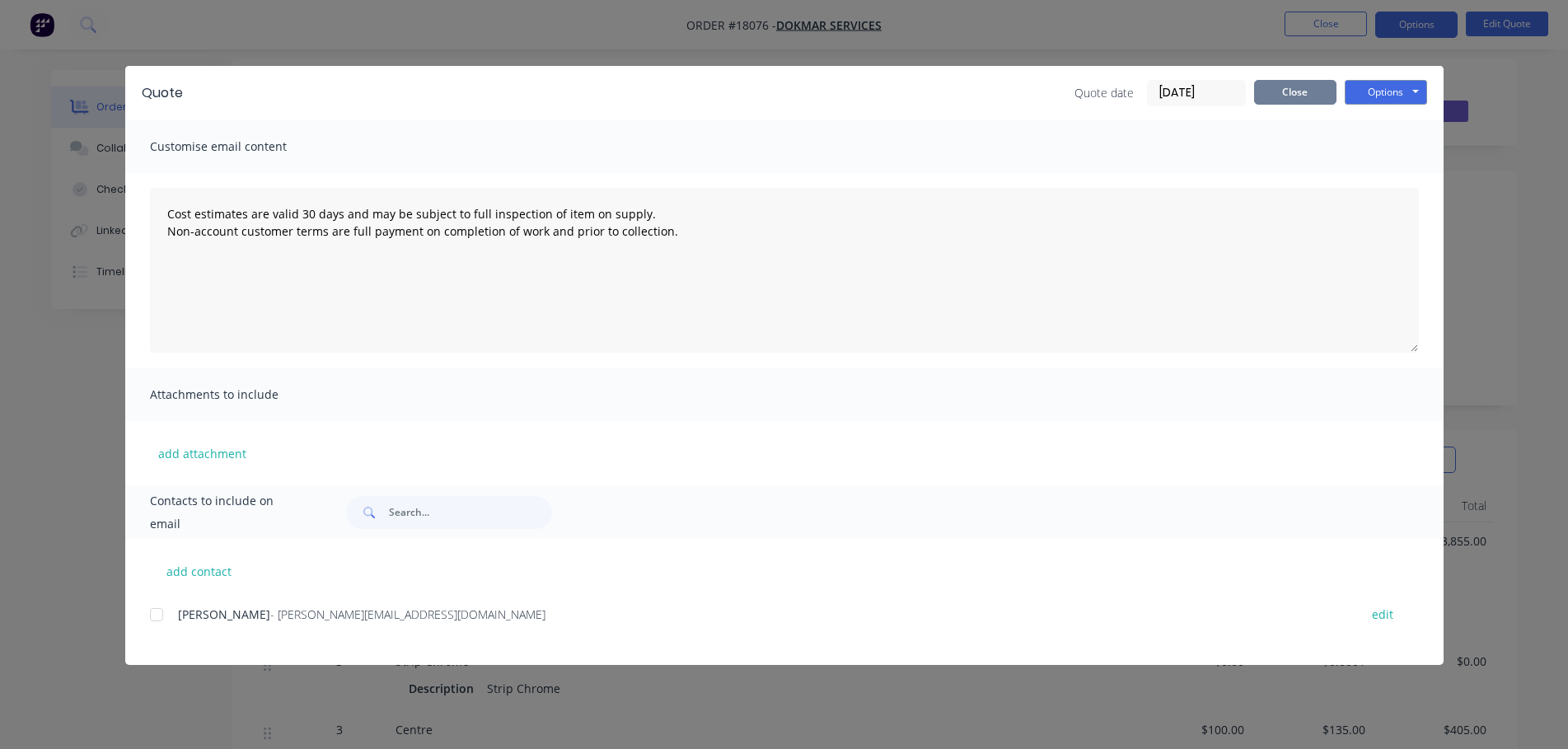
click at [1310, 89] on button "Close" at bounding box center [1295, 92] width 83 height 25
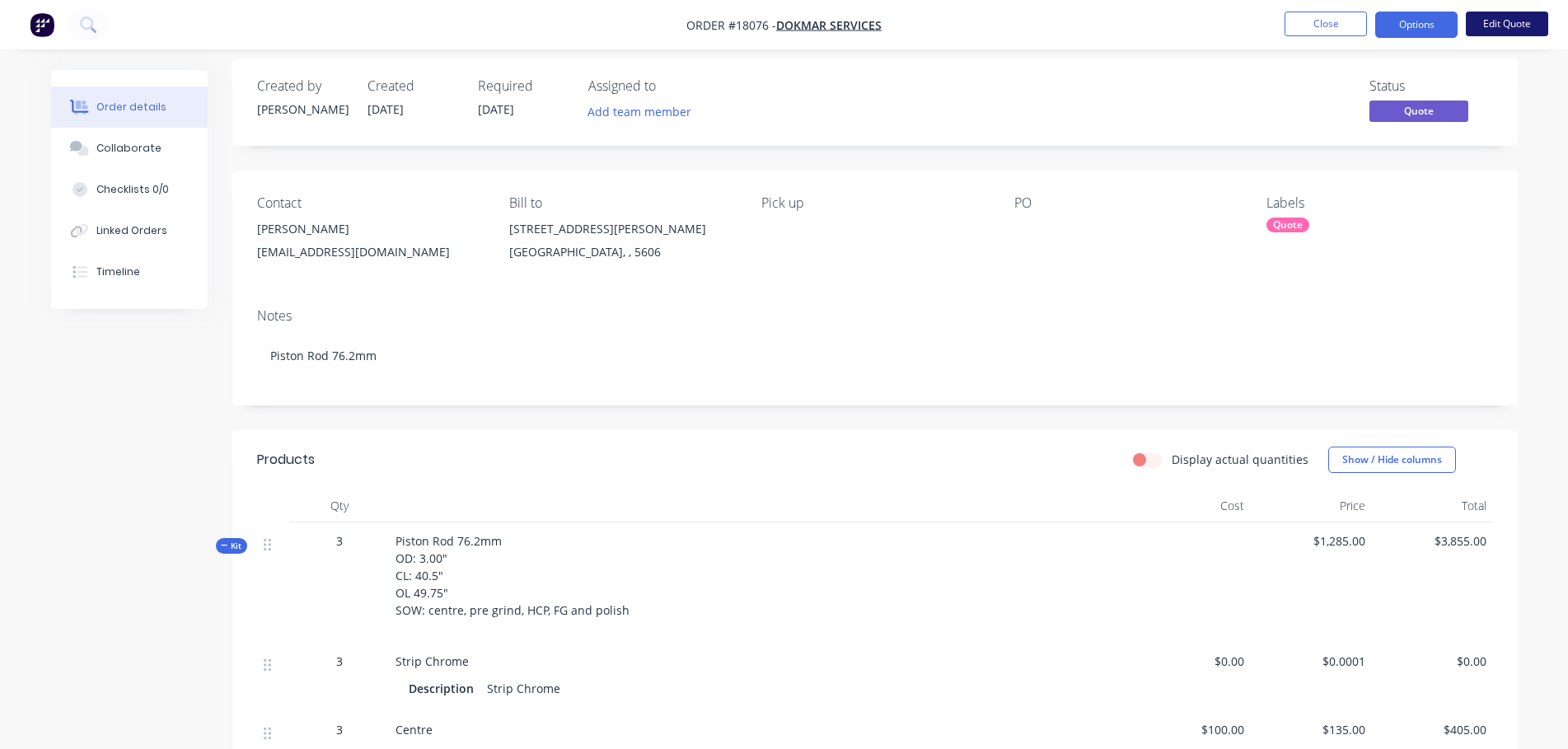
click at [1509, 24] on button "Edit Quote" at bounding box center [1507, 23] width 83 height 25
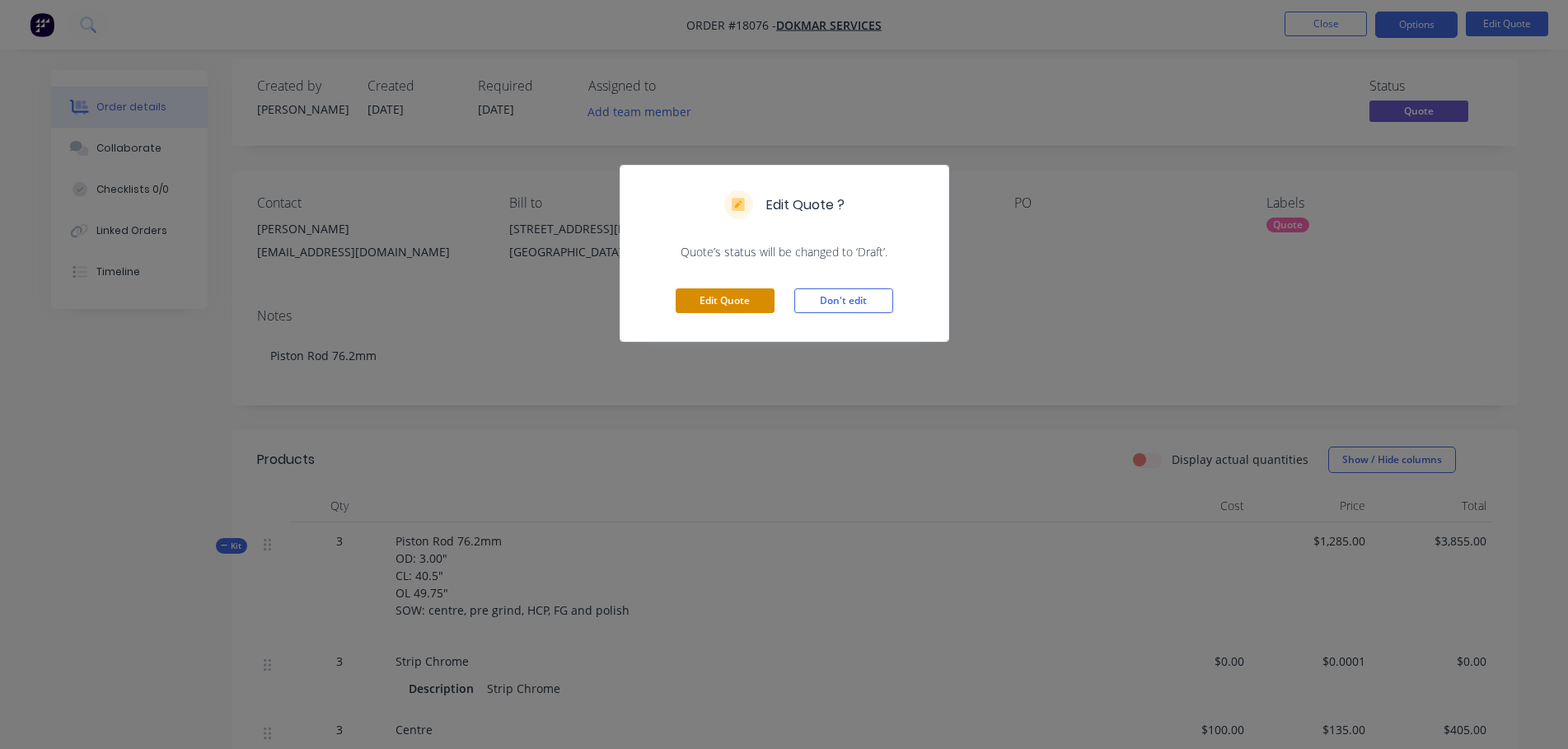
click at [750, 310] on button "Edit Quote" at bounding box center [725, 300] width 98 height 25
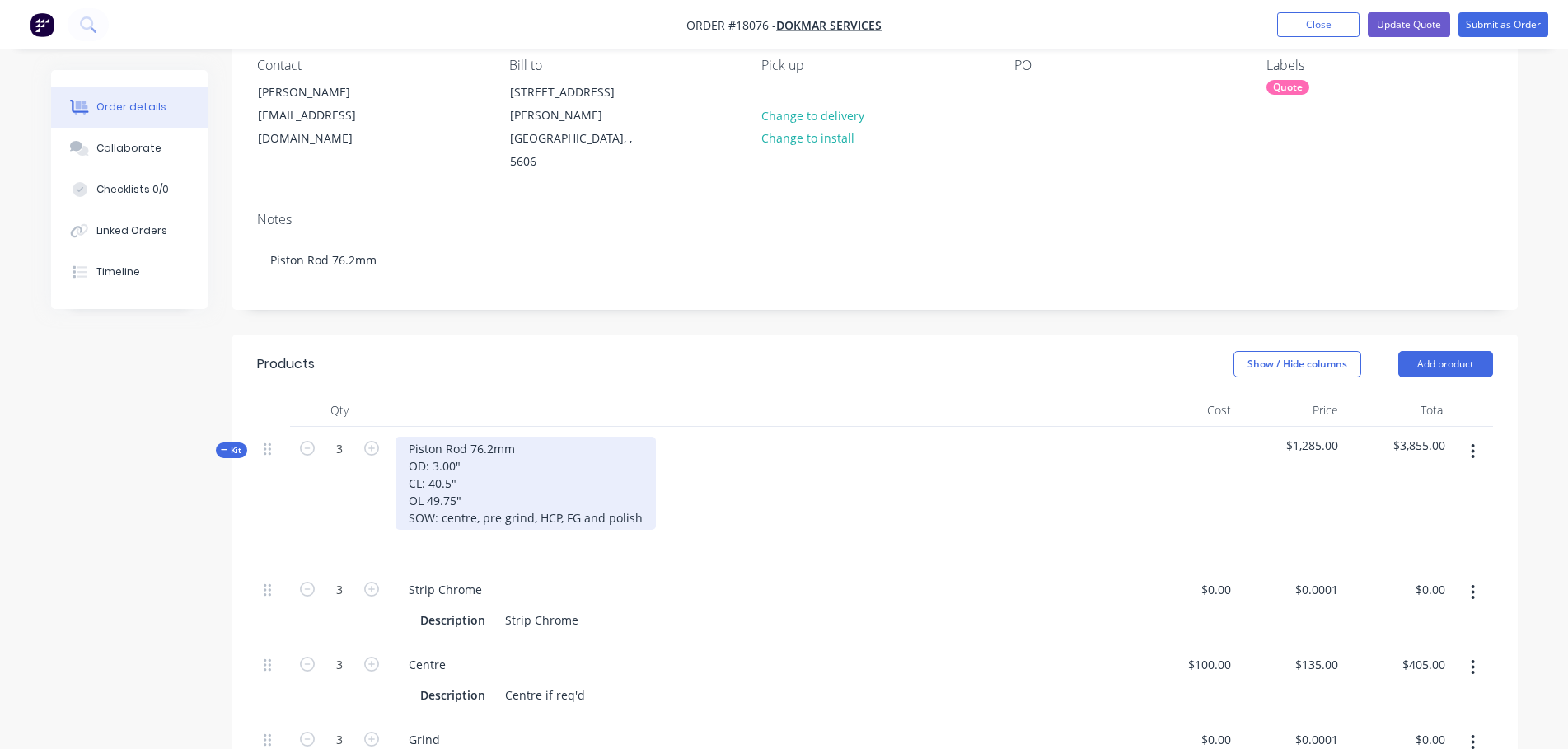
scroll to position [183, 0]
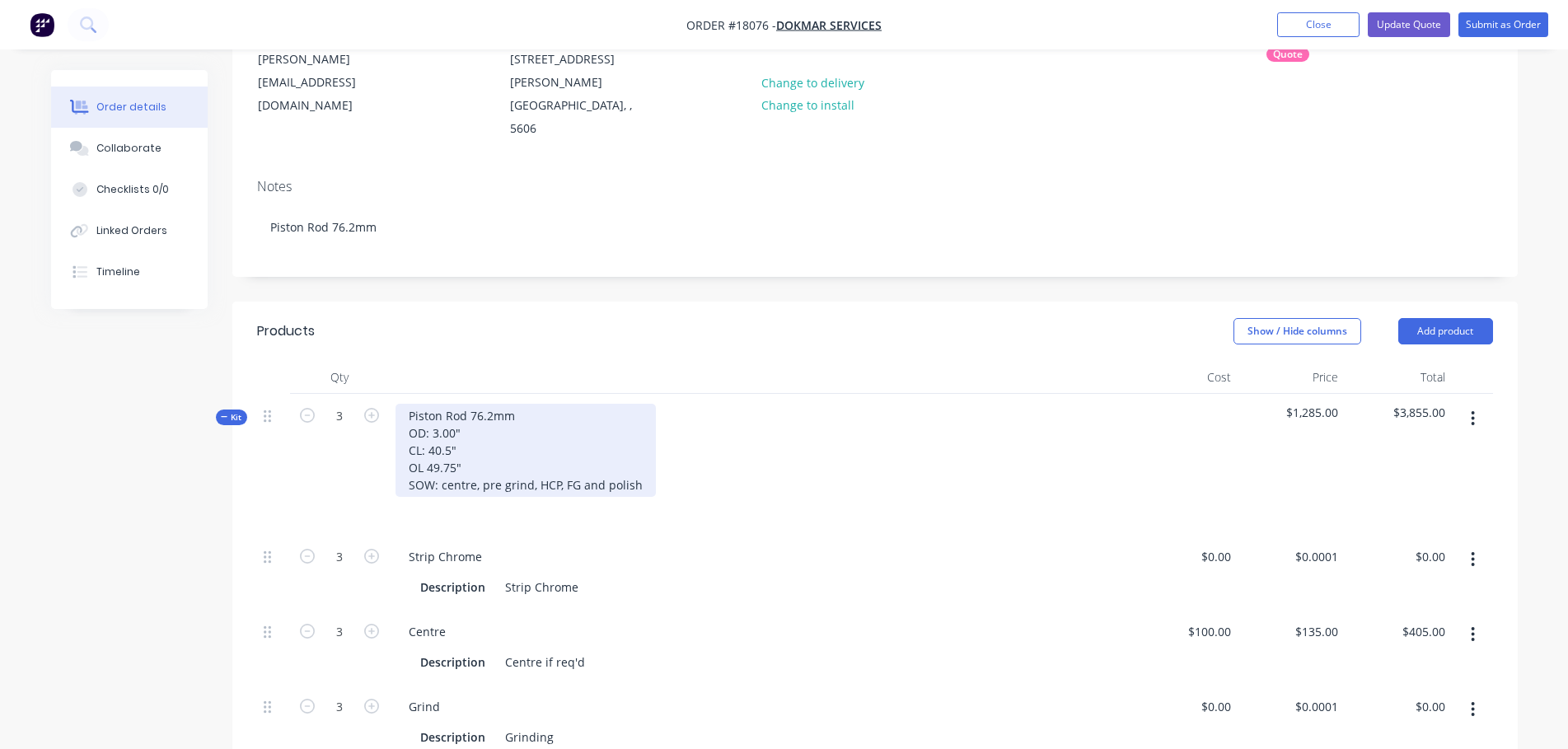
click at [636, 442] on div "Piston Rod 76.2mm OD: 3.00" CL: 40.5" OL 49.75" SOW: centre, pre grind, HCP, FG…" at bounding box center [526, 451] width 260 height 93
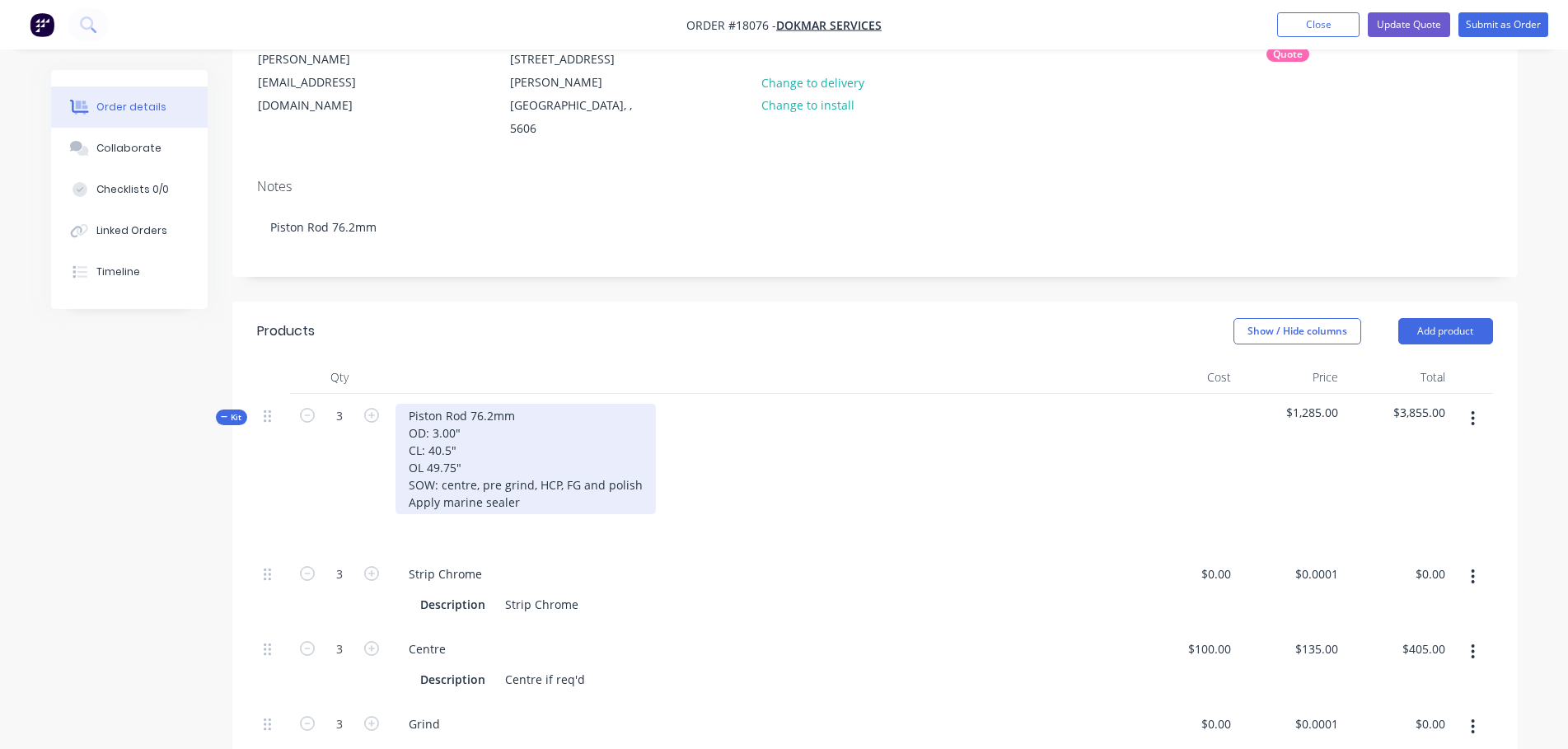
click at [556, 440] on div "Piston Rod 76.2mm OD: 3.00" CL: 40.5" OL 49.75" SOW: centre, pre grind, HCP, FG…" at bounding box center [526, 459] width 260 height 111
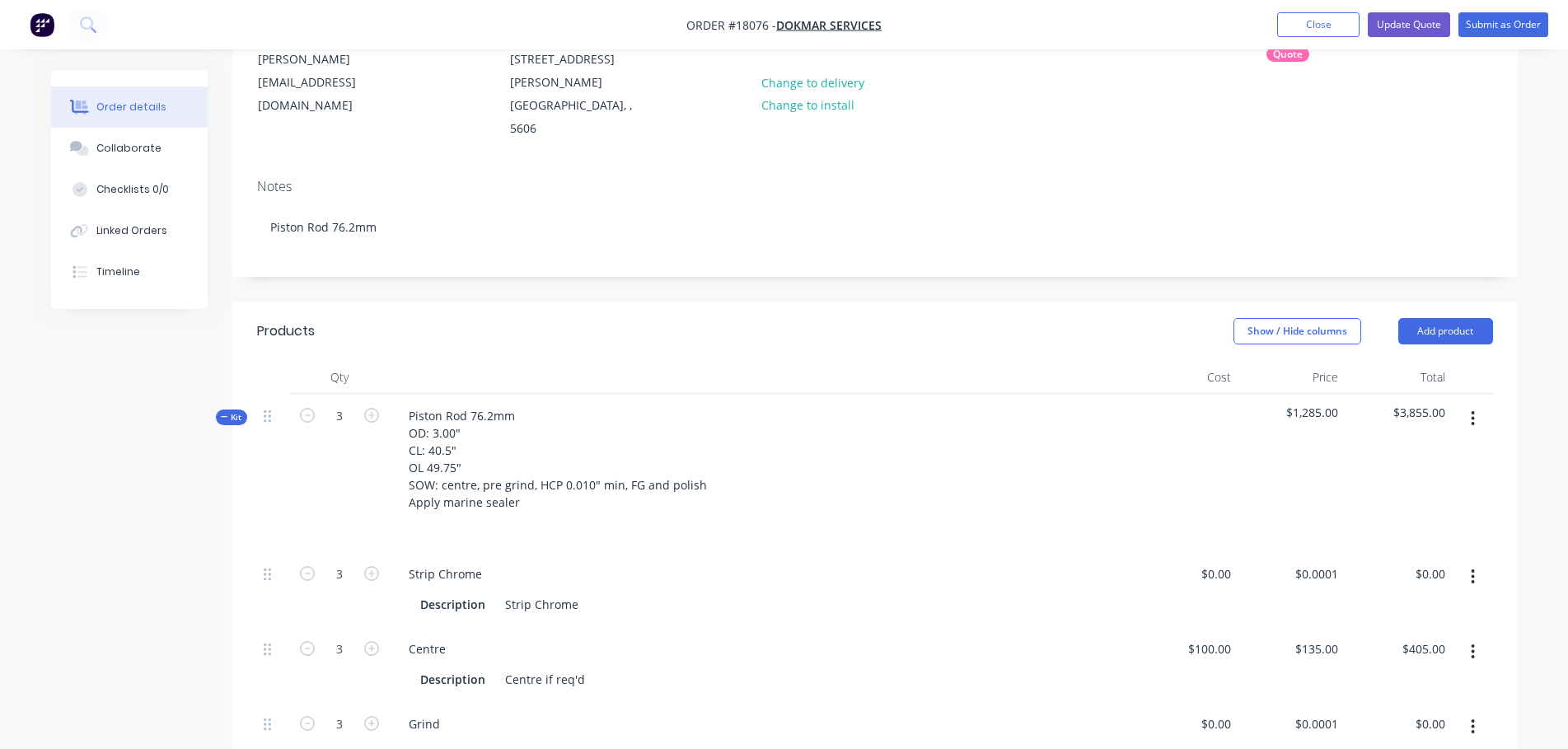
click at [723, 562] on div "Strip Chrome" at bounding box center [760, 574] width 728 height 24
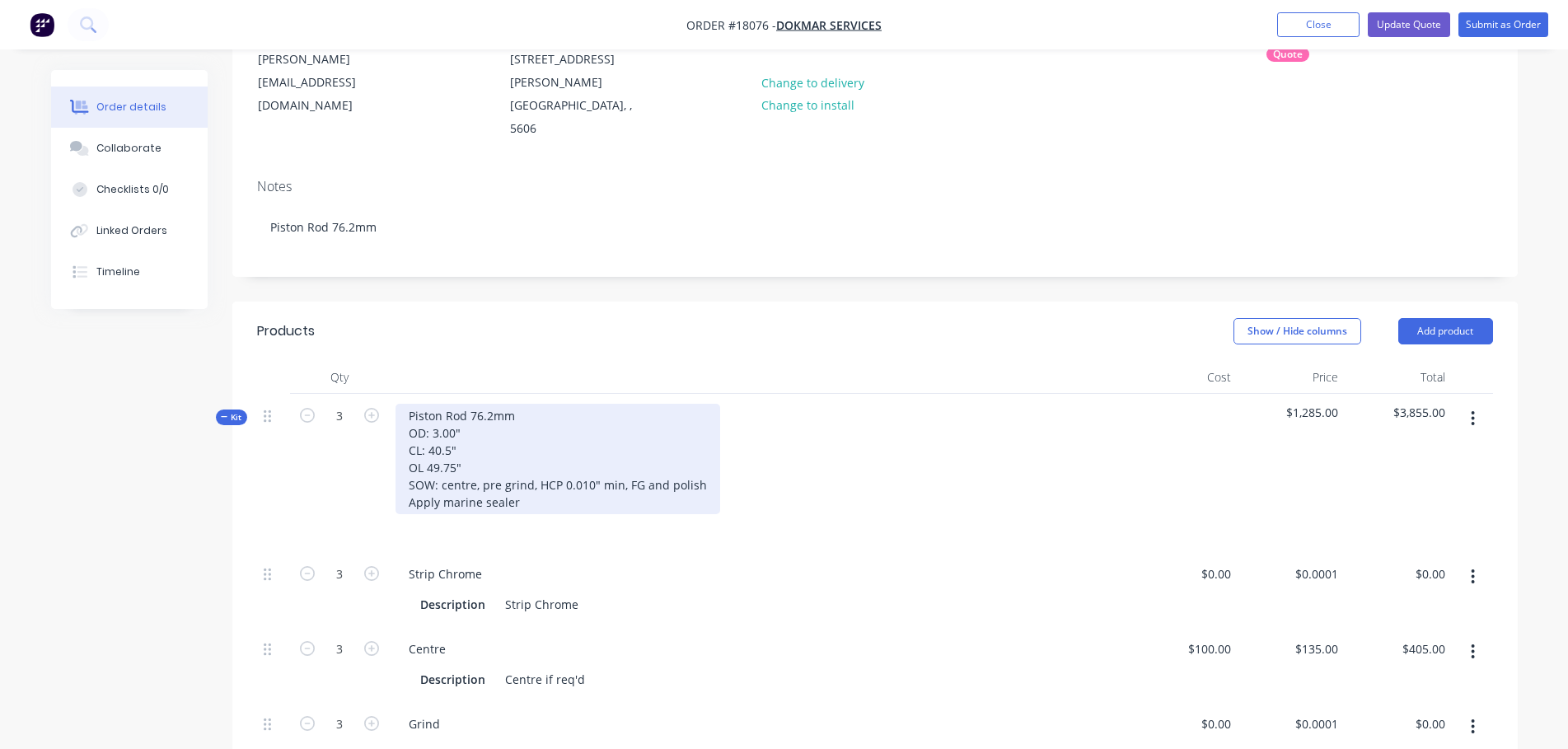
click at [529, 459] on div "Piston Rod 76.2mm OD: 3.00" CL: 40.5" OL 49.75" SOW: centre, pre grind, HCP 0.0…" at bounding box center [558, 459] width 325 height 111
drag, startPoint x: 642, startPoint y: 443, endPoint x: 734, endPoint y: 441, distance: 92.0
click at [734, 441] on div "Piston Rod 76.2mm OD: 3.00" CL: 40.5" OL 49.75" SOW: centre, pre grind, HCP 0.0…" at bounding box center [760, 473] width 741 height 158
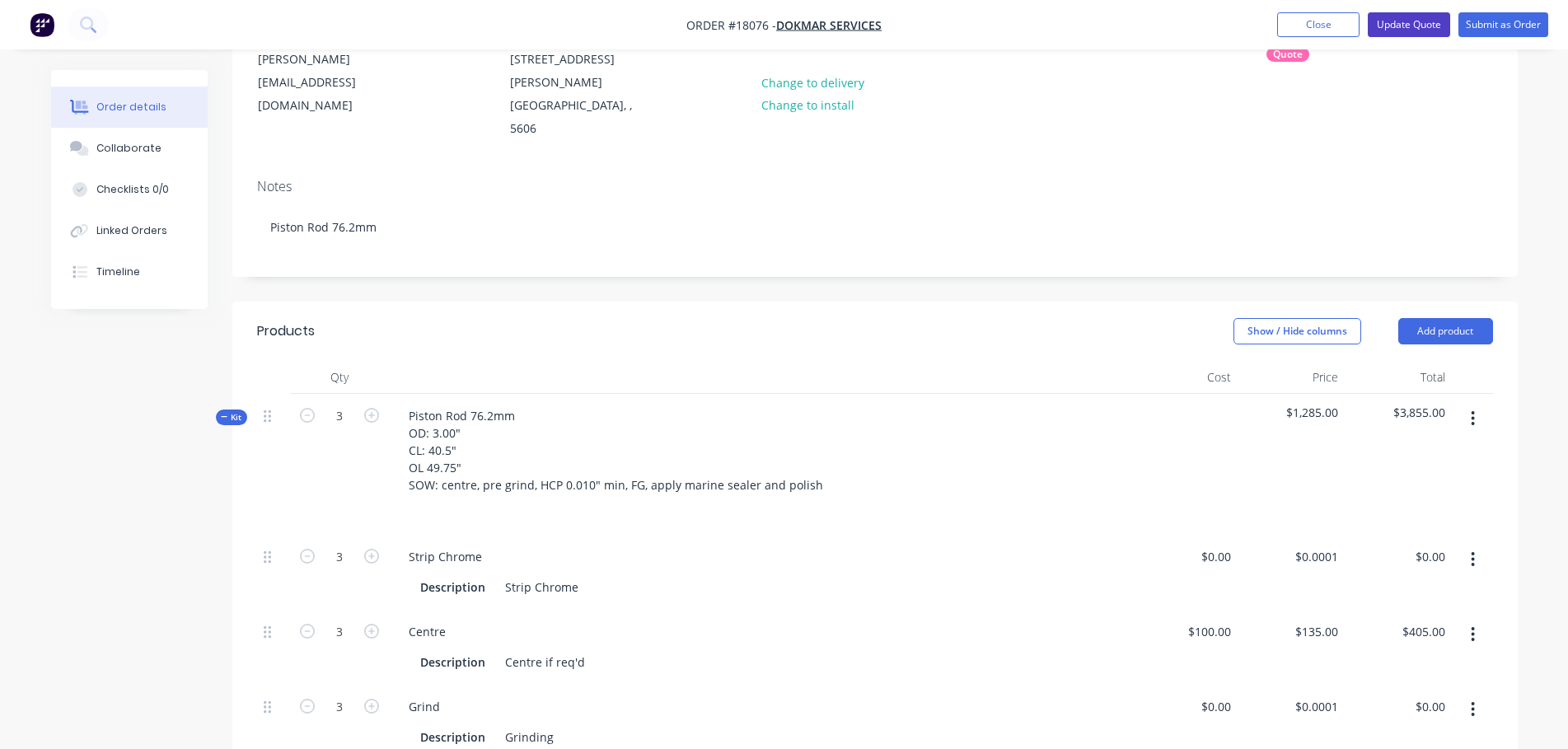
click at [1434, 24] on button "Update Quote" at bounding box center [1409, 24] width 83 height 25
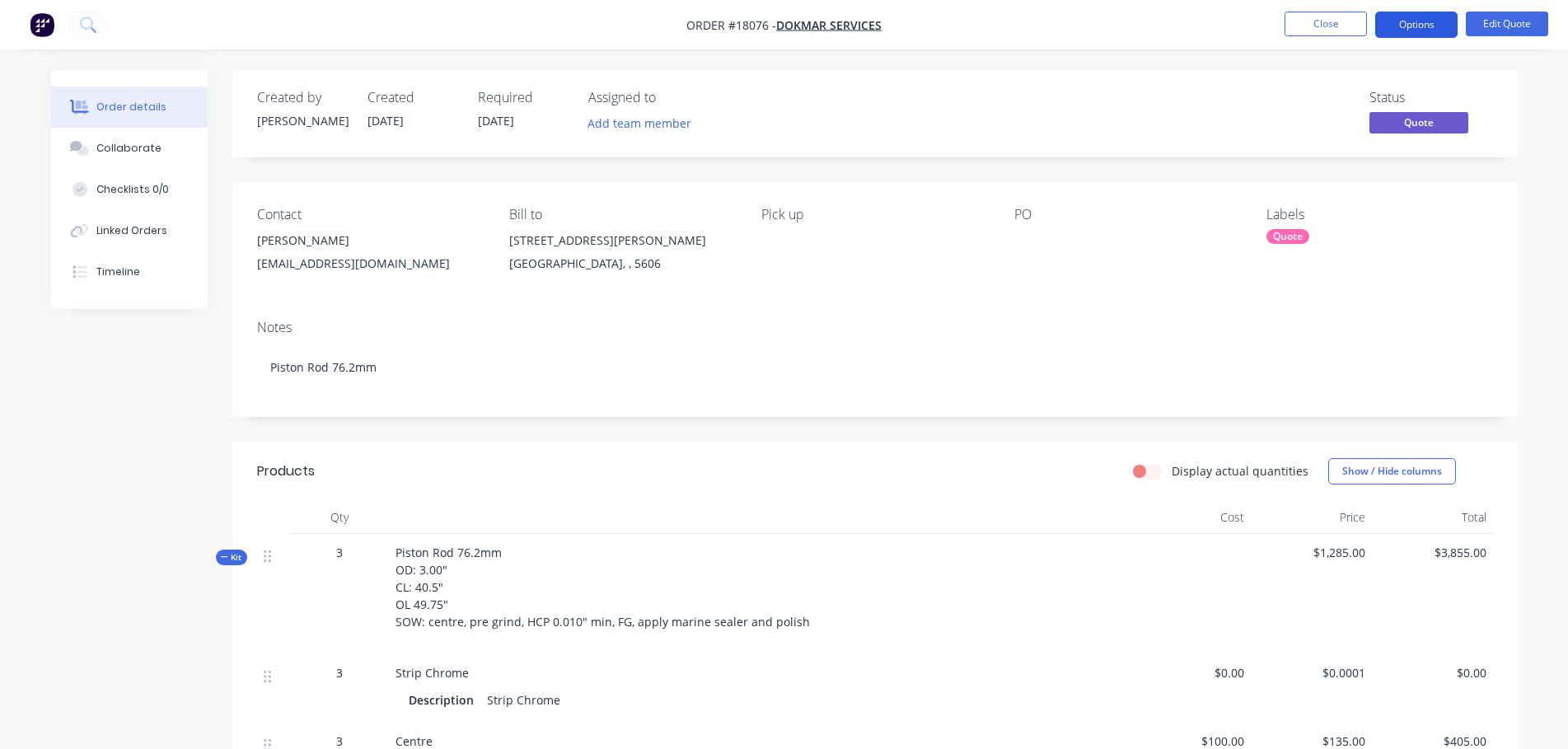
click at [1416, 22] on button "Options" at bounding box center [1417, 24] width 83 height 26
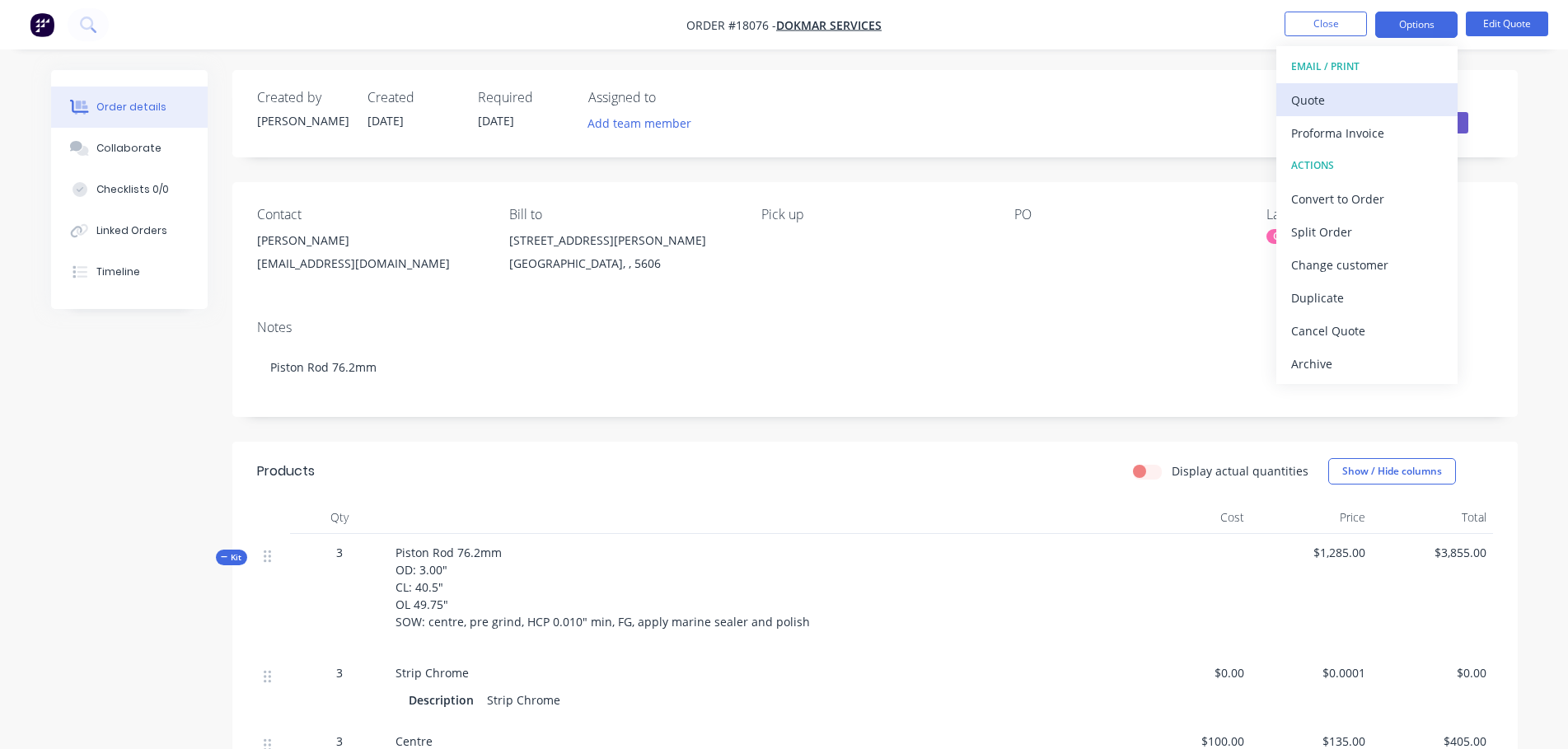
click at [1358, 112] on button "Quote" at bounding box center [1366, 99] width 181 height 33
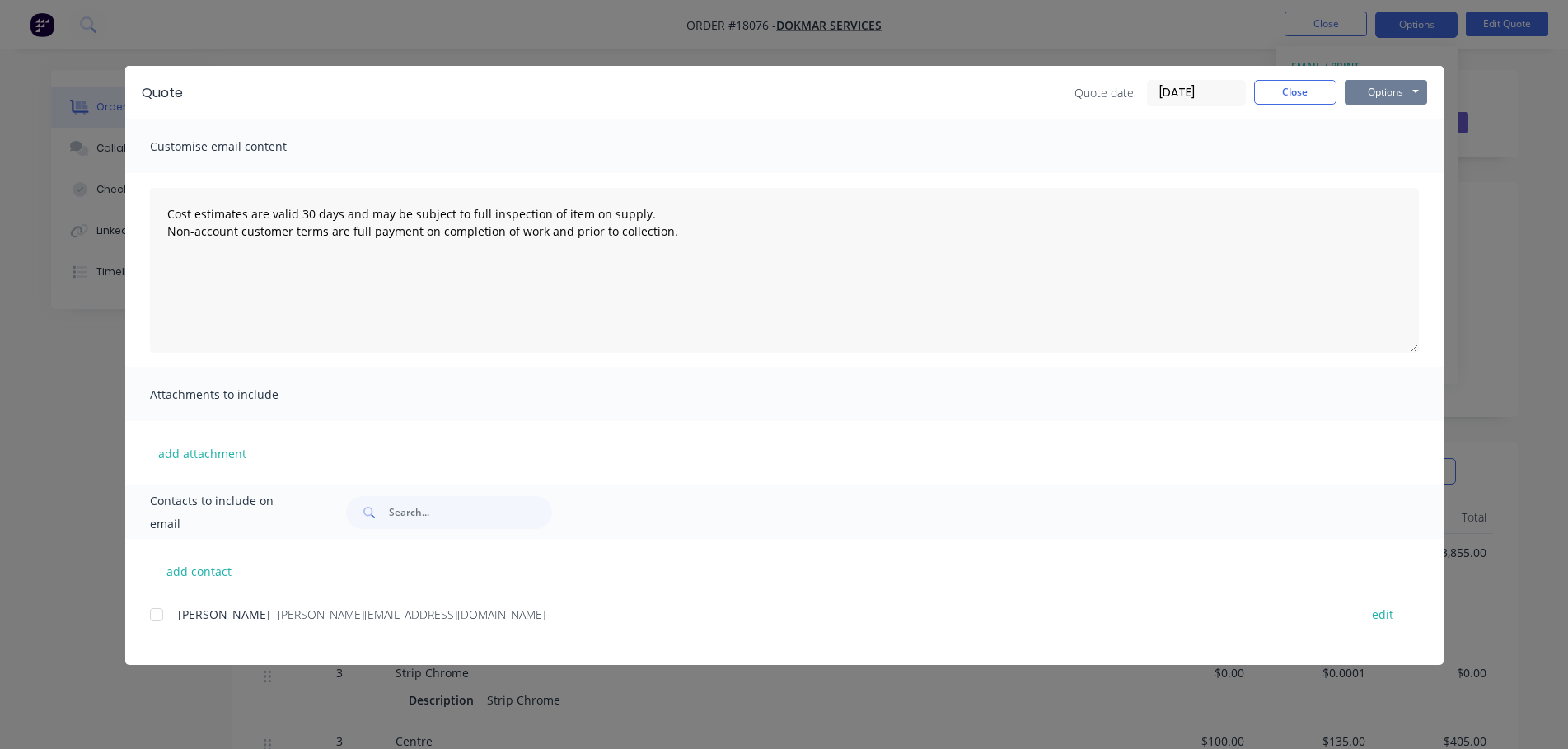
click at [1411, 80] on button "Options" at bounding box center [1386, 92] width 83 height 25
click at [1393, 125] on button "Preview" at bounding box center [1398, 121] width 106 height 27
click at [1388, 96] on button "Options" at bounding box center [1386, 92] width 83 height 25
click at [163, 608] on div at bounding box center [156, 614] width 33 height 33
click at [1389, 98] on button "Options" at bounding box center [1386, 92] width 83 height 25
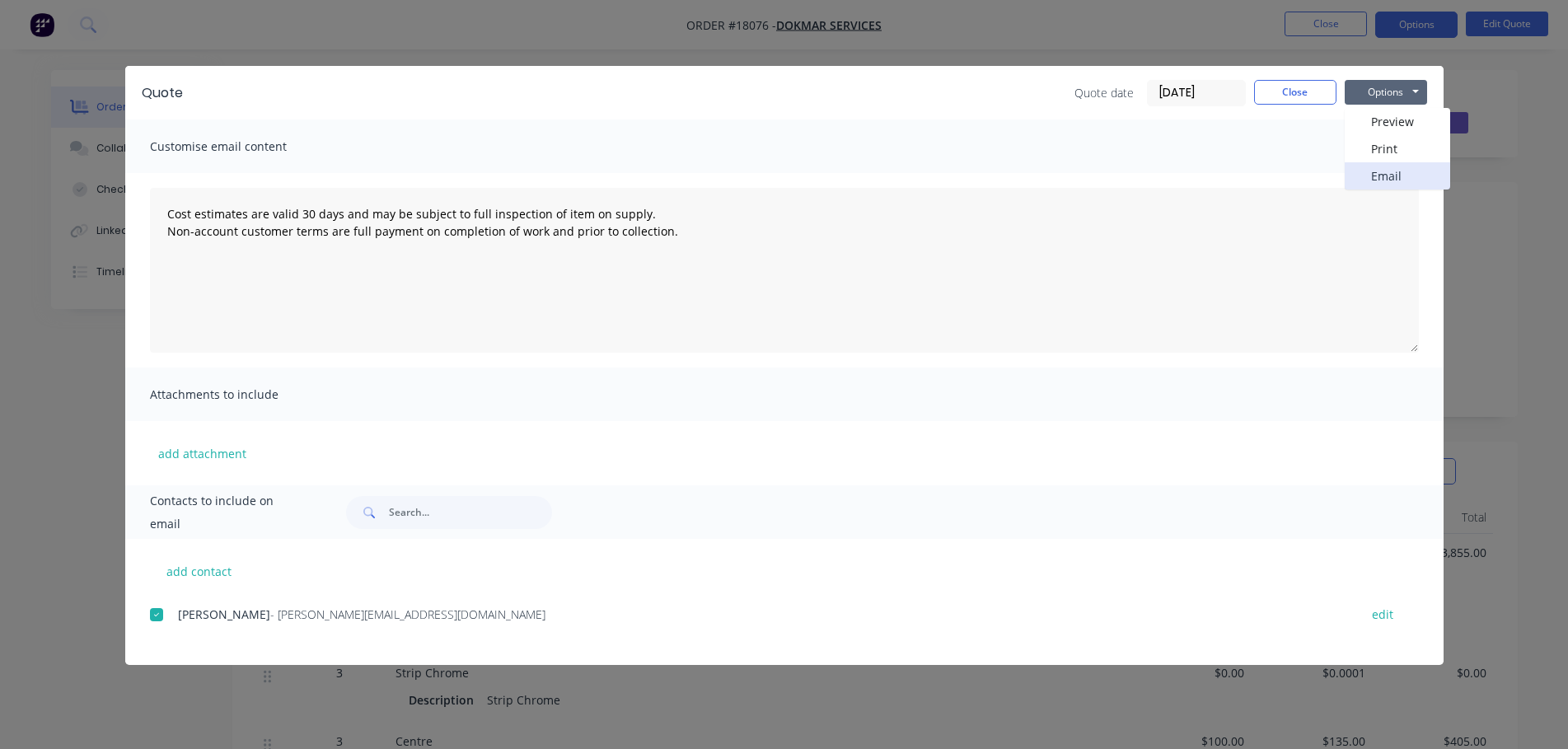
click at [1392, 174] on button "Email" at bounding box center [1398, 176] width 106 height 27
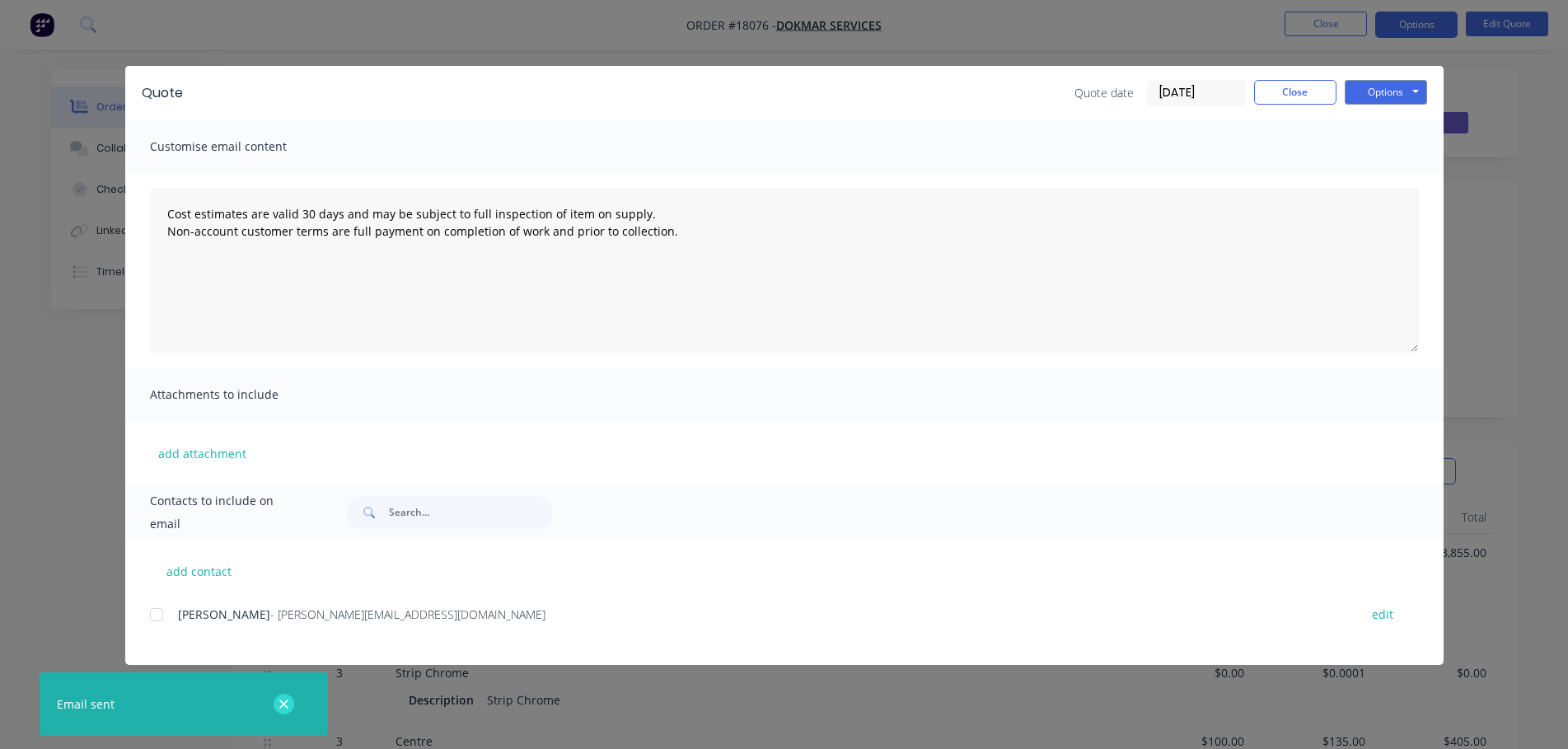
click at [286, 704] on icon "button" at bounding box center [284, 705] width 11 height 15
type textarea "Cost estimates are valid 30 days and may be subject to full inspection of item …"
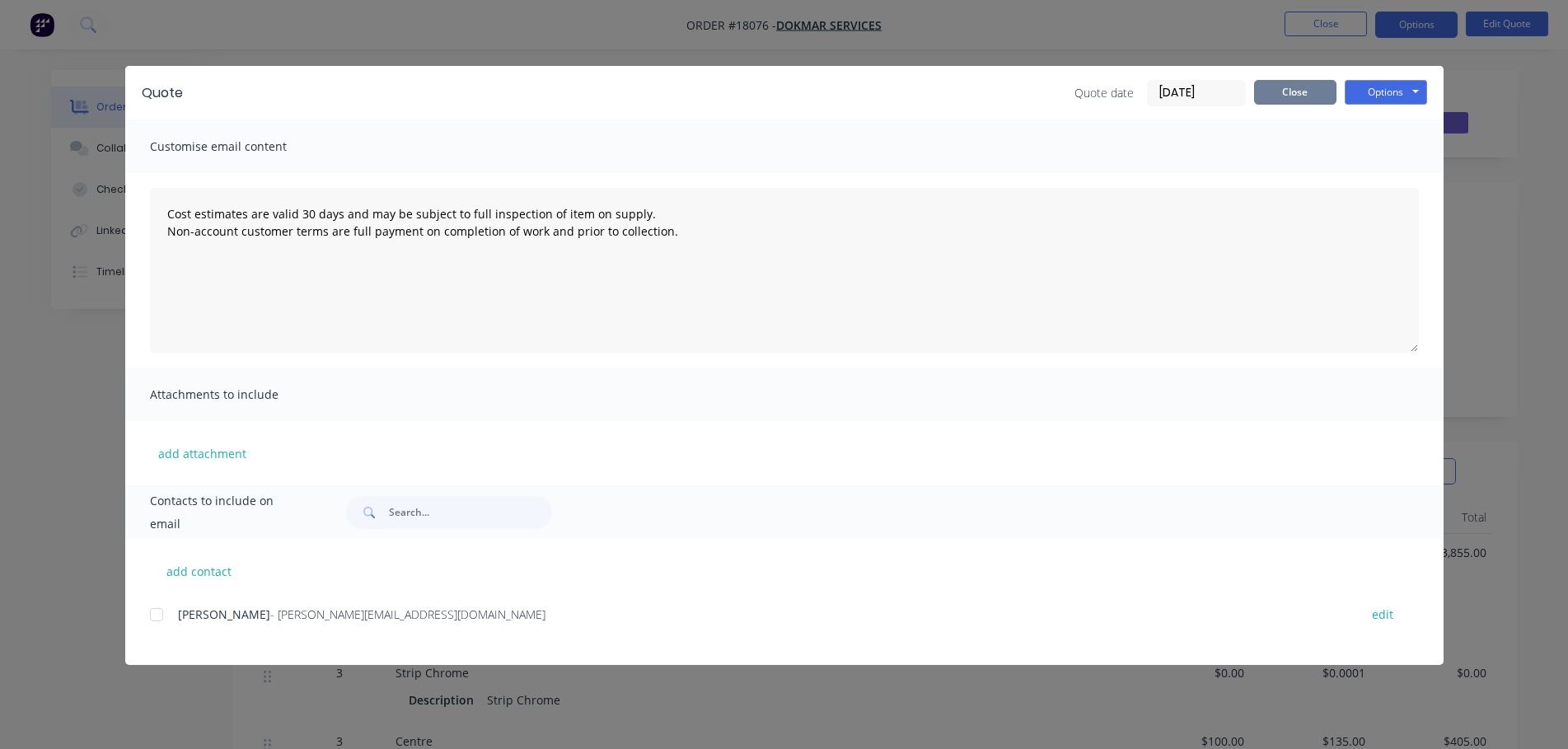
click at [1296, 100] on button "Close" at bounding box center [1295, 92] width 83 height 25
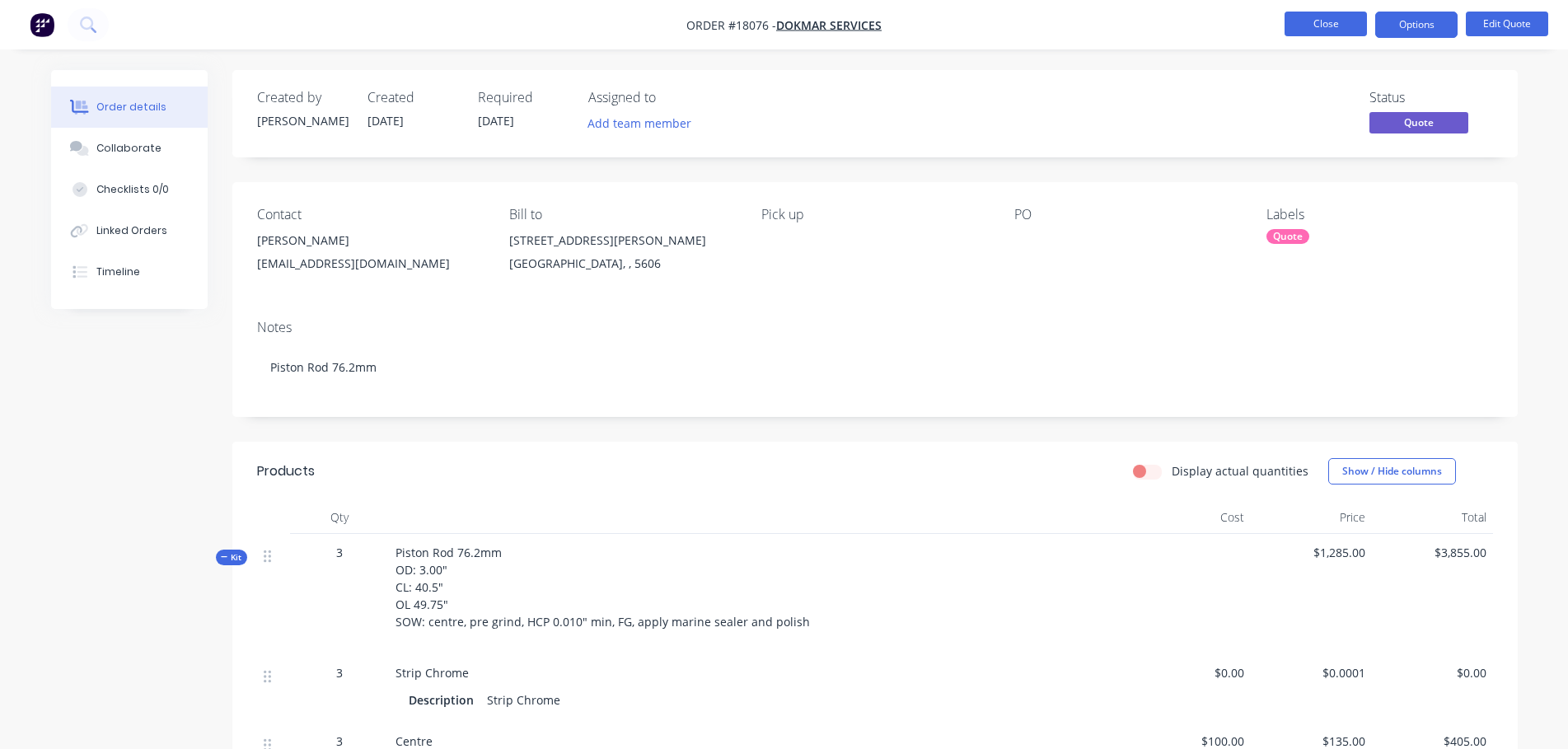
click at [1326, 19] on button "Close" at bounding box center [1326, 23] width 83 height 25
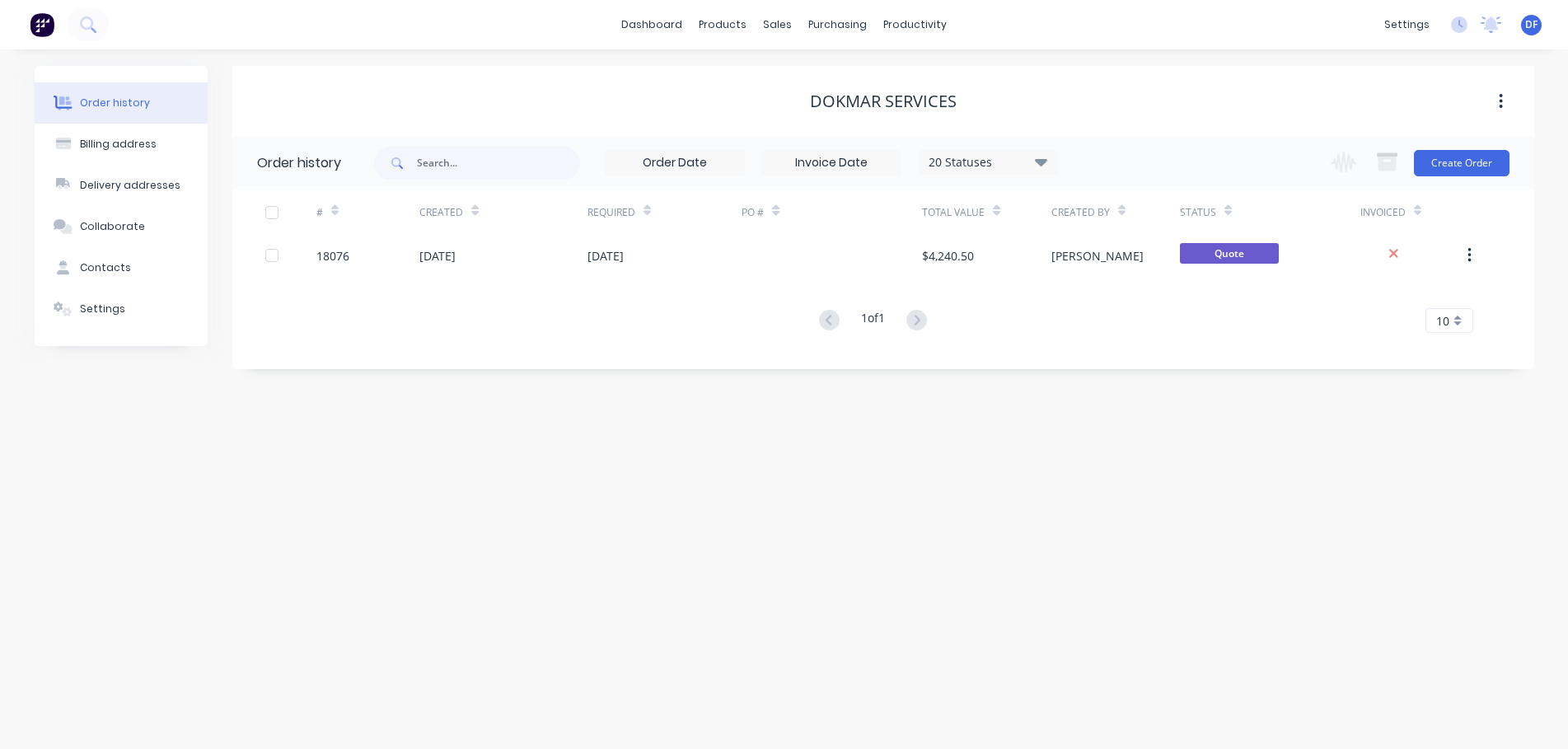
click at [1541, 27] on div "DF The Tool Chrome Company Pty Lt... David Fleer Administrator Profile Sign out" at bounding box center [1532, 25] width 20 height 20
click at [1532, 27] on span "DF" at bounding box center [1531, 25] width 12 height 15
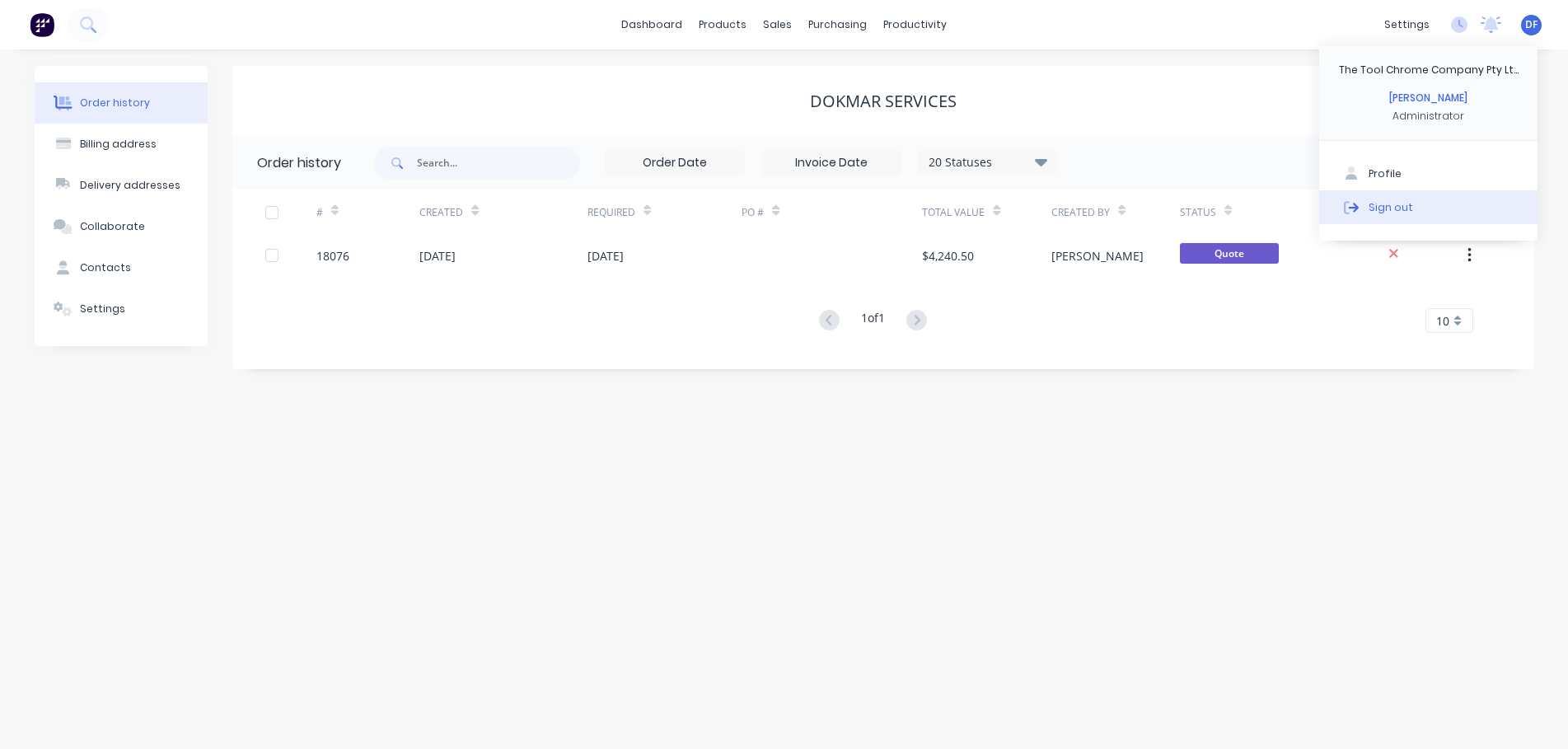
click at [1367, 206] on button "Sign out" at bounding box center [1428, 206] width 218 height 33
